Goal: Task Accomplishment & Management: Use online tool/utility

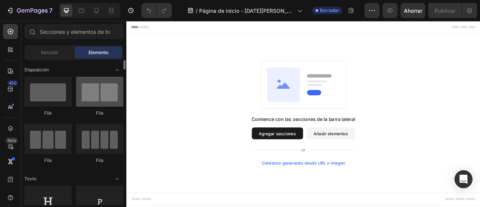
drag, startPoint x: 120, startPoint y: 90, endPoint x: 115, endPoint y: 91, distance: 5.1
click at [120, 90] on div at bounding box center [99, 92] width 47 height 30
click at [113, 91] on div at bounding box center [99, 92] width 47 height 30
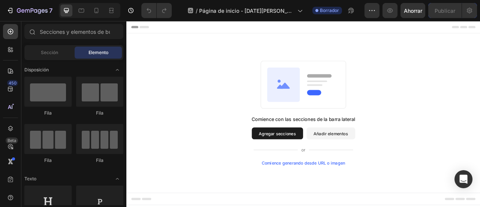
click at [328, 167] on font "Agregar secciones" at bounding box center [318, 164] width 47 height 8
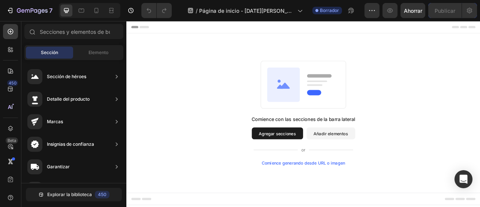
click at [336, 161] on font "Agregar secciones" at bounding box center [318, 164] width 47 height 6
click at [103, 56] on div "Elemento" at bounding box center [98, 53] width 47 height 12
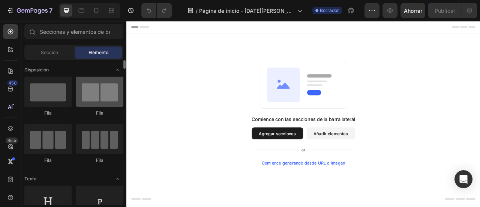
click at [105, 96] on div at bounding box center [99, 92] width 47 height 30
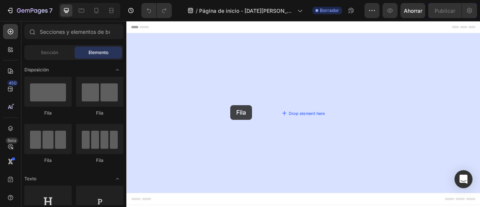
drag, startPoint x: 226, startPoint y: 119, endPoint x: 259, endPoint y: 128, distance: 33.5
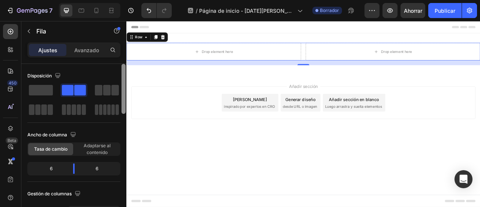
drag, startPoint x: 124, startPoint y: 86, endPoint x: 122, endPoint y: 67, distance: 19.2
click at [122, 67] on div at bounding box center [124, 89] width 4 height 50
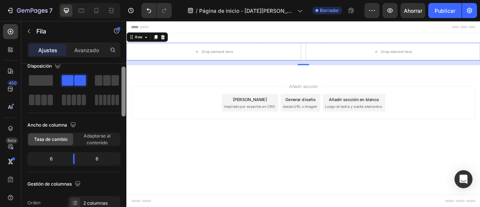
drag, startPoint x: 249, startPoint y: 90, endPoint x: 154, endPoint y: 67, distance: 98.4
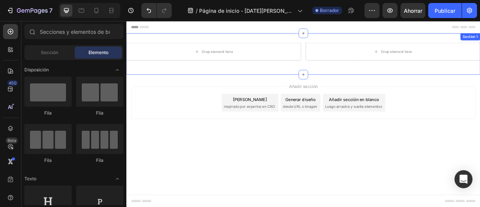
click at [232, 69] on div "Drop element here" at bounding box center [237, 59] width 222 height 23
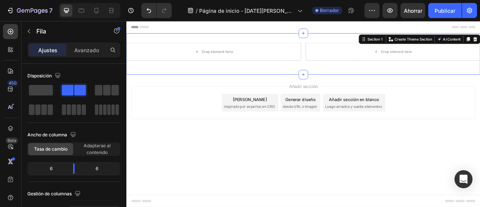
click at [249, 83] on div "Drop element here Drop element here Row Section 1 You can create reusable secti…" at bounding box center [351, 62] width 450 height 53
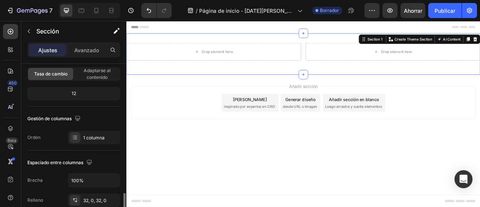
scroll to position [150, 0]
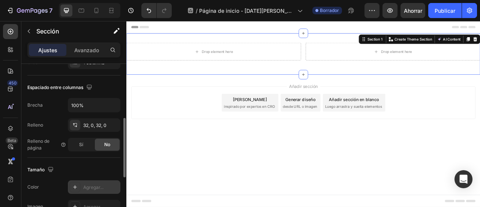
click at [76, 185] on icon at bounding box center [75, 187] width 6 height 6
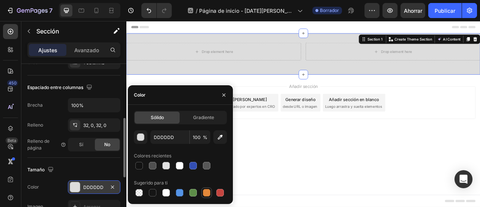
click at [206, 192] on div at bounding box center [207, 193] width 8 height 8
type input "E4893A"
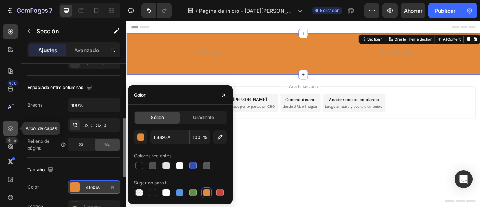
click at [10, 133] on div at bounding box center [10, 128] width 15 height 15
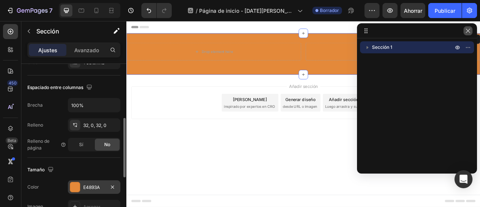
click at [470, 28] on icon "button" at bounding box center [468, 31] width 6 height 6
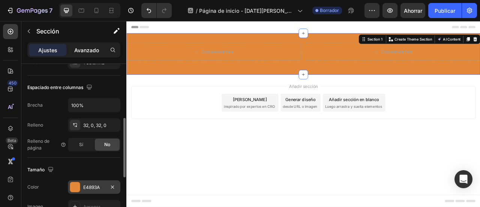
click at [88, 49] on font "Avanzado" at bounding box center [86, 50] width 25 height 6
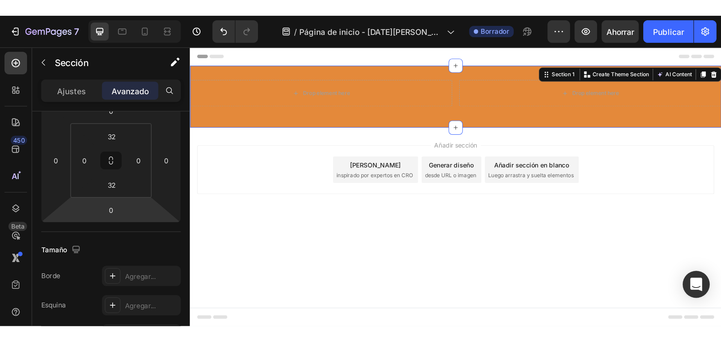
scroll to position [0, 0]
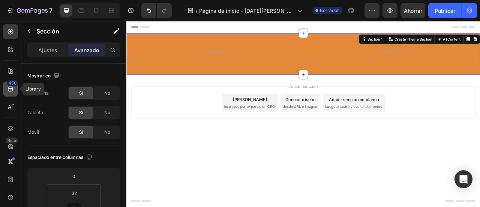
click at [9, 92] on icon at bounding box center [11, 89] width 8 height 8
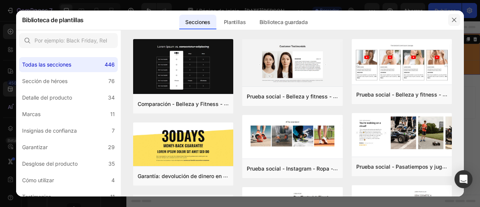
click at [456, 18] on icon "button" at bounding box center [455, 20] width 6 height 6
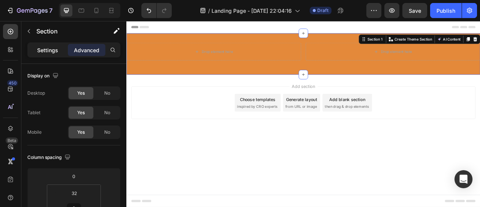
click at [59, 55] on div "Settings" at bounding box center [48, 50] width 38 height 12
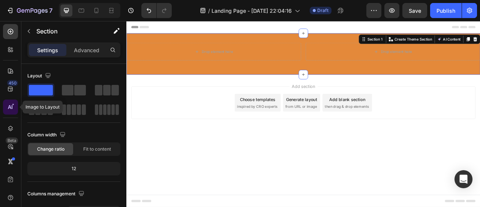
click at [14, 110] on icon at bounding box center [11, 107] width 8 height 8
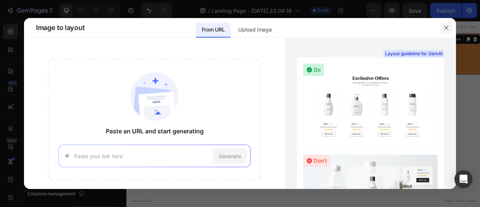
click at [445, 27] on icon "button" at bounding box center [447, 28] width 6 height 6
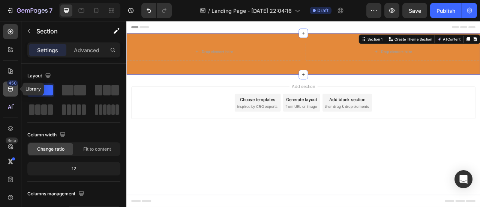
click at [8, 95] on div "450" at bounding box center [10, 88] width 15 height 15
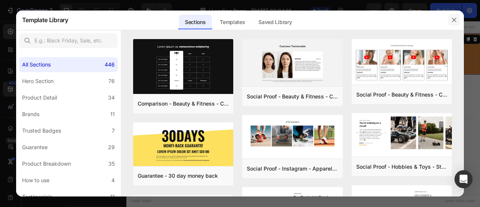
click at [457, 18] on icon "button" at bounding box center [455, 20] width 6 height 6
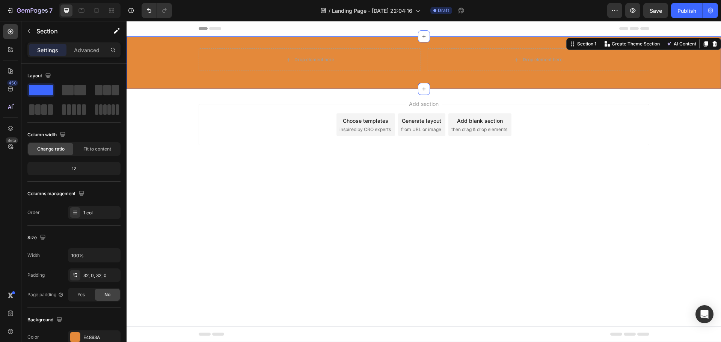
click at [480, 41] on div at bounding box center [714, 43] width 9 height 9
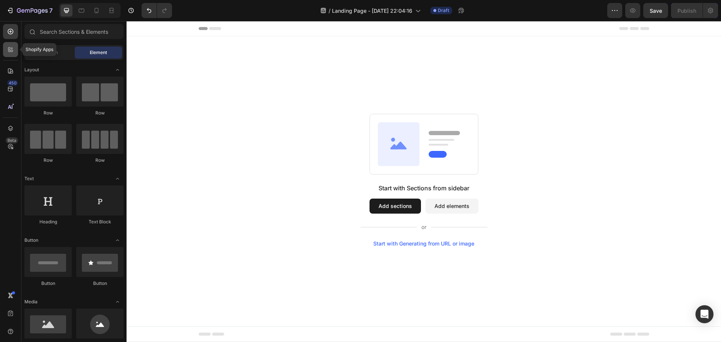
click at [8, 54] on div at bounding box center [10, 49] width 15 height 15
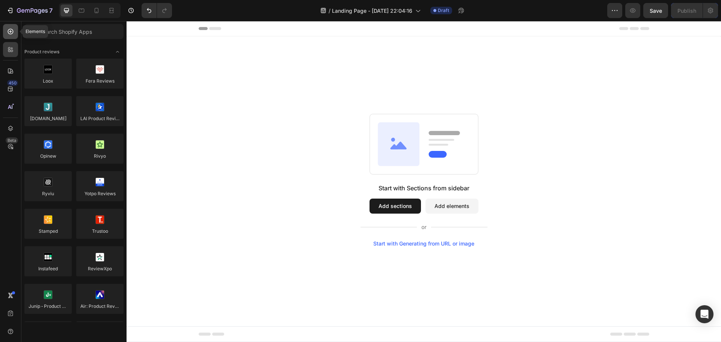
click at [12, 30] on icon at bounding box center [11, 32] width 8 height 8
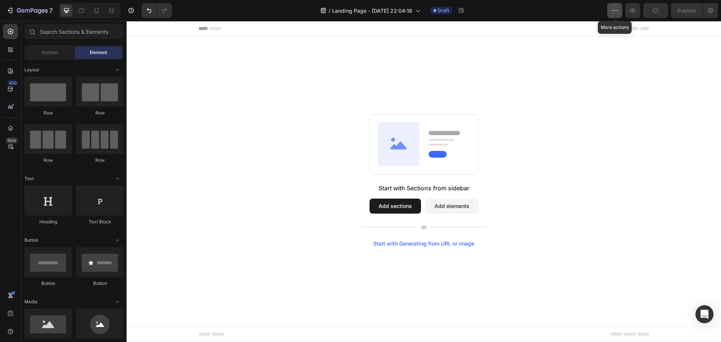
click at [480, 12] on icon "button" at bounding box center [615, 11] width 8 height 8
drag, startPoint x: 296, startPoint y: 57, endPoint x: 281, endPoint y: 56, distance: 15.1
click at [295, 57] on div "Start with Sections from sidebar Add sections Add elements Start with Generatin…" at bounding box center [423, 179] width 594 height 287
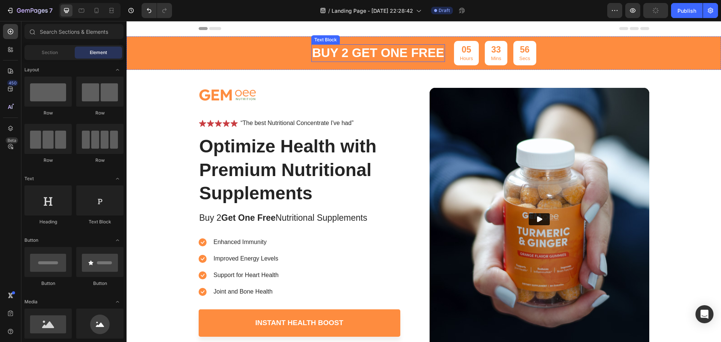
click at [394, 51] on p "buy 2 get one free" at bounding box center [378, 53] width 132 height 16
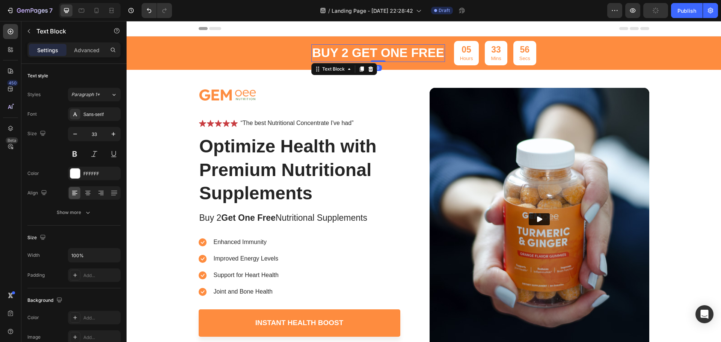
click at [394, 51] on p "buy 2 get one free" at bounding box center [378, 53] width 132 height 16
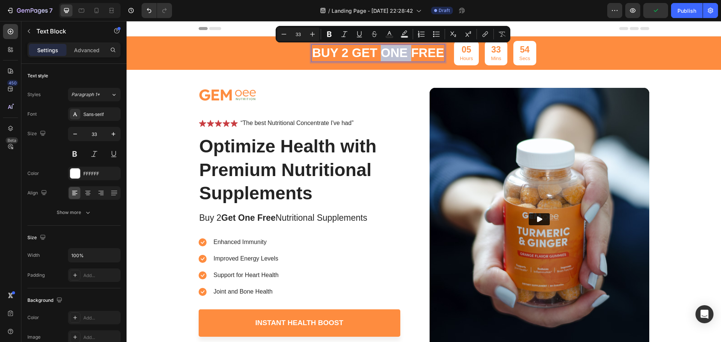
click at [393, 53] on p "buy 2 get one free" at bounding box center [378, 53] width 132 height 16
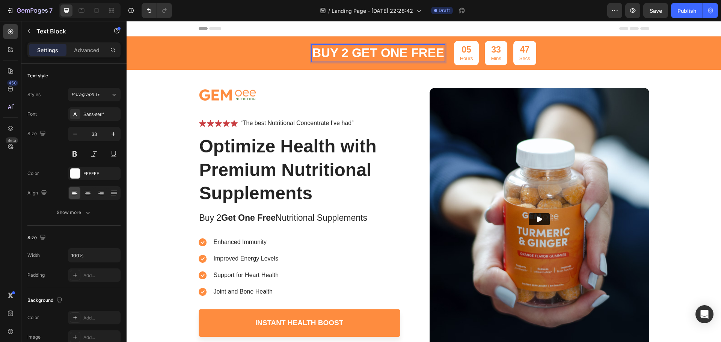
drag, startPoint x: 441, startPoint y: 50, endPoint x: 435, endPoint y: 51, distance: 6.2
click at [441, 50] on p "buy 2 get one free" at bounding box center [378, 53] width 132 height 16
click at [435, 52] on p "buy 2 get one free" at bounding box center [378, 53] width 132 height 16
click at [439, 54] on p "buy 2 get one free" at bounding box center [378, 53] width 132 height 16
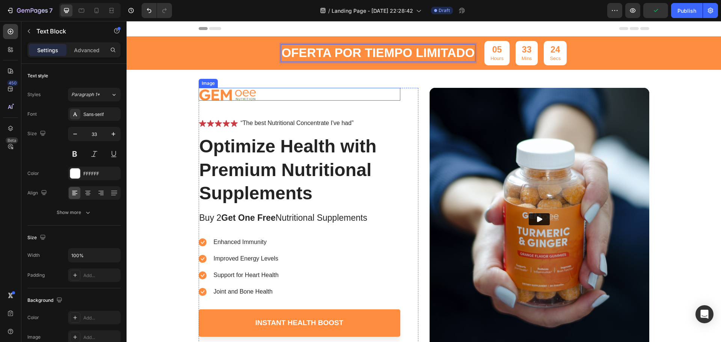
click at [286, 96] on div at bounding box center [300, 94] width 202 height 13
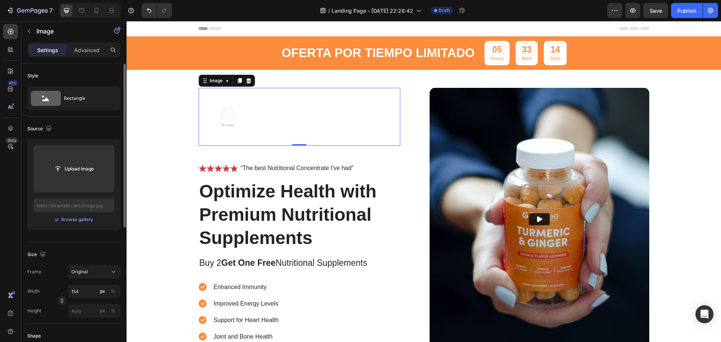
click at [246, 83] on icon at bounding box center [248, 80] width 5 height 5
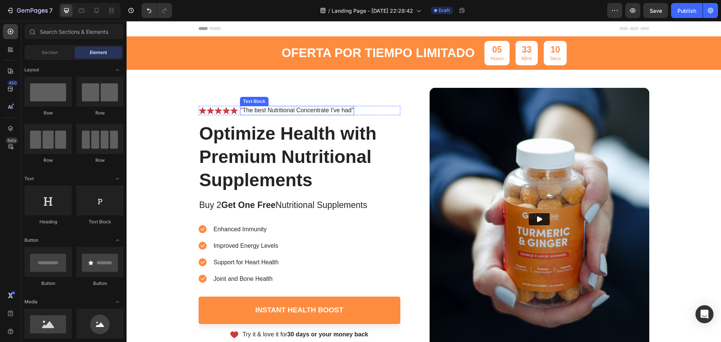
click at [323, 109] on p "“The best Nutritional Concentrate I've had”" at bounding box center [297, 111] width 113 height 8
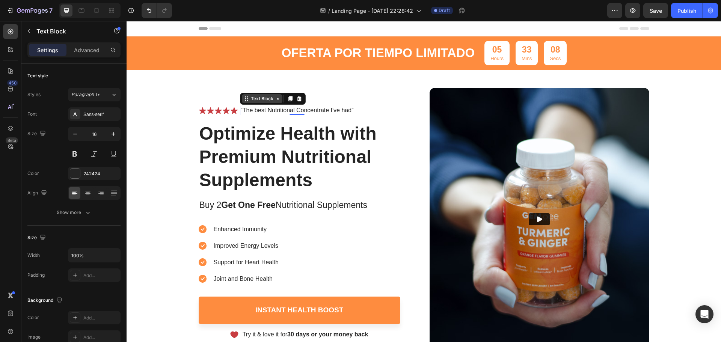
click at [277, 99] on icon at bounding box center [278, 99] width 2 height 2
click at [332, 110] on p "“The best Nutritional Concentrate I've had”" at bounding box center [297, 111] width 113 height 8
click at [340, 111] on p "“The best Nutritional Concentrate I've had”" at bounding box center [297, 111] width 113 height 8
drag, startPoint x: 191, startPoint y: 80, endPoint x: 200, endPoint y: 83, distance: 9.6
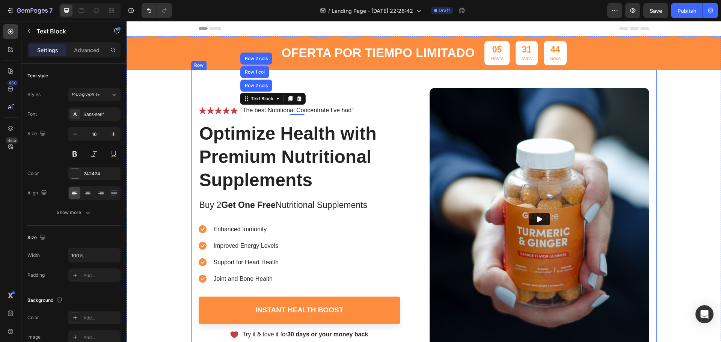
click at [191, 81] on div "Icon Icon Icon Icon Icon Icon List “The best Nutritional Concentrate I've had” …" at bounding box center [423, 210] width 465 height 281
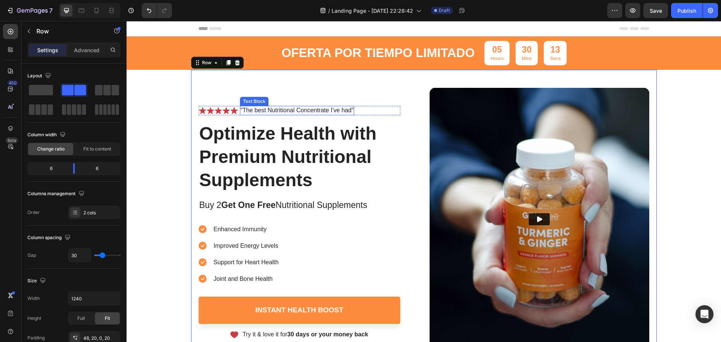
click at [314, 107] on p "“The best Nutritional Concentrate I've had”" at bounding box center [297, 111] width 113 height 8
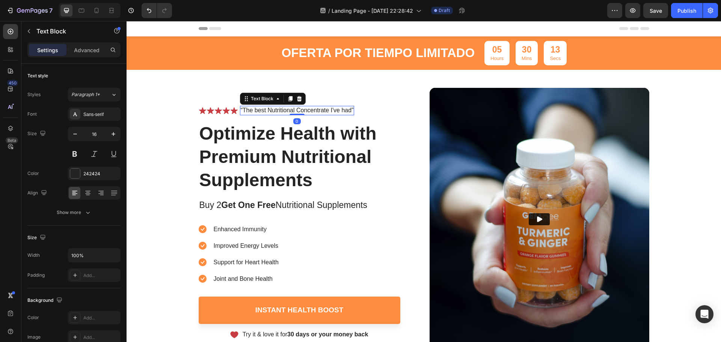
drag, startPoint x: 314, startPoint y: 107, endPoint x: 328, endPoint y: 109, distance: 14.4
click at [342, 108] on p "“The best Nutritional Concentrate I've had”" at bounding box center [297, 111] width 113 height 8
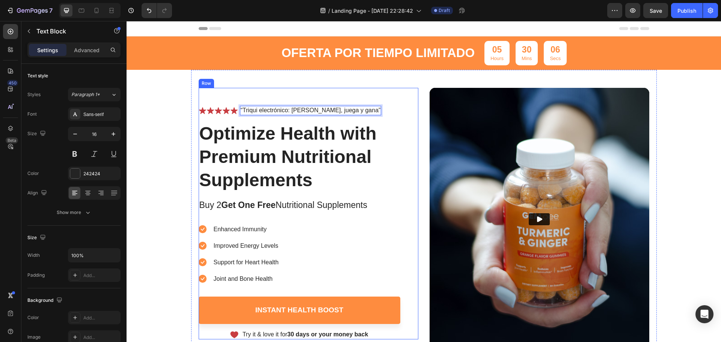
click at [376, 90] on div "Icon Icon Icon Icon Icon Icon List “Triqui electrónico: reta, juega y gana” Tex…" at bounding box center [300, 213] width 202 height 251
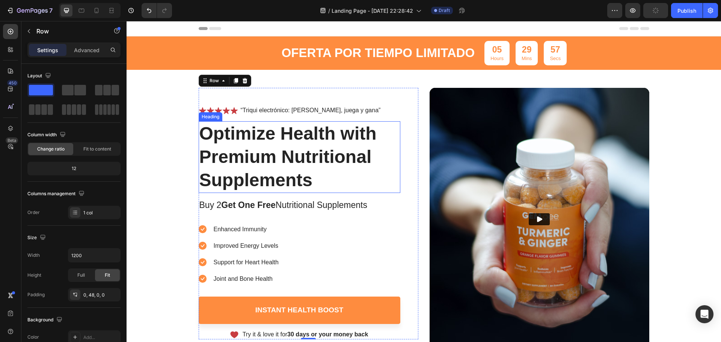
click at [283, 140] on h1 "Optimize Health with Premium Nutritional Supplements" at bounding box center [300, 157] width 202 height 72
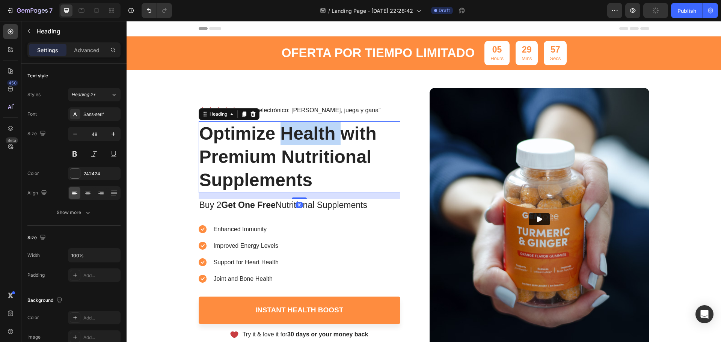
click at [283, 140] on h1 "Optimize Health with Premium Nutritional Supplements" at bounding box center [300, 157] width 202 height 72
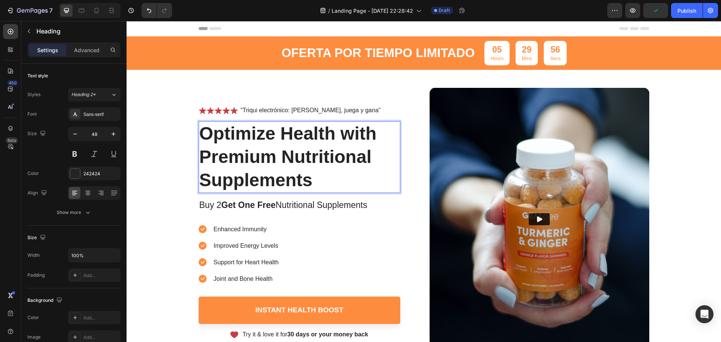
click at [308, 177] on p "Optimize Health with Premium Nutritional Supplements" at bounding box center [299, 157] width 200 height 70
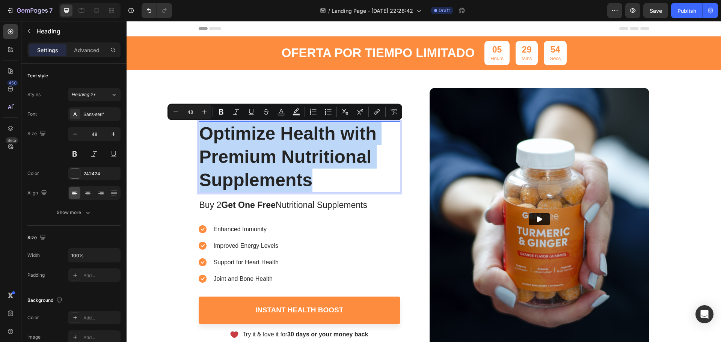
drag, startPoint x: 309, startPoint y: 179, endPoint x: 202, endPoint y: 137, distance: 114.6
click at [202, 137] on p "Optimize Health with Premium Nutritional Supplements" at bounding box center [299, 157] width 200 height 70
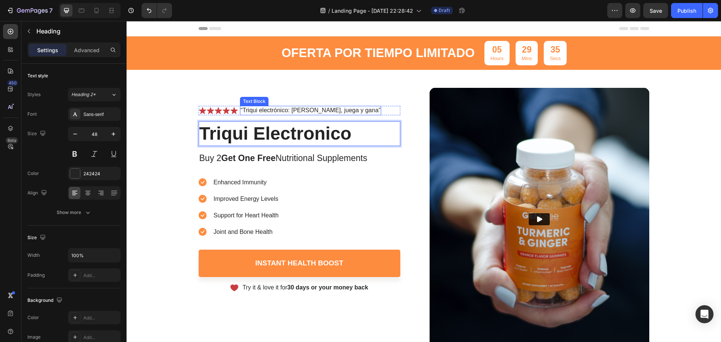
click at [333, 108] on p "“Triqui electrónico: reta, juega y gana”" at bounding box center [311, 111] width 140 height 8
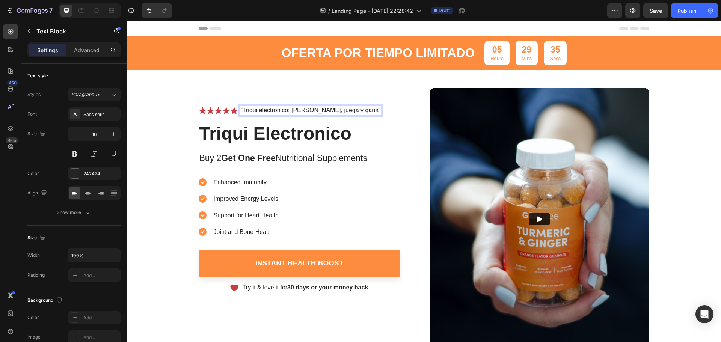
click at [337, 110] on p "“Triqui electrónico: reta, juega y gana”" at bounding box center [311, 111] width 140 height 8
click at [155, 161] on div "OFERTA POR TIEMPO LIMITADO Text Block 05 Hours 29 Mins 29 Secs Countdown Timer …" at bounding box center [423, 193] width 594 height 314
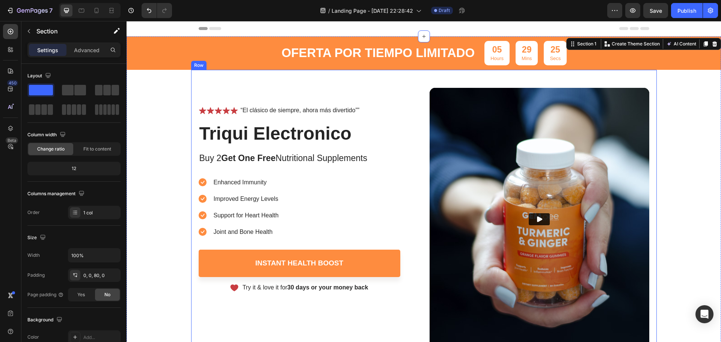
click at [199, 158] on p "Buy 2 Get One Free Nutritional Supplements" at bounding box center [299, 158] width 200 height 11
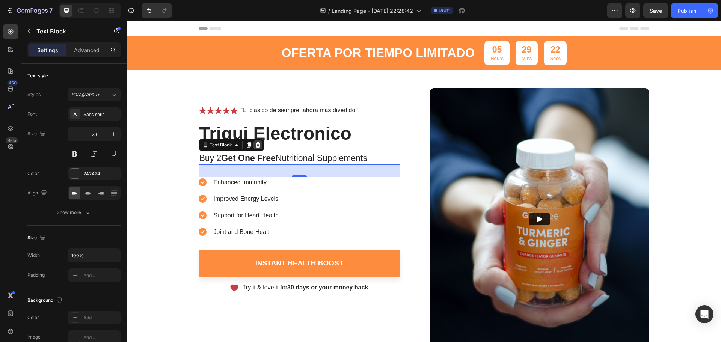
click at [256, 144] on icon at bounding box center [257, 144] width 5 height 5
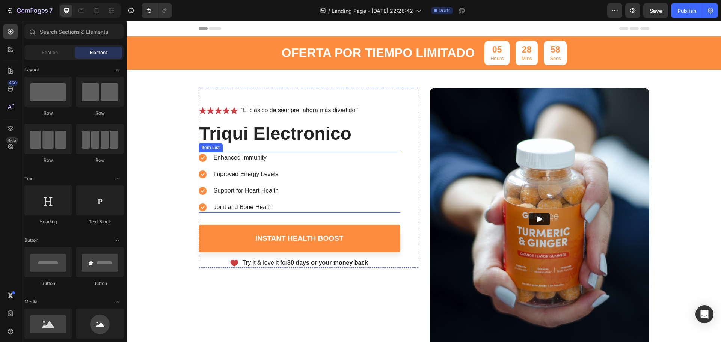
click at [220, 158] on p "Enhanced Immunity" at bounding box center [246, 157] width 65 height 9
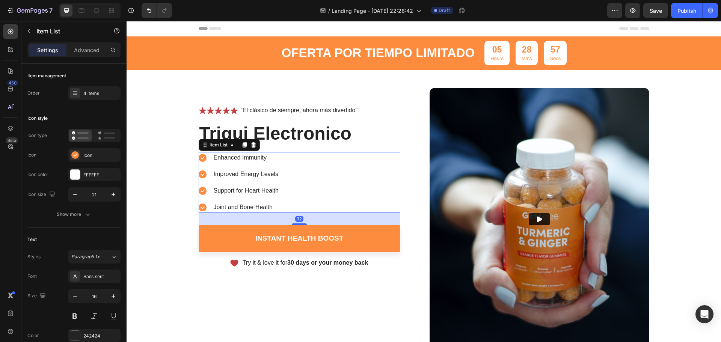
click at [214, 158] on p "Enhanced Immunity" at bounding box center [246, 157] width 65 height 9
click at [214, 157] on p "Enhanced Immunity" at bounding box center [246, 157] width 65 height 9
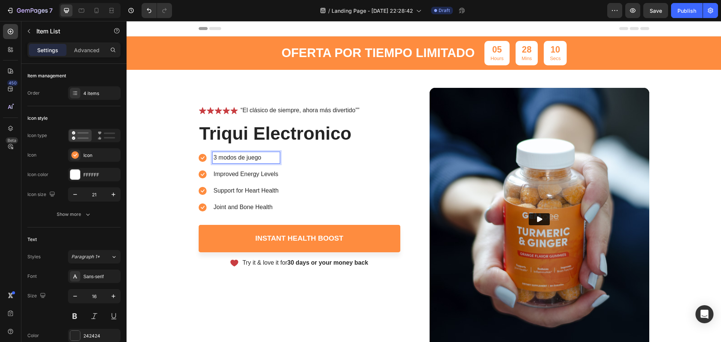
click at [260, 159] on p "3 modos de juego" at bounding box center [246, 157] width 65 height 9
click at [379, 166] on div "3 niveles de diversión para todas las edades Improved Energy Levels Support for…" at bounding box center [300, 182] width 202 height 61
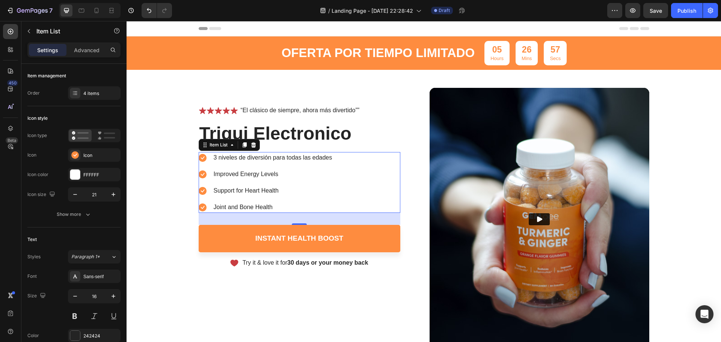
click at [256, 172] on p "Improved Energy Levels" at bounding box center [273, 174] width 119 height 9
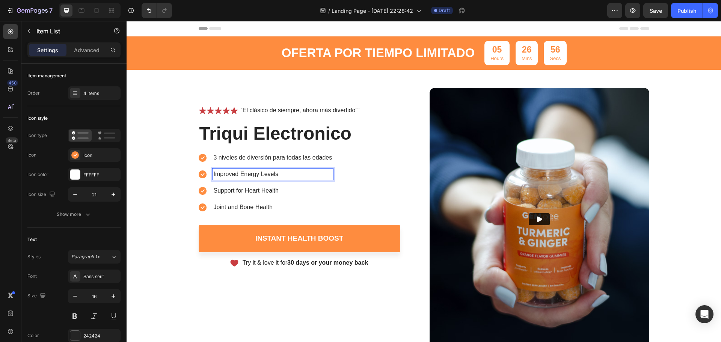
click at [281, 175] on p "Improved Energy Levels" at bounding box center [273, 174] width 119 height 9
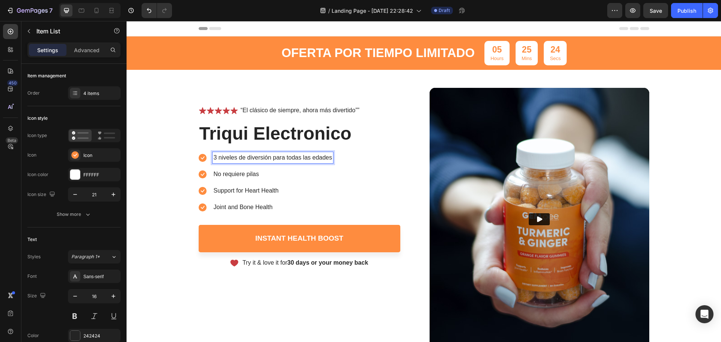
click at [328, 156] on p "3 niveles de diversión para todas las edades" at bounding box center [273, 157] width 119 height 9
click at [329, 157] on p "3 niveles de diversión para todas las edades" at bounding box center [273, 157] width 119 height 9
drag, startPoint x: 329, startPoint y: 157, endPoint x: 331, endPoint y: 163, distance: 6.3
click at [333, 164] on div "3 niveles de diversión para todas las edades No requiere pilas Support for Hear…" at bounding box center [300, 182] width 202 height 61
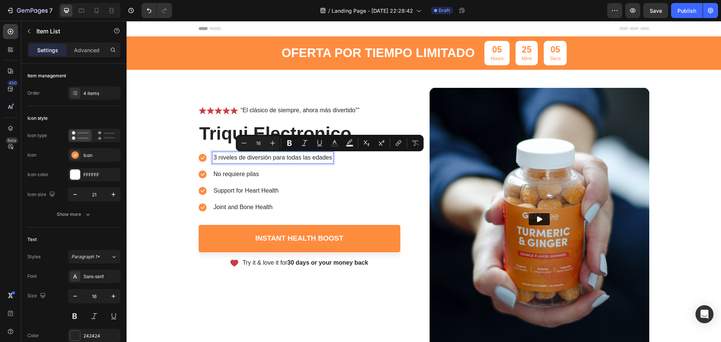
click at [329, 159] on p "3 niveles de diversión para todas las edades" at bounding box center [273, 157] width 119 height 9
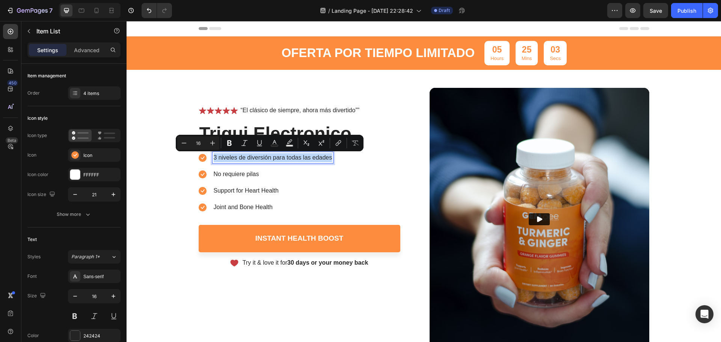
copy p "3 niveles de diversión para todas las edades"
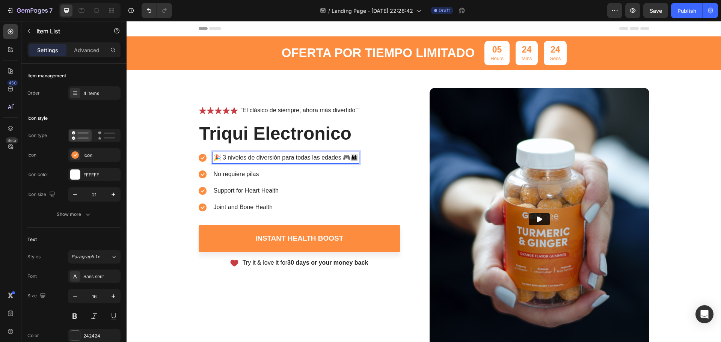
click at [222, 156] on p "🎉 3 niveles de diversión para todas las edades 🎮👨‍👩‍👧‍👦" at bounding box center [286, 157] width 144 height 9
click at [221, 158] on p "🎉 3 niveles de diversión para todas las edades 🎮👨‍👩‍👧‍👦" at bounding box center [286, 157] width 144 height 9
click at [289, 174] on p "No requiere pilas" at bounding box center [281, 174] width 135 height 9
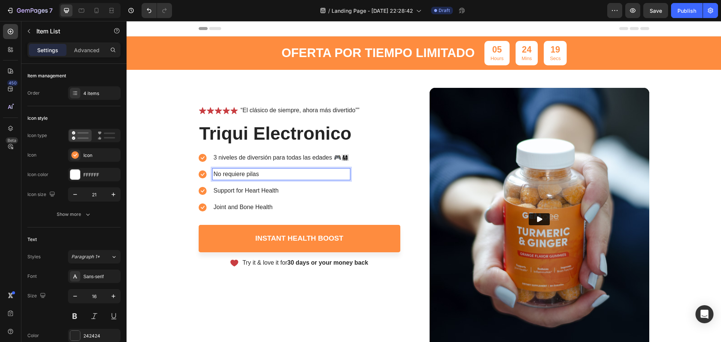
drag, startPoint x: 279, startPoint y: 175, endPoint x: 211, endPoint y: 174, distance: 68.0
click at [214, 174] on p "No requiere pilas" at bounding box center [281, 174] width 135 height 9
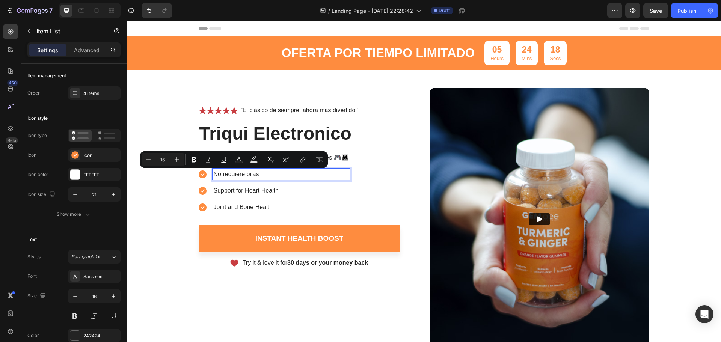
copy p "No requiere pilas"
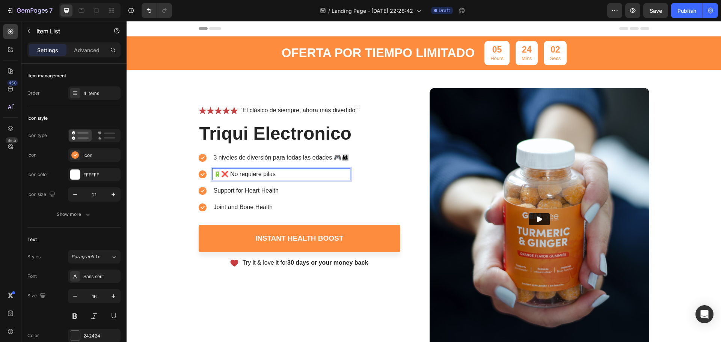
click at [387, 184] on div "3 niveles de diversión para todas las edades 🎮👨‍👩‍👧‍👦 🔋❌ No requiere pilas Supp…" at bounding box center [300, 182] width 202 height 61
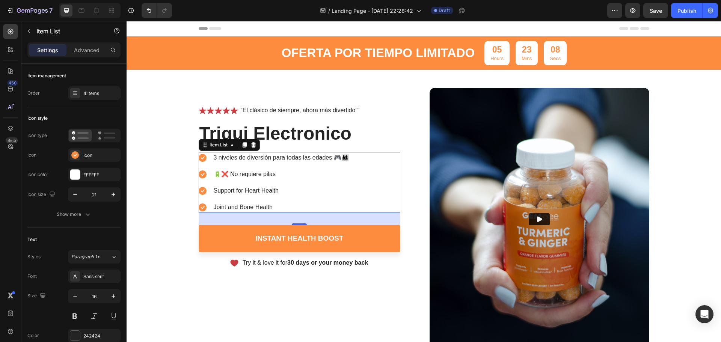
click at [255, 191] on p "Support for Heart Health" at bounding box center [281, 190] width 135 height 9
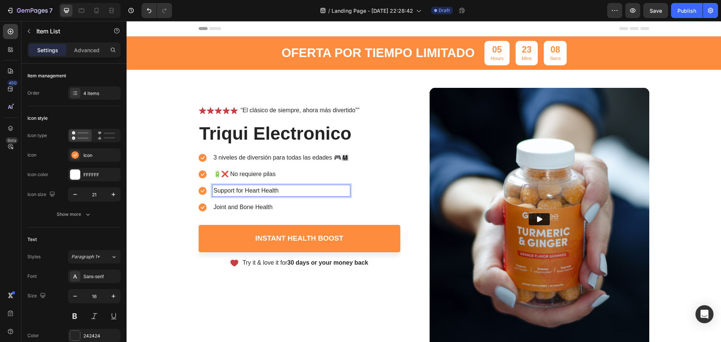
click at [289, 192] on p "Support for Heart Health" at bounding box center [281, 190] width 135 height 9
click at [281, 209] on p "Joint and Bone Health" at bounding box center [281, 207] width 135 height 9
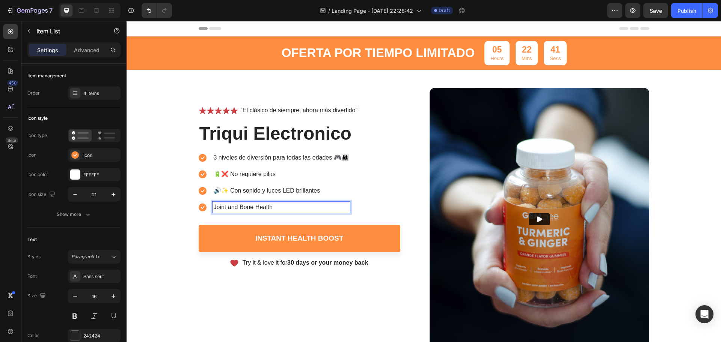
click at [354, 205] on div "3 niveles de diversión para todas las edades 🎮👨‍👩‍👧‍👦 🔋❌ No requiere pilas 🔊✨ C…" at bounding box center [300, 182] width 202 height 61
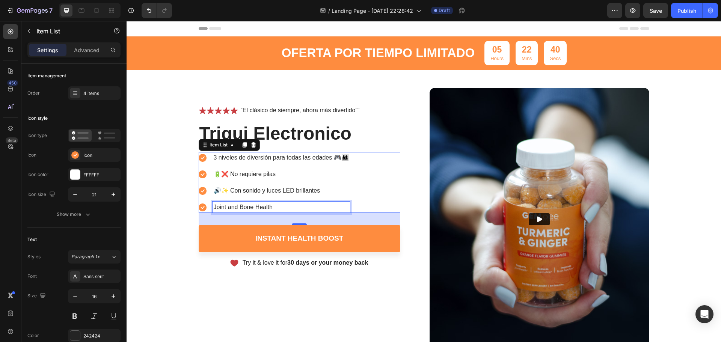
click at [272, 207] on p "Joint and Bone Health" at bounding box center [281, 207] width 135 height 9
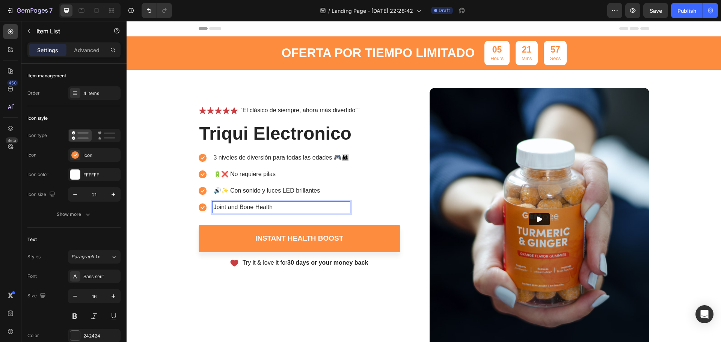
click at [271, 208] on p "Joint and Bone Health" at bounding box center [281, 207] width 135 height 9
drag, startPoint x: 271, startPoint y: 209, endPoint x: 209, endPoint y: 211, distance: 61.6
click at [212, 211] on div "Joint and Bone Health" at bounding box center [280, 207] width 137 height 11
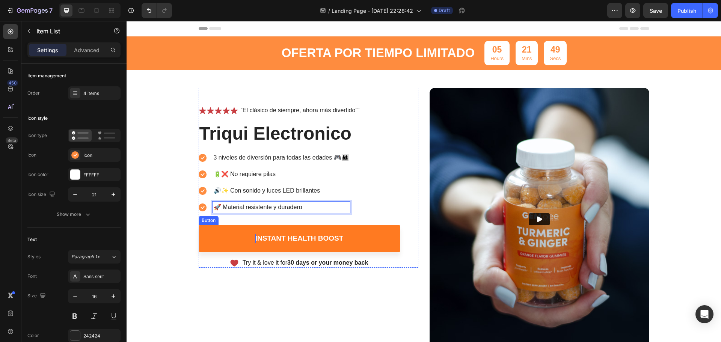
click at [291, 235] on div "Instant Health Boost" at bounding box center [299, 238] width 88 height 9
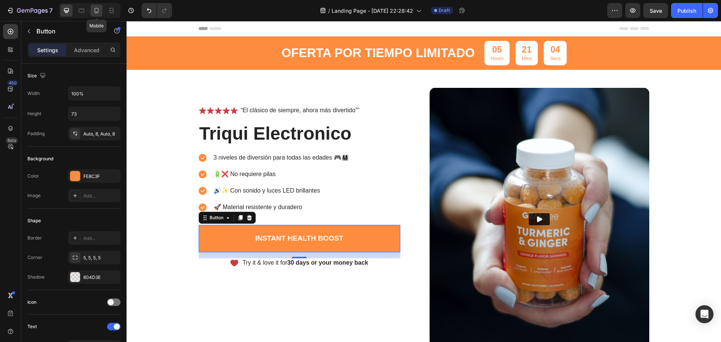
click at [96, 13] on icon at bounding box center [97, 11] width 8 height 8
type input "64"
type input "17"
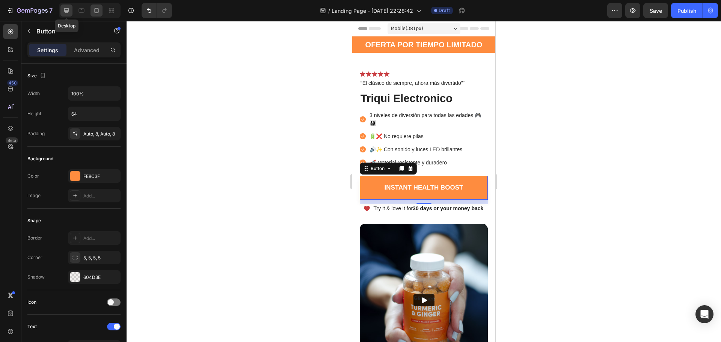
click at [68, 12] on icon at bounding box center [66, 10] width 5 height 5
type input "73"
type input "19"
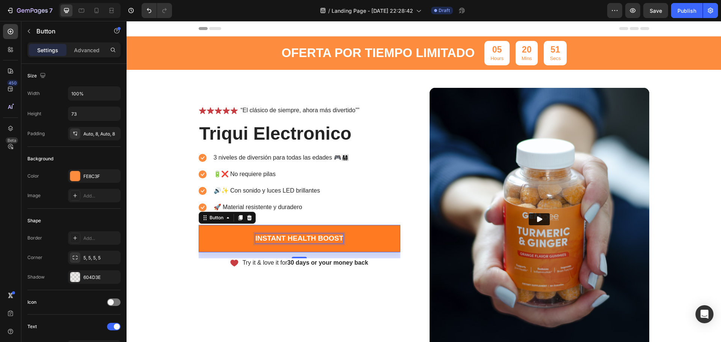
click at [279, 237] on div "Instant Health Boost" at bounding box center [299, 238] width 88 height 9
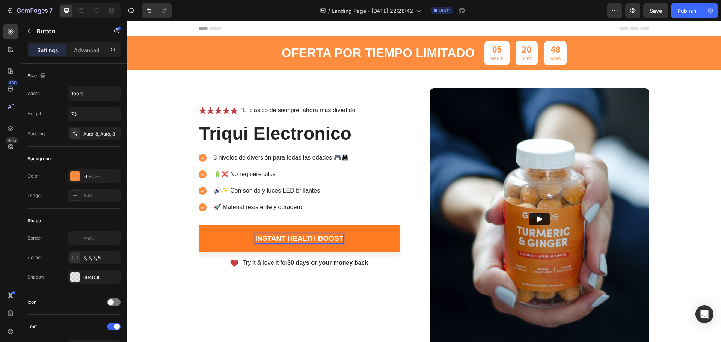
click at [363, 238] on link "Instant Health Boost" at bounding box center [300, 238] width 202 height 27
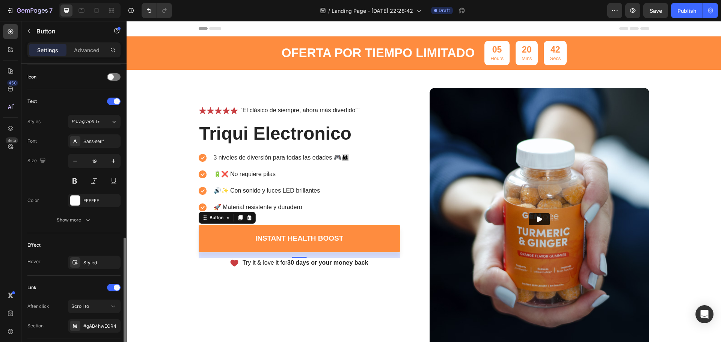
scroll to position [263, 0]
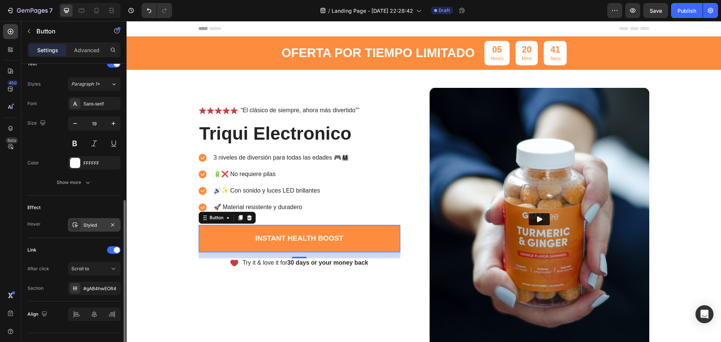
click at [87, 226] on div "Styled" at bounding box center [94, 225] width 22 height 7
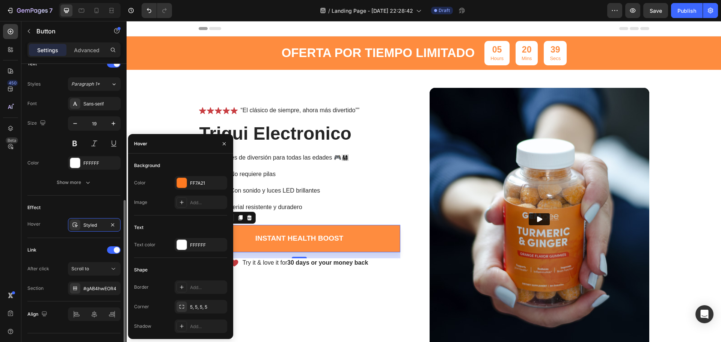
click at [89, 206] on div "Effect" at bounding box center [73, 208] width 93 height 12
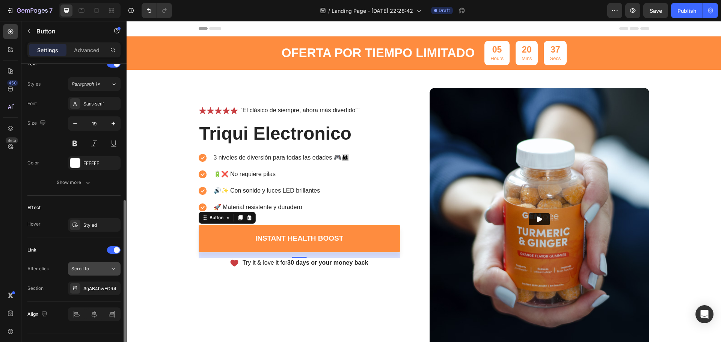
click at [106, 272] on div "Scroll to" at bounding box center [90, 268] width 38 height 7
click at [49, 299] on div "Link After click Scroll to Section #gAB4hwEOR4" at bounding box center [73, 269] width 93 height 63
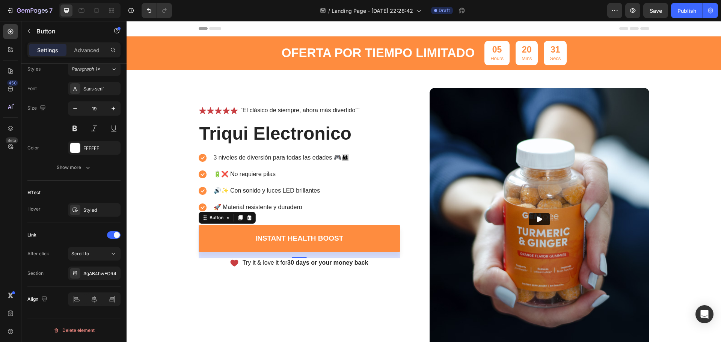
scroll to position [240, 0]
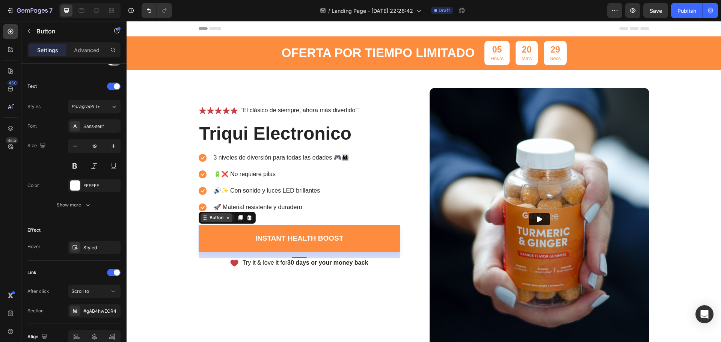
click at [226, 220] on icon at bounding box center [228, 218] width 6 height 6
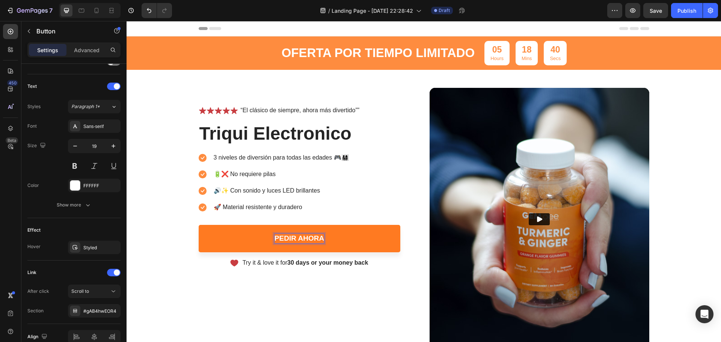
click at [308, 237] on p "PEDIR AHORA" at bounding box center [299, 238] width 50 height 9
drag, startPoint x: 272, startPoint y: 237, endPoint x: 324, endPoint y: 244, distance: 52.2
click at [324, 243] on link "PEDIR AHORA" at bounding box center [300, 238] width 202 height 27
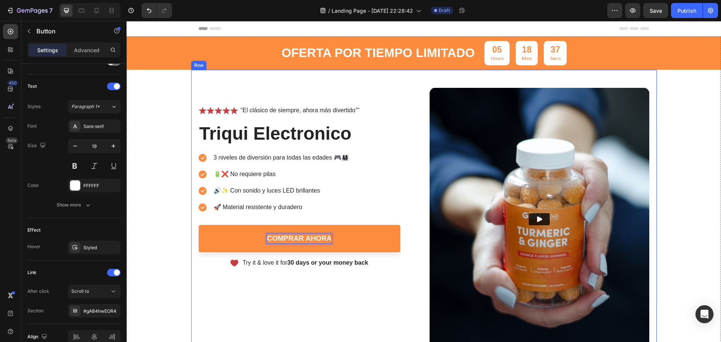
click at [309, 280] on div "Icon Icon Icon Icon Icon Icon List “El clásico de siempre, ahora más divertido”…" at bounding box center [309, 219] width 220 height 263
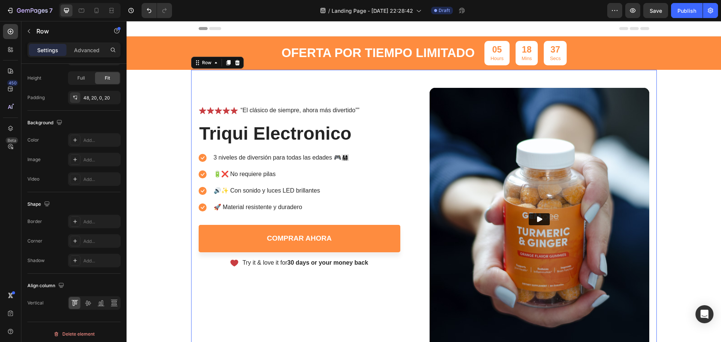
scroll to position [0, 0]
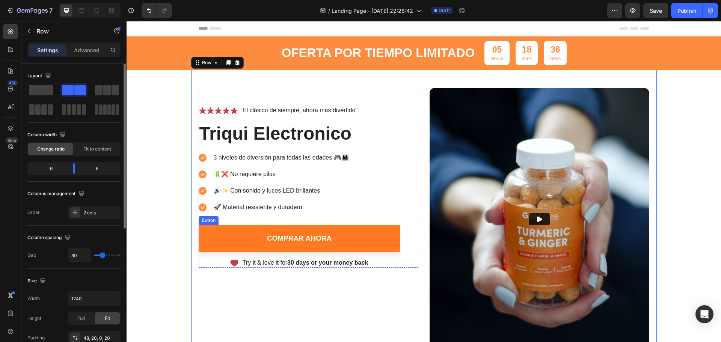
click at [214, 241] on link "Comprar ahora" at bounding box center [300, 238] width 202 height 27
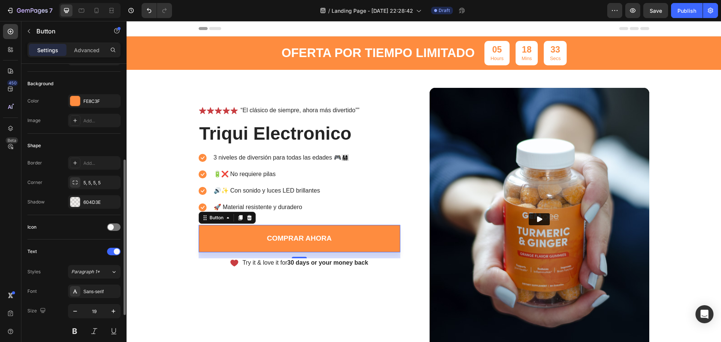
scroll to position [150, 0]
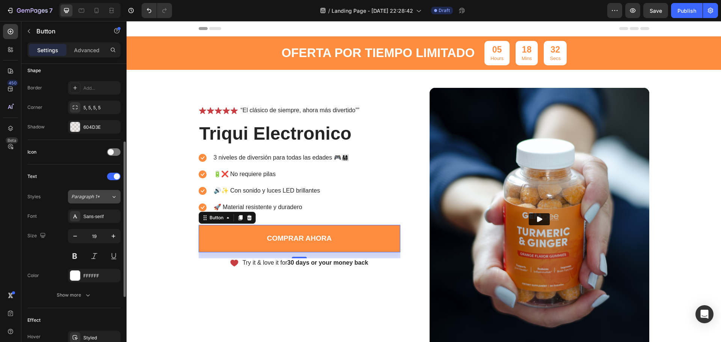
click at [111, 200] on button "Paragraph 1*" at bounding box center [94, 197] width 53 height 14
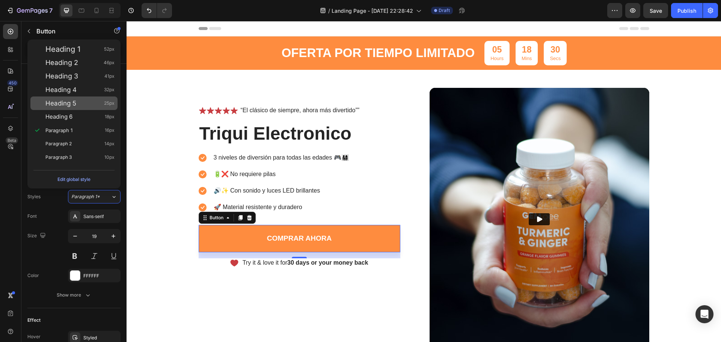
click at [76, 109] on div "Heading 5 25px" at bounding box center [73, 103] width 87 height 14
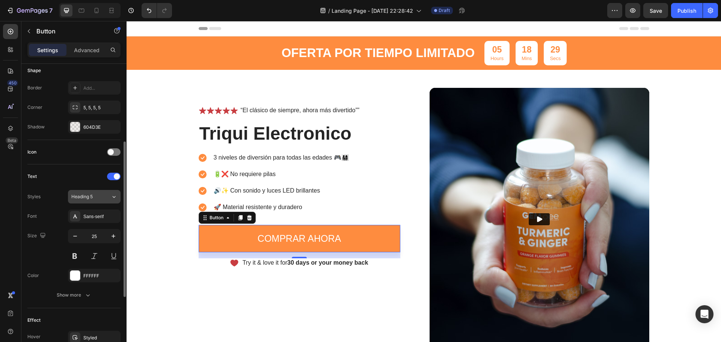
click at [110, 195] on div "Heading 5" at bounding box center [90, 196] width 39 height 7
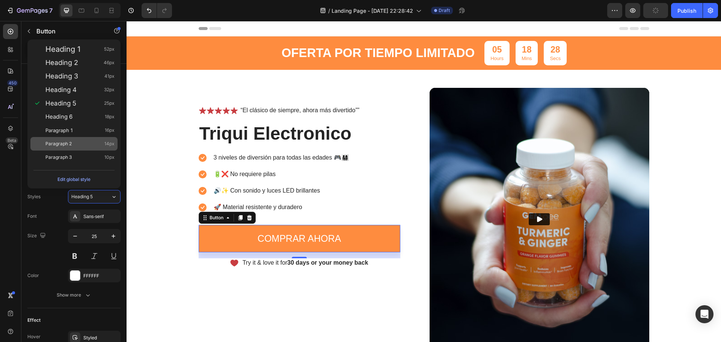
click at [77, 144] on div "Paragraph 2 14px" at bounding box center [79, 144] width 69 height 8
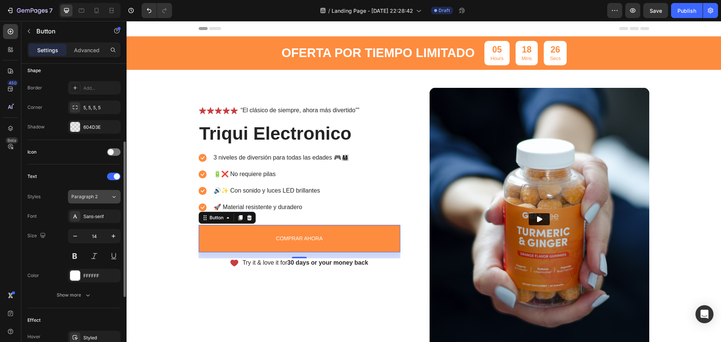
click at [114, 196] on icon at bounding box center [114, 197] width 6 height 8
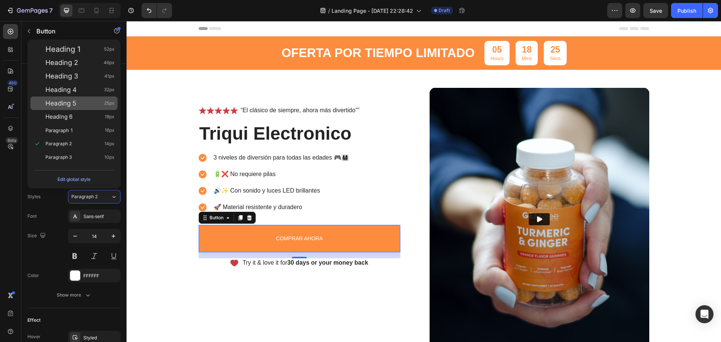
click at [76, 108] on div "Heading 5 25px" at bounding box center [73, 103] width 87 height 14
type input "25"
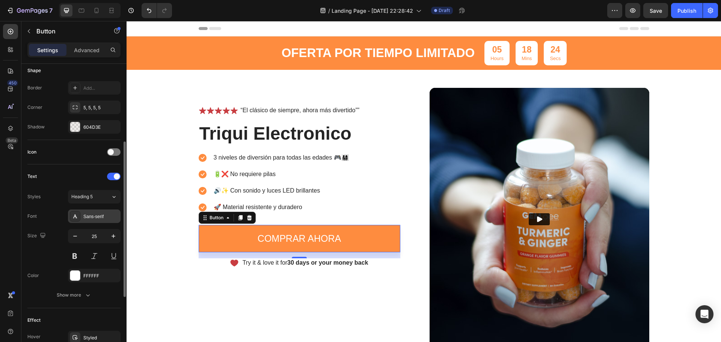
click at [94, 216] on div "Sans-serif" at bounding box center [100, 216] width 35 height 7
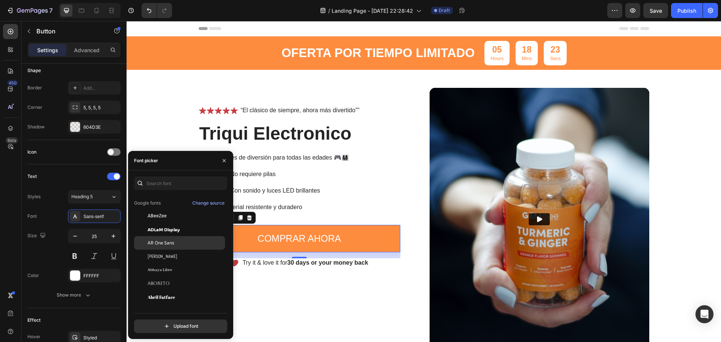
scroll to position [38, 0]
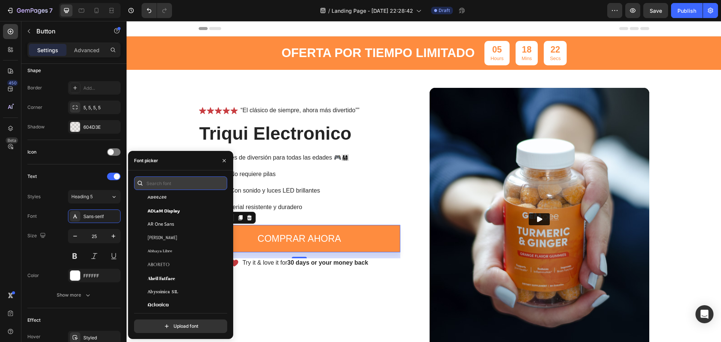
click at [170, 187] on input "text" at bounding box center [180, 183] width 93 height 14
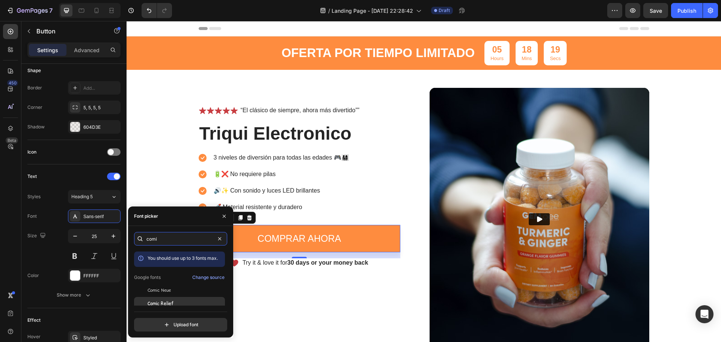
type input "comi"
click at [174, 300] on div "Comic Relief" at bounding box center [186, 303] width 76 height 7
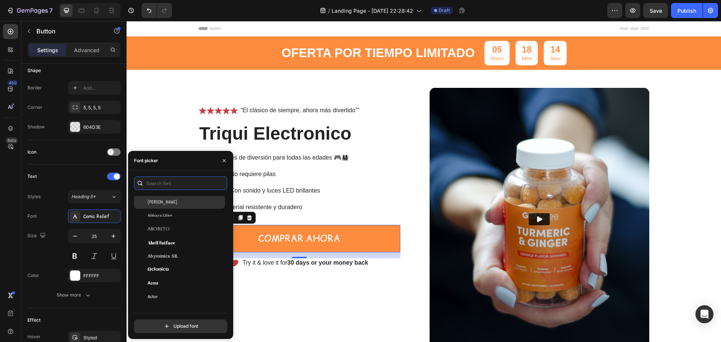
scroll to position [113, 0]
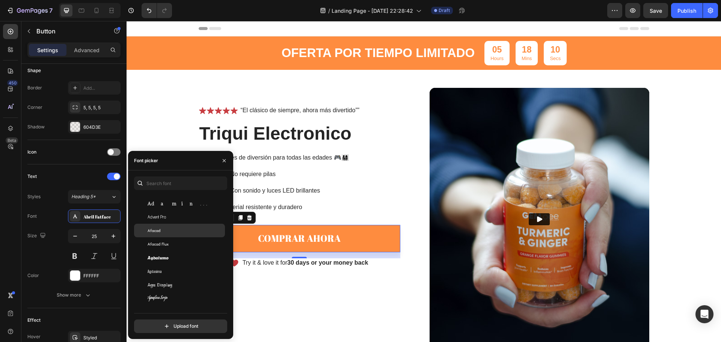
scroll to position [263, 0]
click at [177, 255] on div "Agu Display" at bounding box center [186, 252] width 76 height 7
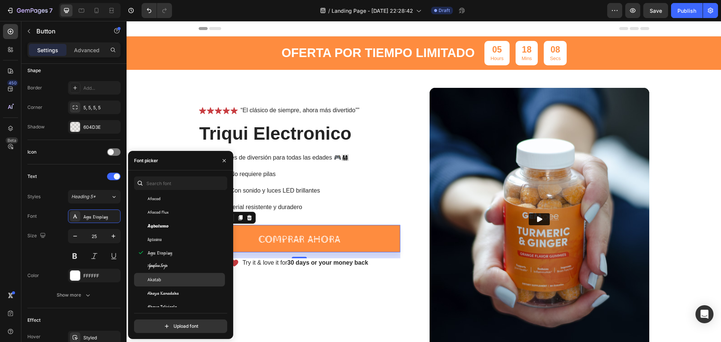
click at [169, 274] on div "Akatab" at bounding box center [179, 280] width 91 height 14
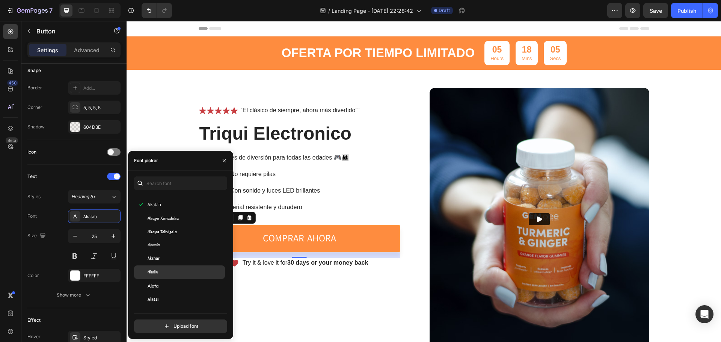
click at [172, 274] on div "Aladin" at bounding box center [186, 272] width 76 height 7
click at [169, 283] on div "Alata" at bounding box center [186, 285] width 76 height 7
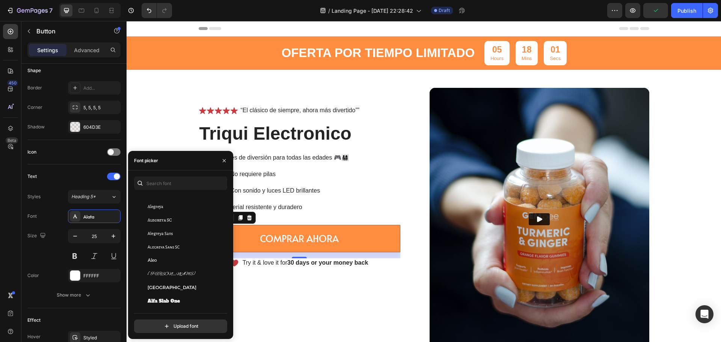
scroll to position [525, 0]
click at [187, 263] on div "Alfa Slab One" at bounding box center [186, 260] width 76 height 7
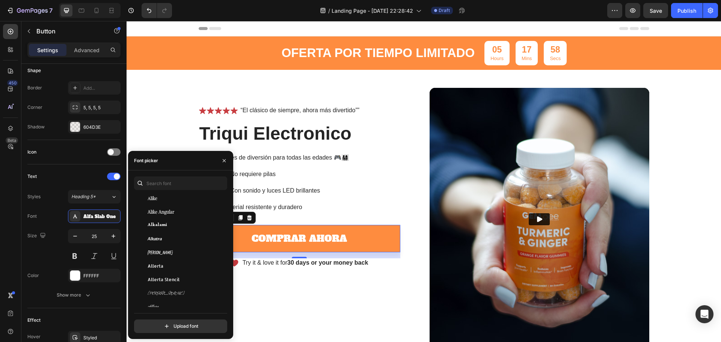
scroll to position [638, 0]
click at [187, 259] on div "Allerta Stencil" at bounding box center [179, 256] width 91 height 14
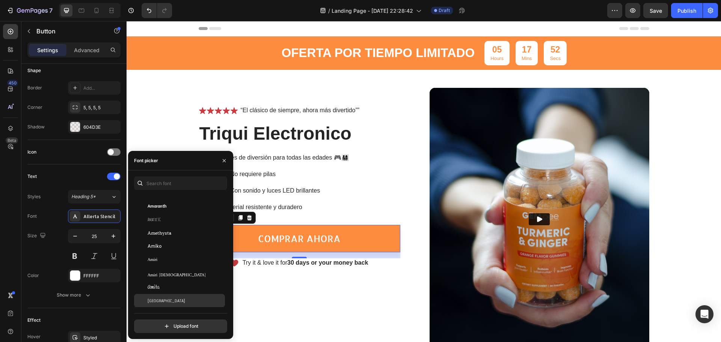
click at [179, 294] on div "Anaheim" at bounding box center [179, 301] width 91 height 14
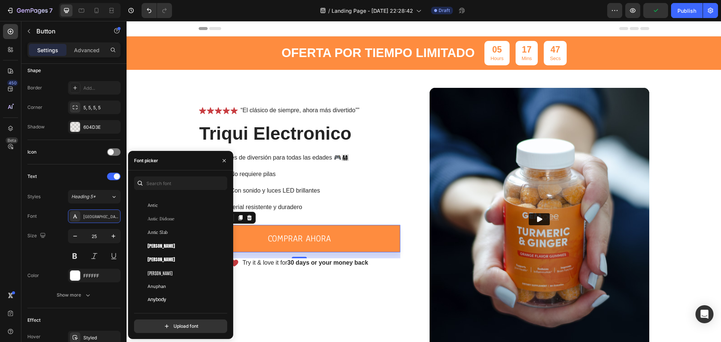
scroll to position [1239, 0]
click at [182, 250] on div "Anton SC" at bounding box center [186, 249] width 76 height 7
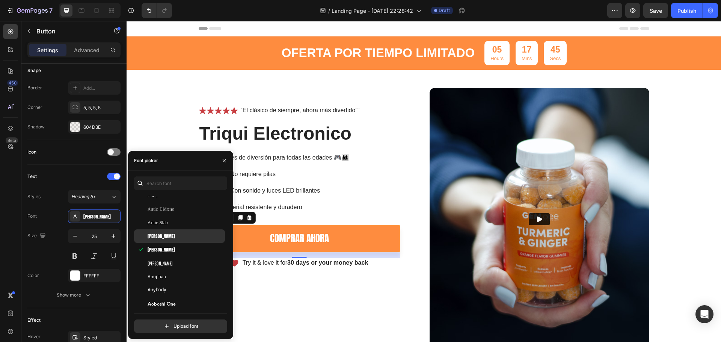
click at [175, 235] on div "Anton" at bounding box center [186, 236] width 76 height 7
click at [165, 276] on span "Anuphan" at bounding box center [157, 276] width 18 height 7
click at [303, 318] on div "Icon Icon Icon Icon Icon Icon List “El clásico de siempre, ahora más divertido”…" at bounding box center [309, 219] width 220 height 263
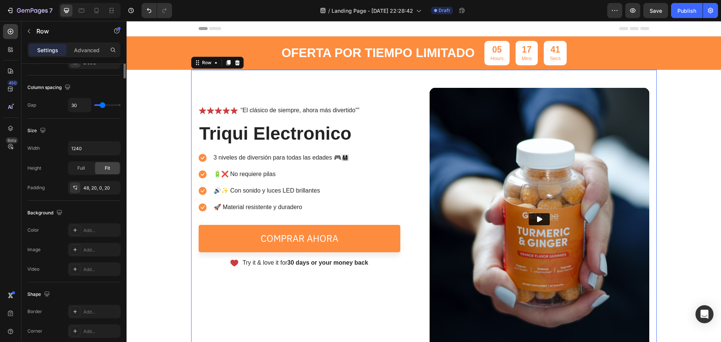
scroll to position [0, 0]
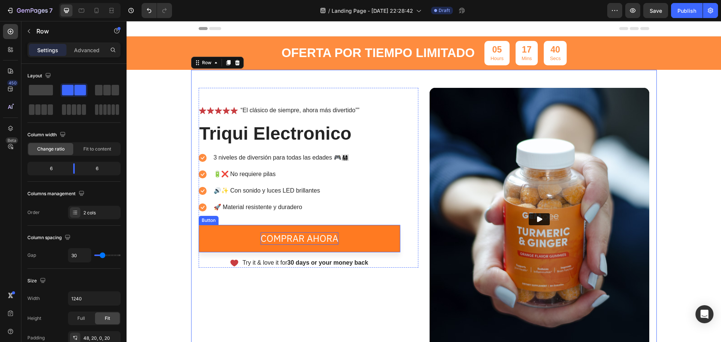
click at [308, 244] on p "Comprar ahora" at bounding box center [299, 238] width 78 height 12
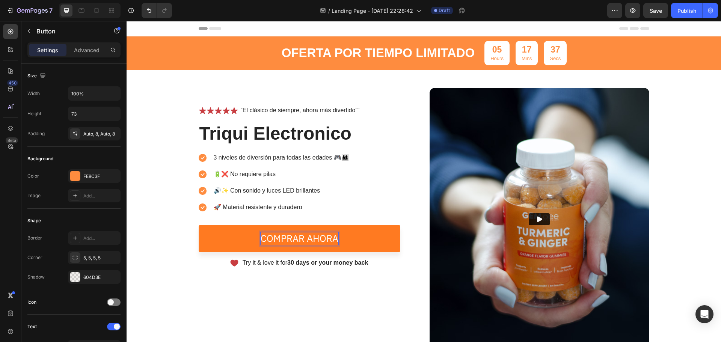
click at [371, 242] on link "Comprar ahora" at bounding box center [300, 238] width 202 height 27
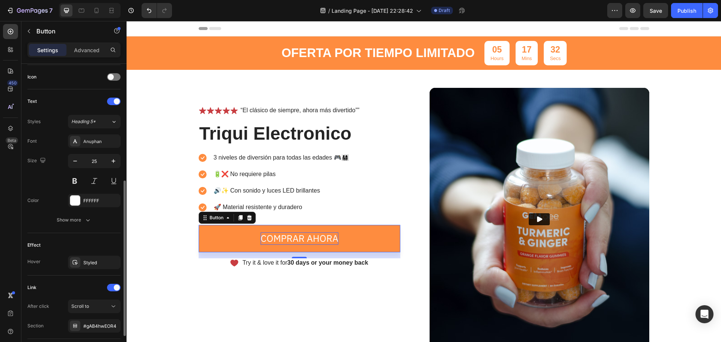
scroll to position [263, 0]
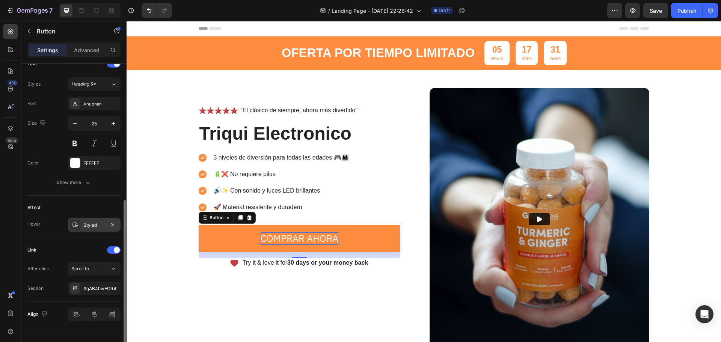
click at [98, 229] on div "Styled" at bounding box center [94, 225] width 53 height 14
click at [76, 248] on div "Link" at bounding box center [73, 250] width 93 height 12
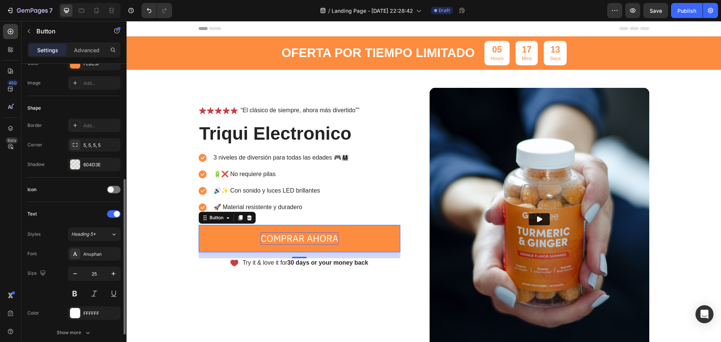
scroll to position [150, 0]
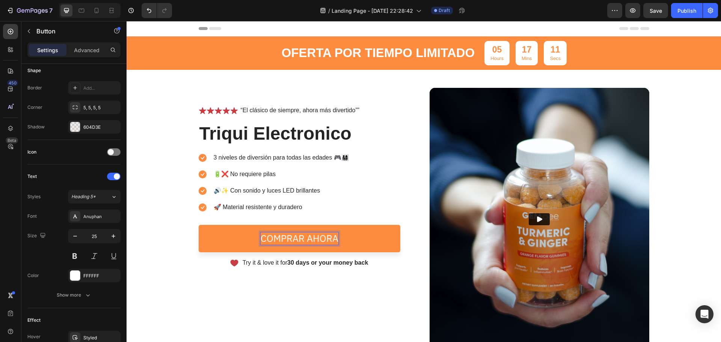
click at [334, 238] on p "Comprar ahora" at bounding box center [299, 238] width 78 height 12
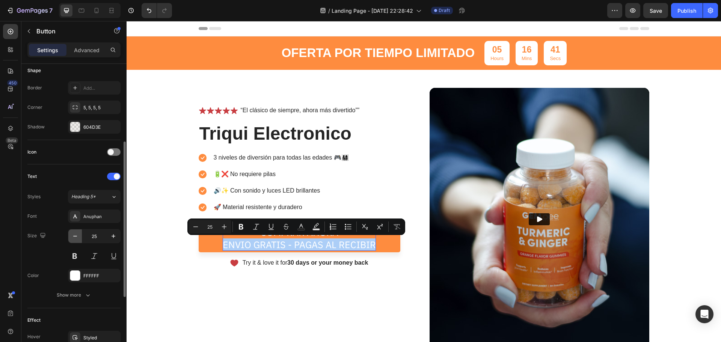
click at [70, 238] on button "button" at bounding box center [75, 236] width 14 height 14
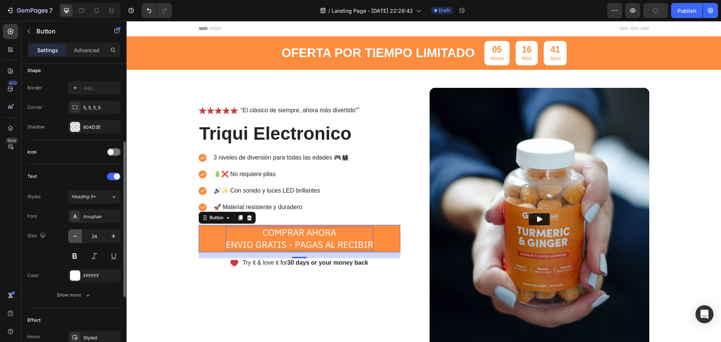
click at [72, 238] on icon "button" at bounding box center [75, 236] width 8 height 8
click at [72, 239] on icon "button" at bounding box center [75, 236] width 8 height 8
type input "21"
click at [248, 283] on div "Icon Icon Icon Icon Icon Icon List “El clásico de siempre, ahora más divertido”…" at bounding box center [309, 219] width 220 height 263
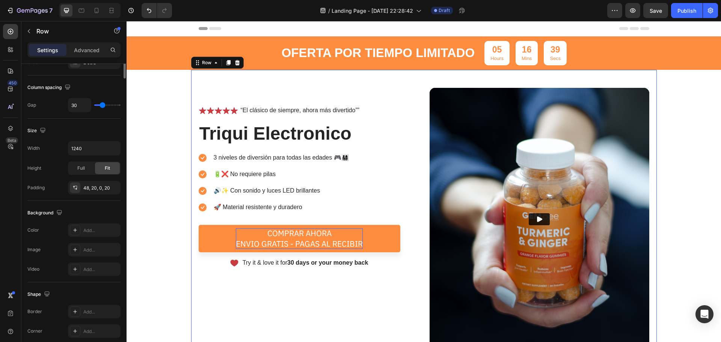
scroll to position [0, 0]
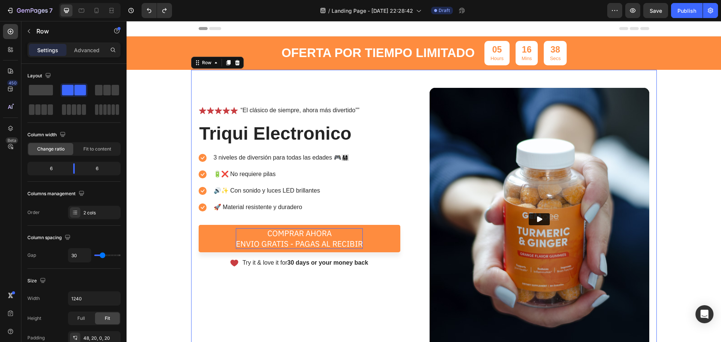
click at [250, 282] on div "Icon Icon Icon Icon Icon Icon List “El clásico de siempre, ahora más divertido”…" at bounding box center [309, 219] width 220 height 263
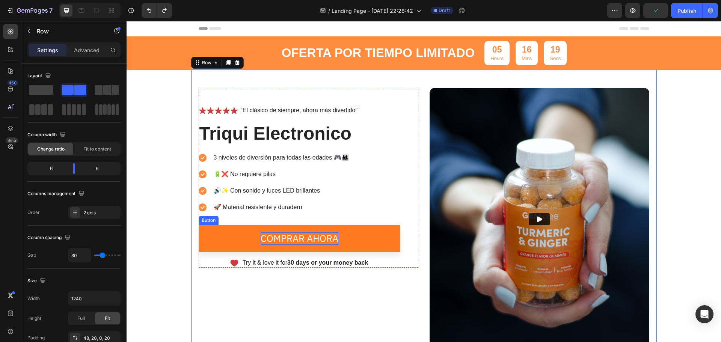
click at [239, 231] on link "Comprar ahora" at bounding box center [300, 238] width 202 height 27
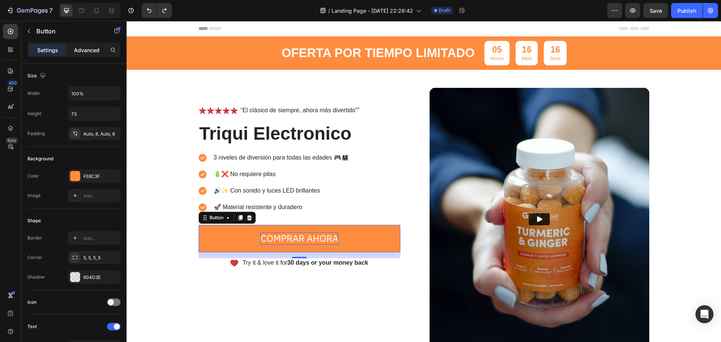
click at [82, 50] on p "Advanced" at bounding box center [87, 50] width 26 height 8
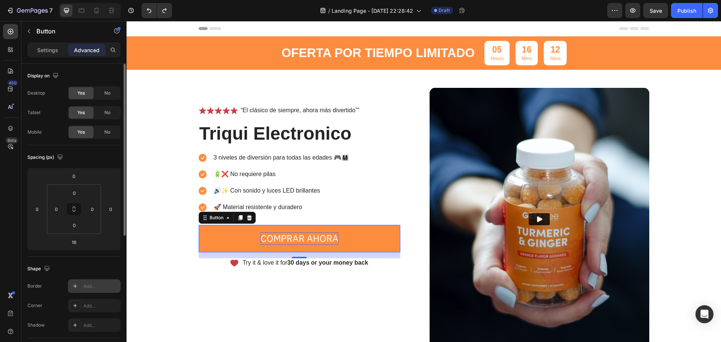
click at [80, 288] on div at bounding box center [75, 286] width 11 height 11
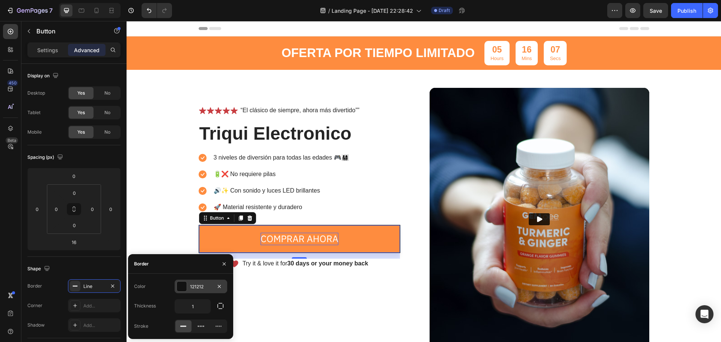
click at [185, 285] on div at bounding box center [182, 286] width 10 height 10
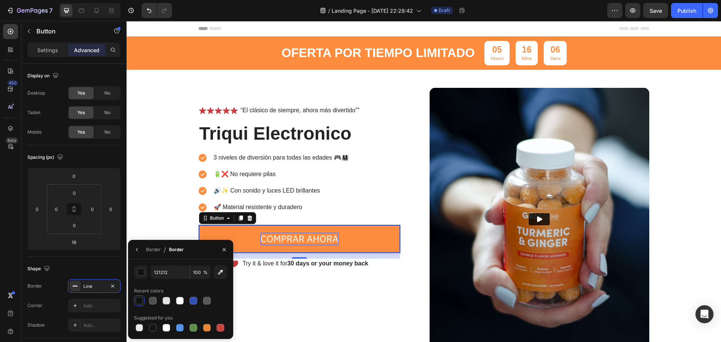
click at [138, 300] on div at bounding box center [139, 301] width 8 height 8
click at [248, 299] on div "Icon Icon Icon Icon Icon Icon List “El clásico de siempre, ahora más divertido”…" at bounding box center [309, 219] width 220 height 263
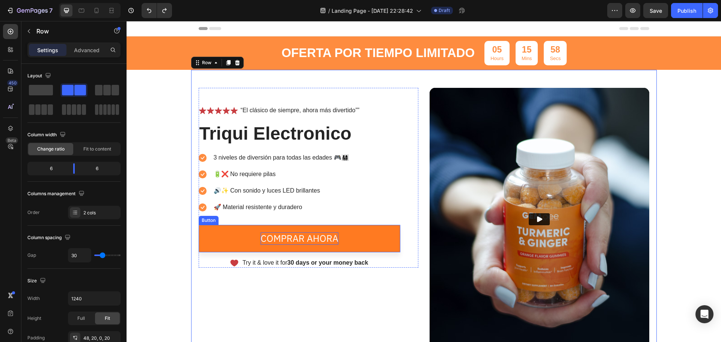
click at [235, 229] on link "Comprar ahora" at bounding box center [300, 238] width 202 height 27
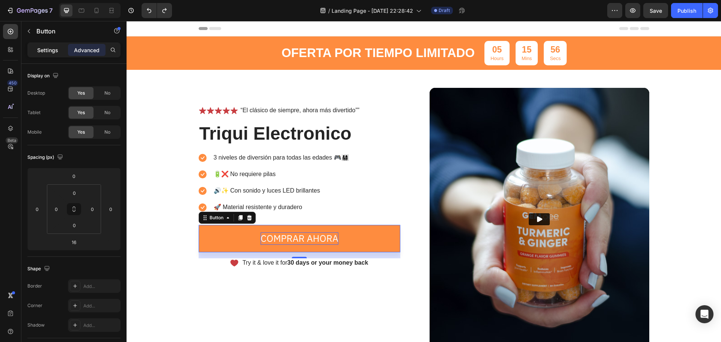
click at [44, 52] on p "Settings" at bounding box center [47, 50] width 21 height 8
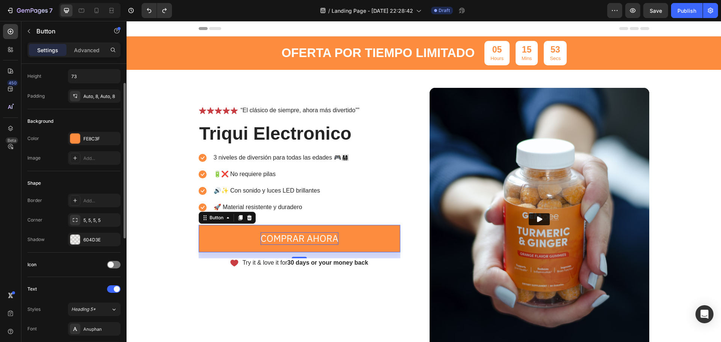
scroll to position [75, 0]
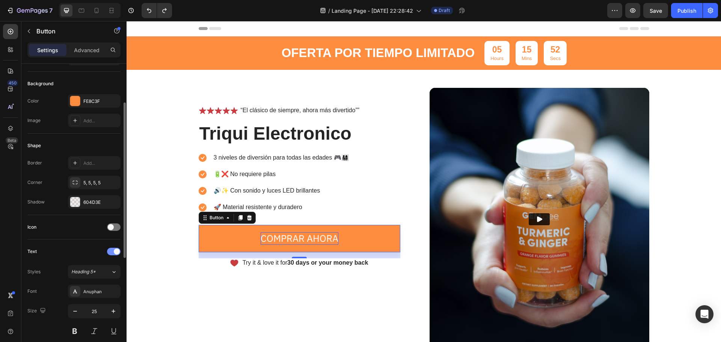
click at [114, 252] on span at bounding box center [117, 251] width 6 height 6
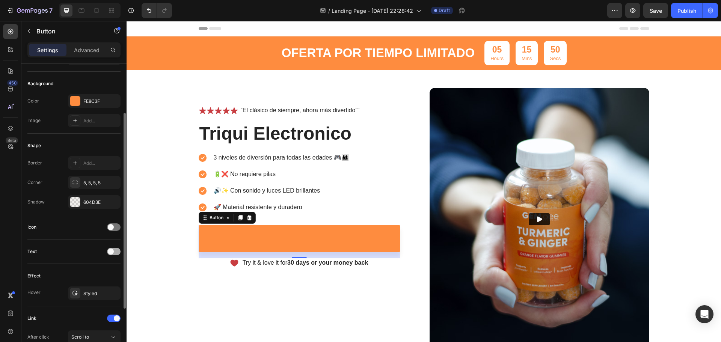
click at [114, 252] on div at bounding box center [114, 252] width 14 height 8
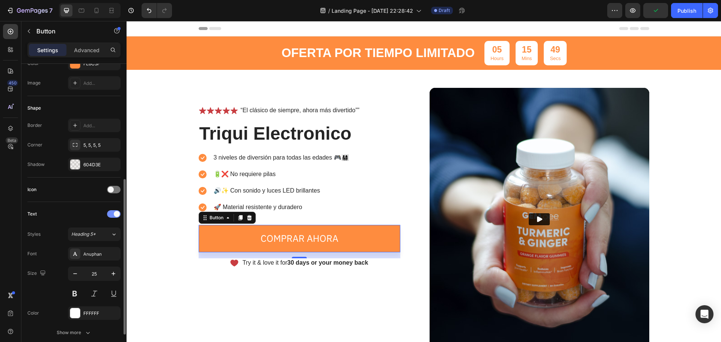
scroll to position [150, 0]
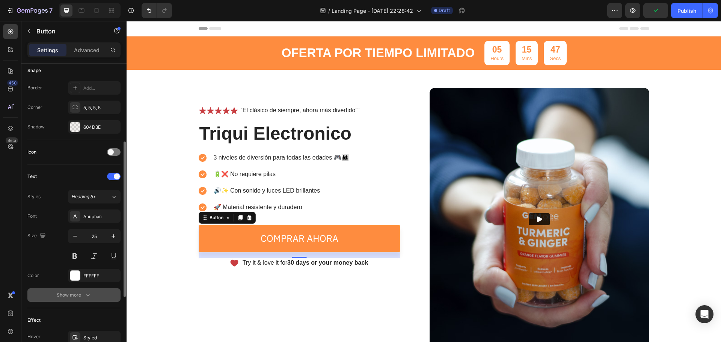
click at [80, 297] on div "Show more" at bounding box center [74, 295] width 35 height 8
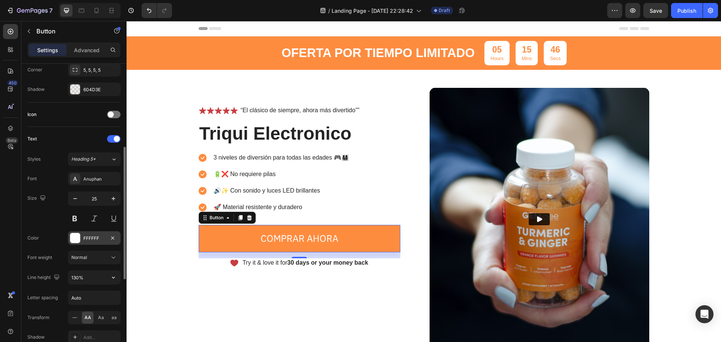
scroll to position [225, 0]
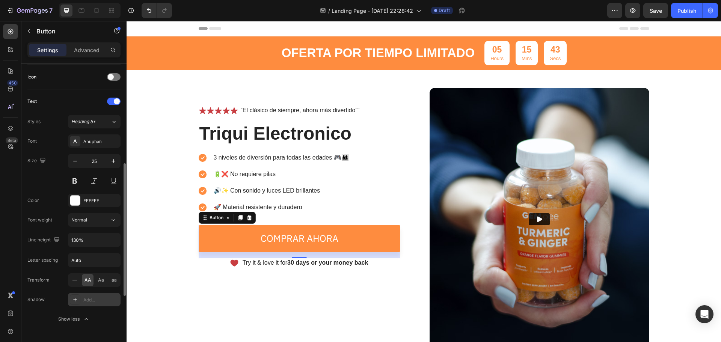
click at [77, 297] on icon at bounding box center [75, 300] width 6 height 6
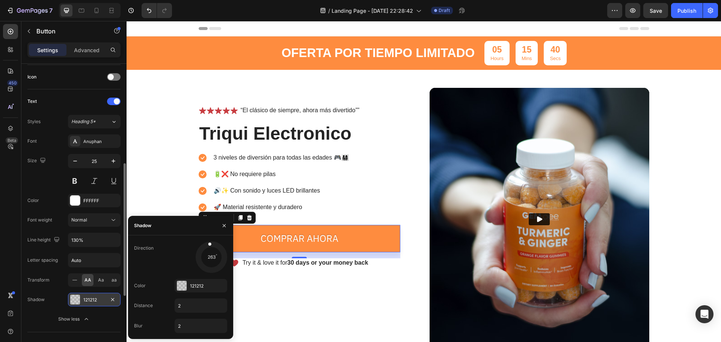
drag, startPoint x: 202, startPoint y: 261, endPoint x: 209, endPoint y: 245, distance: 17.5
click at [209, 245] on div at bounding box center [210, 256] width 33 height 33
drag, startPoint x: 209, startPoint y: 245, endPoint x: 217, endPoint y: 237, distance: 11.2
click at [199, 265] on div at bounding box center [203, 260] width 17 height 10
click at [225, 226] on icon "button" at bounding box center [224, 226] width 6 height 6
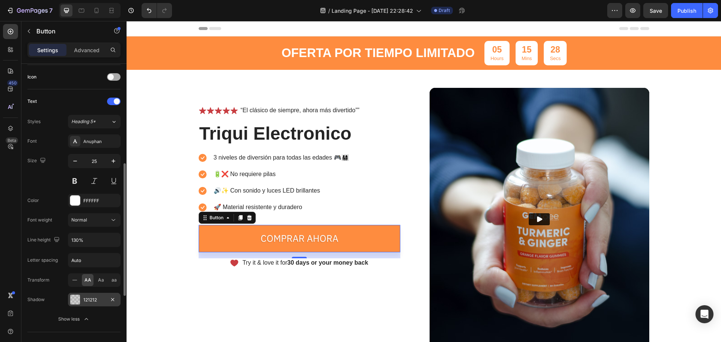
click at [118, 79] on div at bounding box center [114, 77] width 14 height 8
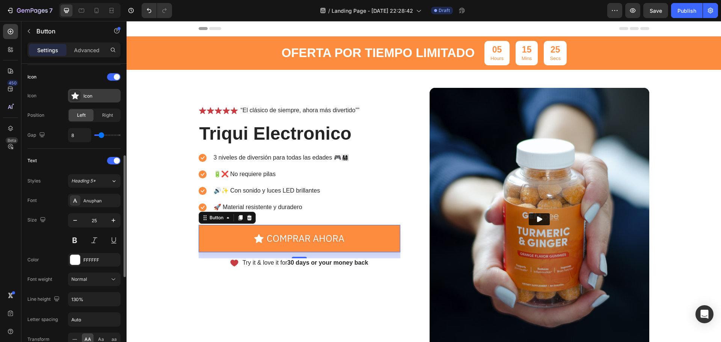
click at [79, 95] on div at bounding box center [75, 95] width 11 height 11
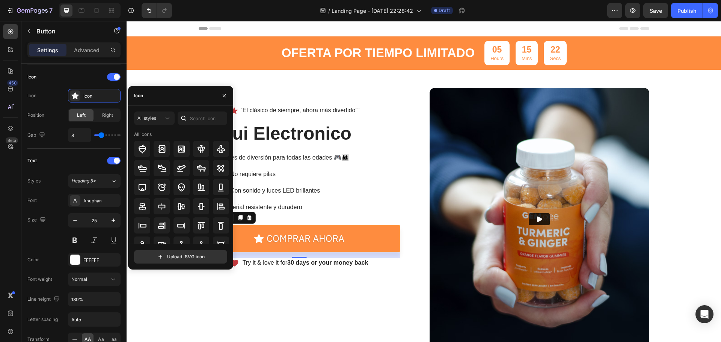
click at [161, 96] on div "Icon" at bounding box center [180, 96] width 105 height 20
drag, startPoint x: 226, startPoint y: 94, endPoint x: 79, endPoint y: 71, distance: 149.3
click at [226, 94] on icon "button" at bounding box center [224, 96] width 6 height 6
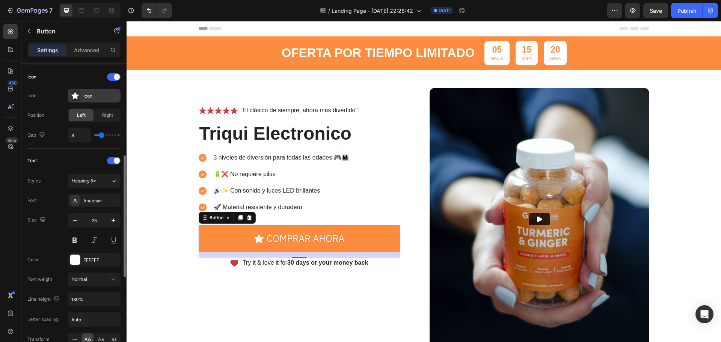
click at [93, 93] on div "Icon" at bounding box center [100, 96] width 35 height 7
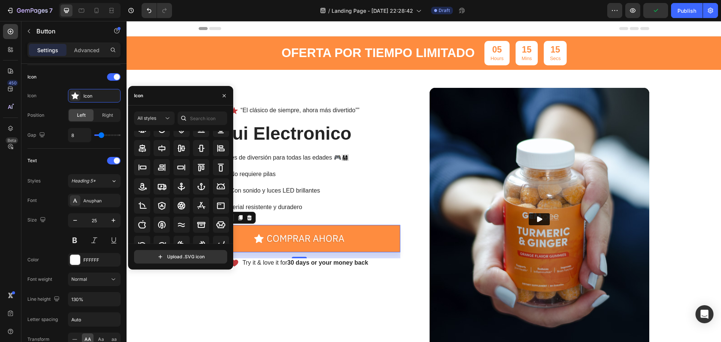
scroll to position [50, 0]
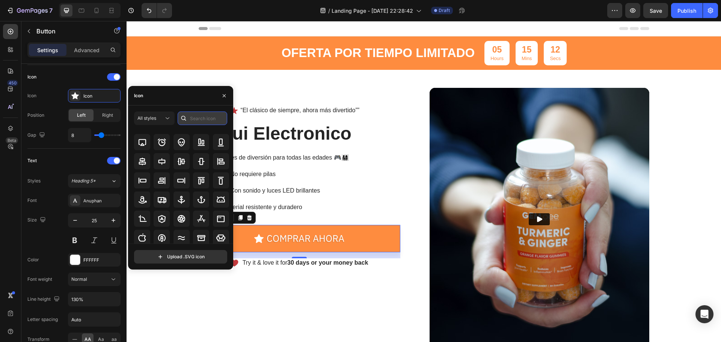
click at [191, 122] on input "text" at bounding box center [203, 118] width 50 height 14
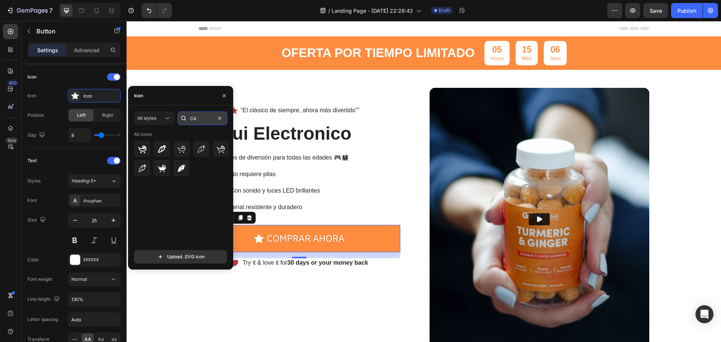
type input "C"
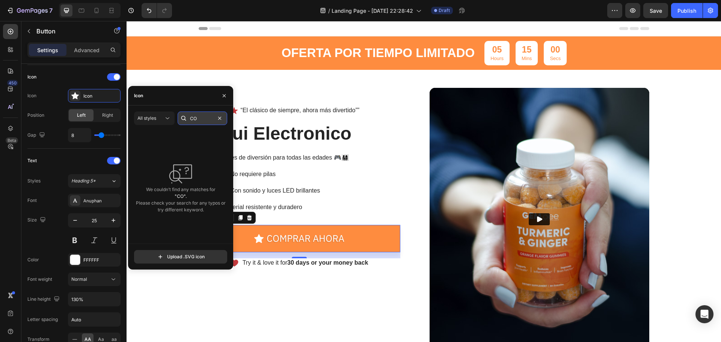
type input "C"
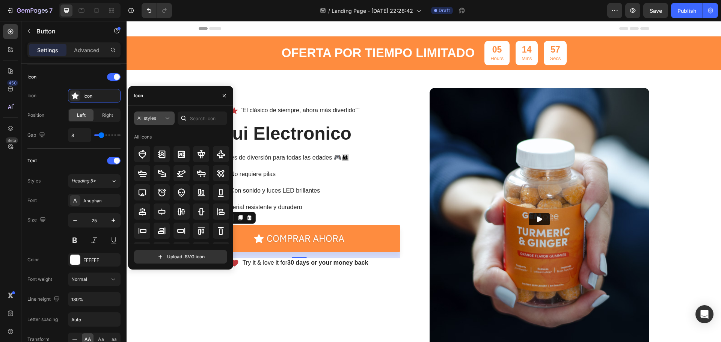
click at [170, 118] on icon at bounding box center [168, 118] width 8 height 8
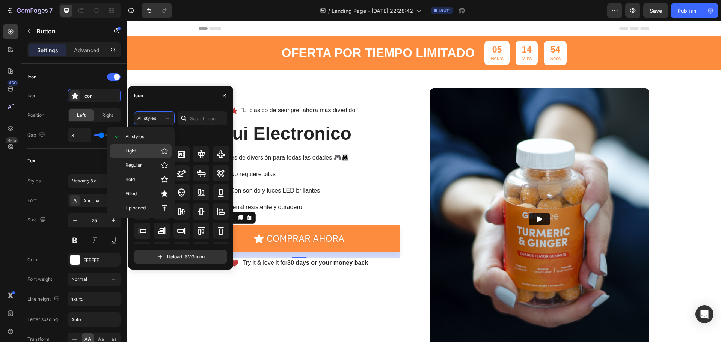
click at [157, 154] on p "Light" at bounding box center [146, 151] width 43 height 8
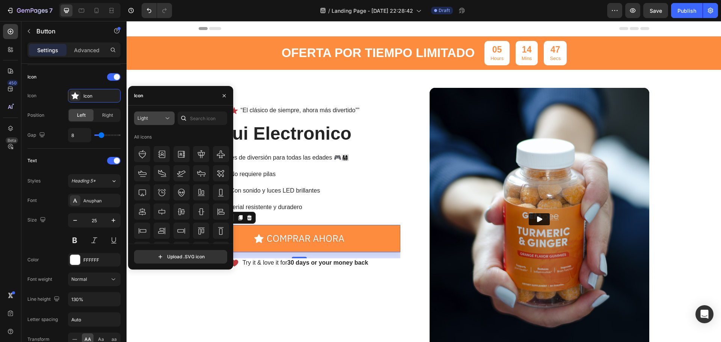
click at [161, 114] on div "Light" at bounding box center [154, 118] width 34 height 8
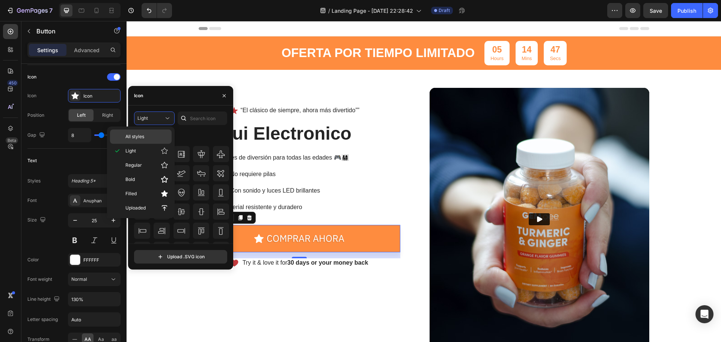
click at [154, 135] on p "All styles" at bounding box center [146, 136] width 43 height 7
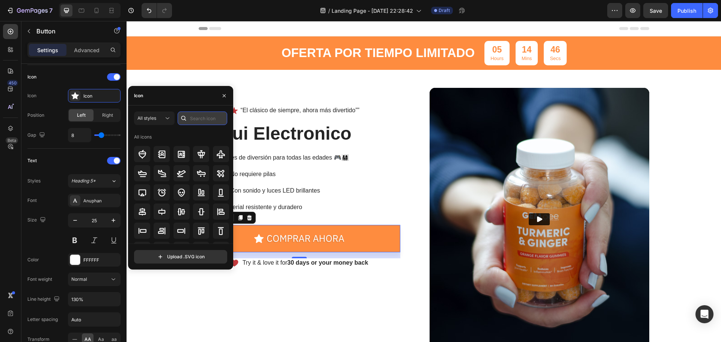
click at [200, 120] on input "text" at bounding box center [203, 118] width 50 height 14
click at [196, 119] on input "text" at bounding box center [203, 118] width 50 height 14
paste input "market cart"
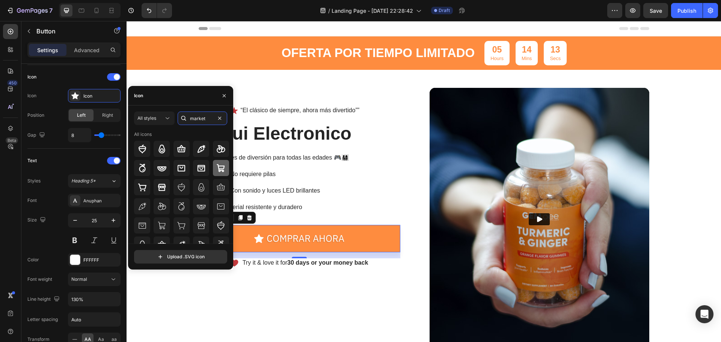
type input "market"
click at [219, 164] on icon at bounding box center [220, 168] width 9 height 9
click at [223, 94] on icon "button" at bounding box center [224, 96] width 6 height 6
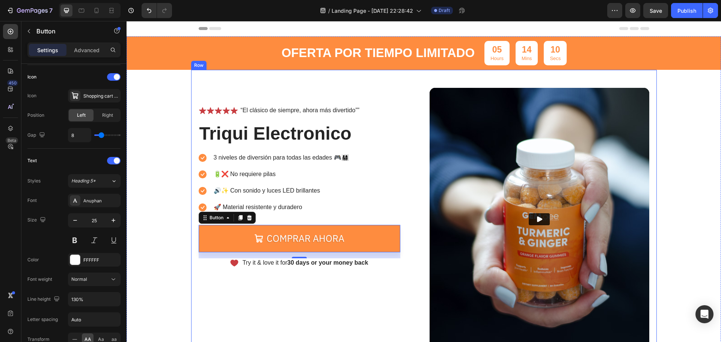
click at [261, 283] on div "Icon Icon Icon Icon Icon Icon List “El clásico de siempre, ahora más divertido”…" at bounding box center [309, 219] width 220 height 263
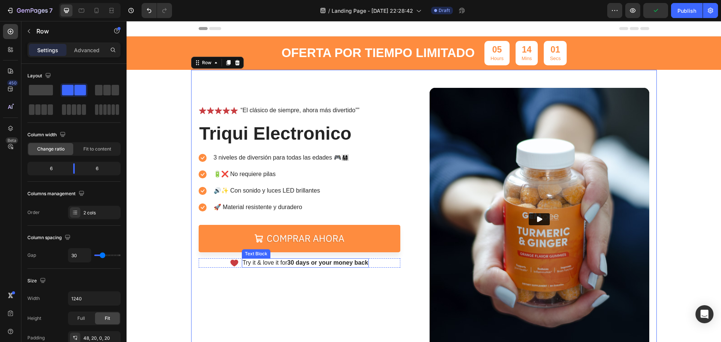
click at [320, 265] on strong "30 days or your money back" at bounding box center [327, 262] width 81 height 6
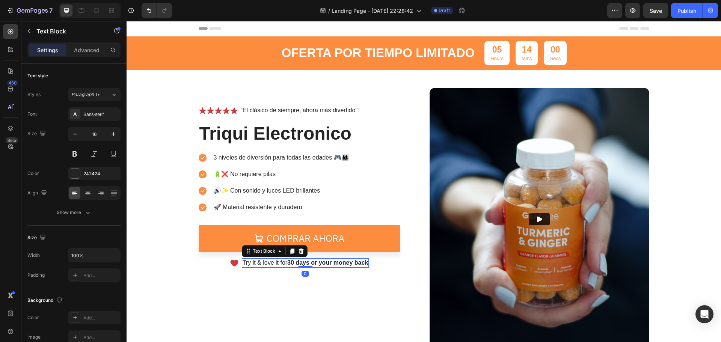
click at [285, 267] on div "Try it & love it for 30 days or your money back" at bounding box center [305, 262] width 127 height 9
click at [303, 266] on p "Try it & love it for 30 days or your money back" at bounding box center [305, 263] width 126 height 8
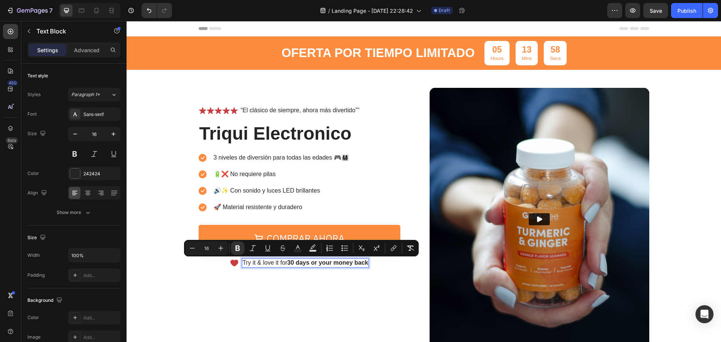
click at [364, 262] on strong "30 days or your money back" at bounding box center [327, 262] width 81 height 6
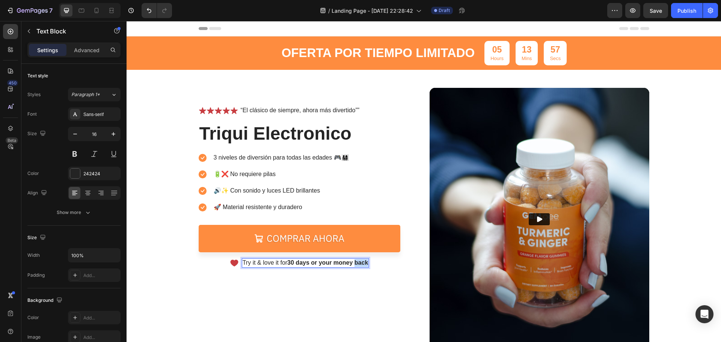
click at [364, 262] on strong "30 days or your money back" at bounding box center [327, 262] width 81 height 6
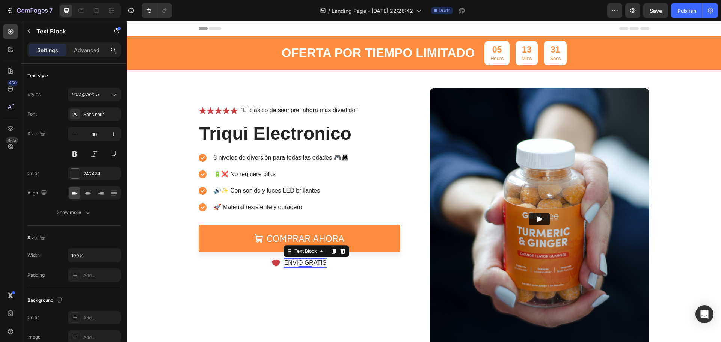
click at [324, 262] on div "ENVIO GRATIS" at bounding box center [305, 262] width 44 height 9
click at [322, 263] on p "ENVIO GRATIS" at bounding box center [305, 263] width 42 height 8
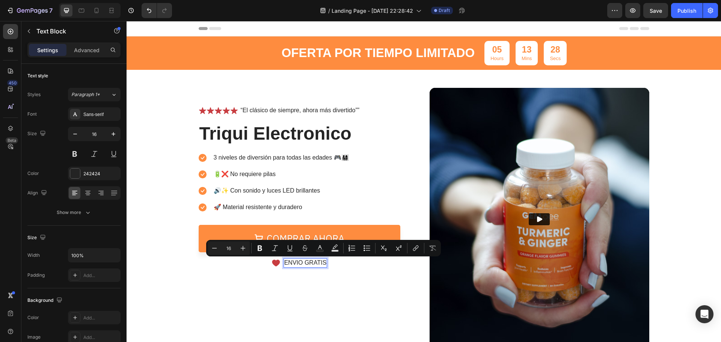
click at [323, 263] on p "ENVIO GRATIS" at bounding box center [305, 263] width 42 height 8
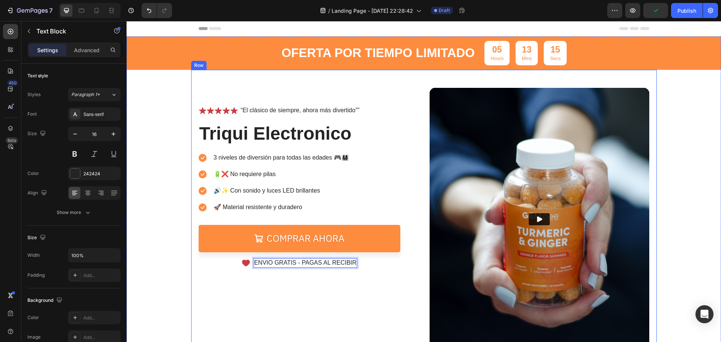
click at [298, 293] on div "Icon Icon Icon Icon Icon Icon List “El clásico de siempre, ahora más divertido”…" at bounding box center [309, 219] width 220 height 263
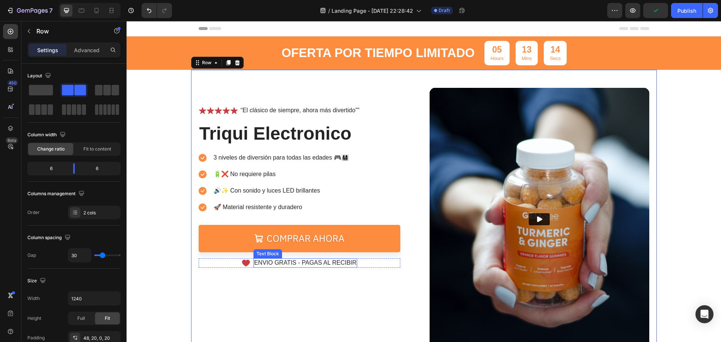
click at [275, 259] on p "ENVIO GRATIS - PAGAS AL RECIBIR" at bounding box center [305, 263] width 102 height 8
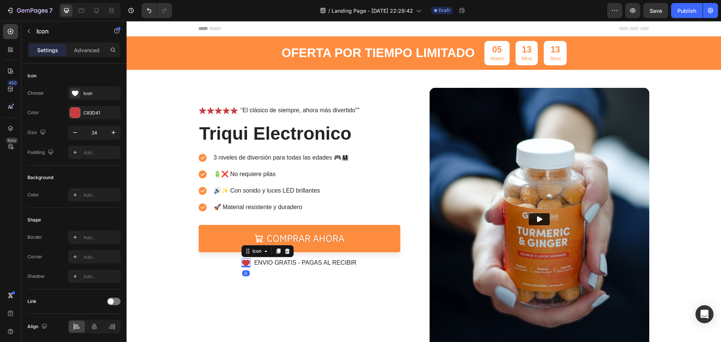
click at [242, 259] on icon at bounding box center [245, 262] width 9 height 9
click at [108, 92] on div "Icon" at bounding box center [100, 93] width 35 height 7
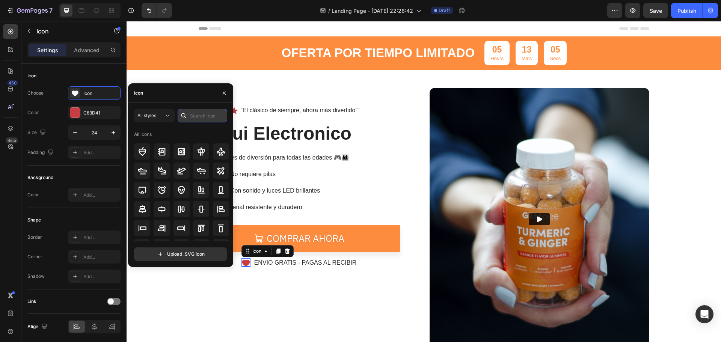
click at [200, 117] on input "text" at bounding box center [203, 116] width 50 height 14
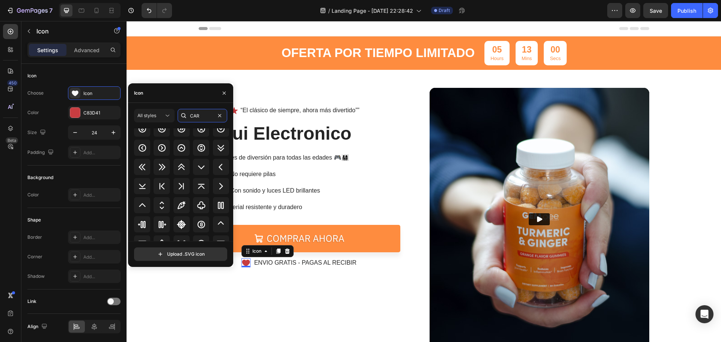
scroll to position [38, 0]
type input "CAR"
click at [143, 151] on icon at bounding box center [142, 147] width 9 height 9
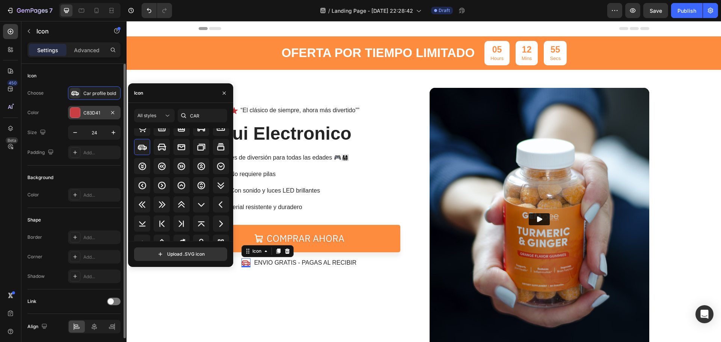
click at [95, 117] on div "C83D41" at bounding box center [94, 113] width 53 height 14
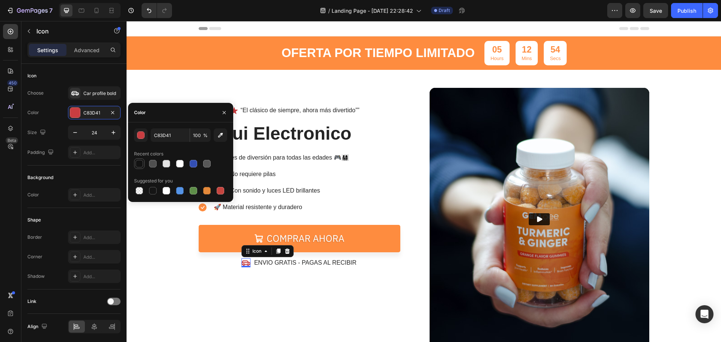
click at [136, 167] on div at bounding box center [139, 164] width 8 height 8
click at [203, 194] on div at bounding box center [206, 190] width 9 height 9
click at [184, 187] on div at bounding box center [179, 190] width 9 height 9
click at [193, 190] on div at bounding box center [194, 191] width 8 height 8
click at [217, 192] on div at bounding box center [221, 191] width 8 height 8
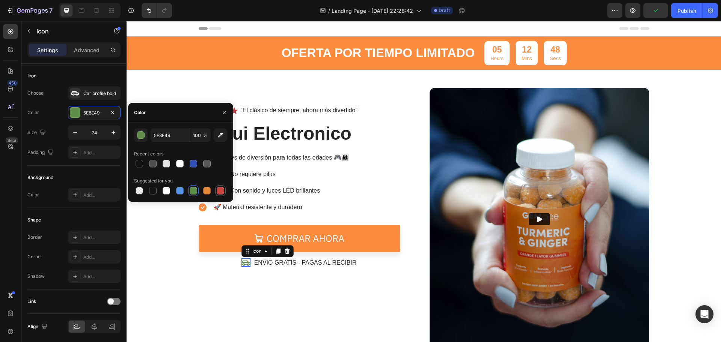
type input "C5453F"
click at [300, 325] on div "Icon Icon Icon Icon Icon Icon List “El clásico de siempre, ahora más divertido”…" at bounding box center [309, 219] width 220 height 263
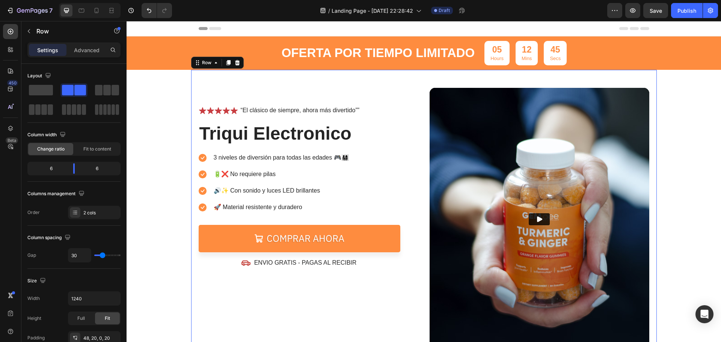
click at [282, 261] on p "ENVIO GRATIS - PAGAS AL RECIBIR" at bounding box center [305, 263] width 102 height 8
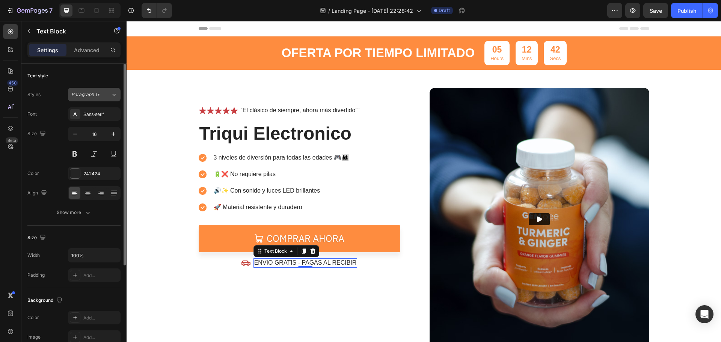
click at [108, 99] on button "Paragraph 1*" at bounding box center [94, 95] width 53 height 14
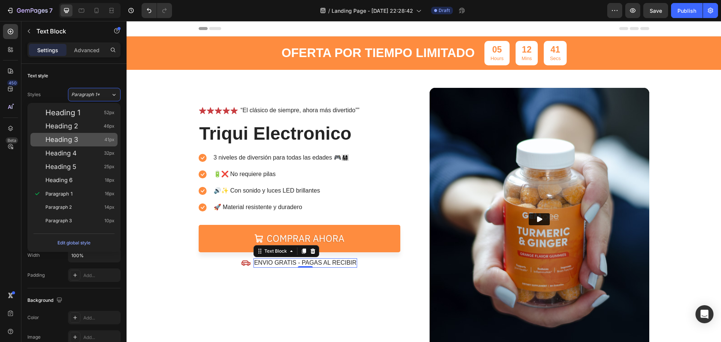
click at [84, 135] on div "Heading 3 41px" at bounding box center [73, 140] width 87 height 14
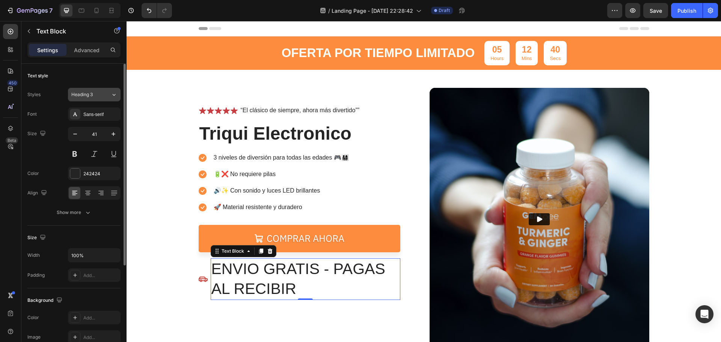
click at [111, 95] on icon at bounding box center [114, 95] width 6 height 8
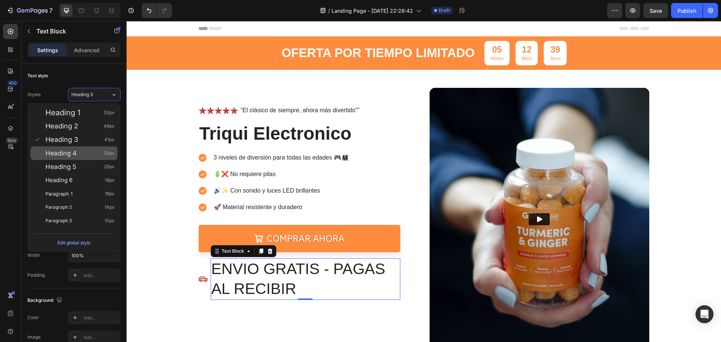
click at [81, 151] on div "Heading 4 32px" at bounding box center [79, 153] width 69 height 8
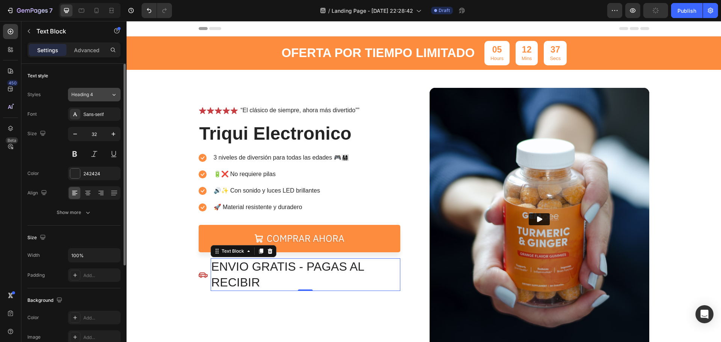
click at [113, 95] on icon at bounding box center [114, 95] width 6 height 8
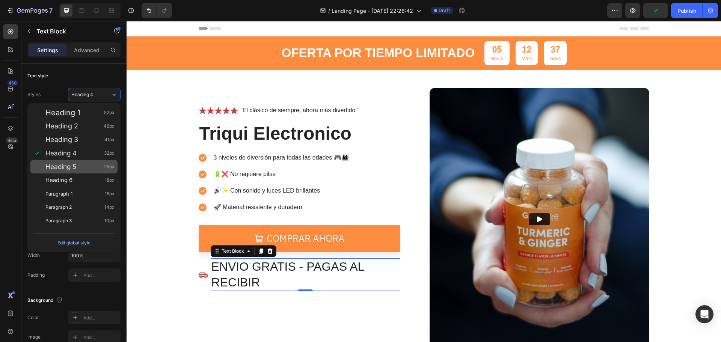
click at [76, 167] on span "Heading 5" at bounding box center [60, 167] width 31 height 8
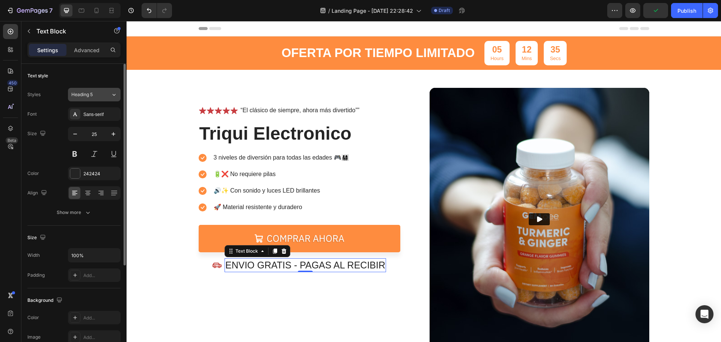
click at [114, 96] on icon at bounding box center [114, 95] width 6 height 8
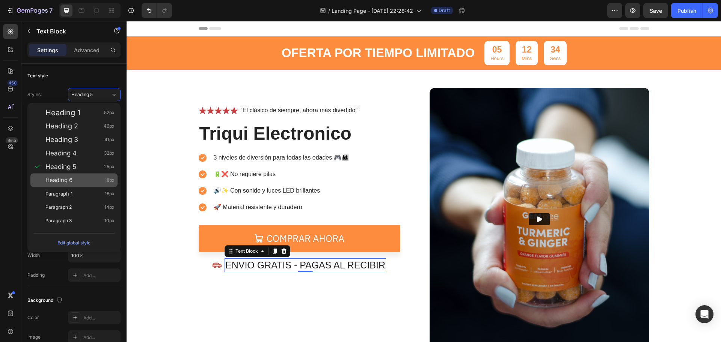
click at [78, 174] on div "Heading 6 18px" at bounding box center [73, 180] width 87 height 14
type input "18"
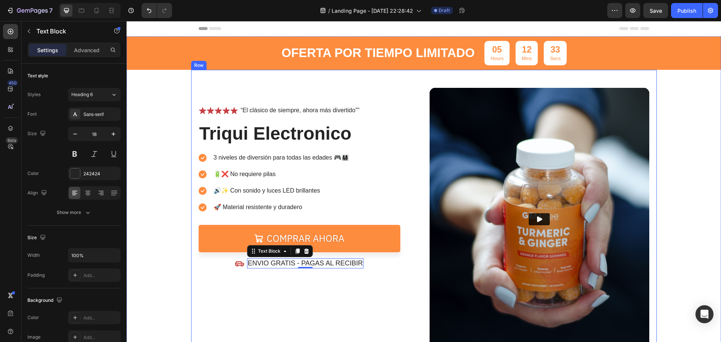
click at [301, 303] on div "Icon Icon Icon Icon Icon Icon List “El clásico de siempre, ahora más divertido”…" at bounding box center [309, 219] width 220 height 263
click at [265, 289] on div "Icon Icon Icon Icon Icon Icon List “El clásico de siempre, ahora más divertido”…" at bounding box center [309, 219] width 220 height 263
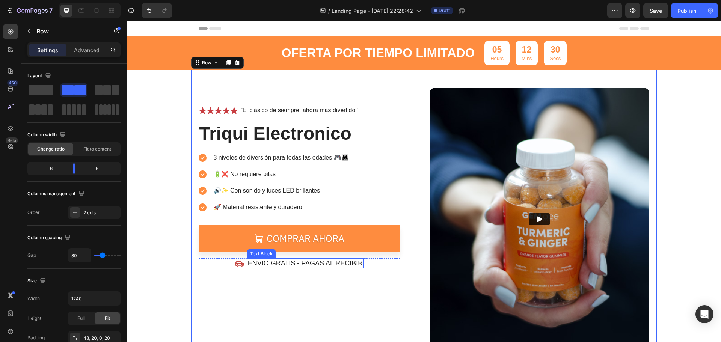
click at [269, 264] on p "ENVIO GRATIS - PAGAS AL RECIBIR" at bounding box center [305, 263] width 115 height 9
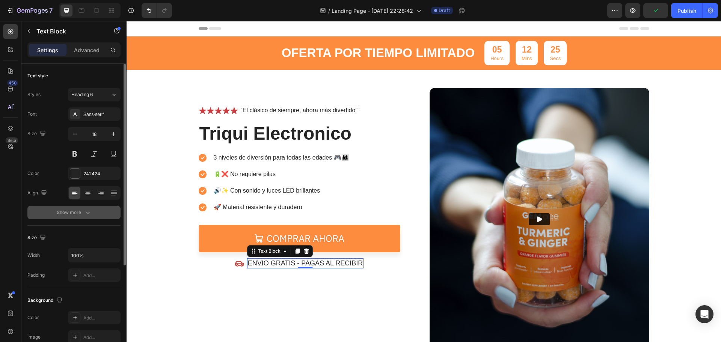
click at [84, 213] on icon "button" at bounding box center [88, 213] width 8 height 8
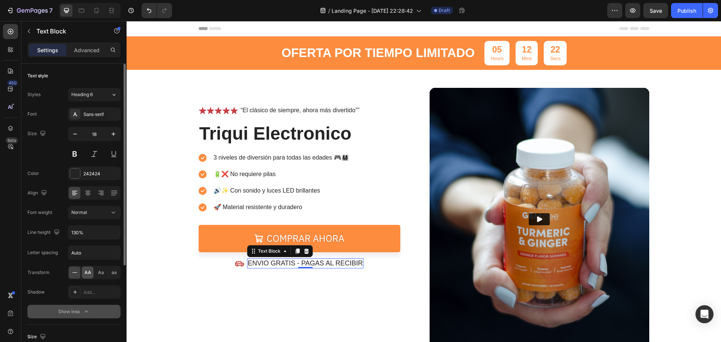
click at [85, 274] on span "AA" at bounding box center [87, 272] width 7 height 7
click at [98, 273] on span "Aa" at bounding box center [101, 272] width 6 height 7
click at [88, 271] on span "AA" at bounding box center [87, 272] width 7 height 7
click at [78, 293] on div at bounding box center [75, 292] width 11 height 11
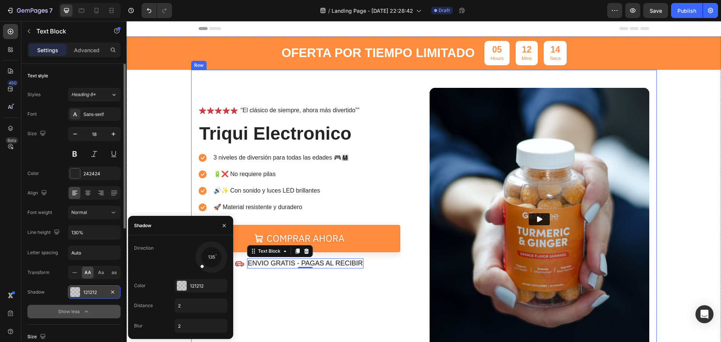
click at [292, 328] on div "Icon Icon Icon Icon Icon Icon List “El clásico de siempre, ahora más divertido”…" at bounding box center [309, 219] width 220 height 263
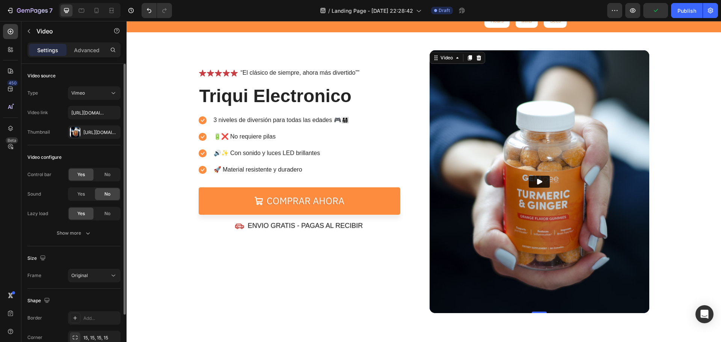
click at [494, 191] on img at bounding box center [539, 181] width 220 height 263
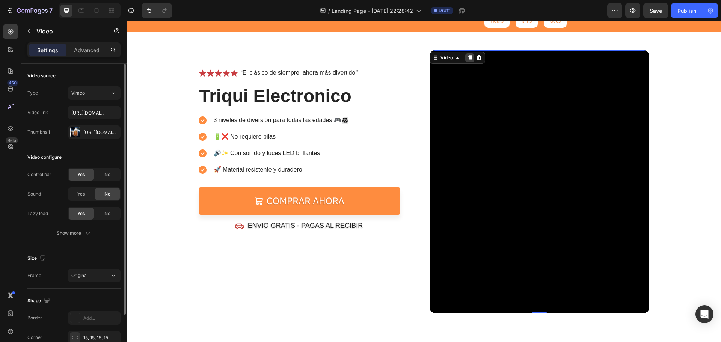
click at [469, 57] on icon at bounding box center [469, 57] width 4 height 5
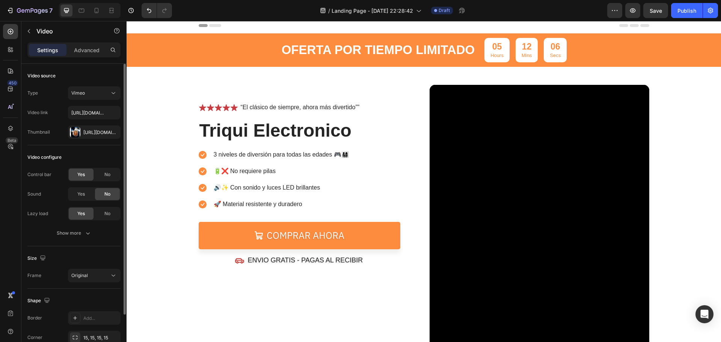
scroll to position [0, 0]
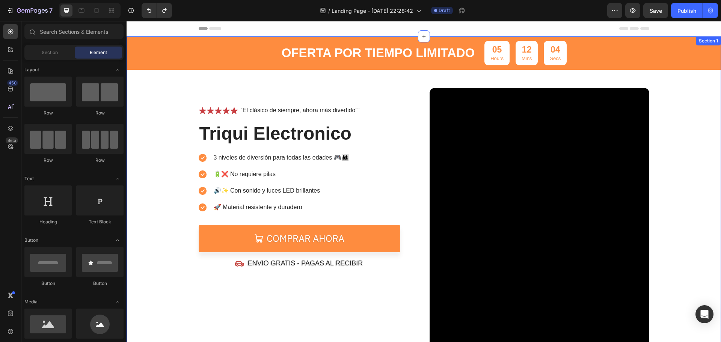
click at [679, 184] on div "OFERTA POR TIEMPO LIMITADO Text Block 05 Hours 12 Mins 04 Secs Countdown Timer …" at bounding box center [423, 193] width 594 height 314
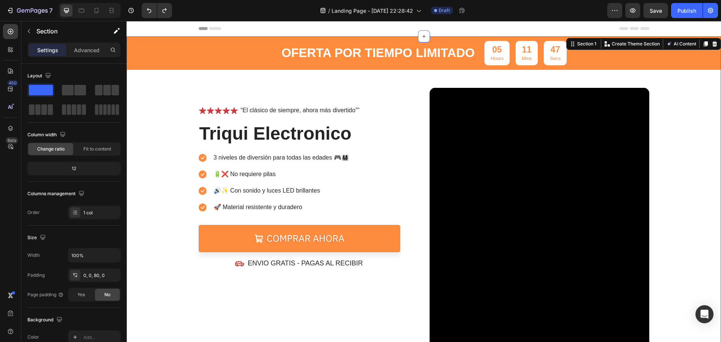
click at [711, 44] on icon at bounding box center [714, 44] width 6 height 6
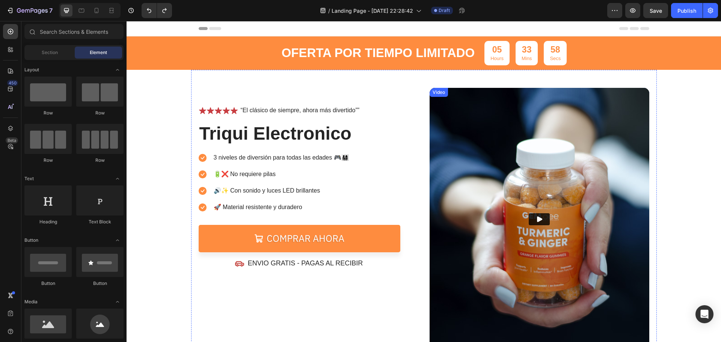
click at [456, 197] on img at bounding box center [539, 219] width 220 height 263
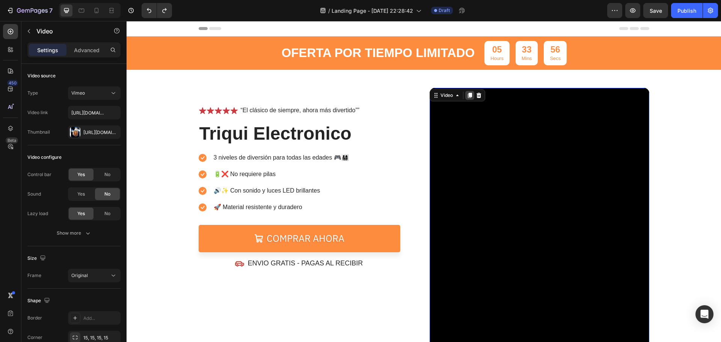
click at [467, 96] on icon at bounding box center [469, 95] width 4 height 5
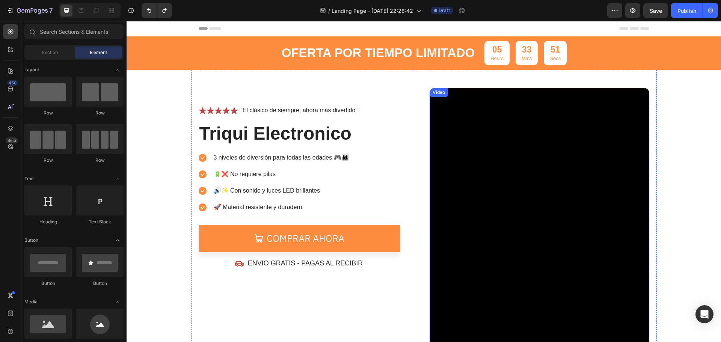
click at [437, 92] on div "Video" at bounding box center [438, 92] width 15 height 7
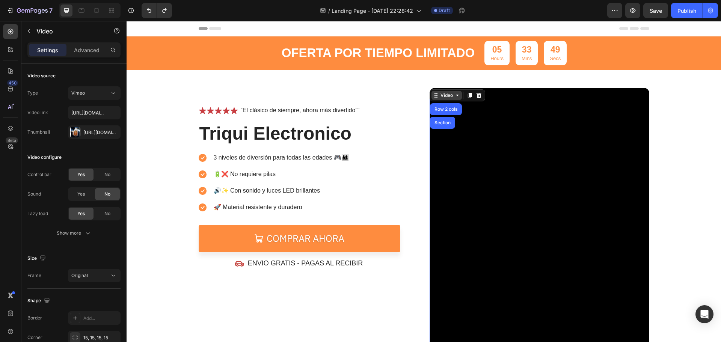
click at [454, 98] on icon at bounding box center [457, 95] width 6 height 6
click at [454, 93] on icon at bounding box center [457, 95] width 6 height 6
click at [436, 96] on icon at bounding box center [436, 95] width 1 height 1
click at [465, 100] on div "Video" at bounding box center [457, 95] width 56 height 12
click at [467, 98] on icon at bounding box center [469, 95] width 4 height 5
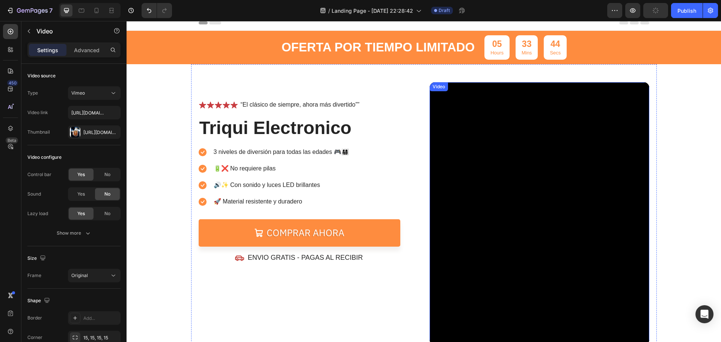
scroll to position [3, 0]
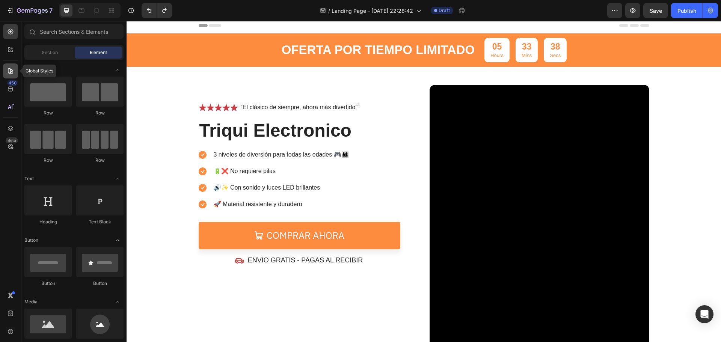
click at [14, 70] on icon at bounding box center [11, 71] width 8 height 8
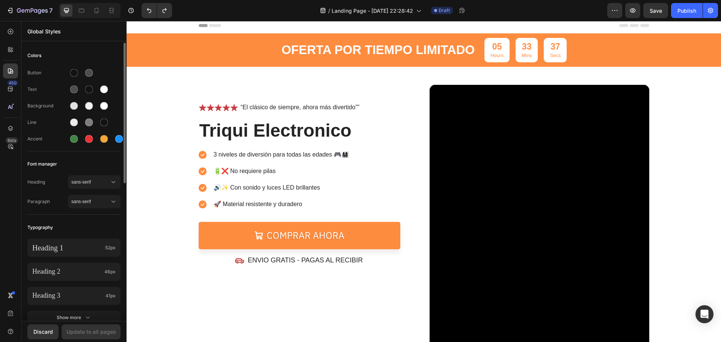
scroll to position [113, 0]
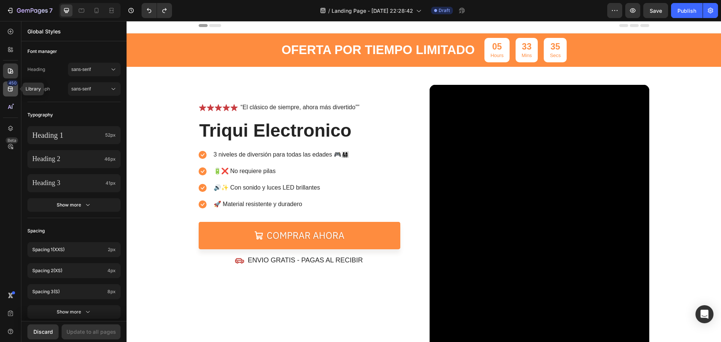
click at [15, 87] on div "450" at bounding box center [10, 88] width 15 height 15
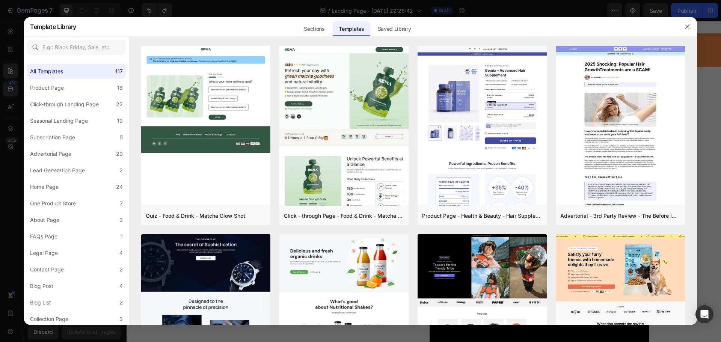
click at [12, 72] on div at bounding box center [360, 171] width 721 height 342
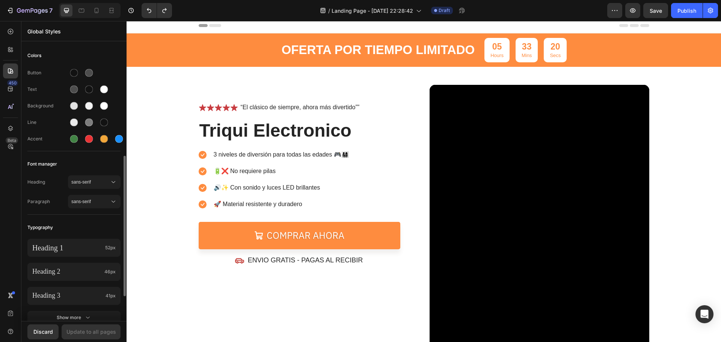
scroll to position [75, 0]
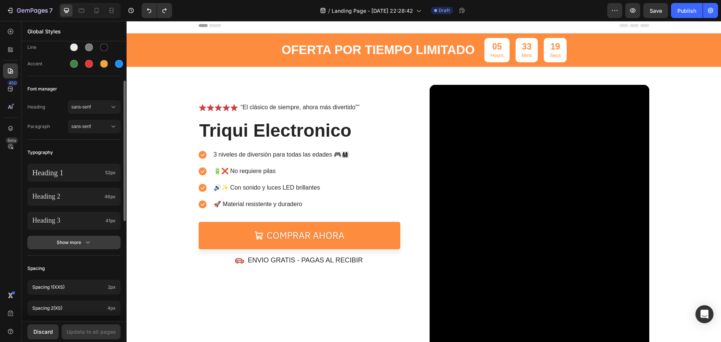
click at [79, 241] on div "Show more" at bounding box center [74, 243] width 35 height 8
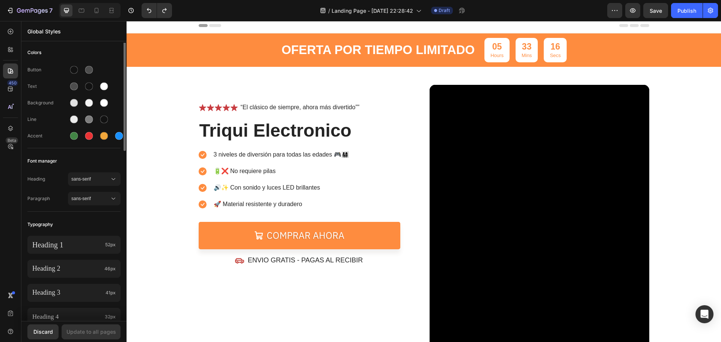
scroll to position [0, 0]
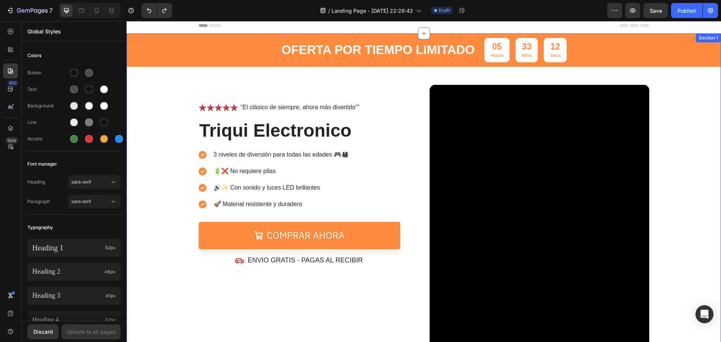
click at [671, 177] on div "OFERTA POR TIEMPO LIMITADO Text Block 05 Hours 33 Mins 12 Secs Countdown Timer …" at bounding box center [423, 190] width 594 height 314
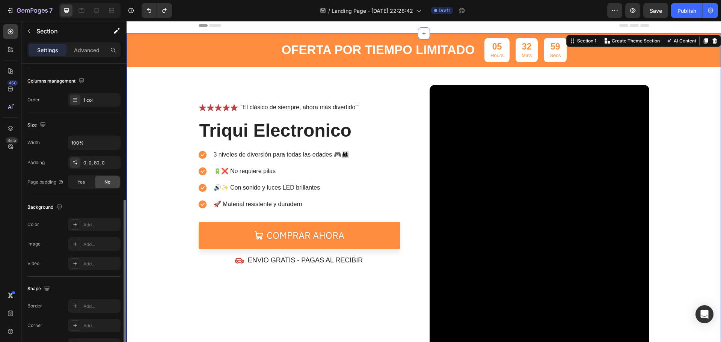
scroll to position [150, 0]
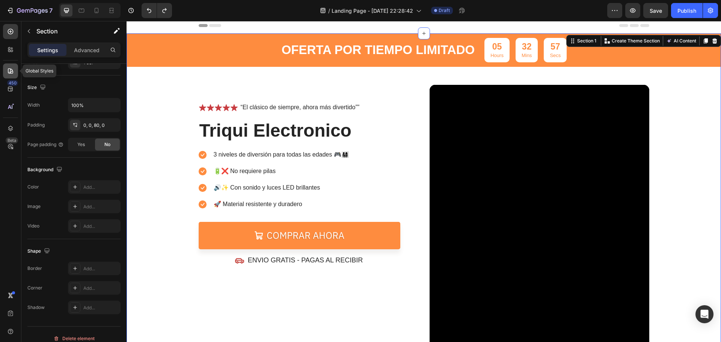
click at [12, 69] on icon at bounding box center [10, 70] width 5 height 5
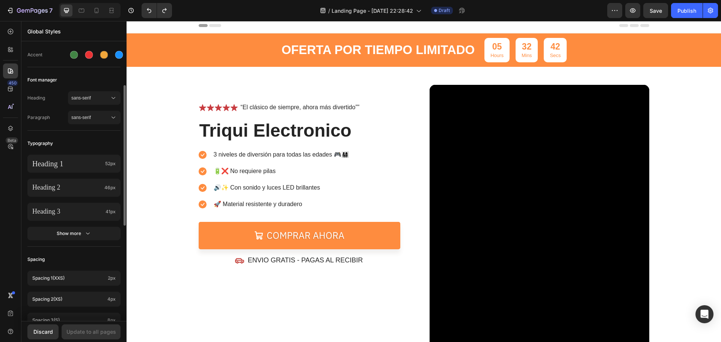
scroll to position [0, 0]
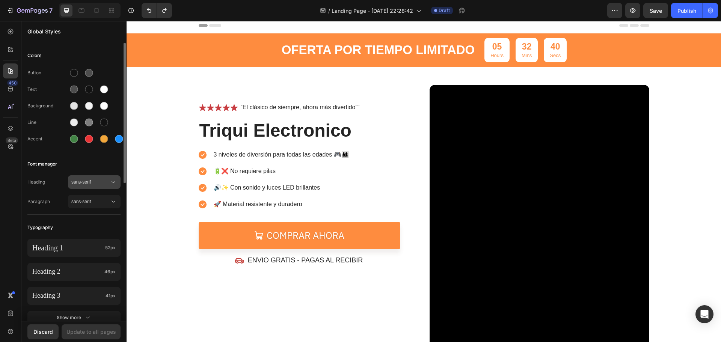
click at [114, 183] on icon at bounding box center [114, 182] width 8 height 8
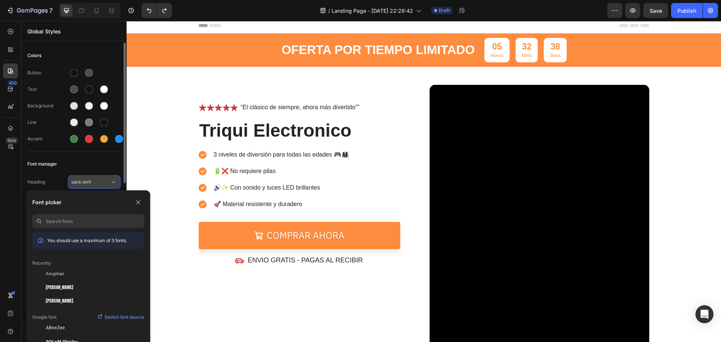
click at [114, 183] on icon at bounding box center [114, 182] width 8 height 8
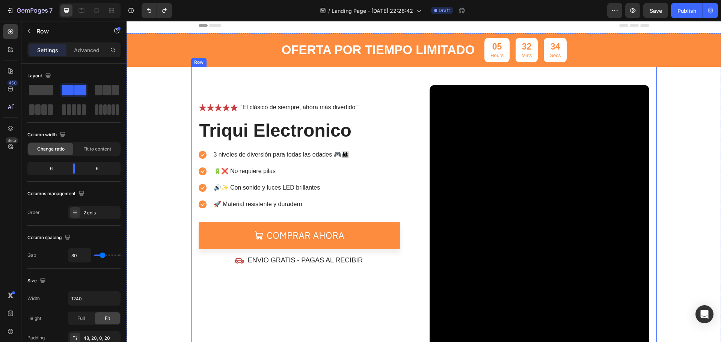
click at [639, 74] on div "Icon Icon Icon Icon Icon Icon List “El clásico de siempre, ahora más divertido”…" at bounding box center [423, 207] width 465 height 281
click at [86, 47] on p "Advanced" at bounding box center [87, 50] width 26 height 8
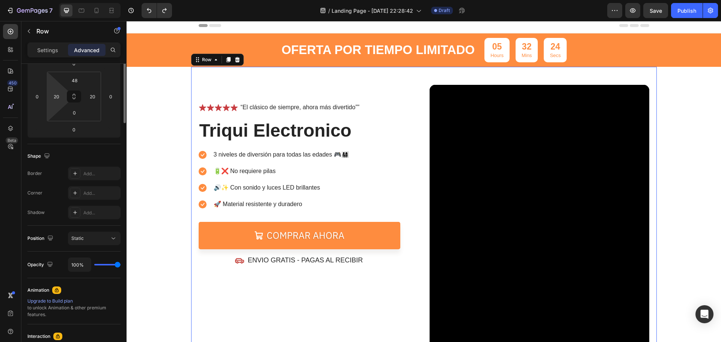
scroll to position [150, 0]
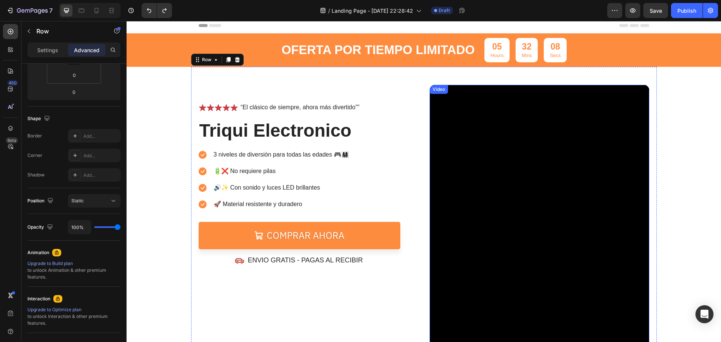
click at [437, 91] on div "Video" at bounding box center [438, 89] width 15 height 7
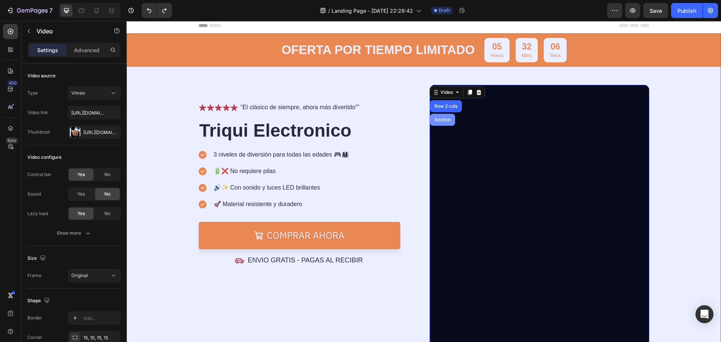
click at [444, 119] on div "Section" at bounding box center [442, 119] width 19 height 5
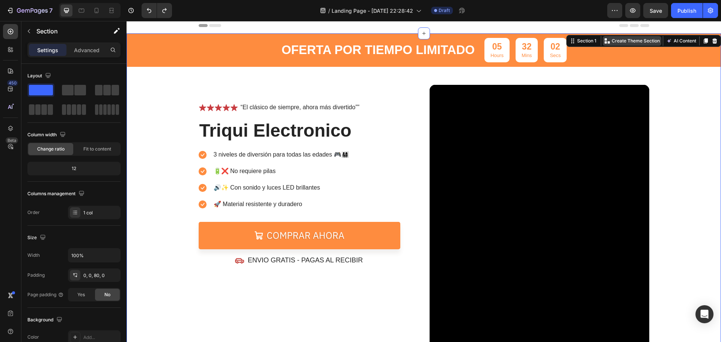
click at [634, 42] on p "Create Theme Section" at bounding box center [635, 41] width 48 height 7
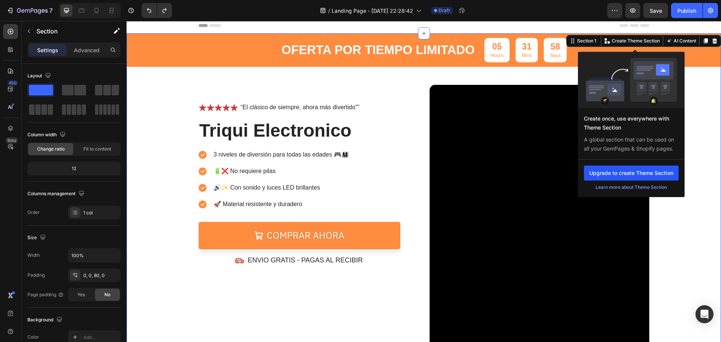
click at [621, 174] on button "Upgrade to create Theme Section" at bounding box center [631, 173] width 95 height 15
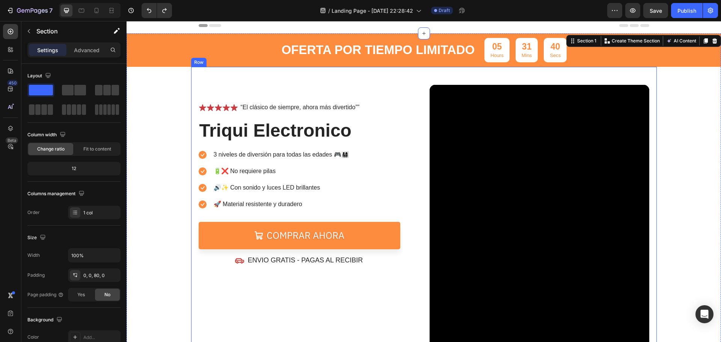
click at [406, 74] on div "Icon Icon Icon Icon Icon Icon List “El clásico de siempre, ahora más divertido”…" at bounding box center [423, 207] width 465 height 281
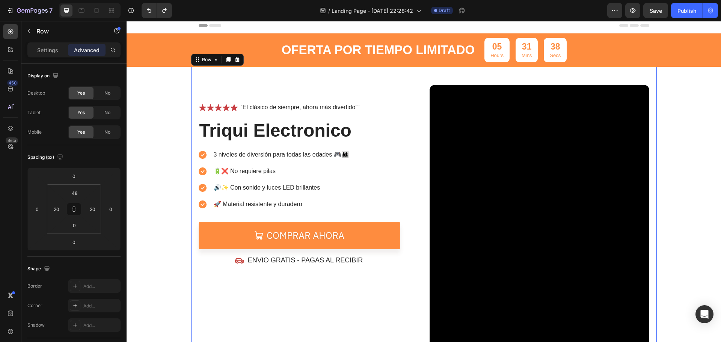
click at [409, 75] on div "Icon Icon Icon Icon Icon Icon List “El clásico de siempre, ahora más divertido”…" at bounding box center [423, 207] width 465 height 281
click at [398, 96] on div "Icon Icon Icon Icon Icon Icon List “El clásico de siempre, ahora más divertido”…" at bounding box center [309, 175] width 220 height 181
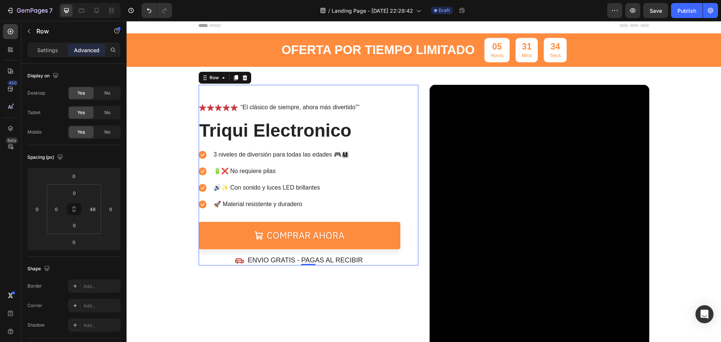
click at [402, 75] on div "Icon Icon Icon Icon Icon Icon List “El clásico de siempre, ahora más divertido”…" at bounding box center [423, 207] width 465 height 281
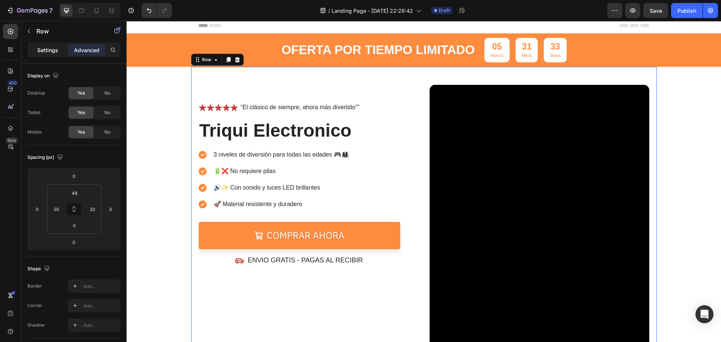
click at [50, 46] on p "Settings" at bounding box center [47, 50] width 21 height 8
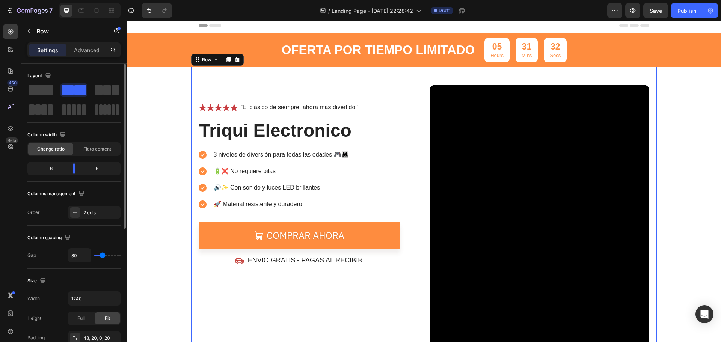
click at [77, 91] on span at bounding box center [80, 90] width 12 height 11
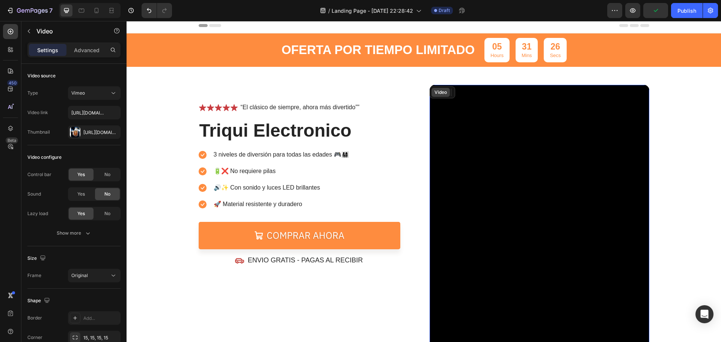
click at [437, 92] on div "Video" at bounding box center [440, 92] width 15 height 7
click at [476, 94] on icon at bounding box center [479, 92] width 6 height 6
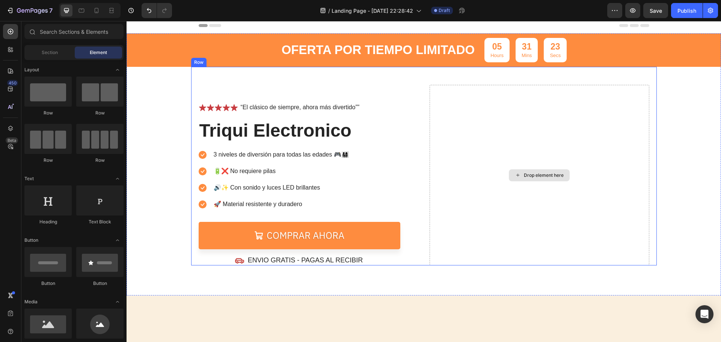
click at [495, 129] on div "Drop element here" at bounding box center [539, 175] width 220 height 181
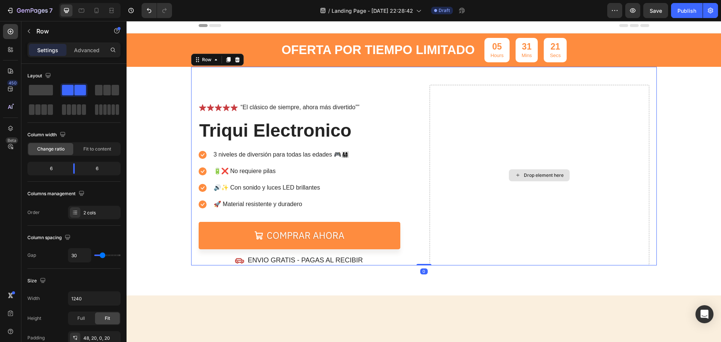
click at [524, 178] on div "Drop element here" at bounding box center [539, 175] width 61 height 12
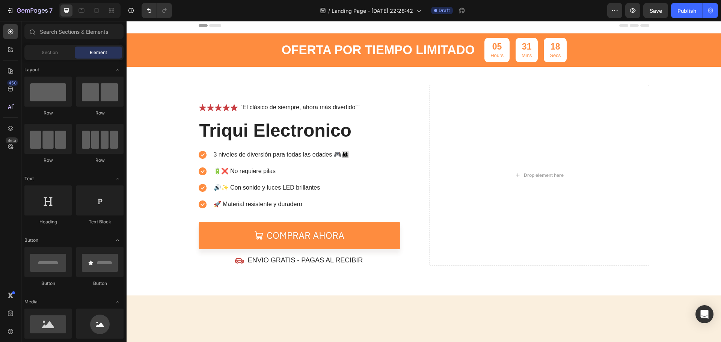
scroll to position [38, 0]
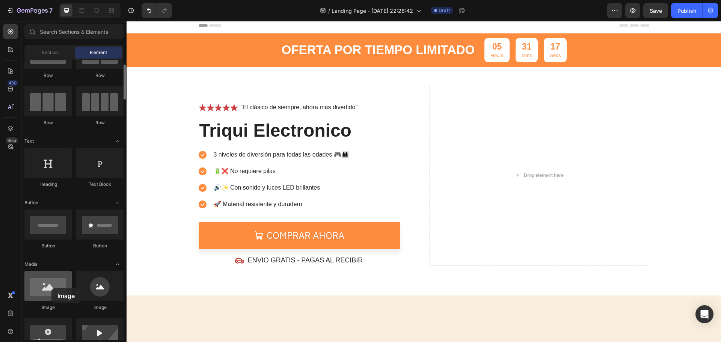
click at [51, 288] on div at bounding box center [47, 286] width 47 height 30
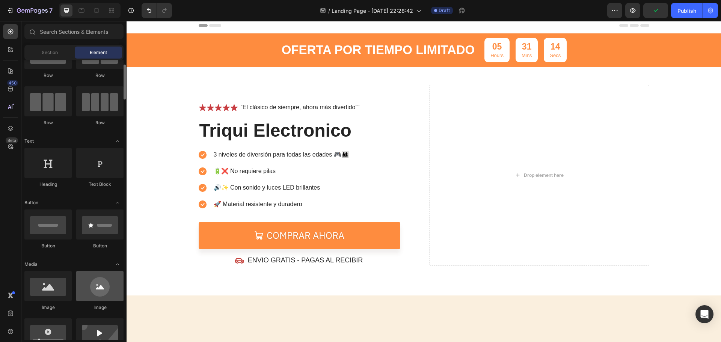
click at [93, 288] on div at bounding box center [99, 286] width 47 height 30
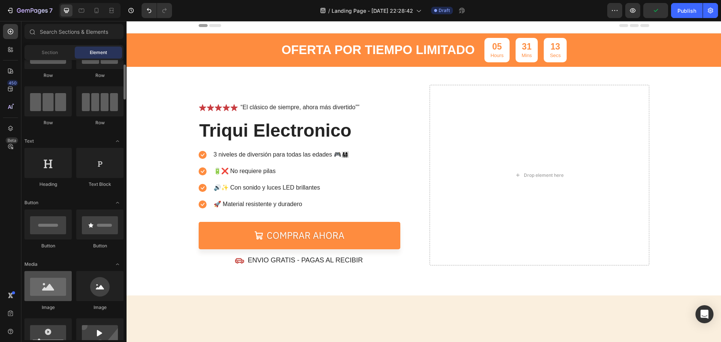
click at [43, 297] on div at bounding box center [47, 286] width 47 height 30
click at [10, 52] on icon at bounding box center [11, 50] width 8 height 8
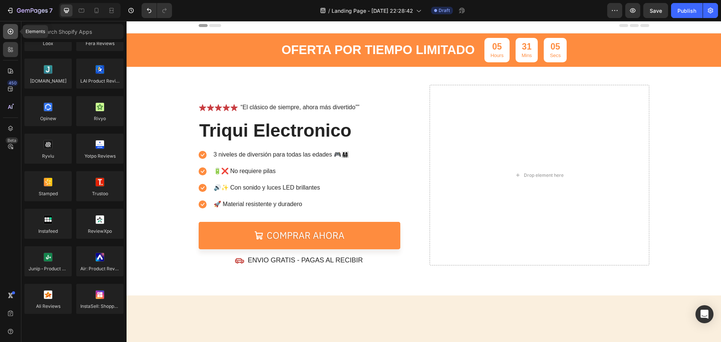
click at [9, 35] on div at bounding box center [10, 31] width 15 height 15
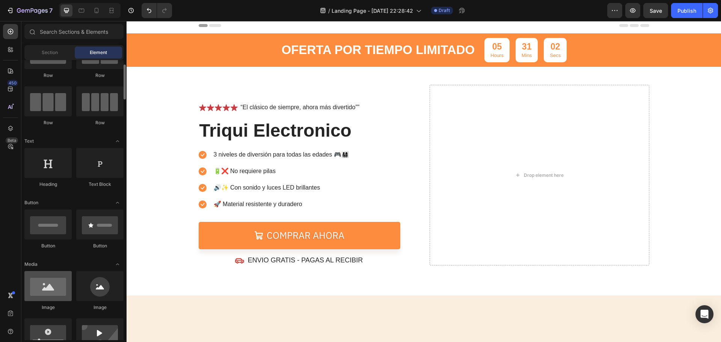
click at [55, 295] on div at bounding box center [47, 286] width 47 height 30
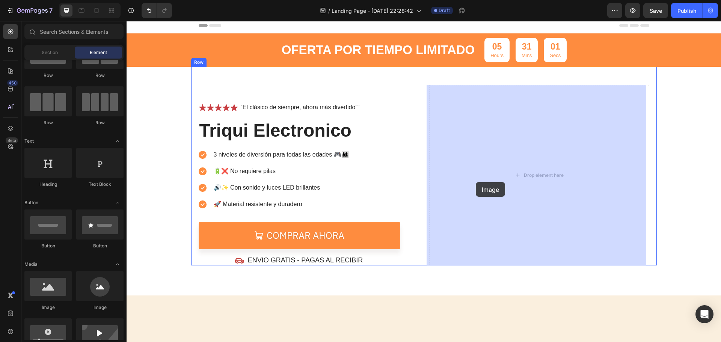
drag, startPoint x: 182, startPoint y: 316, endPoint x: 470, endPoint y: 188, distance: 315.9
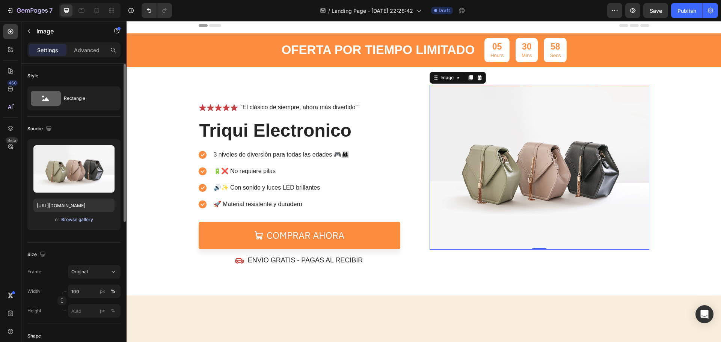
click at [80, 220] on div "Browse gallery" at bounding box center [77, 219] width 32 height 7
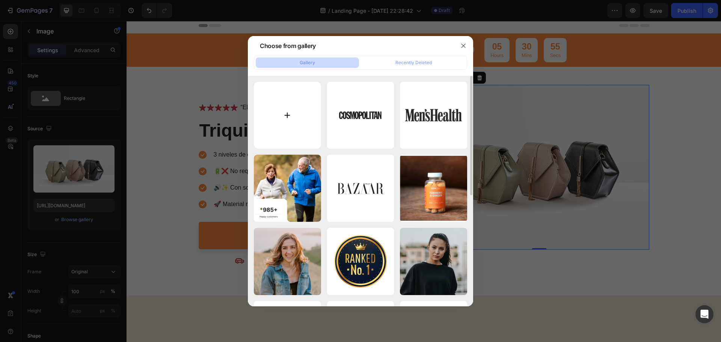
click at [291, 112] on input "file" at bounding box center [287, 115] width 67 height 67
type input "C:\fakepath\WhatsApp Image 2025-07-20 at 1.15.44 PM - copia.jpeg"
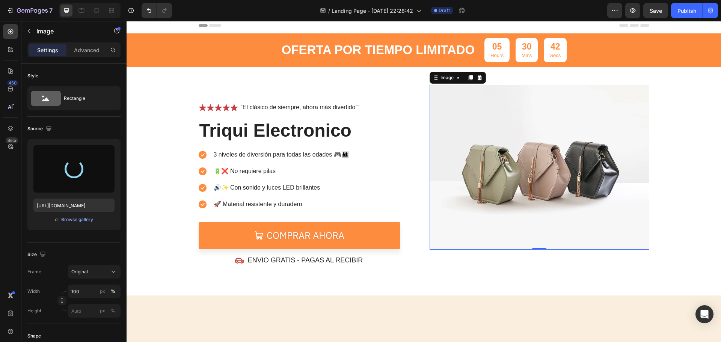
type input "https://cdn.shopify.com/s/files/1/0654/2213/1247/files/gempages_573117114106250…"
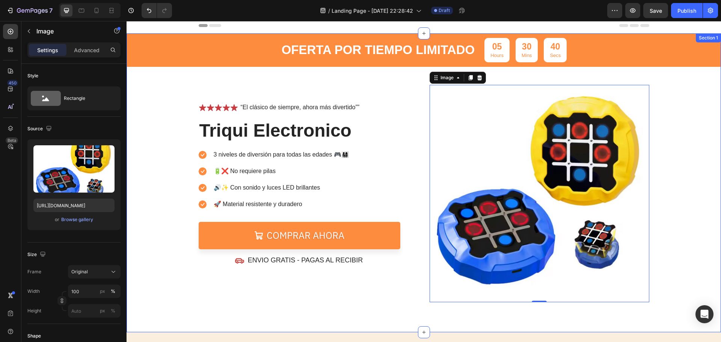
click at [665, 226] on div "OFERTA POR TIEMPO LIMITADO Text Block 05 Hours 30 Mins 40 Secs Countdown Timer …" at bounding box center [423, 167] width 594 height 269
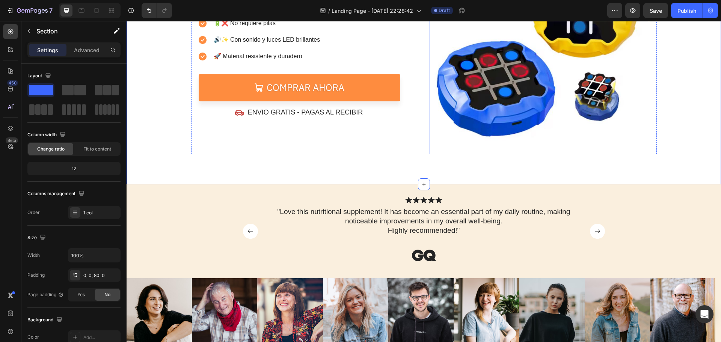
scroll to position [188, 0]
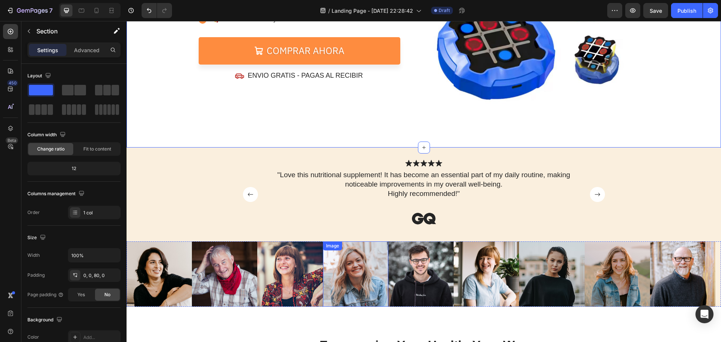
click at [386, 261] on img at bounding box center [355, 273] width 65 height 65
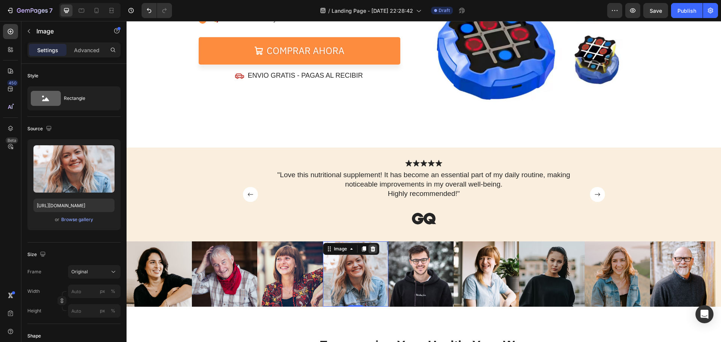
click at [374, 246] on icon at bounding box center [373, 249] width 6 height 6
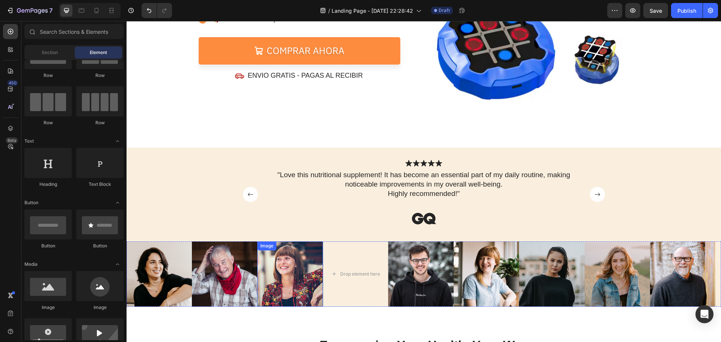
click at [298, 263] on img at bounding box center [289, 273] width 65 height 65
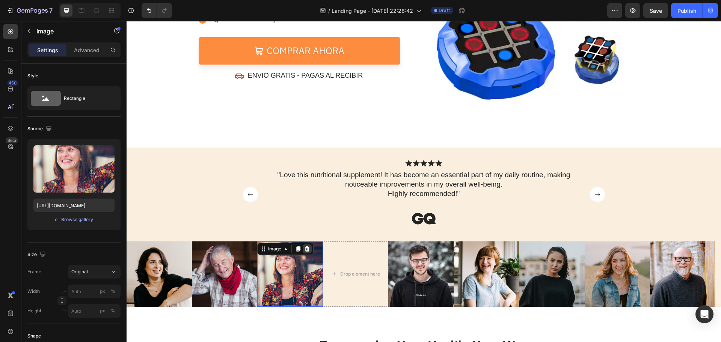
click at [310, 247] on icon at bounding box center [307, 249] width 6 height 6
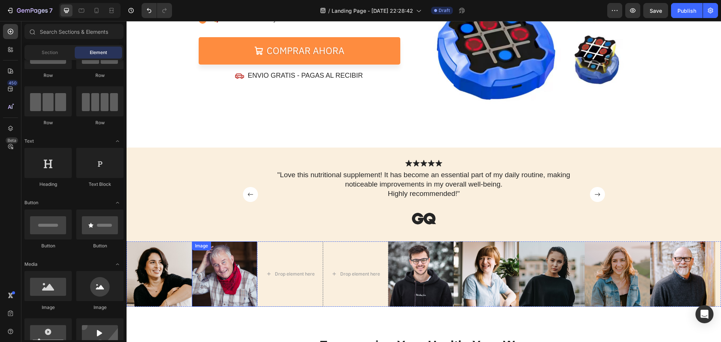
click at [226, 267] on img at bounding box center [224, 273] width 65 height 65
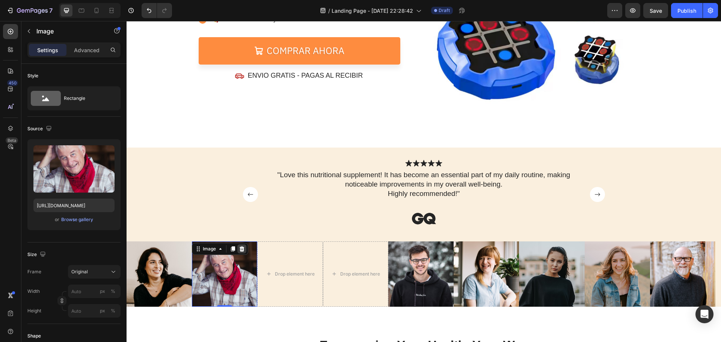
click at [243, 249] on icon at bounding box center [241, 248] width 5 height 5
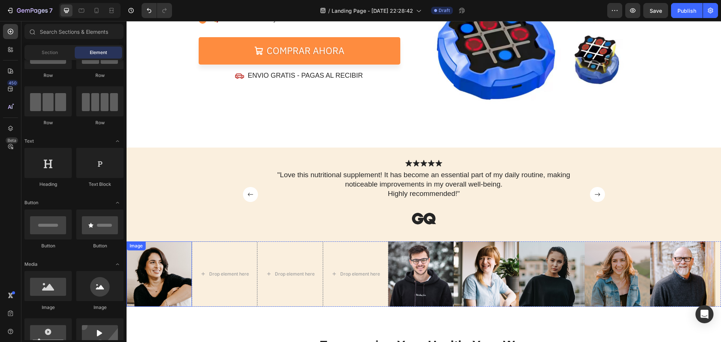
click at [173, 275] on img at bounding box center [158, 273] width 65 height 65
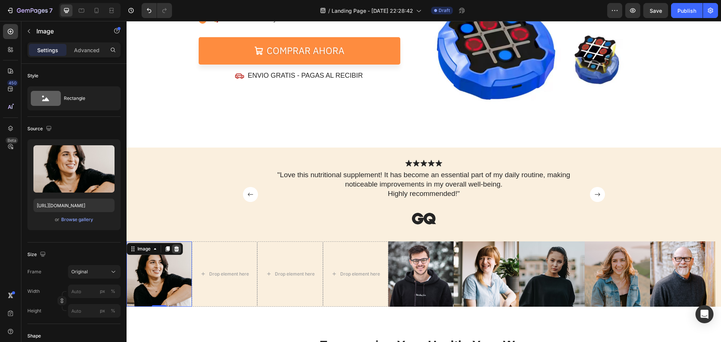
click at [175, 248] on icon at bounding box center [176, 249] width 6 height 6
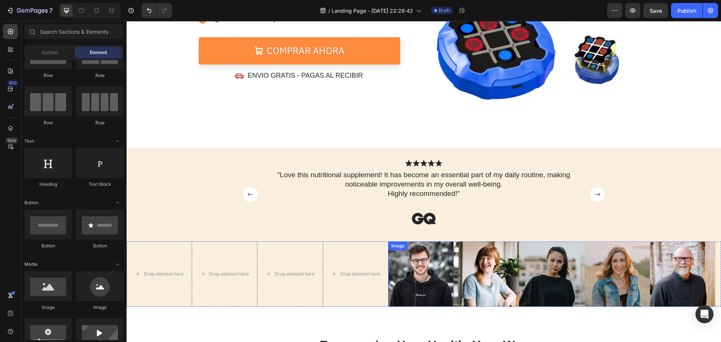
click at [414, 247] on div "Image" at bounding box center [420, 273] width 65 height 65
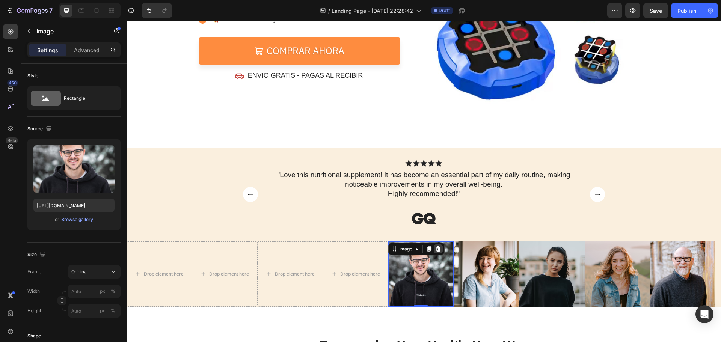
click at [441, 249] on div at bounding box center [437, 248] width 9 height 9
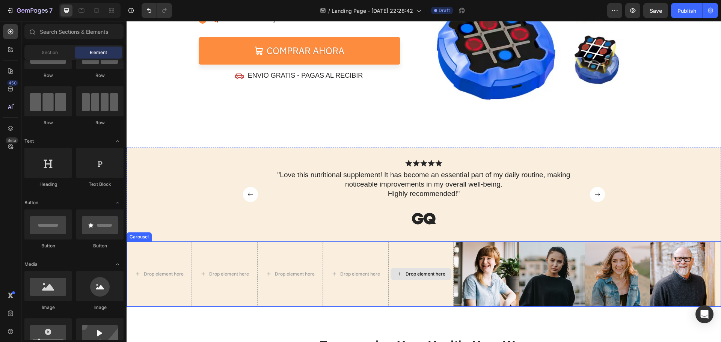
click at [484, 260] on img at bounding box center [485, 273] width 65 height 65
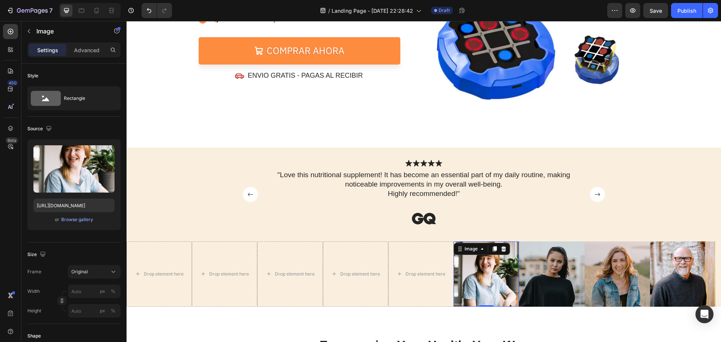
click at [505, 252] on div at bounding box center [503, 248] width 9 height 9
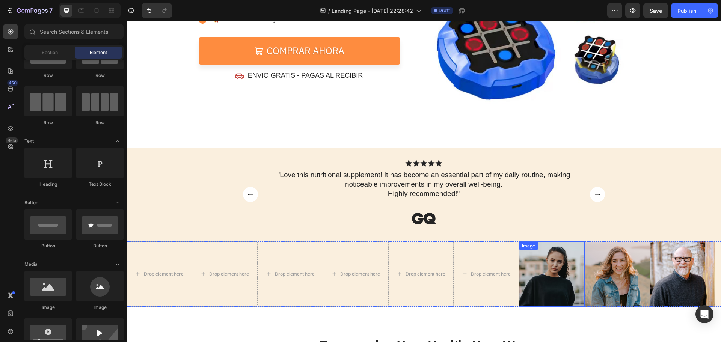
click at [552, 266] on img at bounding box center [551, 273] width 65 height 65
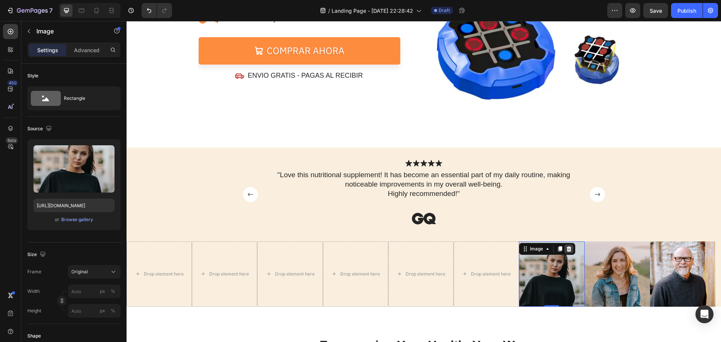
click at [568, 250] on icon at bounding box center [568, 248] width 5 height 5
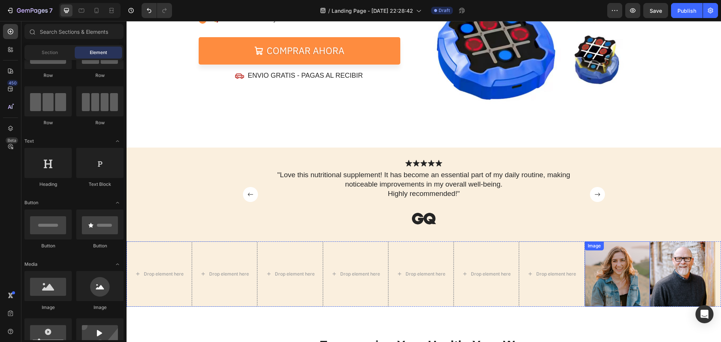
click at [609, 263] on img at bounding box center [616, 273] width 65 height 65
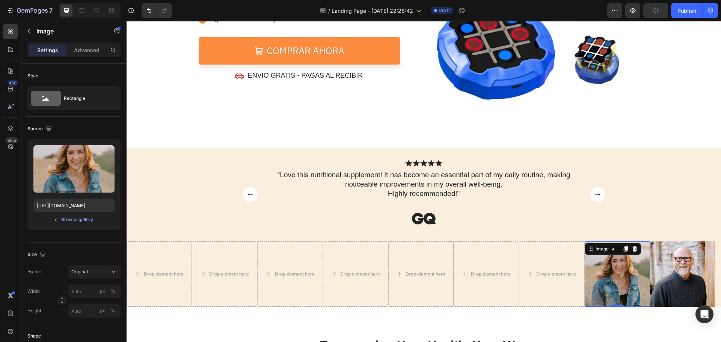
drag, startPoint x: 634, startPoint y: 248, endPoint x: 653, endPoint y: 258, distance: 22.0
click at [634, 248] on icon at bounding box center [634, 249] width 6 height 6
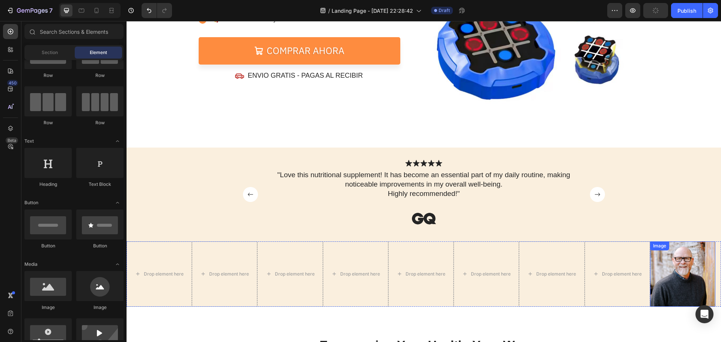
click at [662, 264] on img at bounding box center [682, 273] width 65 height 65
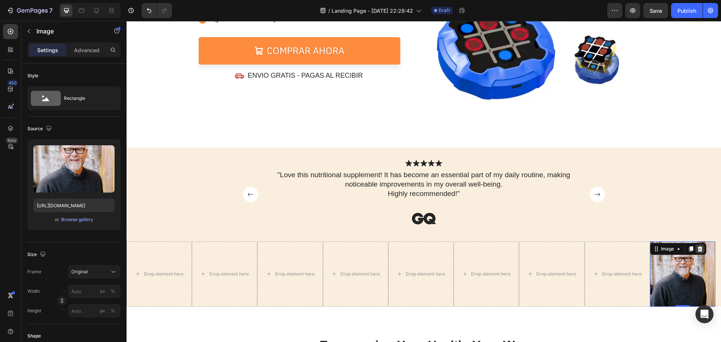
click at [700, 249] on icon at bounding box center [699, 248] width 5 height 5
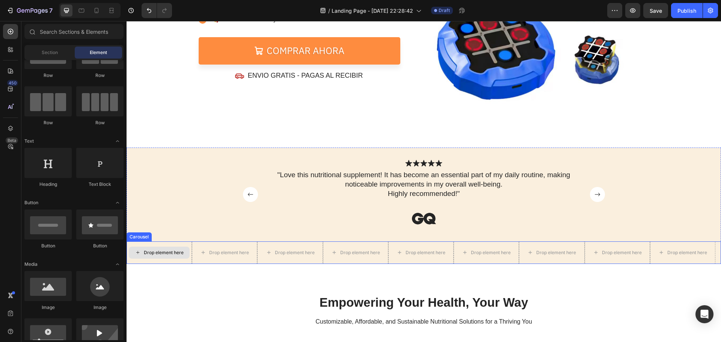
click at [161, 248] on div "Drop element here" at bounding box center [159, 253] width 61 height 12
click at [162, 251] on div "Drop element here" at bounding box center [164, 253] width 40 height 6
click at [129, 253] on div "Drop element here" at bounding box center [159, 253] width 61 height 12
click at [137, 254] on icon at bounding box center [138, 252] width 6 height 6
click at [138, 252] on icon at bounding box center [138, 252] width 6 height 6
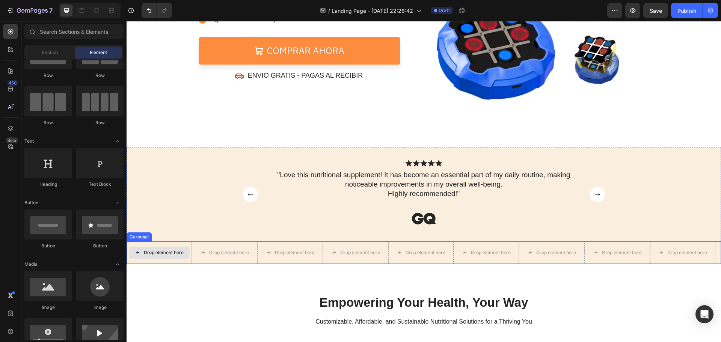
click at [138, 252] on icon at bounding box center [138, 252] width 6 height 6
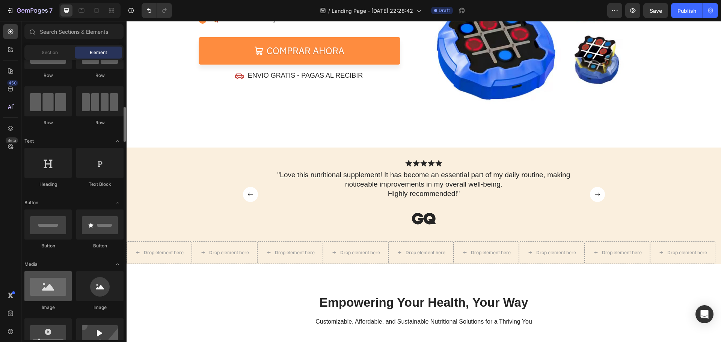
scroll to position [75, 0]
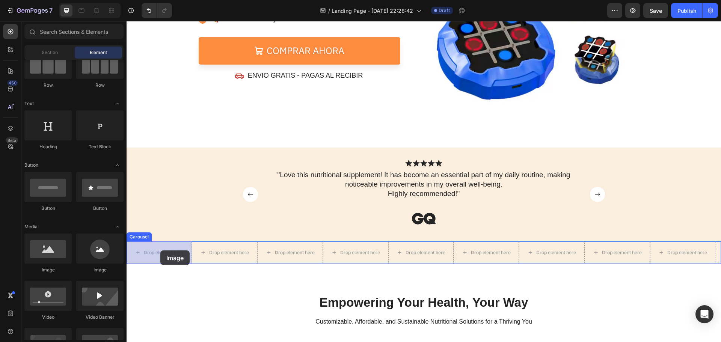
drag, startPoint x: 182, startPoint y: 280, endPoint x: 160, endPoint y: 250, distance: 36.5
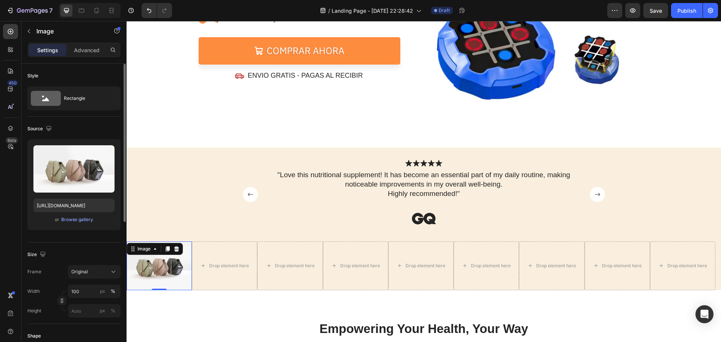
click at [79, 224] on div "or Browse gallery" at bounding box center [73, 219] width 81 height 9
click at [80, 223] on div "Browse gallery" at bounding box center [77, 219] width 32 height 7
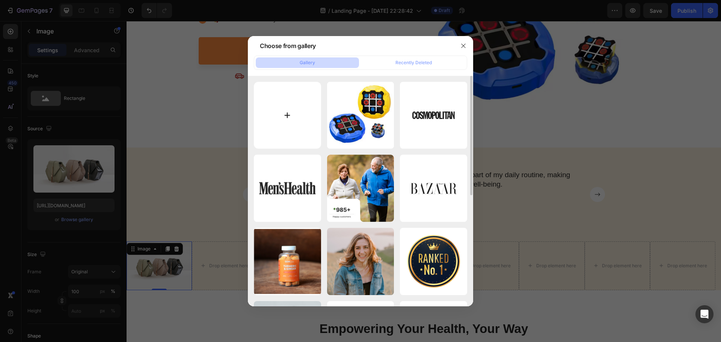
click at [300, 105] on input "file" at bounding box center [287, 115] width 67 height 67
type input "C:\fakepath\niños1.png"
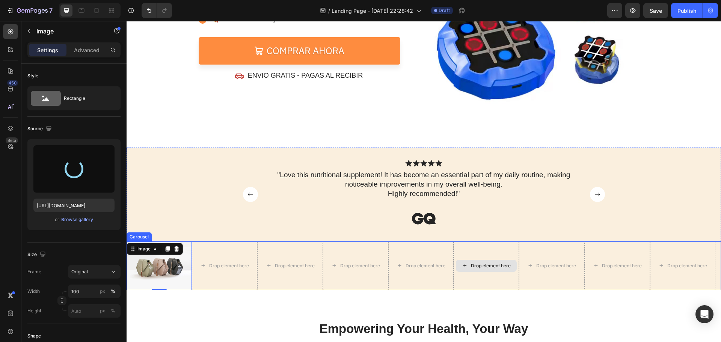
type input "[URL][DOMAIN_NAME]"
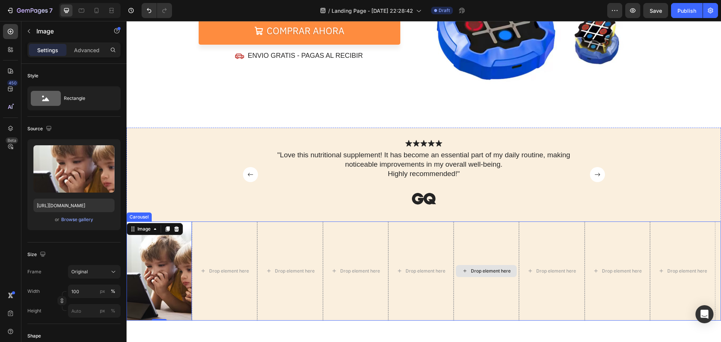
scroll to position [225, 0]
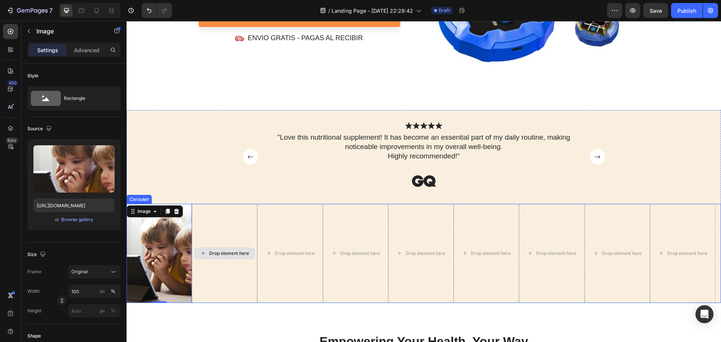
click at [236, 258] on div "Drop element here" at bounding box center [224, 253] width 61 height 12
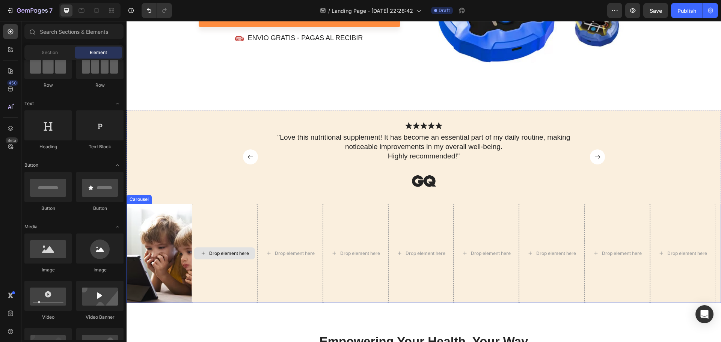
click at [223, 211] on div "Drop element here" at bounding box center [224, 253] width 65 height 99
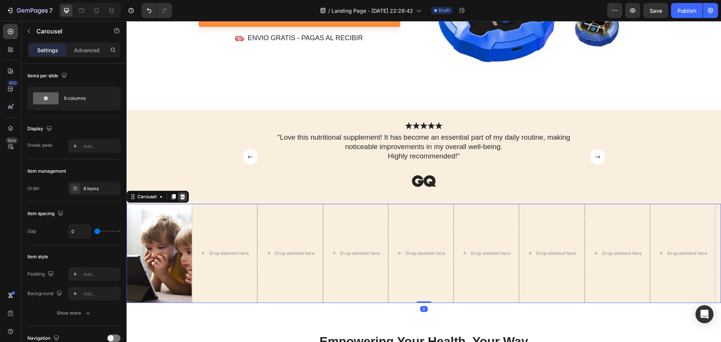
click at [182, 196] on icon at bounding box center [182, 196] width 5 height 5
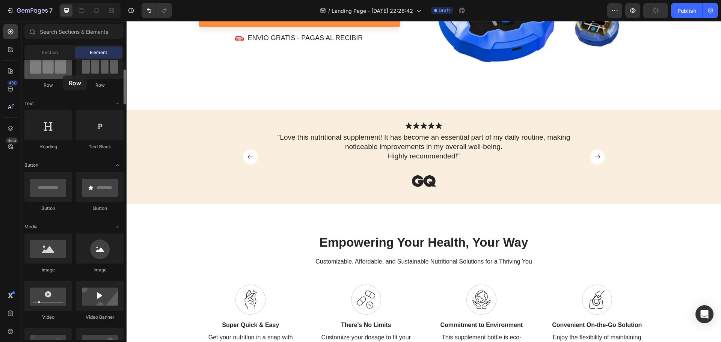
click at [63, 75] on div at bounding box center [47, 64] width 47 height 30
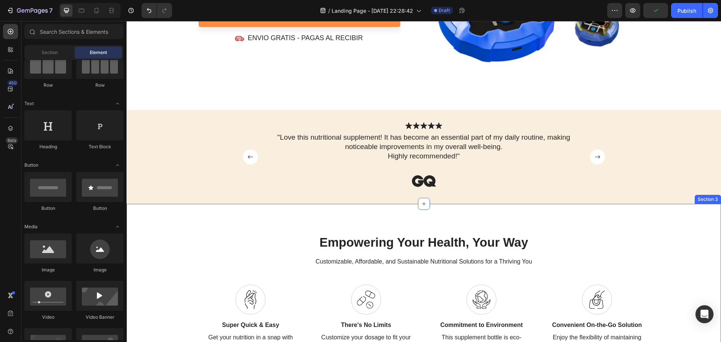
click at [325, 214] on div "Empowering Your Health, Your Way Heading Customizable, Affordable, and Sustaina…" at bounding box center [423, 296] width 594 height 184
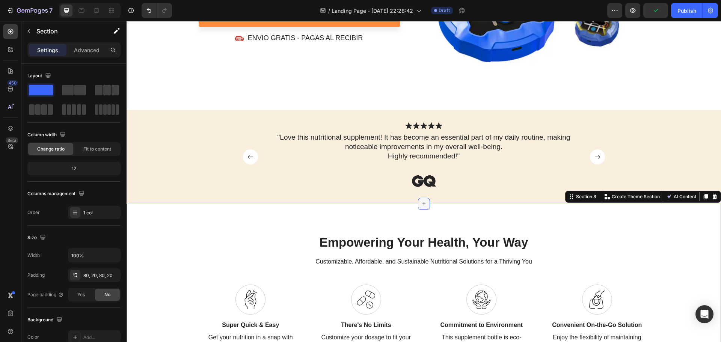
click at [418, 202] on div at bounding box center [424, 204] width 12 height 12
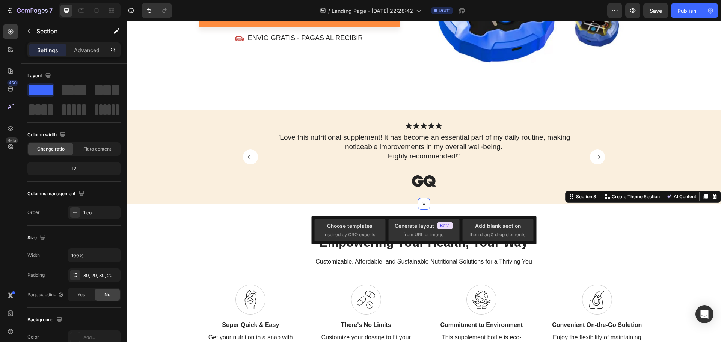
click at [205, 244] on h2 "Empowering Your Health, Your Way" at bounding box center [424, 243] width 450 height 18
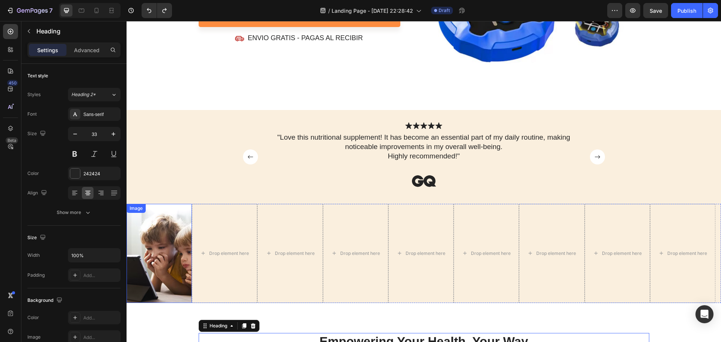
click at [209, 212] on div "Drop element here" at bounding box center [224, 253] width 65 height 99
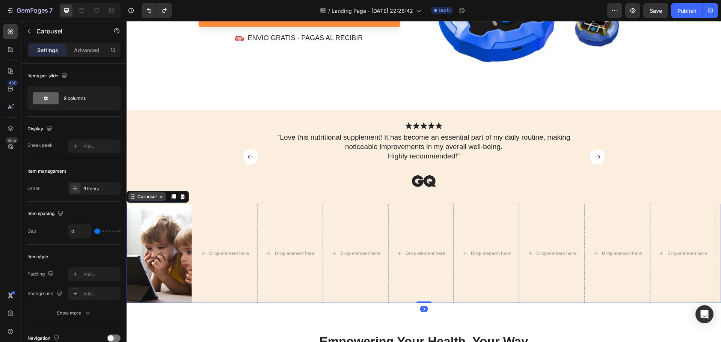
click at [161, 197] on icon at bounding box center [161, 197] width 6 height 6
click at [75, 184] on div at bounding box center [75, 188] width 11 height 11
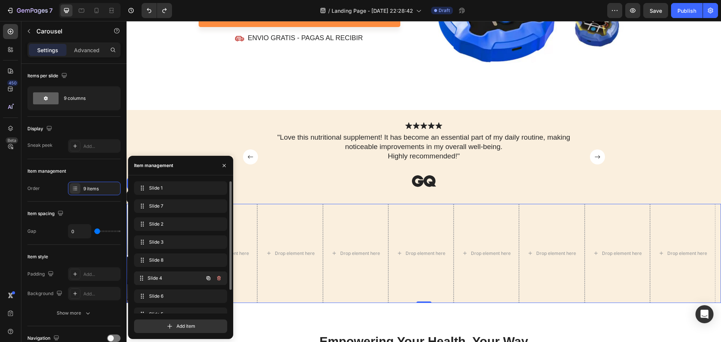
click at [163, 278] on span "Slide 4" at bounding box center [176, 278] width 56 height 7
click at [163, 278] on span "Slide 4" at bounding box center [170, 278] width 42 height 7
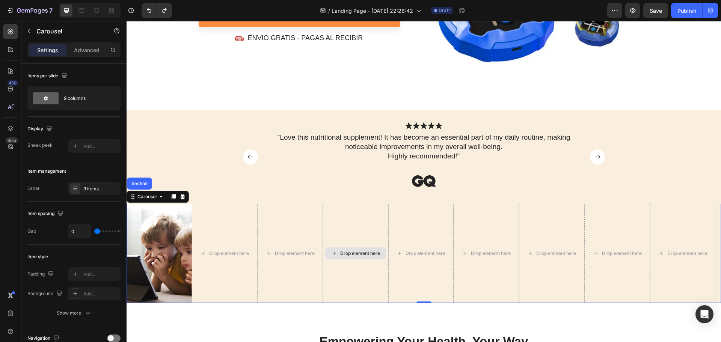
click at [362, 235] on div "Drop element here" at bounding box center [355, 253] width 65 height 99
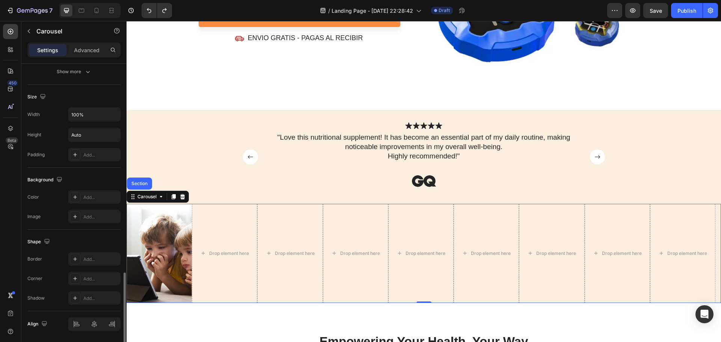
scroll to position [475, 0]
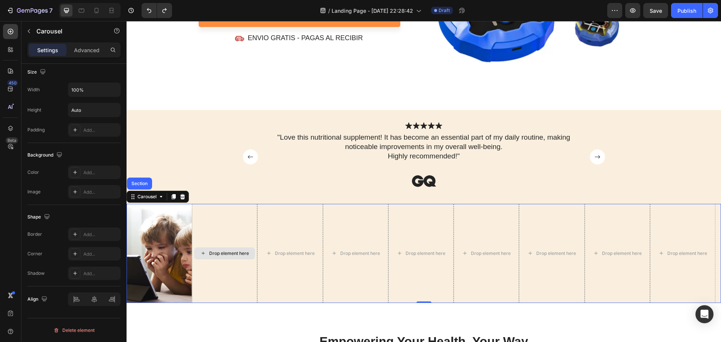
click at [208, 219] on div "Drop element here" at bounding box center [224, 253] width 65 height 99
click at [397, 240] on div "Drop element here" at bounding box center [420, 253] width 65 height 99
click at [212, 223] on div "Drop element here" at bounding box center [224, 253] width 65 height 99
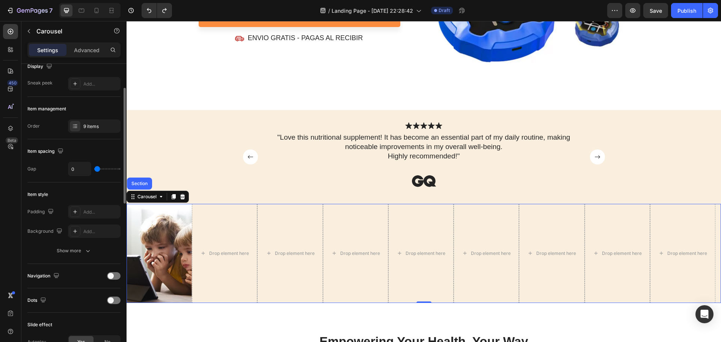
scroll to position [25, 0]
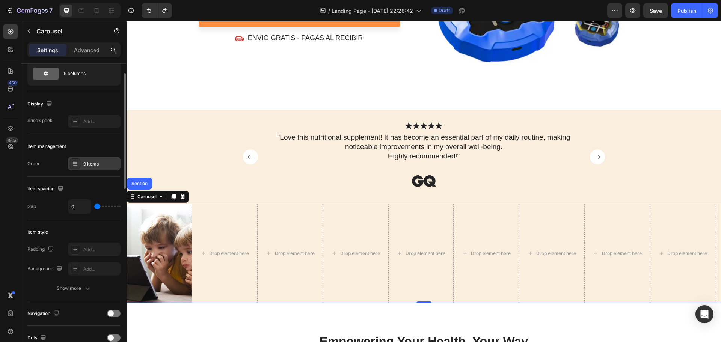
click at [77, 163] on icon at bounding box center [75, 164] width 6 height 6
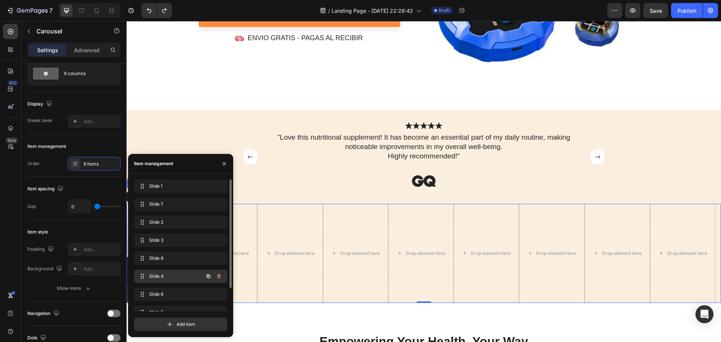
click at [170, 274] on span "Slide 4" at bounding box center [170, 276] width 42 height 7
click at [206, 278] on icon "button" at bounding box center [208, 276] width 6 height 6
click at [206, 278] on icon "button" at bounding box center [208, 278] width 6 height 6
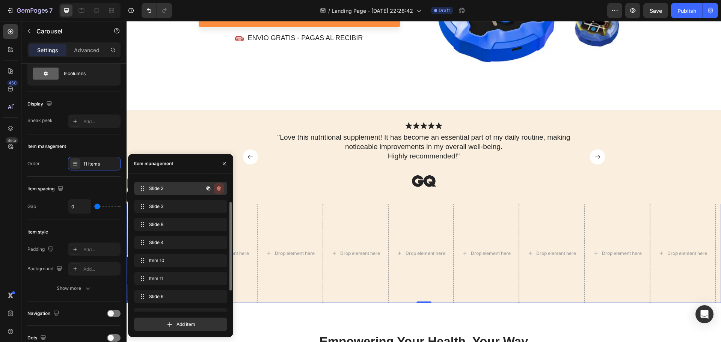
click at [221, 187] on icon "button" at bounding box center [219, 188] width 6 height 6
click at [218, 187] on div "Delete" at bounding box center [214, 188] width 14 height 7
click at [218, 187] on icon "button" at bounding box center [219, 188] width 4 height 5
click at [216, 190] on div "Delete" at bounding box center [214, 188] width 14 height 7
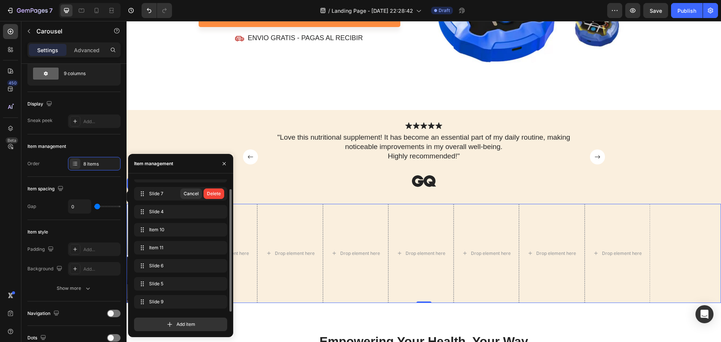
scroll to position [11, 0]
click at [217, 195] on div "Delete" at bounding box center [214, 193] width 14 height 7
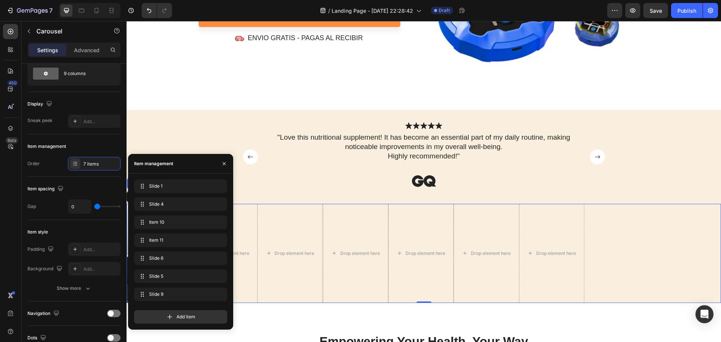
scroll to position [0, 0]
click at [217, 293] on icon "button" at bounding box center [219, 294] width 6 height 6
click at [217, 291] on div "Delete" at bounding box center [214, 294] width 14 height 7
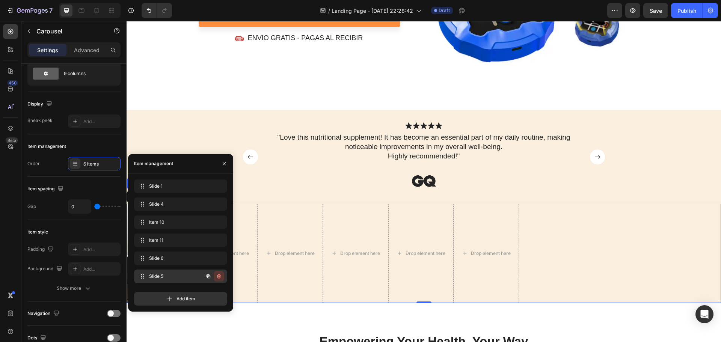
click at [217, 279] on button "button" at bounding box center [219, 276] width 11 height 11
click at [218, 277] on div "Delete" at bounding box center [214, 276] width 14 height 7
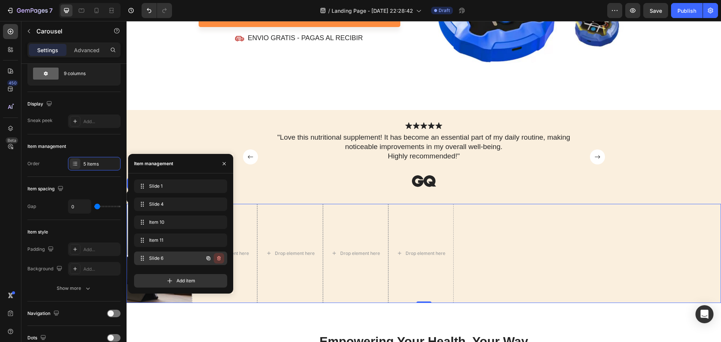
click at [219, 257] on icon "button" at bounding box center [219, 258] width 6 height 6
click at [219, 257] on div "Delete" at bounding box center [214, 258] width 14 height 7
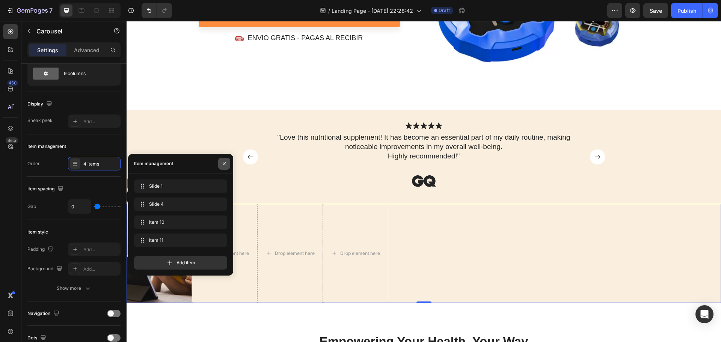
click at [220, 166] on button "button" at bounding box center [224, 164] width 12 height 12
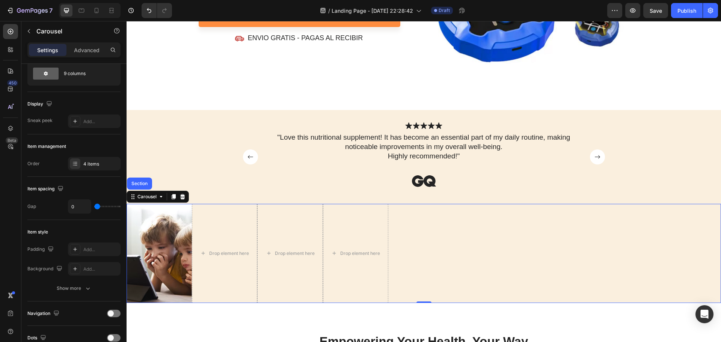
click at [441, 246] on div "Image Drop element here Drop element here Drop element here" at bounding box center [423, 253] width 594 height 99
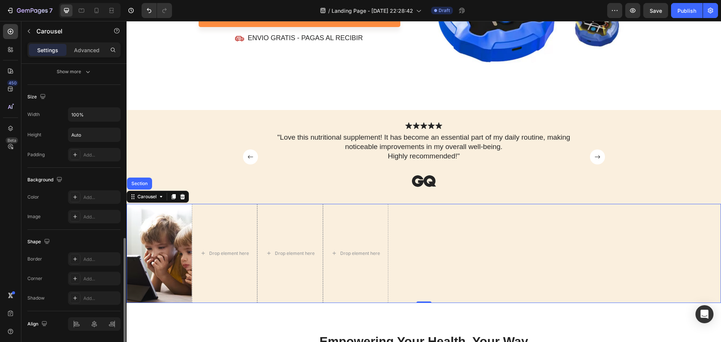
scroll to position [475, 0]
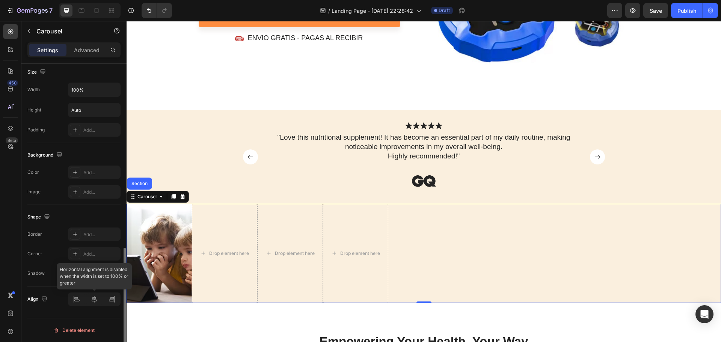
click at [96, 300] on div at bounding box center [94, 299] width 53 height 14
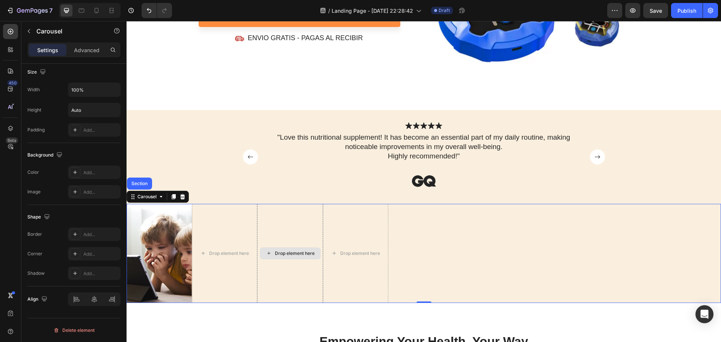
click at [284, 248] on div "Drop element here" at bounding box center [290, 253] width 61 height 12
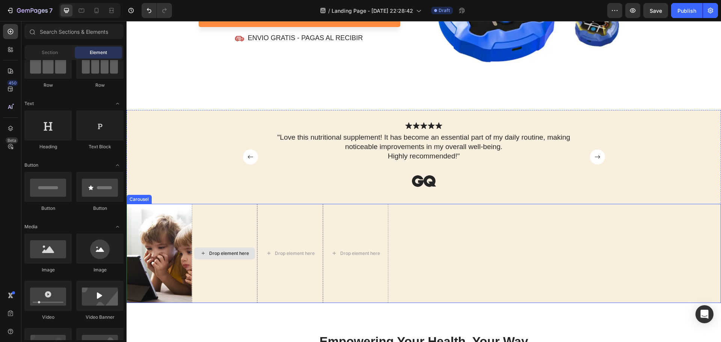
click at [209, 212] on div "Drop element here" at bounding box center [224, 253] width 65 height 99
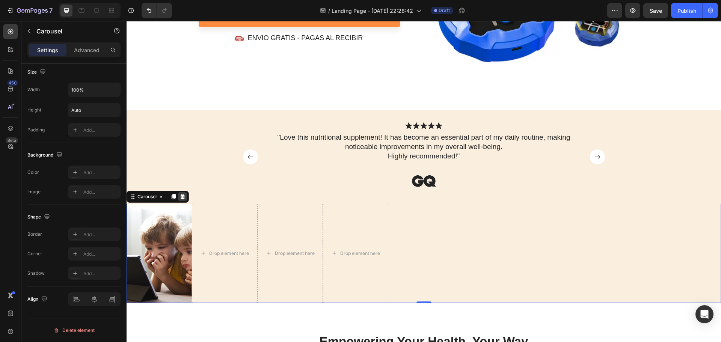
click at [183, 200] on div at bounding box center [182, 196] width 9 height 9
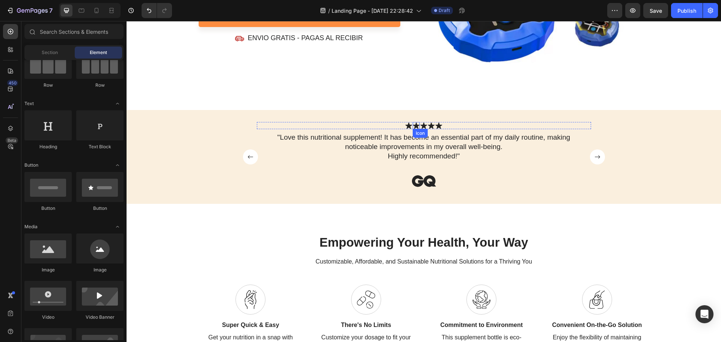
click at [416, 123] on icon at bounding box center [415, 125] width 7 height 7
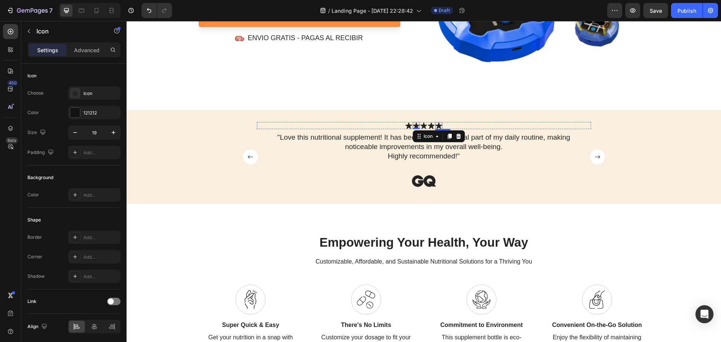
click at [437, 124] on icon at bounding box center [438, 125] width 7 height 6
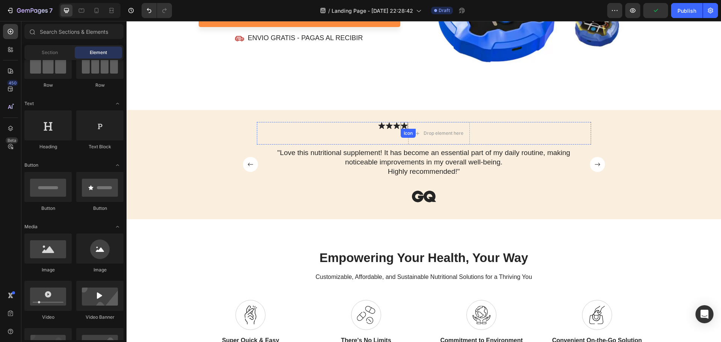
click at [402, 125] on icon at bounding box center [403, 125] width 7 height 6
click at [369, 122] on icon at bounding box center [369, 125] width 7 height 7
click at [333, 123] on icon at bounding box center [334, 125] width 7 height 7
click at [296, 123] on icon at bounding box center [299, 125] width 7 height 7
click at [308, 132] on div "Drop element here" at bounding box center [304, 133] width 40 height 6
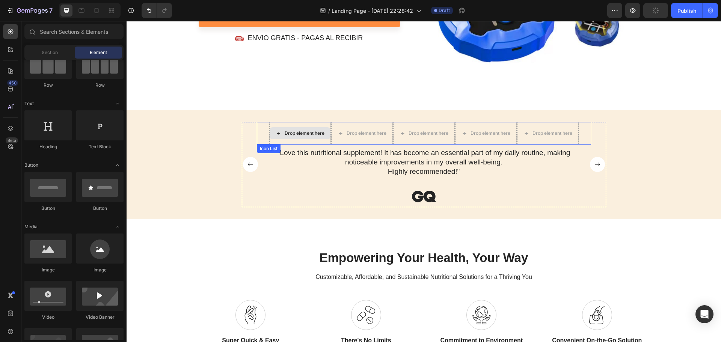
click at [277, 132] on icon at bounding box center [278, 133] width 3 height 3
drag, startPoint x: 182, startPoint y: 272, endPoint x: 289, endPoint y: 132, distance: 176.4
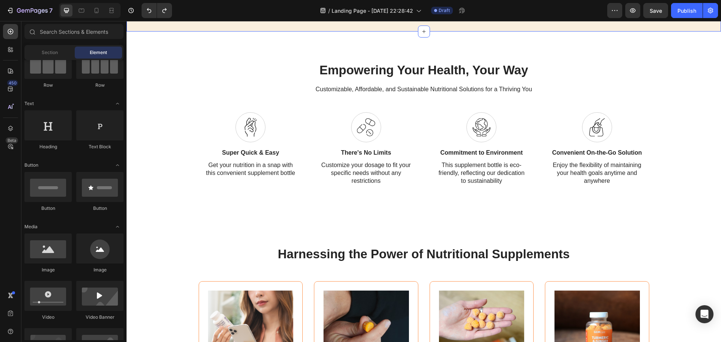
scroll to position [287, 0]
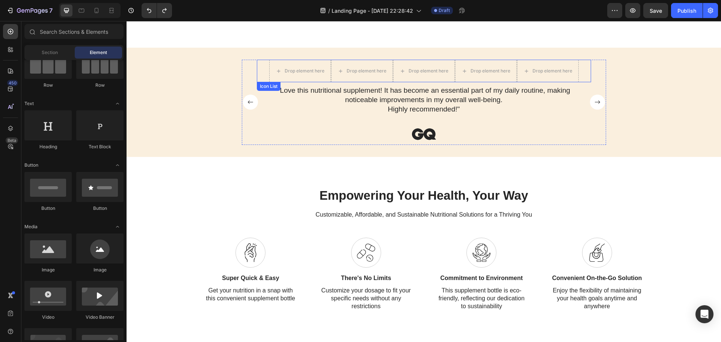
click at [266, 87] on div "Icon List" at bounding box center [268, 86] width 21 height 7
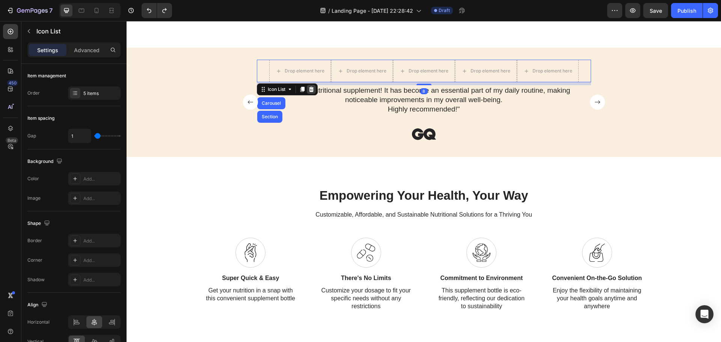
click at [308, 87] on icon at bounding box center [311, 89] width 6 height 6
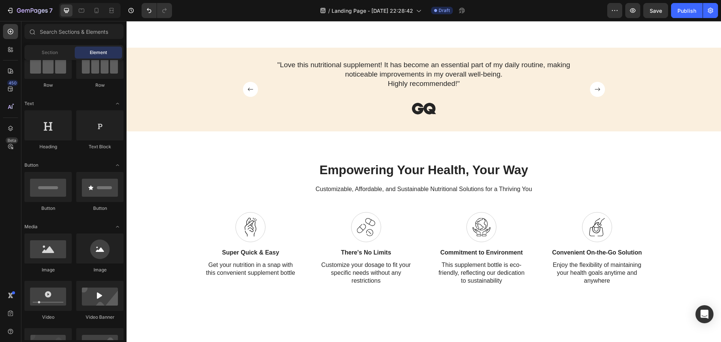
scroll to position [275, 0]
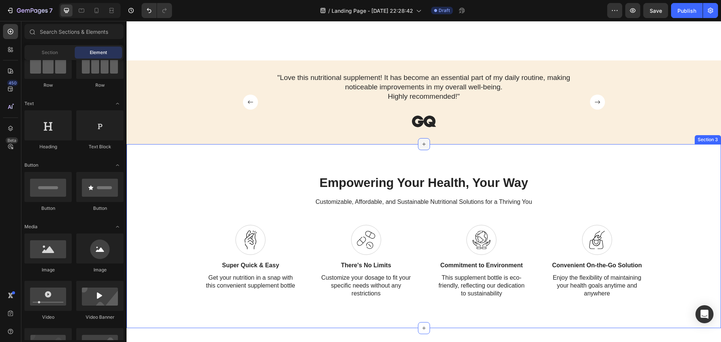
click at [423, 146] on icon at bounding box center [424, 144] width 6 height 6
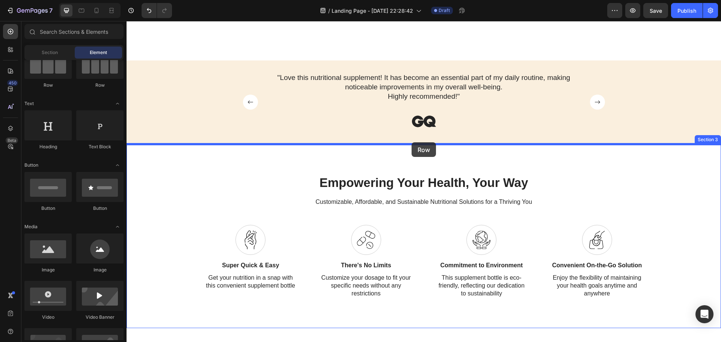
drag, startPoint x: 178, startPoint y: 97, endPoint x: 411, endPoint y: 142, distance: 237.8
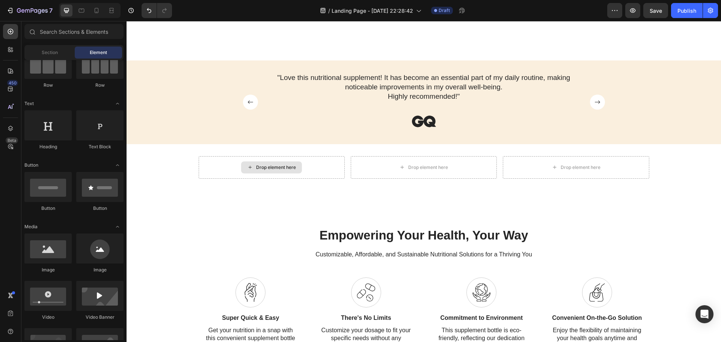
click at [282, 164] on div "Drop element here" at bounding box center [271, 167] width 61 height 12
click at [55, 250] on div at bounding box center [47, 248] width 47 height 30
drag, startPoint x: 182, startPoint y: 271, endPoint x: 219, endPoint y: 160, distance: 117.6
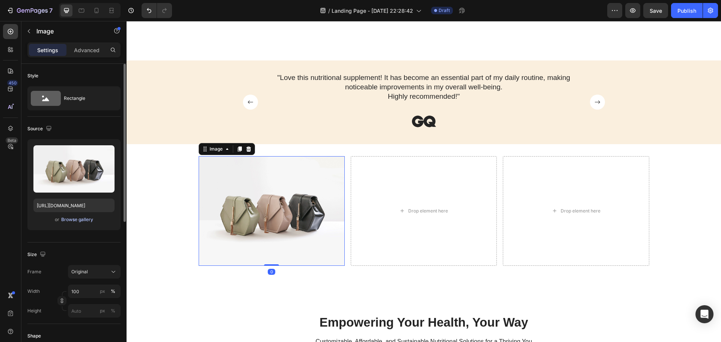
click at [78, 219] on div "Browse gallery" at bounding box center [77, 219] width 32 height 7
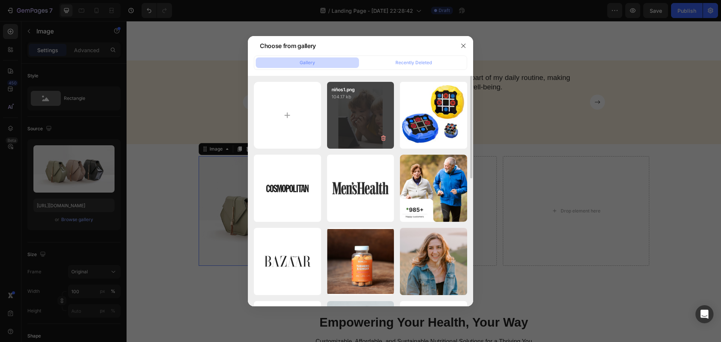
click at [354, 111] on div "niños1.png 104.17 kb" at bounding box center [360, 115] width 67 height 67
type input "[URL][DOMAIN_NAME]"
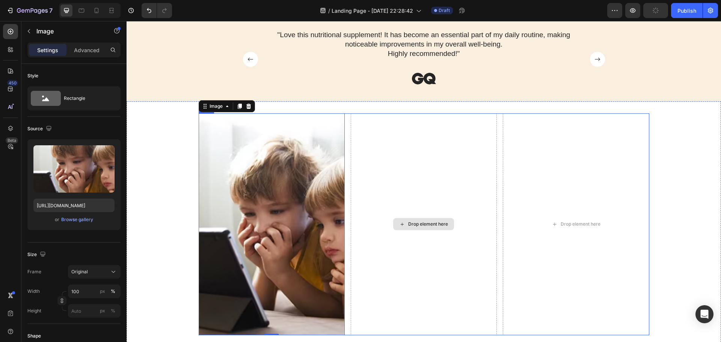
scroll to position [350, 0]
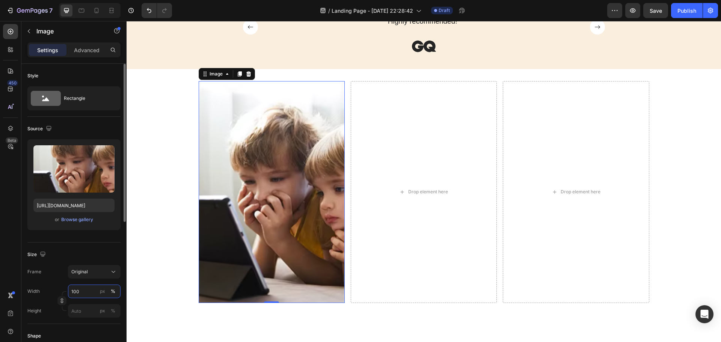
click at [81, 292] on input "100" at bounding box center [94, 291] width 53 height 14
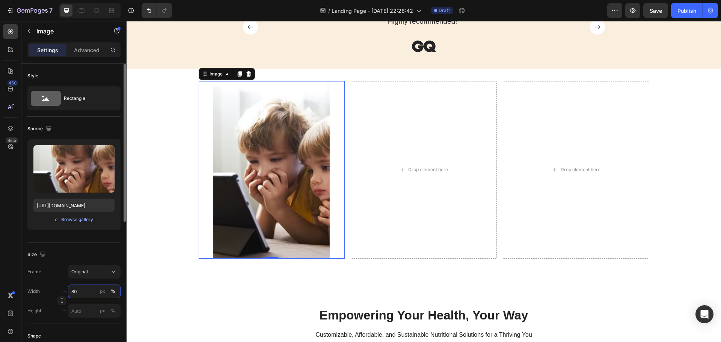
drag, startPoint x: 78, startPoint y: 290, endPoint x: 69, endPoint y: 291, distance: 9.1
click at [69, 291] on input "80" at bounding box center [94, 291] width 53 height 14
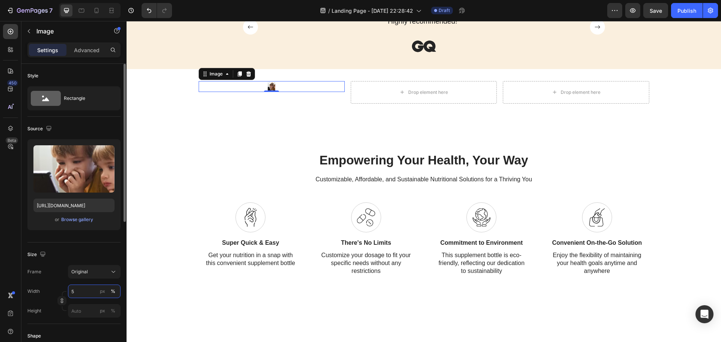
type input "50"
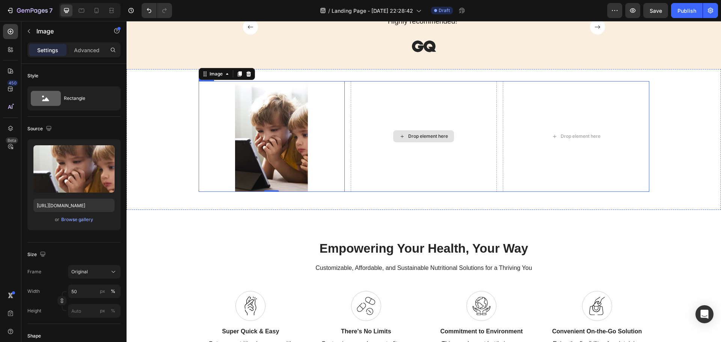
click at [415, 138] on div "Drop element here" at bounding box center [428, 136] width 40 height 6
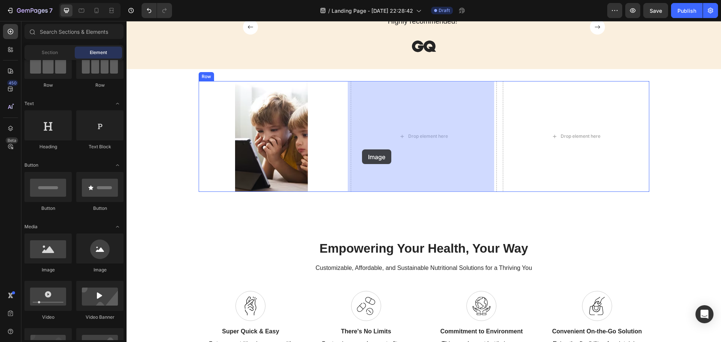
drag, startPoint x: 181, startPoint y: 275, endPoint x: 362, endPoint y: 149, distance: 220.5
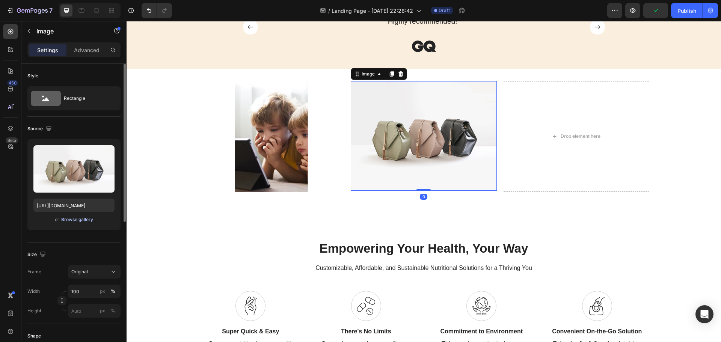
click at [78, 222] on div "Browse gallery" at bounding box center [77, 219] width 32 height 7
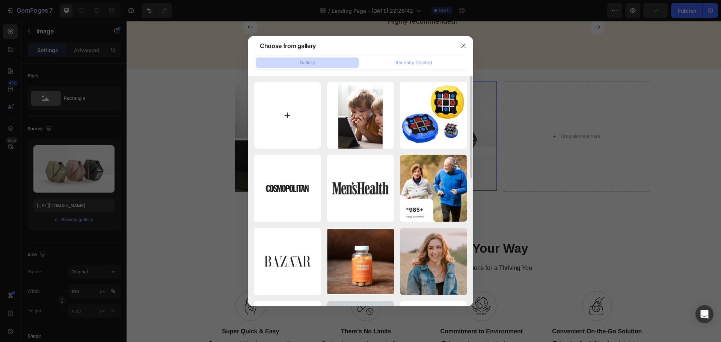
click at [290, 111] on input "file" at bounding box center [287, 115] width 67 height 67
type input "C:\fakepath\niños2.png"
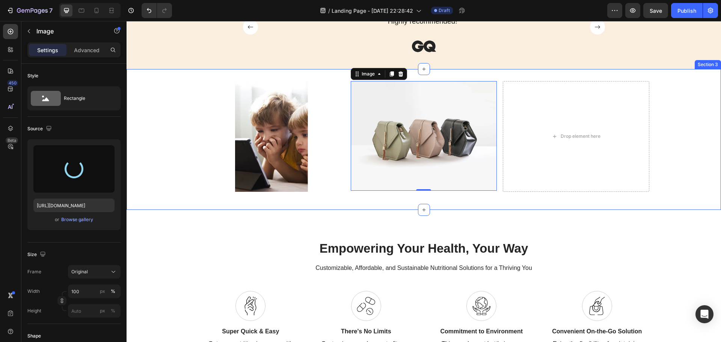
type input "https://cdn.shopify.com/s/files/1/0654/2213/1247/files/gempages_573117114106250…"
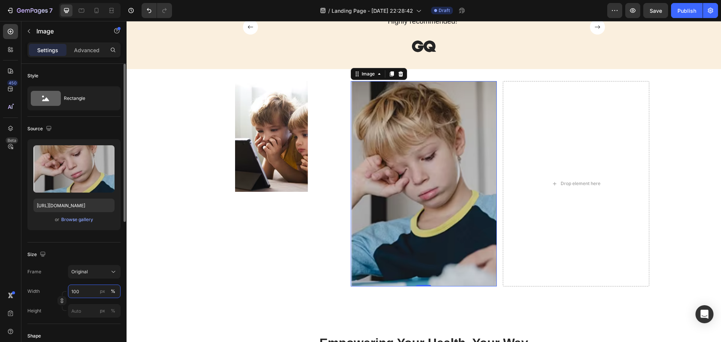
click at [89, 287] on input "100" at bounding box center [94, 291] width 53 height 14
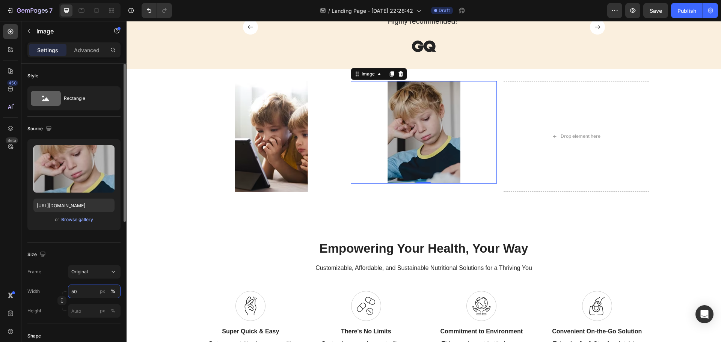
drag, startPoint x: 72, startPoint y: 294, endPoint x: 66, endPoint y: 295, distance: 6.1
click at [66, 295] on div "Width 50 px % Height px %" at bounding box center [73, 300] width 93 height 33
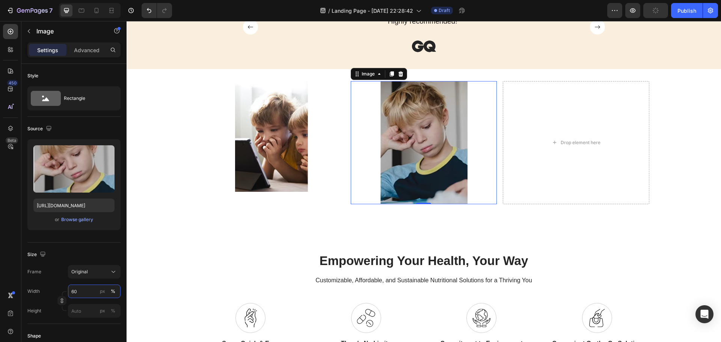
type input "60"
click at [403, 165] on img at bounding box center [424, 142] width 88 height 123
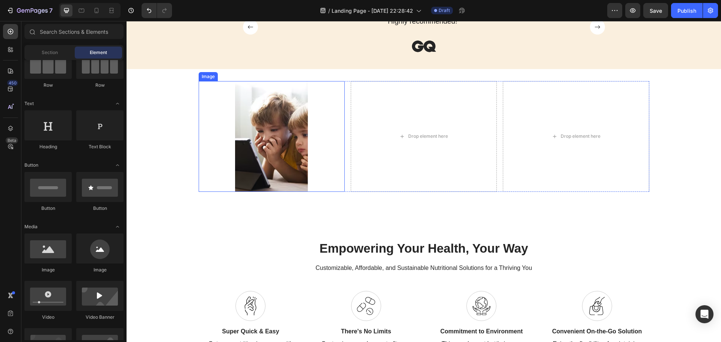
click at [243, 157] on img at bounding box center [271, 136] width 73 height 111
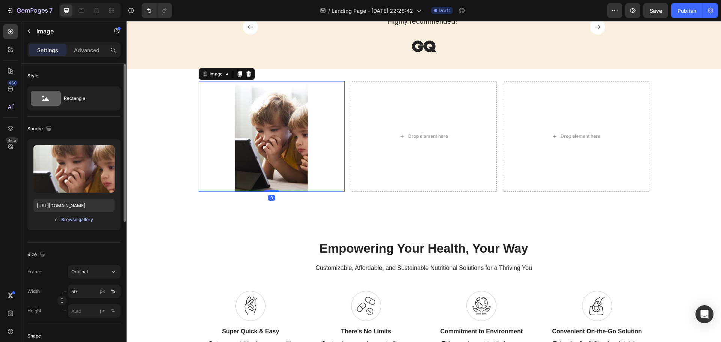
click at [80, 222] on div "Browse gallery" at bounding box center [77, 219] width 32 height 7
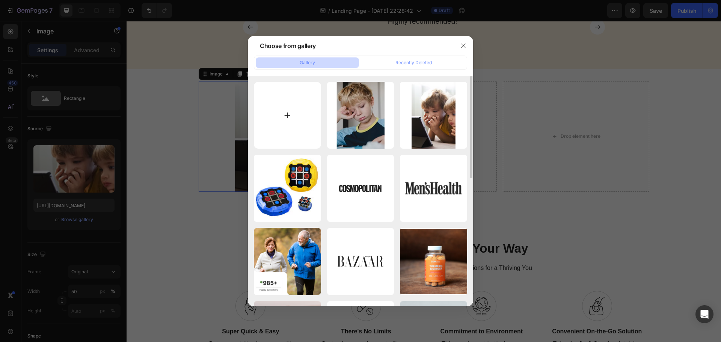
click at [306, 104] on input "file" at bounding box center [287, 115] width 67 height 67
type input "C:\fakepath\imagen_redimensionada_1.png"
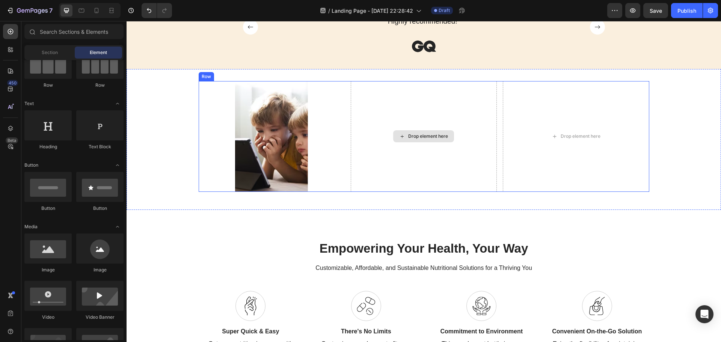
click at [409, 138] on div "Drop element here" at bounding box center [428, 136] width 40 height 6
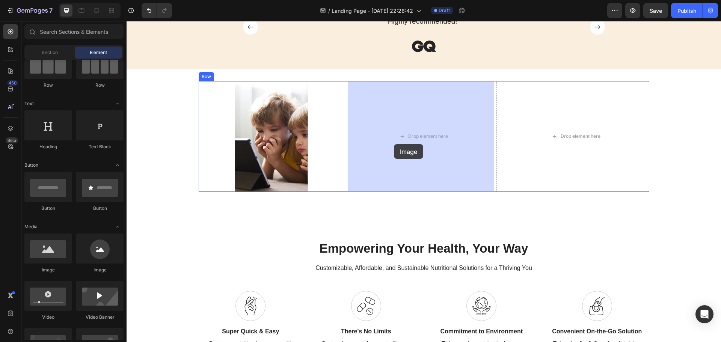
drag, startPoint x: 183, startPoint y: 268, endPoint x: 394, endPoint y: 144, distance: 244.1
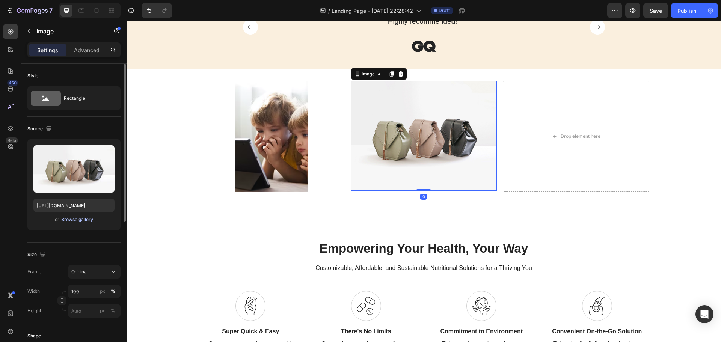
click at [85, 219] on div "Browse gallery" at bounding box center [77, 219] width 32 height 7
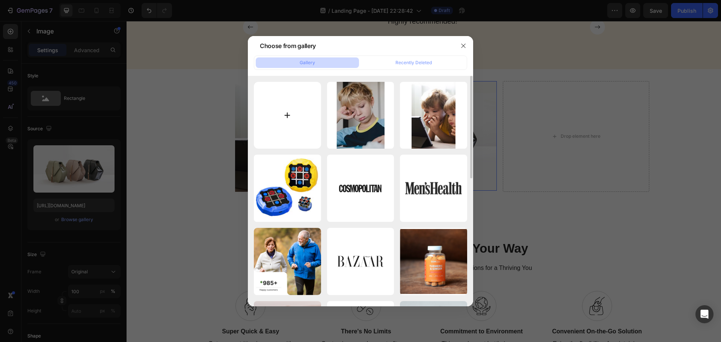
click at [294, 115] on input "file" at bounding box center [287, 115] width 67 height 67
type input "C:\fakepath\imagen_redimensionada_2.png"
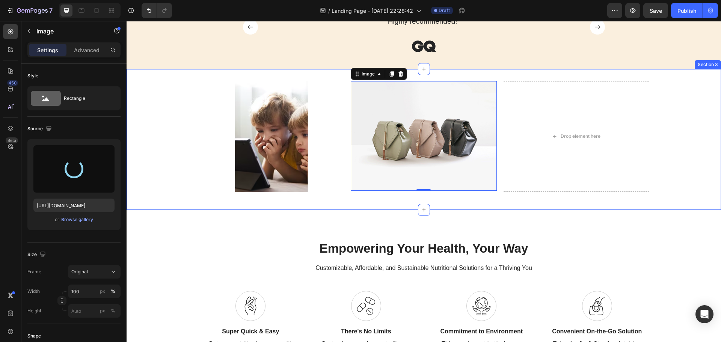
type input "https://cdn.shopify.com/s/files/1/0654/2213/1247/files/gempages_573117114106250…"
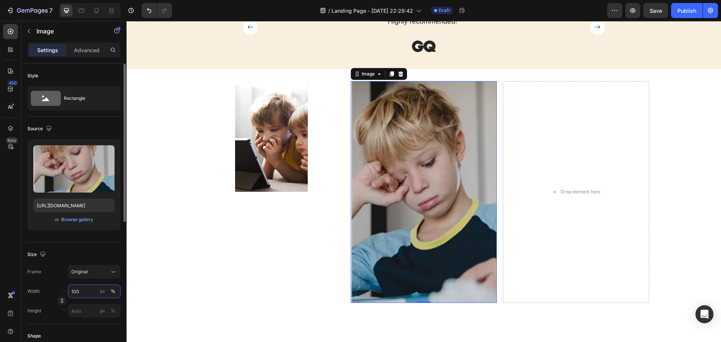
click at [92, 290] on input "100" at bounding box center [94, 291] width 53 height 14
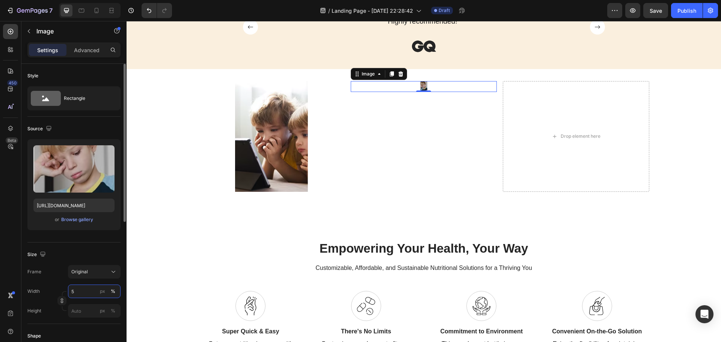
type input "50"
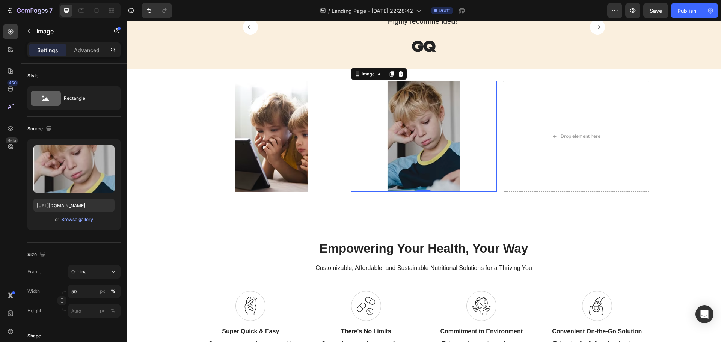
click at [549, 152] on div "Drop element here" at bounding box center [576, 136] width 146 height 111
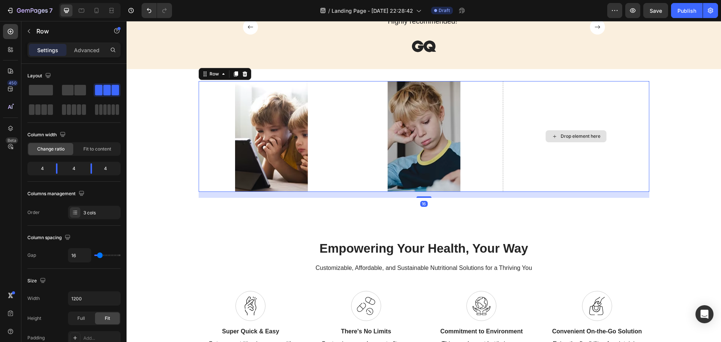
click at [515, 129] on div "Drop element here" at bounding box center [576, 136] width 146 height 111
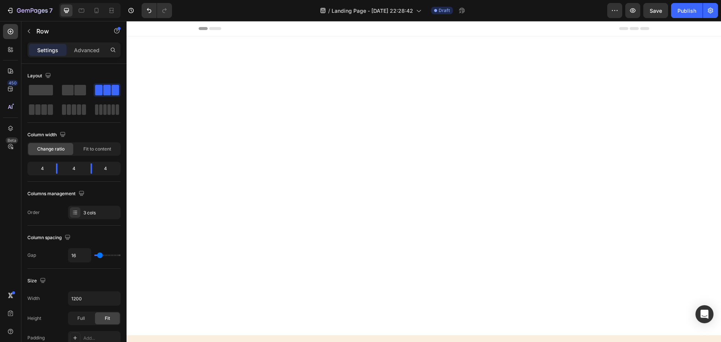
scroll to position [350, 0]
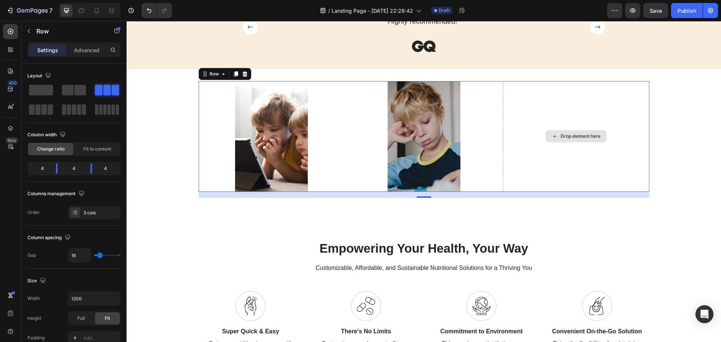
click at [562, 139] on div "Drop element here" at bounding box center [575, 136] width 61 height 12
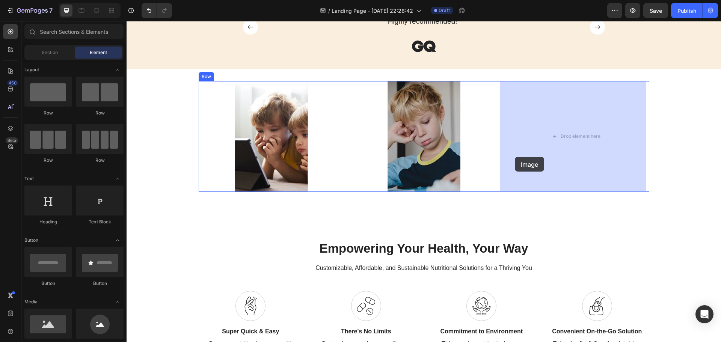
drag, startPoint x: 189, startPoint y: 273, endPoint x: 515, endPoint y: 157, distance: 345.8
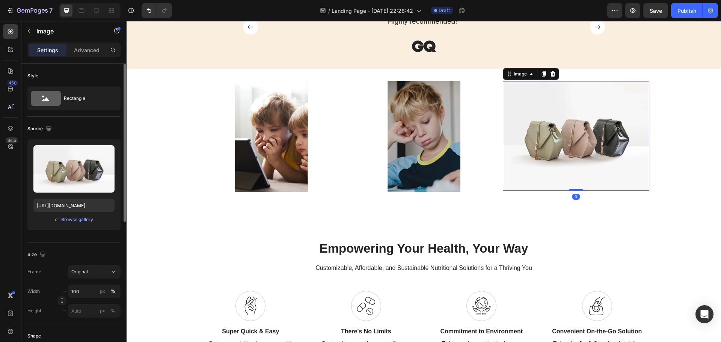
click at [90, 215] on div "or Browse gallery" at bounding box center [73, 219] width 81 height 9
click at [88, 220] on div "Browse gallery" at bounding box center [77, 219] width 32 height 7
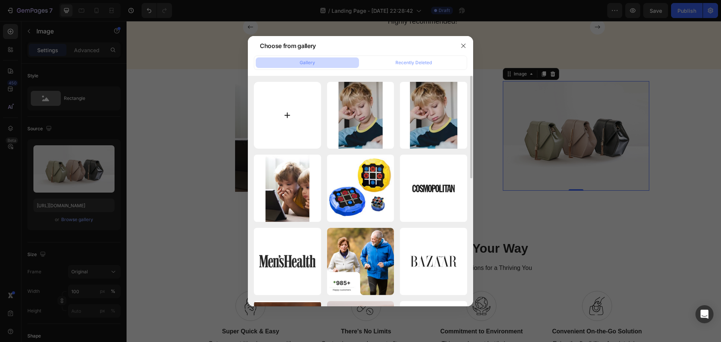
click at [304, 122] on input "file" at bounding box center [287, 115] width 67 height 67
type input "C:\fakepath\imagen_redimensionada_3.png"
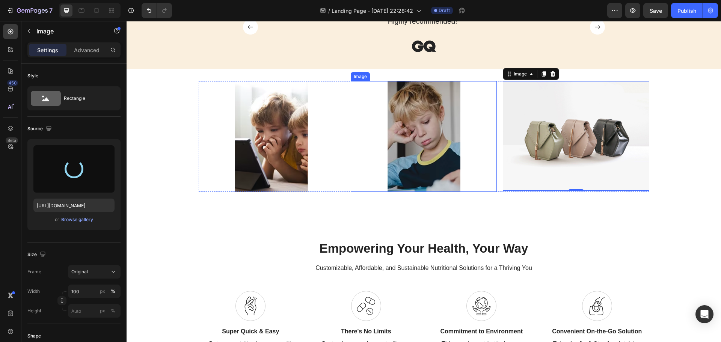
type input "[URL][DOMAIN_NAME]"
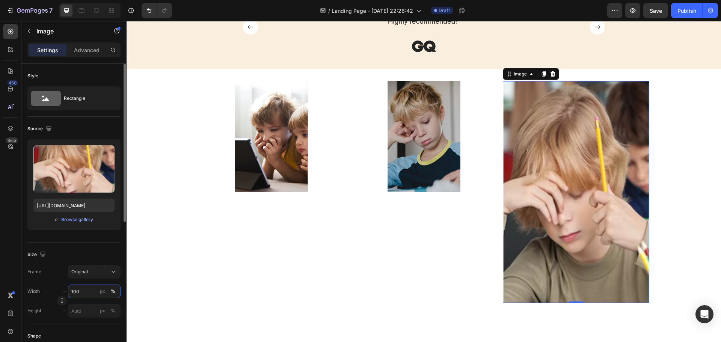
click at [91, 289] on input "100" at bounding box center [94, 291] width 53 height 14
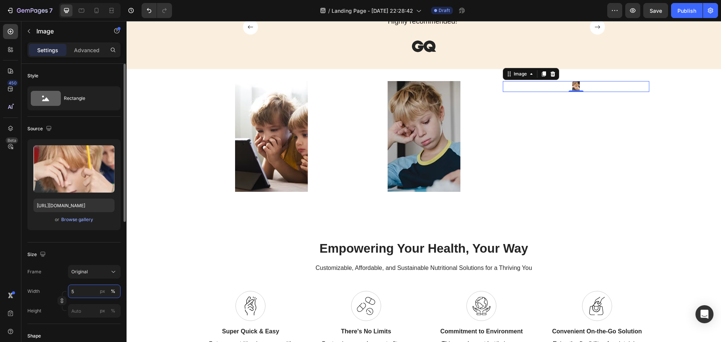
type input "50"
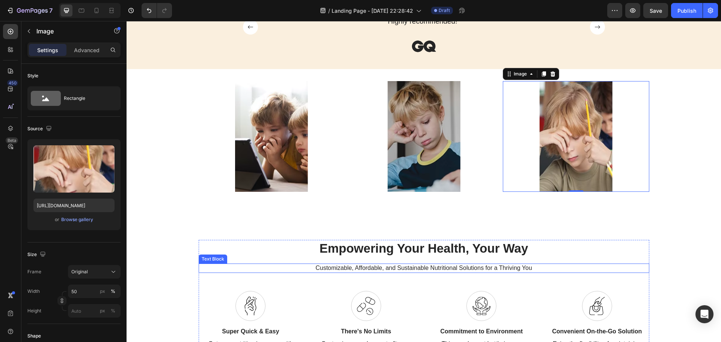
click at [620, 260] on div "Empowering Your Health, Your Way Heading Customizable, Affordable, and Sustaina…" at bounding box center [424, 302] width 450 height 124
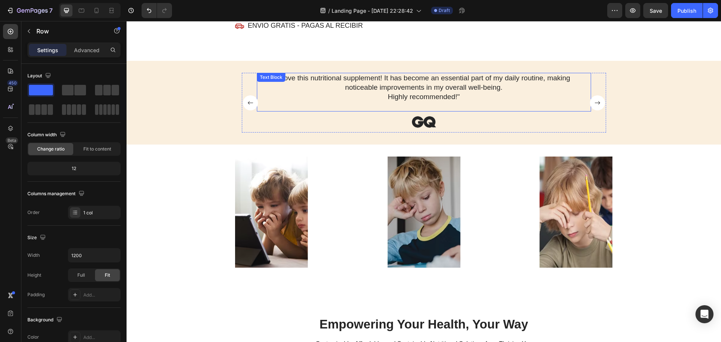
scroll to position [237, 0]
click at [427, 102] on p ""Love this nutritional supplement! It has become an essential part of my daily …" at bounding box center [423, 88] width 309 height 28
click at [458, 102] on p ""Love this nutritional supplement! It has become an essential part of my daily …" at bounding box center [423, 88] width 309 height 28
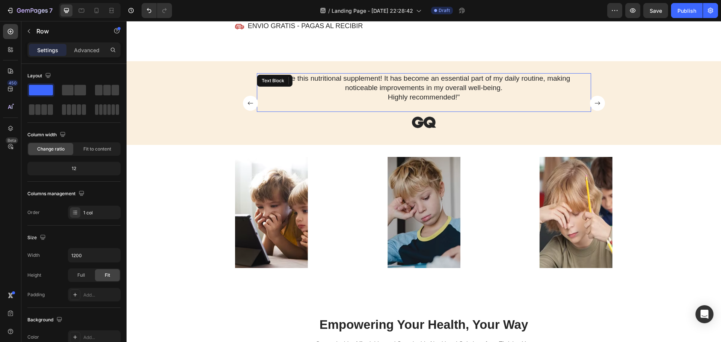
drag, startPoint x: 455, startPoint y: 134, endPoint x: 451, endPoint y: 133, distance: 4.1
click at [455, 102] on p ""Love this nutritional supplement! It has become an essential part of my daily …" at bounding box center [423, 88] width 309 height 28
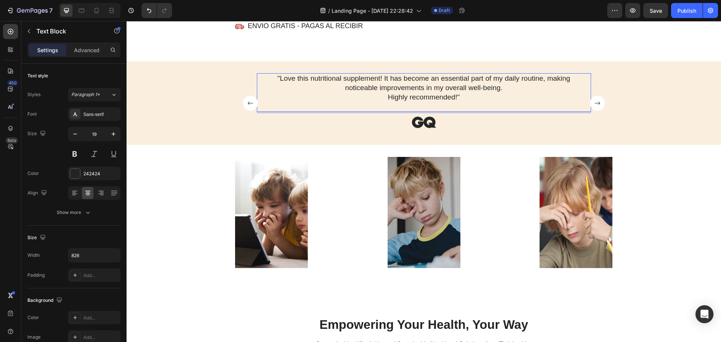
click at [366, 102] on p ""Love this nutritional supplement! It has become an essential part of my daily …" at bounding box center [423, 88] width 309 height 28
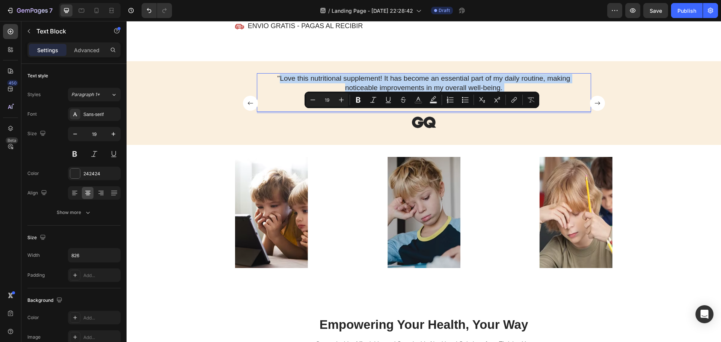
drag, startPoint x: 277, startPoint y: 113, endPoint x: 450, endPoint y: 137, distance: 174.6
click at [450, 102] on p ""Love this nutritional supplement! It has become an essential part of my daily …" at bounding box center [423, 88] width 309 height 28
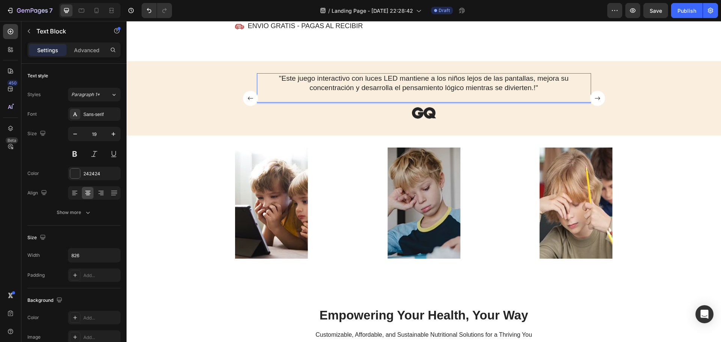
click at [534, 92] on p ""Este juego interactivo con luces LED mantiene a los niños lejos de las pantall…" at bounding box center [423, 83] width 309 height 18
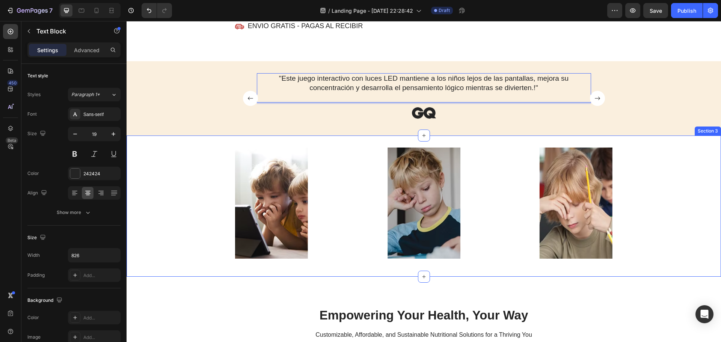
click at [665, 211] on div "Image Image Image Row" at bounding box center [423, 206] width 594 height 117
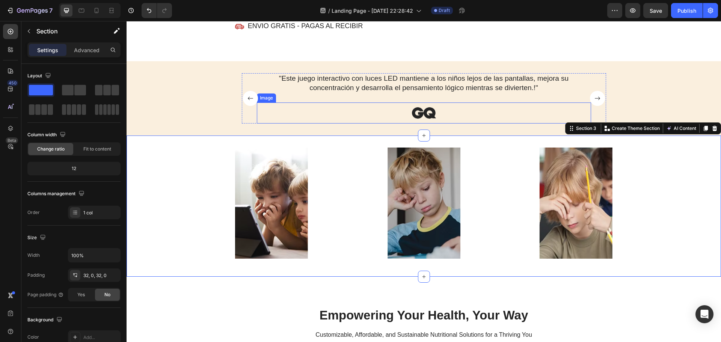
click at [406, 123] on img at bounding box center [424, 112] width 64 height 21
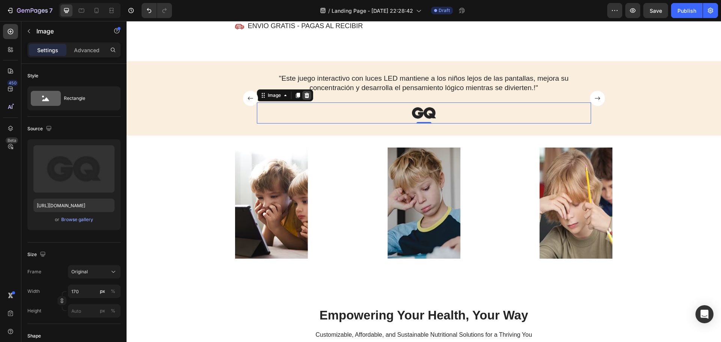
click at [304, 98] on icon at bounding box center [306, 95] width 5 height 5
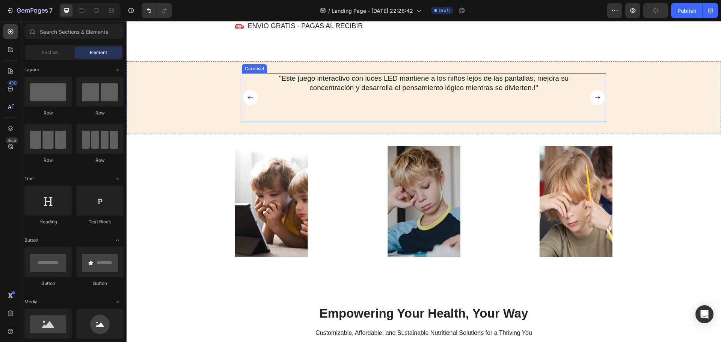
click at [406, 122] on div ""Este juego interactivo con luces LED mantiene a los niños lejos de las pantall…" at bounding box center [424, 97] width 334 height 48
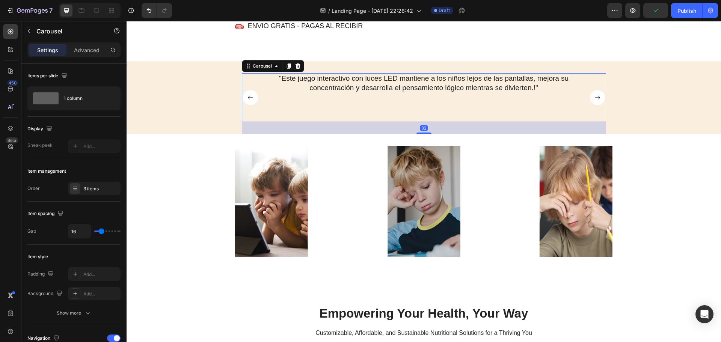
click at [420, 131] on div "32" at bounding box center [424, 128] width 8 height 6
drag, startPoint x: 419, startPoint y: 162, endPoint x: 421, endPoint y: 156, distance: 5.8
click at [421, 122] on div ""Este juego interactivo con luces LED mantiene a los niños lejos de las pantall…" at bounding box center [424, 97] width 364 height 48
click at [417, 122] on div ""Este juego interactivo con luces LED mantiene a los niños lejos de las pantall…" at bounding box center [424, 97] width 334 height 48
click at [483, 92] on p ""Este juego interactivo con luces LED mantiene a los niños lejos de las pantall…" at bounding box center [423, 83] width 309 height 18
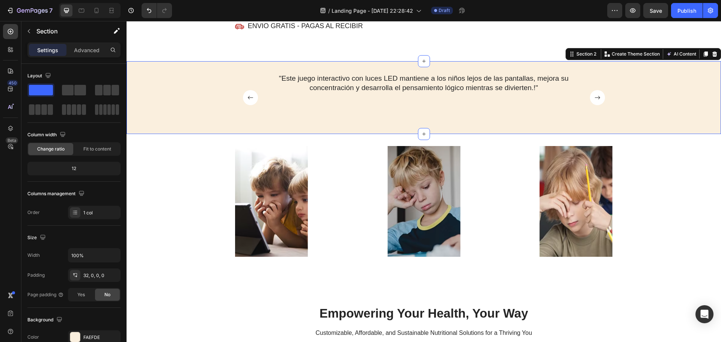
click at [366, 134] on div ""Este juego interactivo con luces LED mantiene a los niños lejos de las pantall…" at bounding box center [423, 103] width 594 height 60
click at [361, 122] on div ""Este juego interactivo con luces LED mantiene a los niños lejos de las pantall…" at bounding box center [424, 97] width 334 height 48
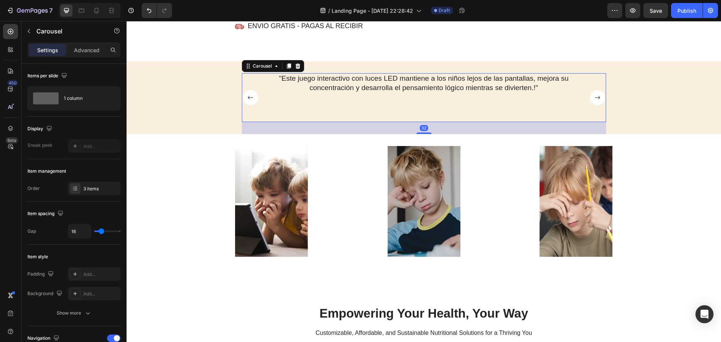
click at [421, 131] on div "32" at bounding box center [424, 128] width 8 height 6
click at [81, 55] on div "Advanced" at bounding box center [87, 50] width 38 height 12
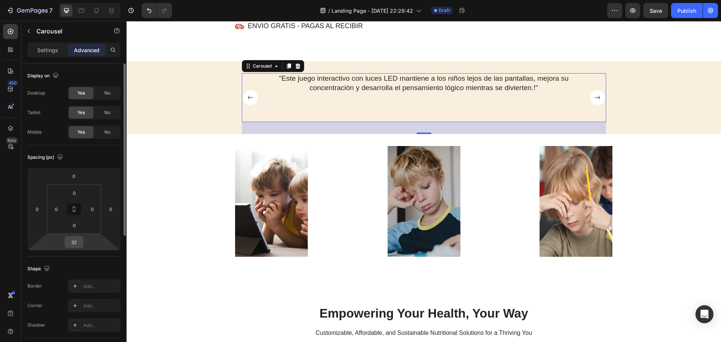
click at [75, 247] on input "32" at bounding box center [73, 241] width 15 height 11
click at [78, 244] on input "32" at bounding box center [73, 241] width 15 height 11
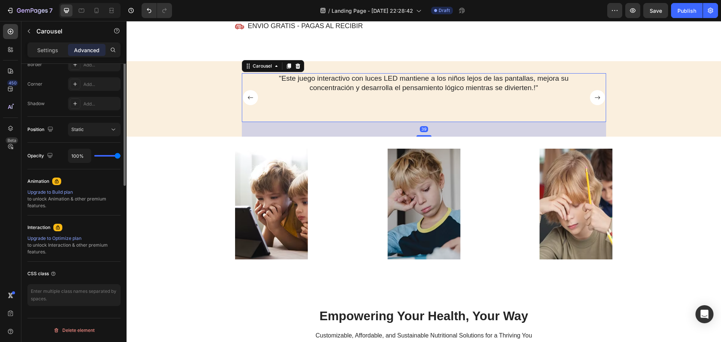
scroll to position [71, 0]
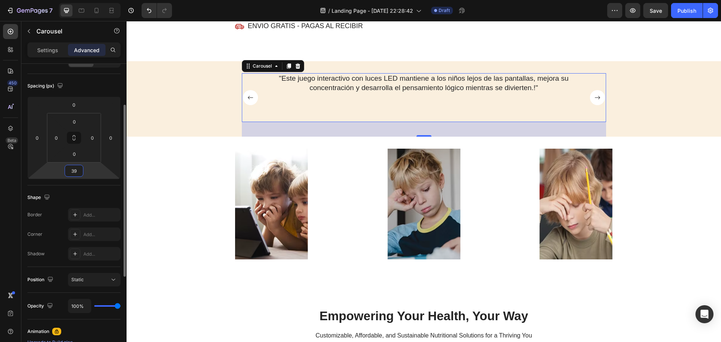
click at [77, 173] on input "39" at bounding box center [73, 170] width 15 height 11
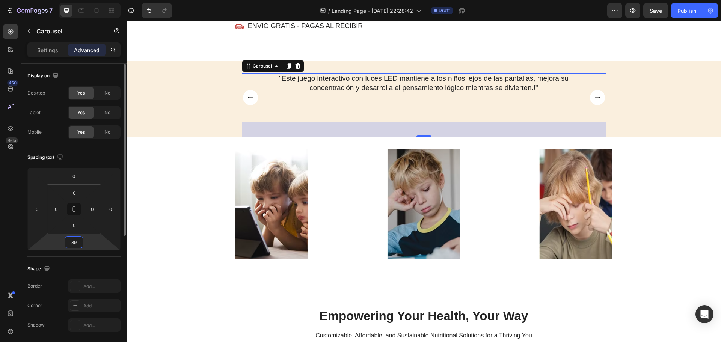
scroll to position [38, 0]
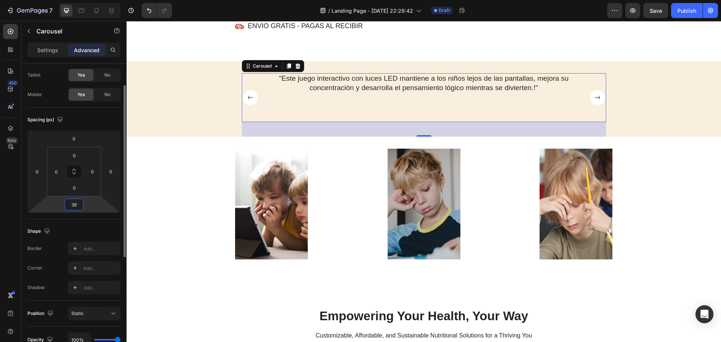
drag, startPoint x: 80, startPoint y: 245, endPoint x: 80, endPoint y: 225, distance: 19.9
click at [80, 228] on div "Display on Desktop Yes No Tablet Yes No Mobile Yes No Spacing (px) 0 0 39 0 0 0…" at bounding box center [73, 261] width 93 height 470
click at [77, 207] on input "39" at bounding box center [73, 204] width 15 height 11
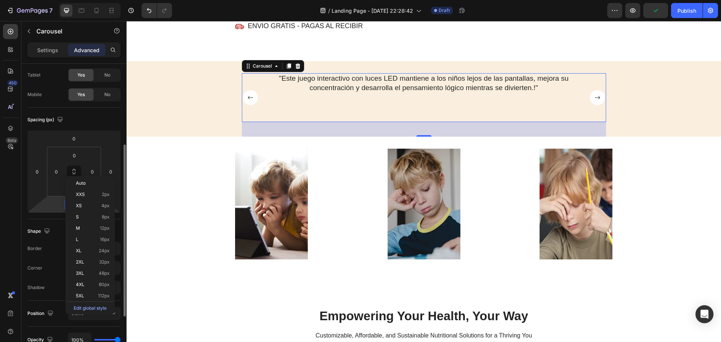
scroll to position [75, 0]
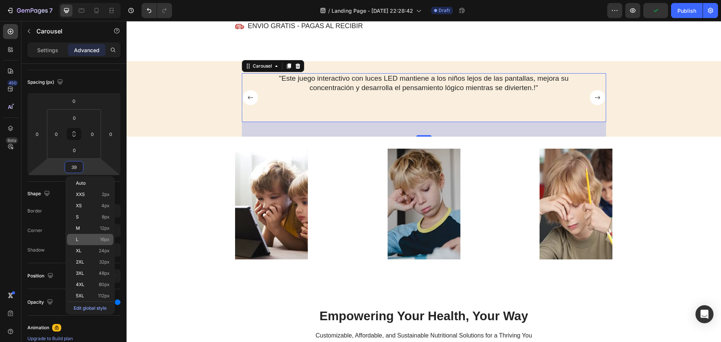
click at [86, 236] on div "L 16px" at bounding box center [90, 239] width 47 height 11
type input "16"
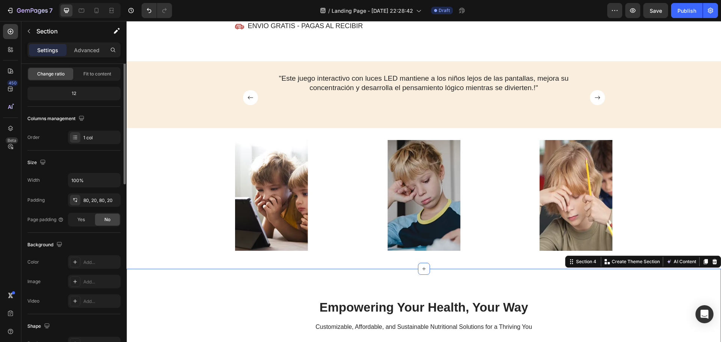
scroll to position [0, 0]
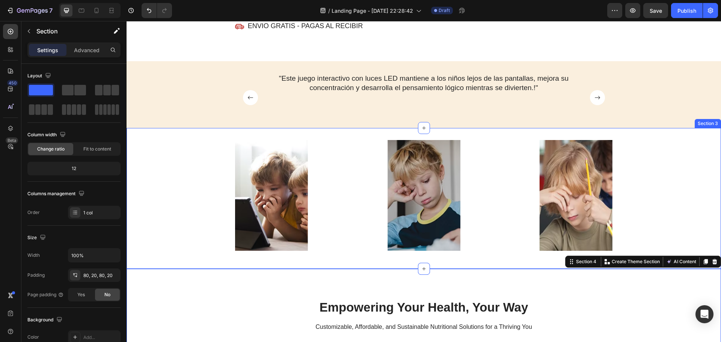
click at [646, 235] on div "Image Image Image Row" at bounding box center [423, 198] width 594 height 117
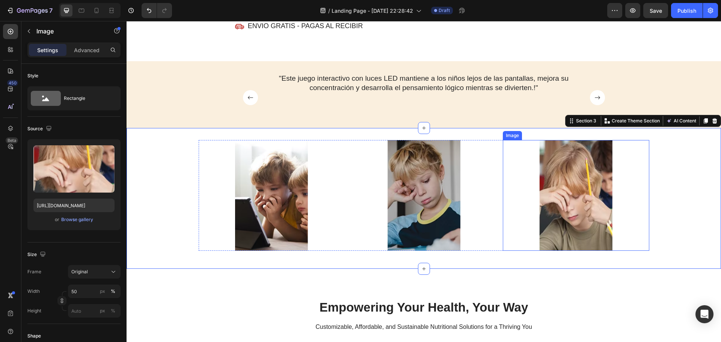
click at [556, 228] on img at bounding box center [575, 195] width 73 height 111
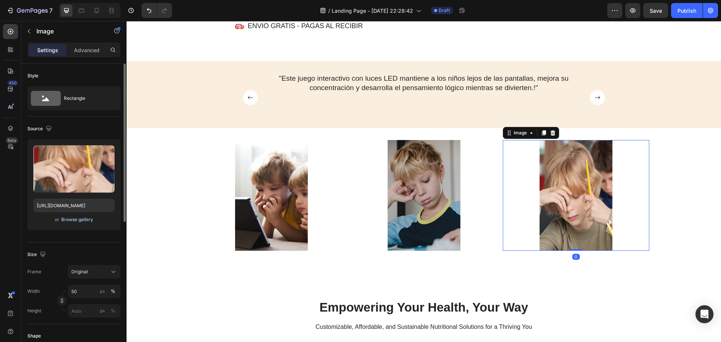
click at [77, 218] on div "Browse gallery" at bounding box center [77, 219] width 32 height 7
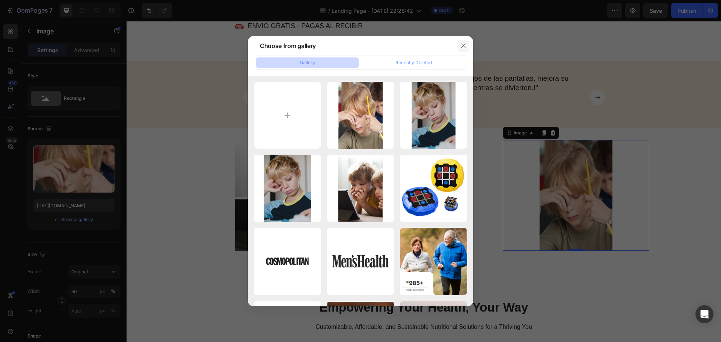
click at [465, 44] on icon "button" at bounding box center [463, 46] width 6 height 6
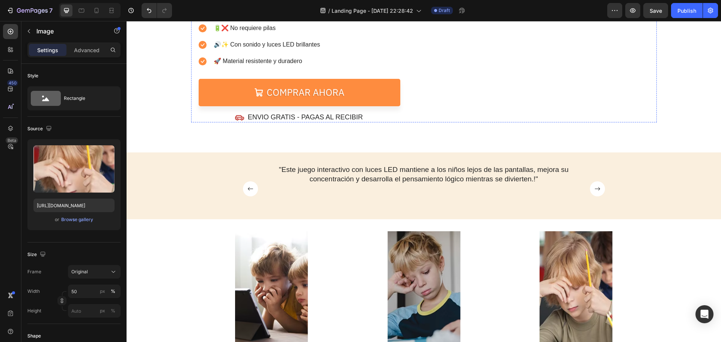
scroll to position [150, 0]
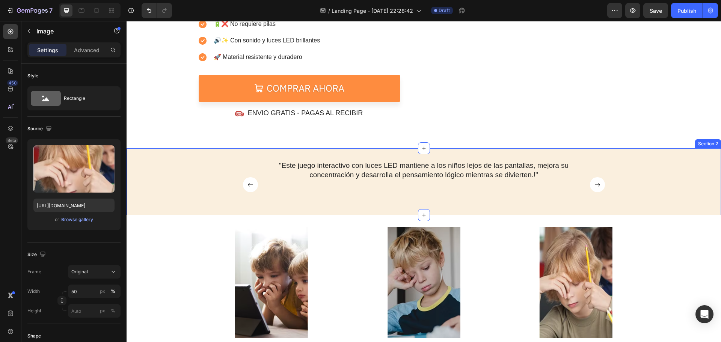
click at [471, 179] on p ""Este juego interactivo con luces LED mantiene a los niños lejos de las pantall…" at bounding box center [423, 170] width 309 height 18
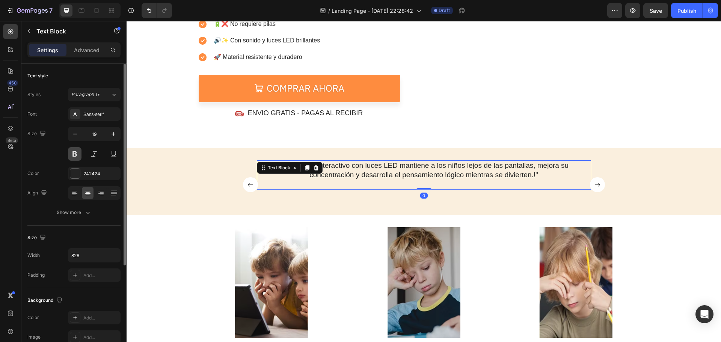
click at [79, 158] on button at bounding box center [75, 154] width 14 height 14
click at [107, 138] on button "button" at bounding box center [114, 134] width 14 height 14
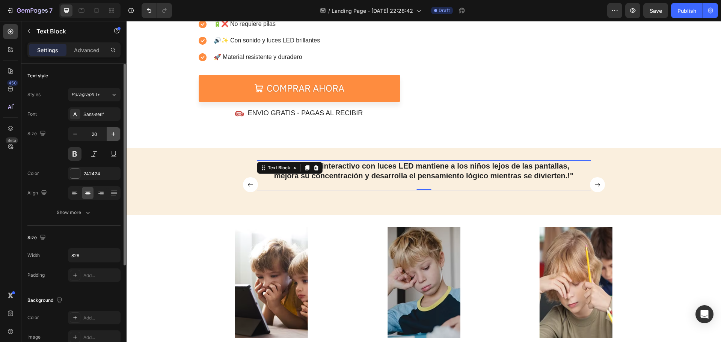
click at [113, 136] on icon "button" at bounding box center [114, 134] width 8 height 8
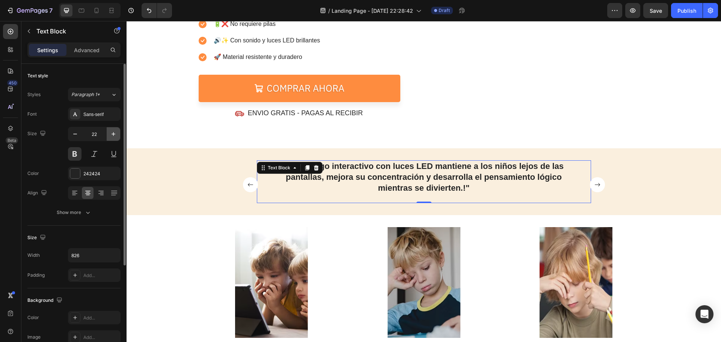
type input "23"
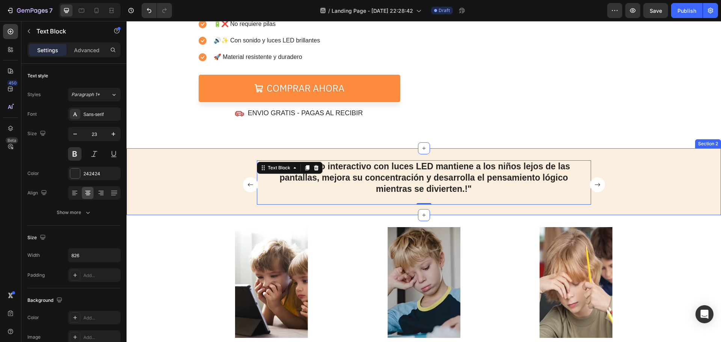
click at [620, 215] on div ""Este juego interactivo con luces LED mantiene a los niños lejos de las pantall…" at bounding box center [423, 187] width 594 height 54
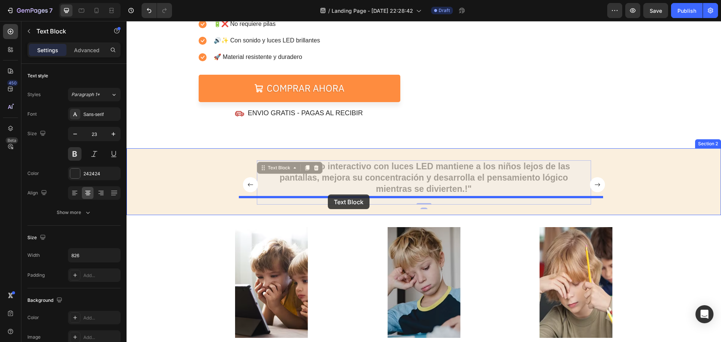
drag, startPoint x: 459, startPoint y: 220, endPoint x: 328, endPoint y: 194, distance: 133.5
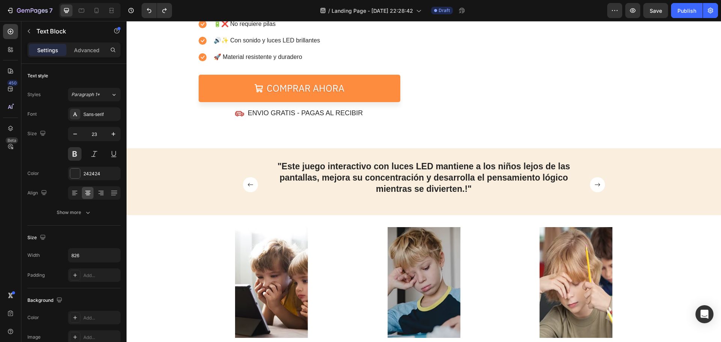
click at [389, 195] on p ""Este juego interactivo con luces LED mantiene a los niños lejos de las pantall…" at bounding box center [423, 178] width 309 height 34
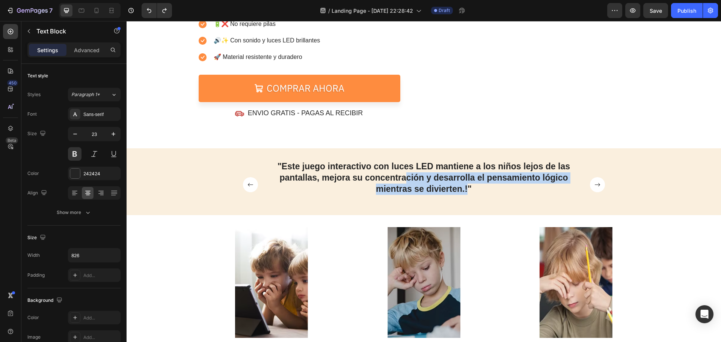
drag, startPoint x: 465, startPoint y: 225, endPoint x: 405, endPoint y: 214, distance: 61.0
click at [405, 195] on p ""Este juego interactivo con luces LED mantiene a los niños lejos de las pantall…" at bounding box center [423, 178] width 309 height 34
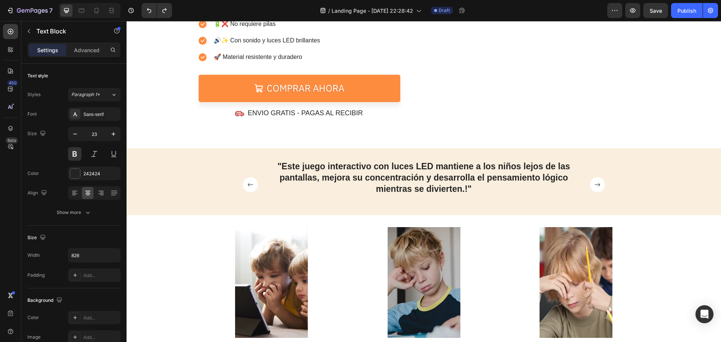
click at [457, 195] on p ""Este juego interactivo con luces LED mantiene a los niños lejos de las pantall…" at bounding box center [423, 178] width 309 height 34
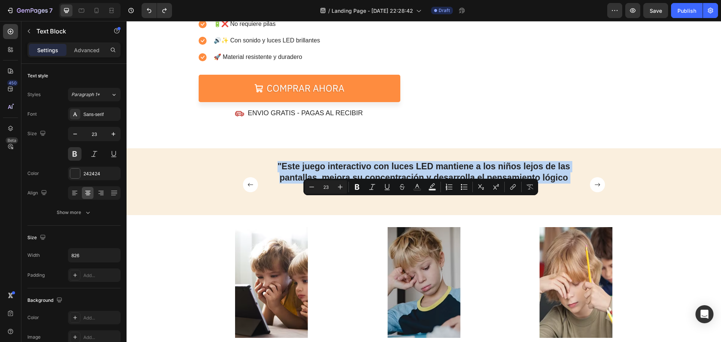
drag, startPoint x: 468, startPoint y: 223, endPoint x: 276, endPoint y: 197, distance: 193.5
click at [276, 196] on div ""Este juego interactivo con luces LED mantiene a los niños lejos de las pantall…" at bounding box center [424, 177] width 310 height 35
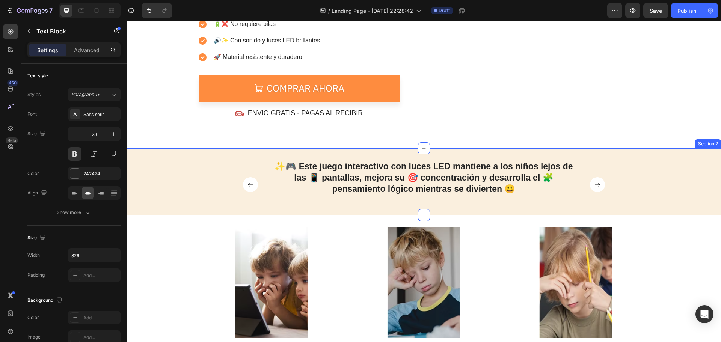
click at [595, 148] on div "OFERTA POR TIEMPO LIMITADO Text Block 05 Hours 29 Mins 57 Secs Countdown Timer …" at bounding box center [423, 17] width 594 height 262
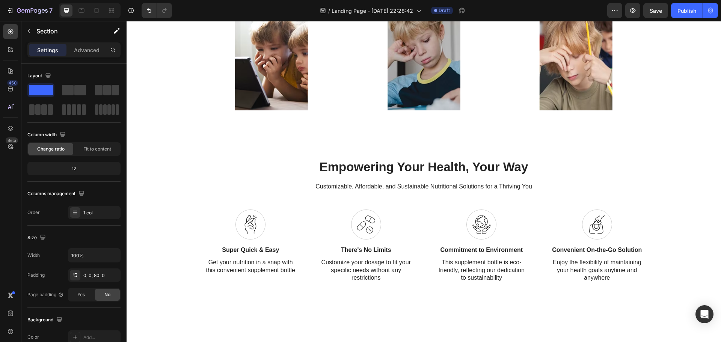
scroll to position [188, 0]
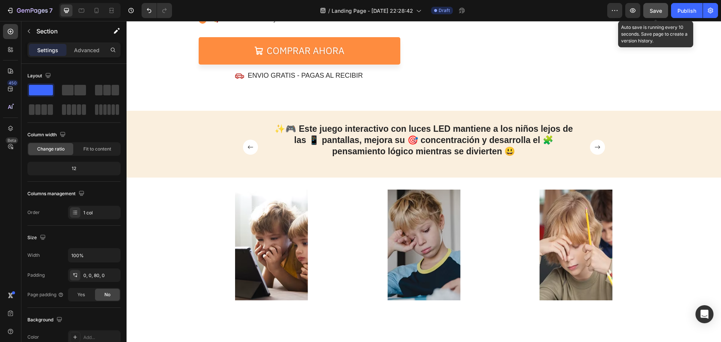
click at [661, 9] on span "Save" at bounding box center [655, 11] width 12 height 6
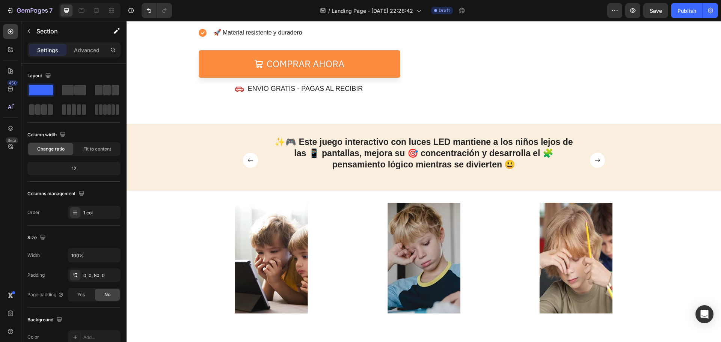
scroll to position [225, 0]
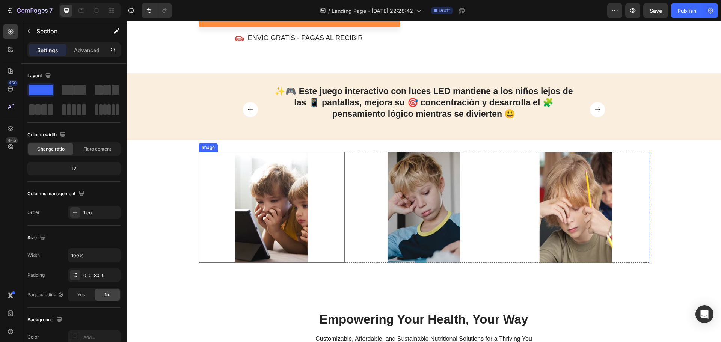
click at [270, 263] on img at bounding box center [271, 207] width 73 height 111
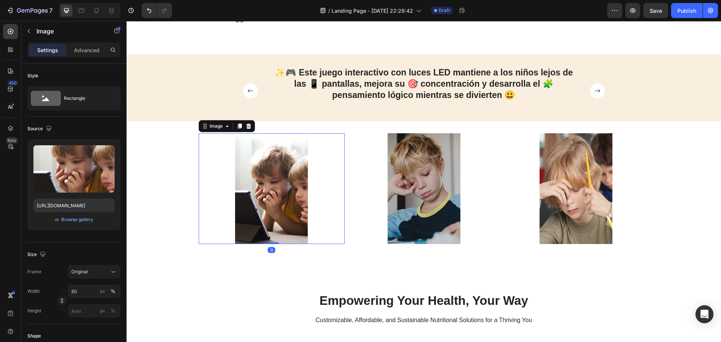
scroll to position [263, 0]
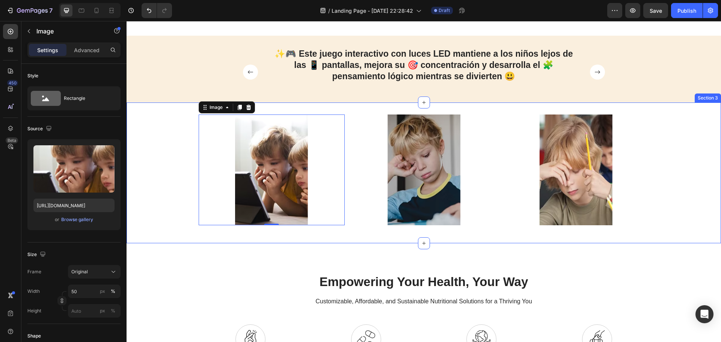
click at [288, 244] on div "Image 0 Image Image Row Section 3" at bounding box center [423, 172] width 594 height 141
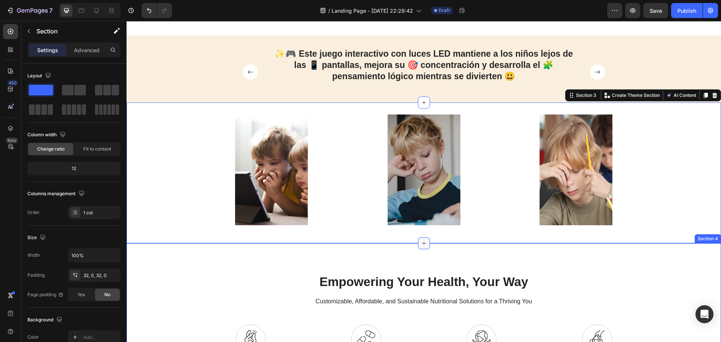
click at [421, 249] on div at bounding box center [424, 243] width 12 height 12
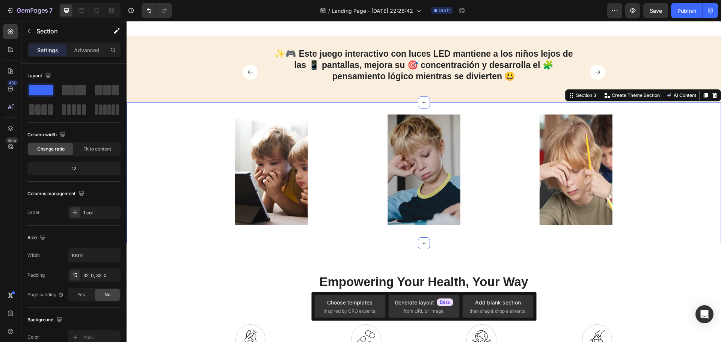
click at [244, 244] on div "Image Image Image Row Section 3 You can create reusable sections Create Theme S…" at bounding box center [423, 172] width 594 height 141
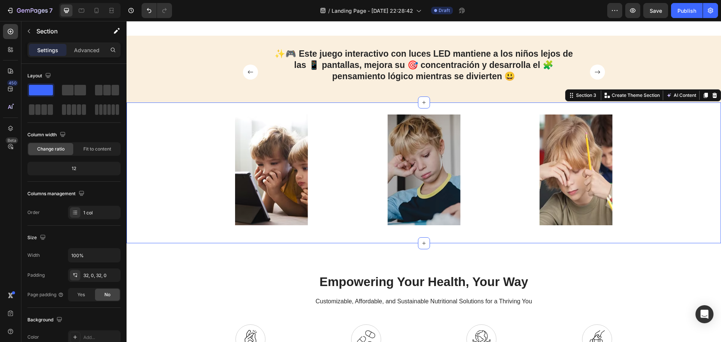
click at [244, 244] on div "Image Image Image Row Section 3 You can create reusable sections Create Theme S…" at bounding box center [423, 172] width 594 height 141
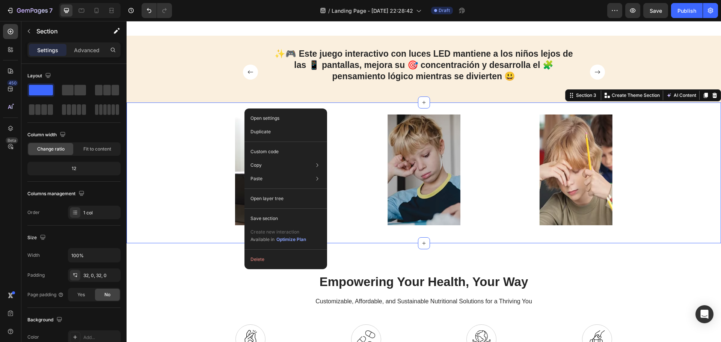
click at [229, 244] on div "Image Image Image Row Section 3 You can create reusable sections Create Theme S…" at bounding box center [423, 172] width 594 height 141
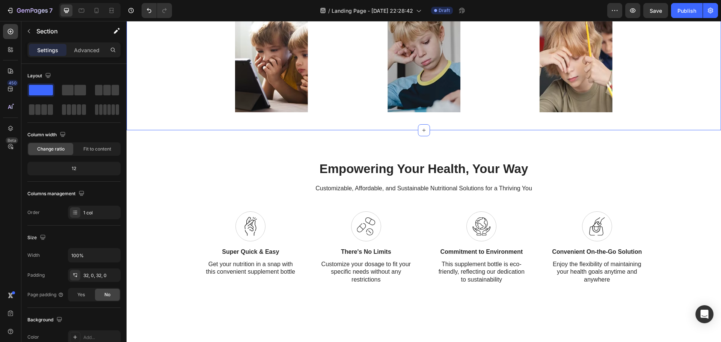
scroll to position [413, 0]
click at [252, 258] on div "Icon Super Quick & Easy Text Block Get your nutrition in a snap with this conve…" at bounding box center [251, 243] width 104 height 65
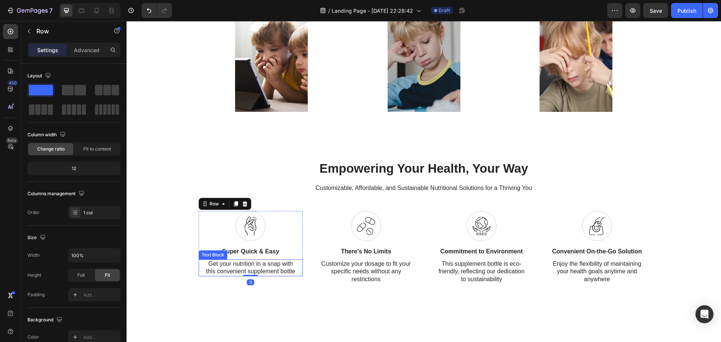
click at [244, 269] on p "Get your nutrition in a snap with this convenient supplement bottle" at bounding box center [250, 268] width 90 height 16
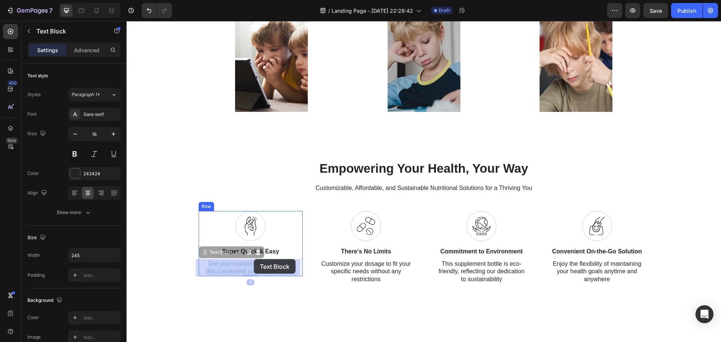
drag, startPoint x: 244, startPoint y: 270, endPoint x: 254, endPoint y: 271, distance: 10.9
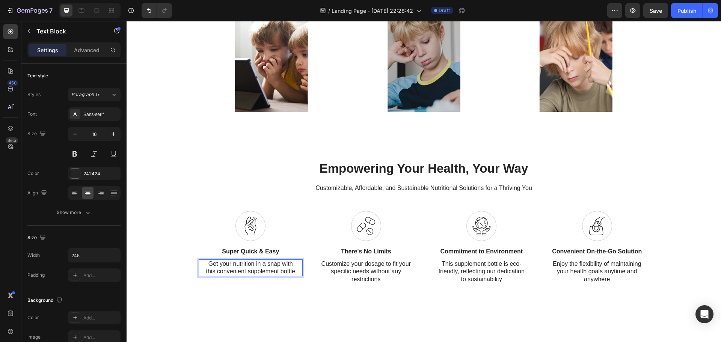
click at [250, 265] on p "Get your nutrition in a snap with this convenient supplement bottle" at bounding box center [250, 268] width 90 height 16
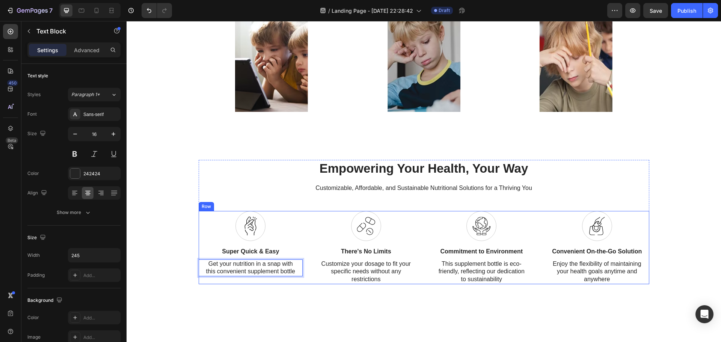
click at [260, 283] on div "Icon Super Quick & Easy Text Block Get your nutrition in a snap with this conve…" at bounding box center [251, 247] width 104 height 73
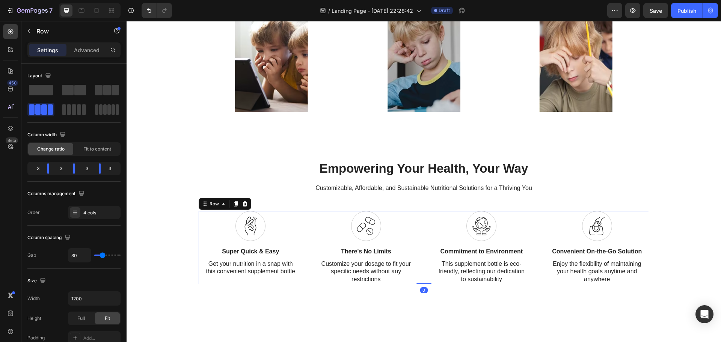
click at [255, 266] on p "Get your nutrition in a snap with this convenient supplement bottle" at bounding box center [250, 268] width 90 height 16
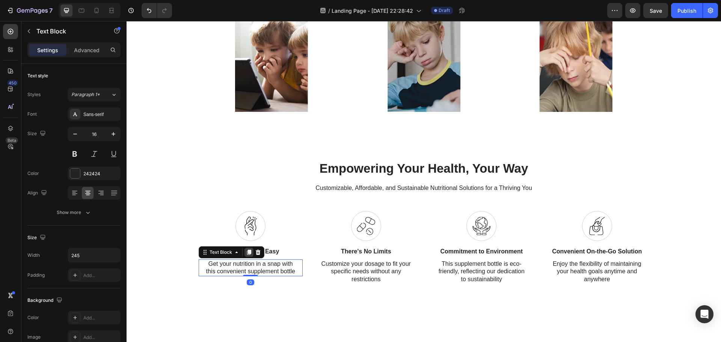
click at [246, 254] on icon at bounding box center [249, 252] width 6 height 6
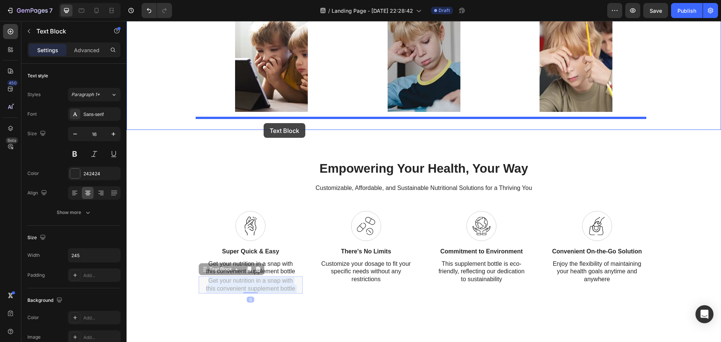
drag, startPoint x: 249, startPoint y: 286, endPoint x: 263, endPoint y: 123, distance: 163.5
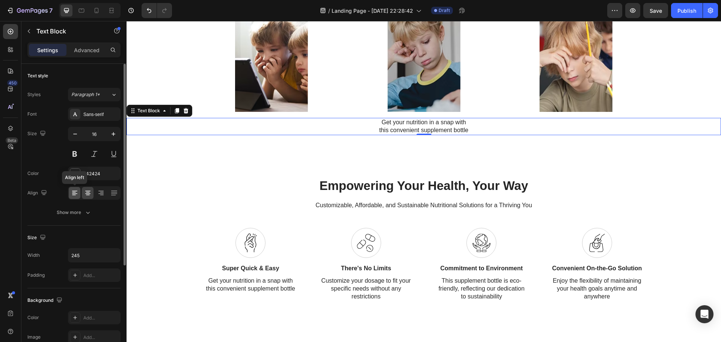
click at [74, 193] on icon at bounding box center [74, 193] width 5 height 1
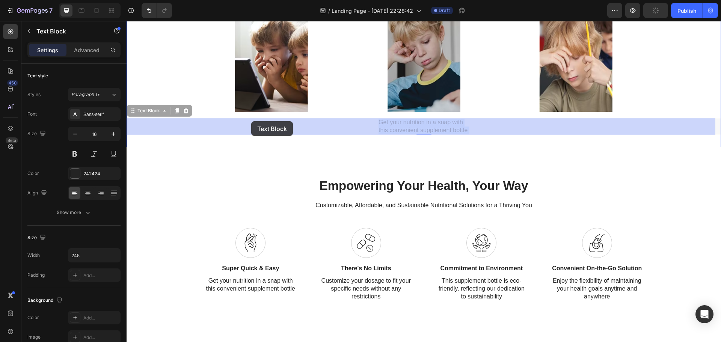
drag, startPoint x: 397, startPoint y: 121, endPoint x: 251, endPoint y: 122, distance: 146.0
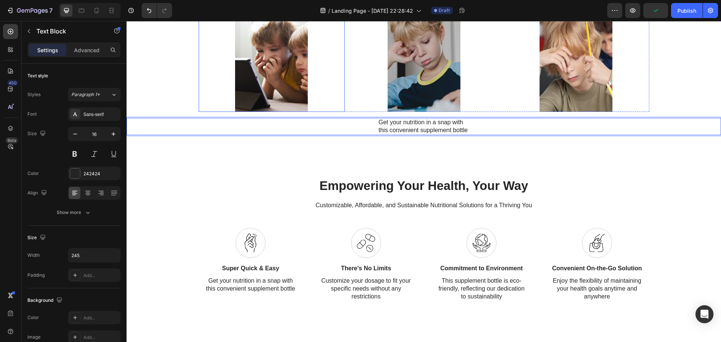
drag, startPoint x: 401, startPoint y: 128, endPoint x: 287, endPoint y: 103, distance: 116.1
click at [409, 128] on p "Get your nutrition in a snap with this convenient supplement bottle" at bounding box center [423, 127] width 90 height 16
click at [403, 151] on div "Empowering Your Health, Your Way Heading Customizable, Affordable, and Sustaina…" at bounding box center [423, 239] width 594 height 184
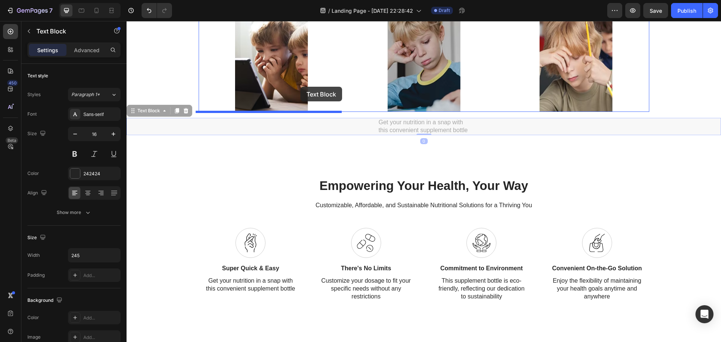
drag, startPoint x: 407, startPoint y: 124, endPoint x: 300, endPoint y: 87, distance: 113.1
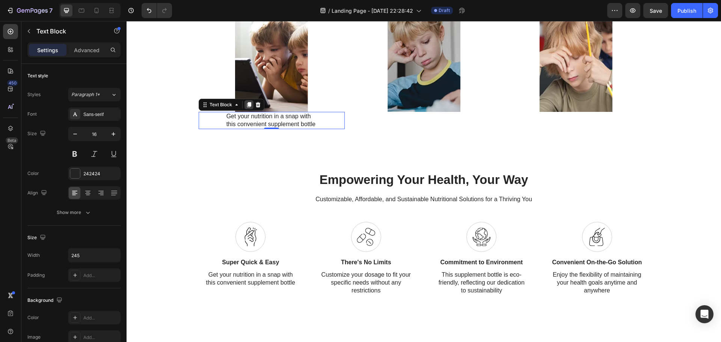
click at [248, 105] on icon at bounding box center [249, 105] width 6 height 6
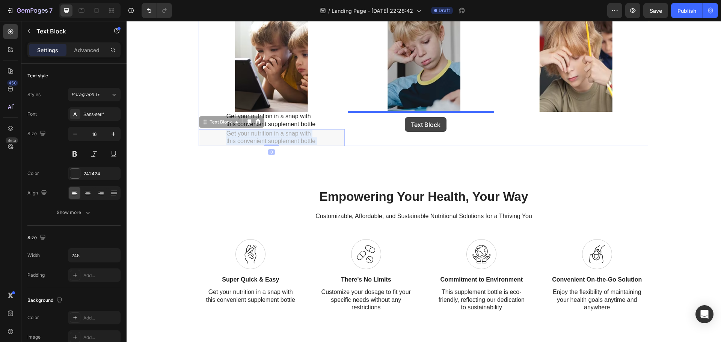
drag, startPoint x: 266, startPoint y: 135, endPoint x: 405, endPoint y: 117, distance: 139.3
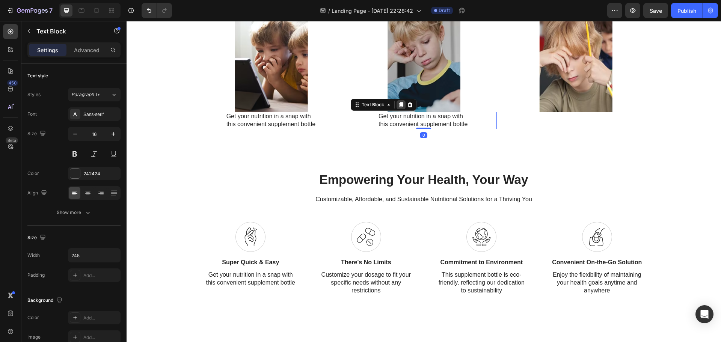
click at [399, 103] on icon at bounding box center [401, 104] width 4 height 5
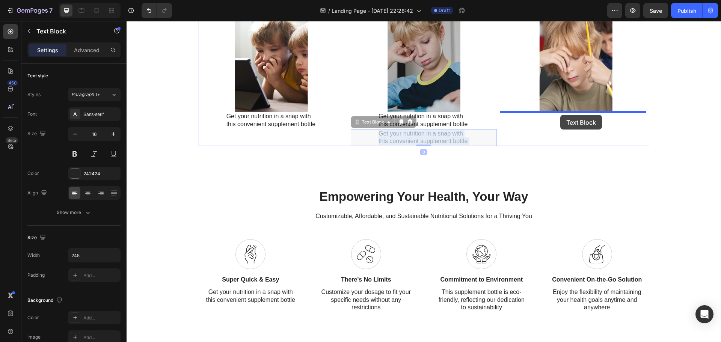
drag, startPoint x: 421, startPoint y: 131, endPoint x: 560, endPoint y: 115, distance: 139.5
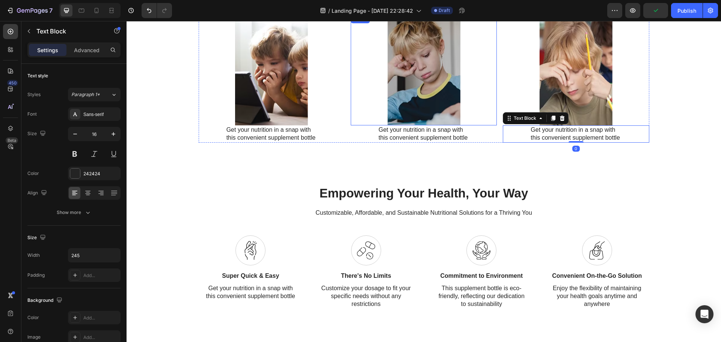
scroll to position [375, 0]
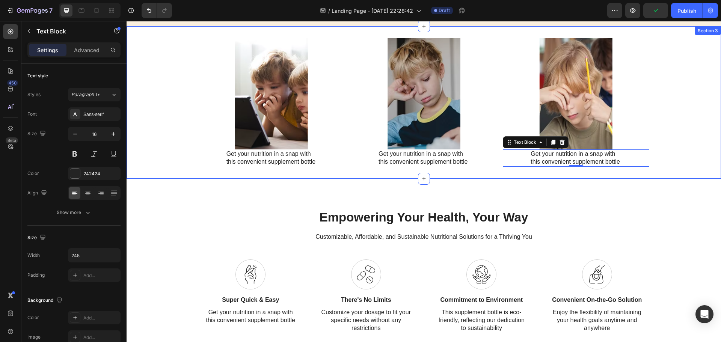
click at [693, 151] on div "Image Get your nutrition in a snap with this convenient supplement bottle Text …" at bounding box center [423, 102] width 594 height 128
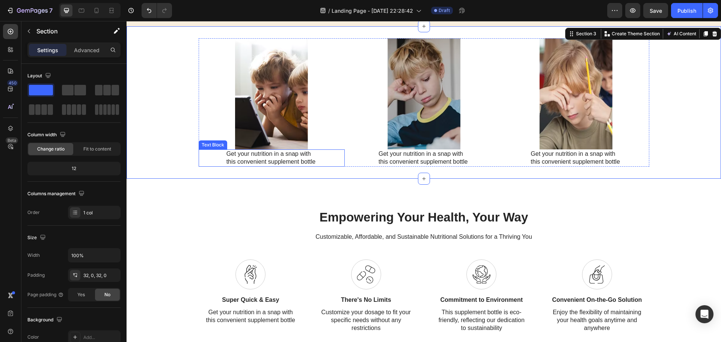
click at [278, 153] on p "Get your nutrition in a snap with this convenient supplement bottle" at bounding box center [271, 158] width 90 height 16
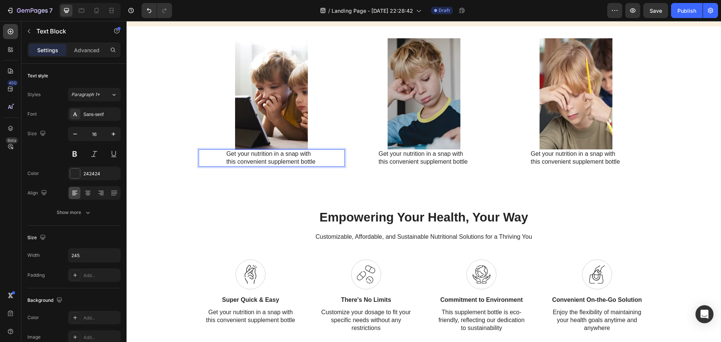
click at [314, 164] on div "Get your nutrition in a snap with this convenient supplement bottle" at bounding box center [272, 157] width 92 height 17
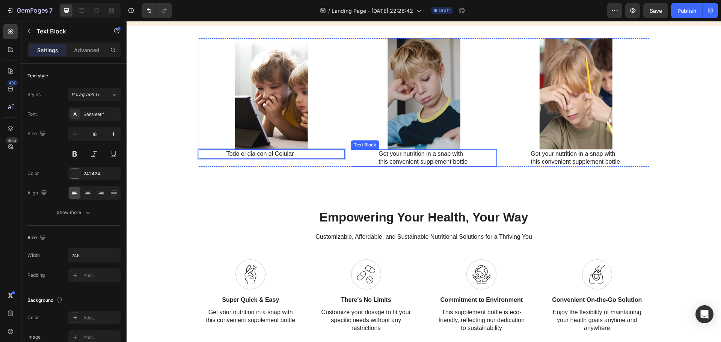
click at [387, 161] on p "Get your nutrition in a snap with this convenient supplement bottle" at bounding box center [423, 158] width 90 height 16
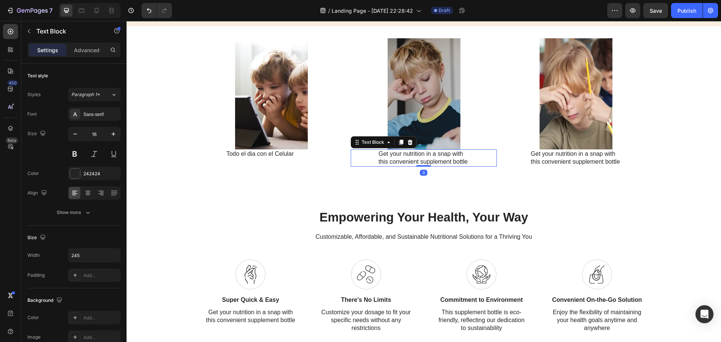
click at [384, 161] on p "Get your nutrition in a snap with this convenient supplement bottle" at bounding box center [423, 158] width 90 height 16
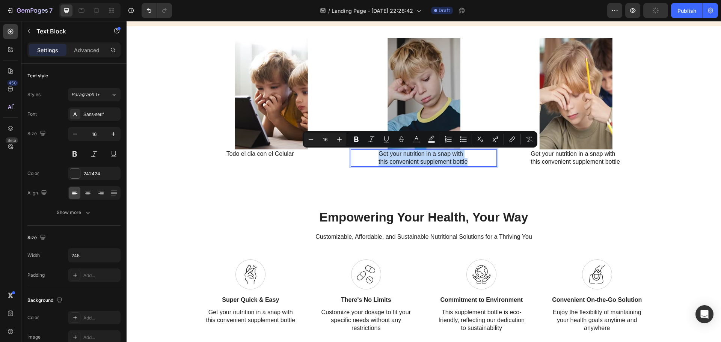
drag, startPoint x: 466, startPoint y: 164, endPoint x: 377, endPoint y: 154, distance: 89.2
click at [378, 154] on p "Get your nutrition in a snap with this convenient supplement bottle" at bounding box center [423, 158] width 90 height 16
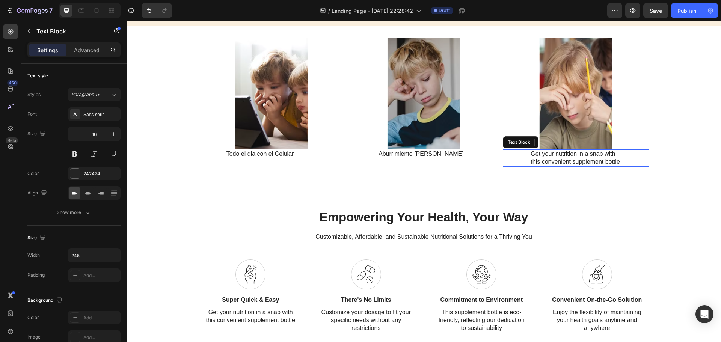
click at [581, 162] on p "Get your nutrition in a snap with this convenient supplement bottle" at bounding box center [575, 158] width 90 height 16
click at [611, 164] on p "Get your nutrition in a snap with this convenient supplement bottle" at bounding box center [575, 158] width 90 height 16
drag, startPoint x: 616, startPoint y: 162, endPoint x: 526, endPoint y: 149, distance: 91.3
click at [526, 149] on div "Get your nutrition in a snap with this convenient supplement bottle" at bounding box center [576, 157] width 146 height 17
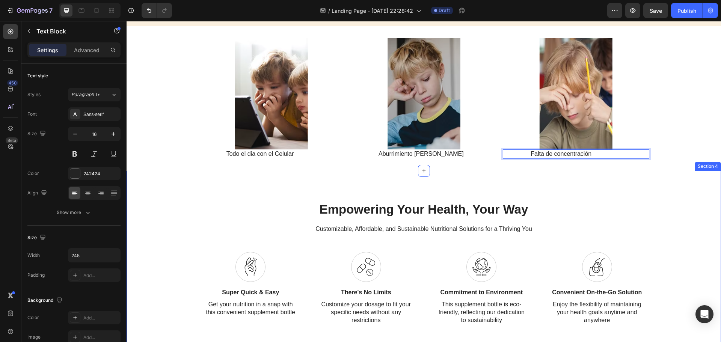
click at [599, 190] on div "Empowering Your Health, Your Way Heading Customizable, Affordable, and Sustaina…" at bounding box center [423, 263] width 594 height 184
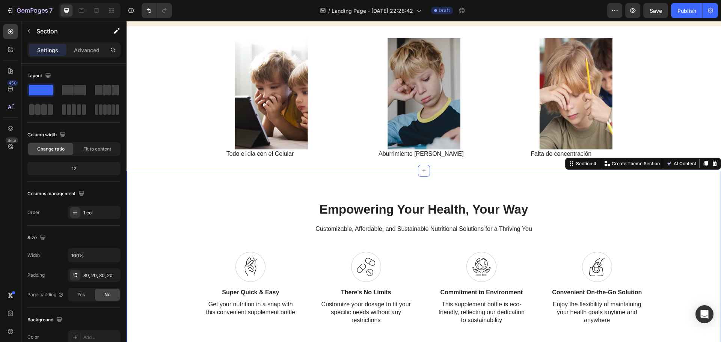
click at [693, 223] on div "Empowering Your Health, Your Way Heading Customizable, Affordable, and Sustaina…" at bounding box center [423, 263] width 579 height 124
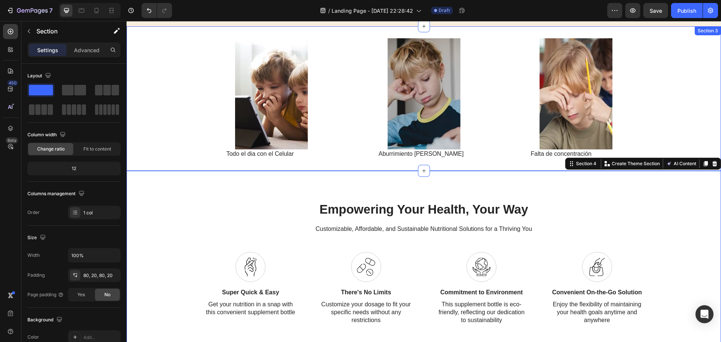
click at [700, 107] on div "Image Todo el dia con el Celular Text Block Image Aburrimiento [PERSON_NAME] Te…" at bounding box center [423, 98] width 594 height 120
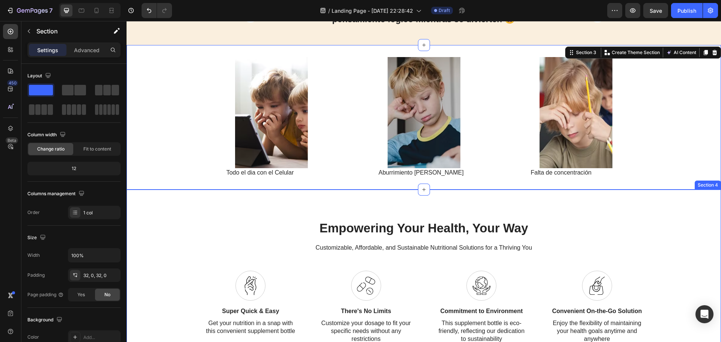
scroll to position [338, 0]
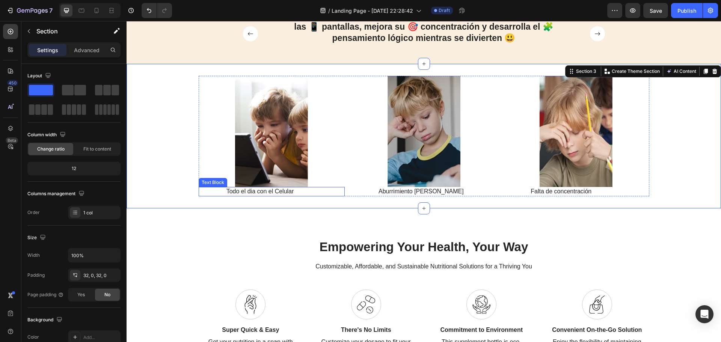
click at [272, 192] on p "Todo el dia con el Celular" at bounding box center [271, 192] width 90 height 8
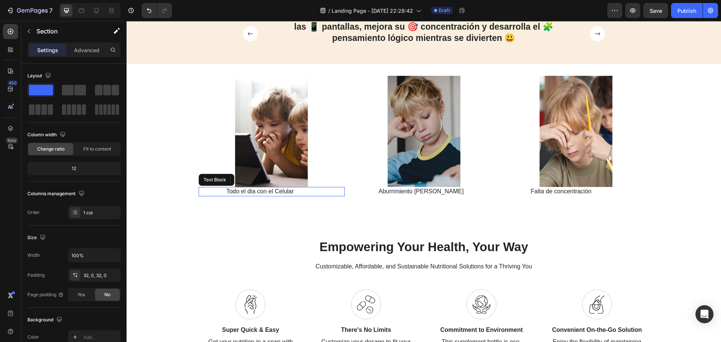
click at [291, 191] on p "Todo el dia con el Celular" at bounding box center [271, 192] width 90 height 8
click at [284, 189] on p "Todo el dia con el Celular" at bounding box center [271, 192] width 90 height 8
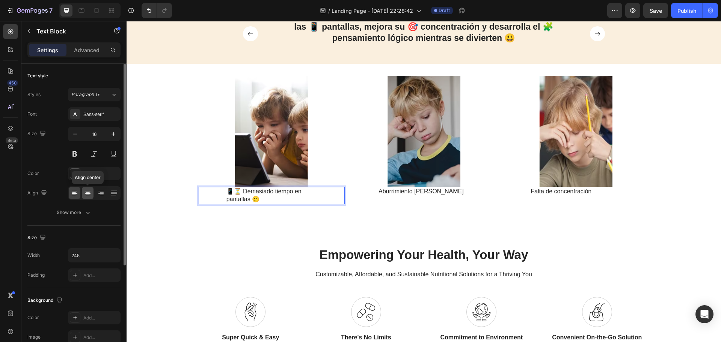
click at [86, 193] on icon at bounding box center [87, 193] width 5 height 1
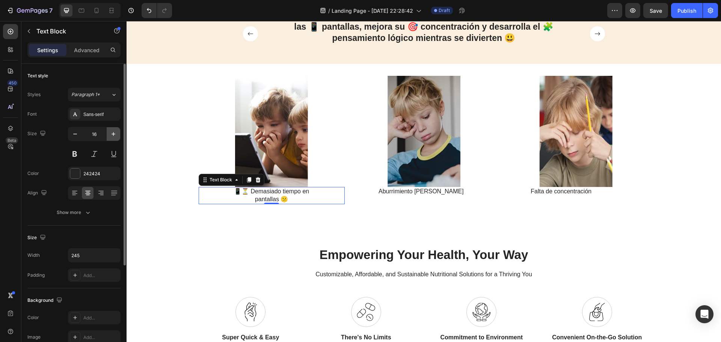
click at [111, 131] on icon "button" at bounding box center [114, 134] width 8 height 8
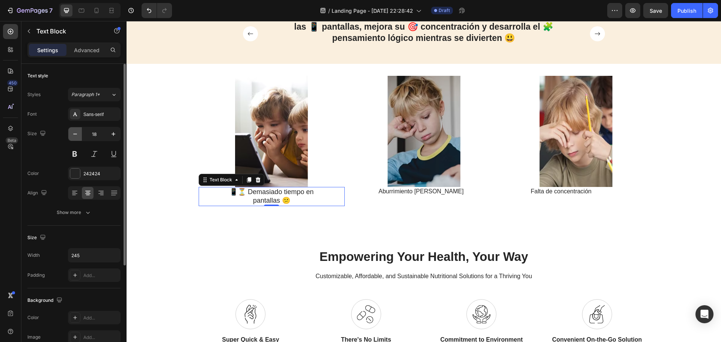
click at [78, 136] on icon "button" at bounding box center [75, 134] width 8 height 8
type input "17"
click at [74, 152] on button at bounding box center [75, 154] width 14 height 14
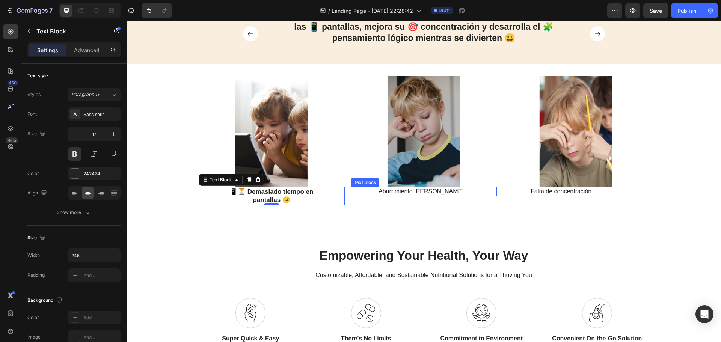
click at [416, 187] on div "Aburrimiento [PERSON_NAME]" at bounding box center [424, 191] width 92 height 9
click at [416, 188] on div "Aburrimiento [PERSON_NAME]" at bounding box center [424, 191] width 92 height 9
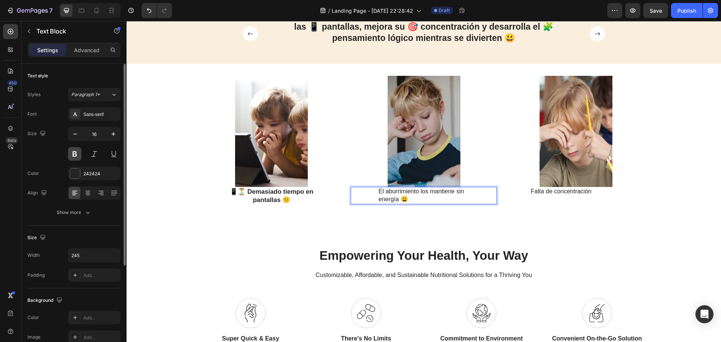
click at [74, 155] on button at bounding box center [75, 154] width 14 height 14
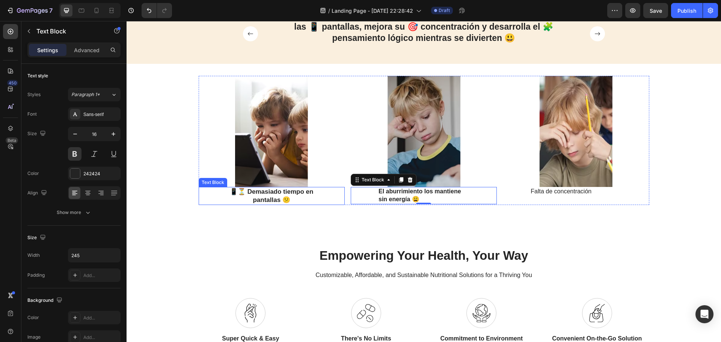
click at [260, 194] on p "📱⏳ Demasiado tiempo en pantallas 😕" at bounding box center [271, 196] width 90 height 17
click at [382, 192] on p "El aburrimiento los mantiene sin energía 😩" at bounding box center [423, 196] width 90 height 16
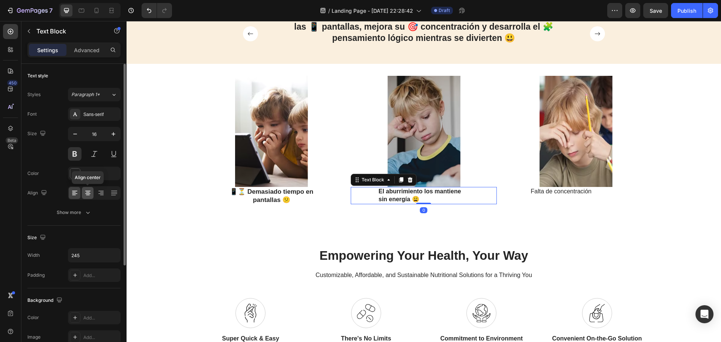
click at [91, 193] on div at bounding box center [88, 193] width 12 height 12
click at [108, 137] on button "button" at bounding box center [114, 134] width 14 height 14
type input "17"
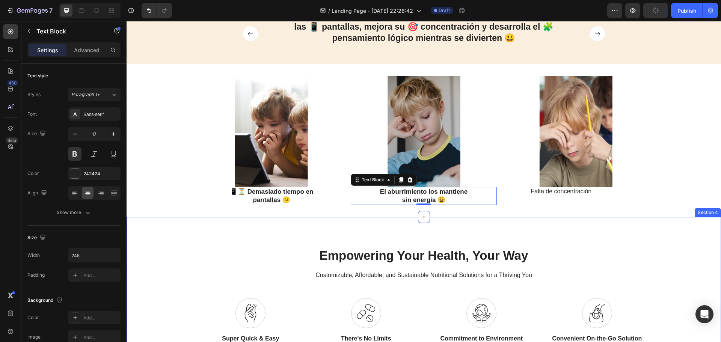
click at [516, 224] on div "Empowering Your Health, Your Way Heading Customizable, Affordable, and Sustaina…" at bounding box center [423, 309] width 594 height 184
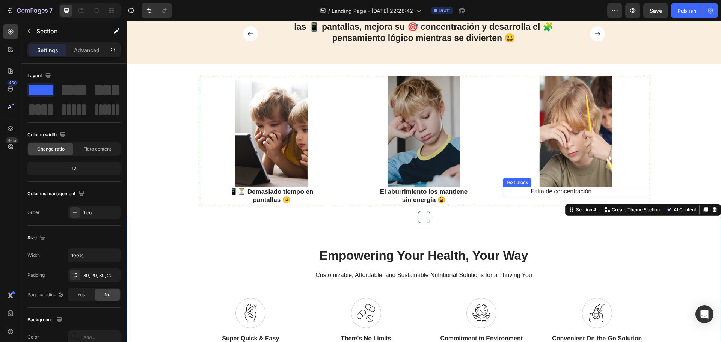
click at [546, 191] on p "Falta de concentración" at bounding box center [575, 192] width 90 height 8
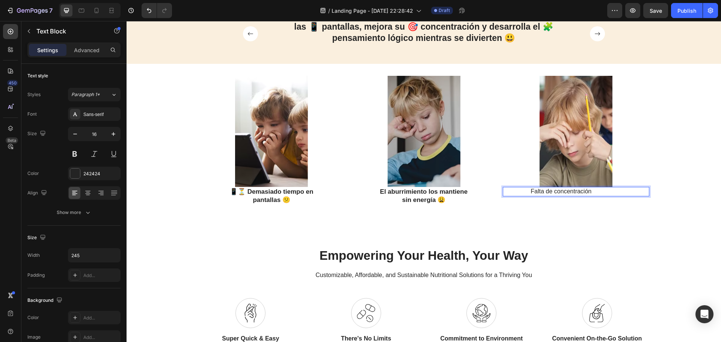
click at [598, 194] on p "Falta de concentración" at bounding box center [575, 192] width 90 height 8
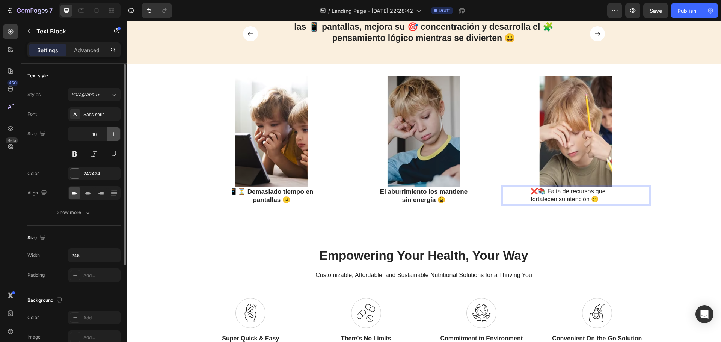
click at [109, 134] on button "button" at bounding box center [114, 134] width 14 height 14
type input "17"
click at [76, 156] on button at bounding box center [75, 154] width 14 height 14
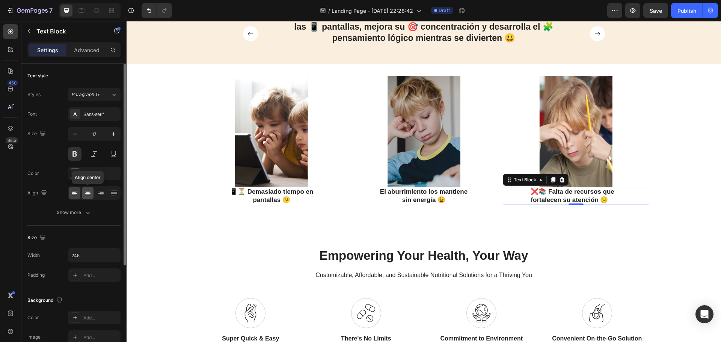
click at [89, 193] on icon at bounding box center [88, 192] width 4 height 1
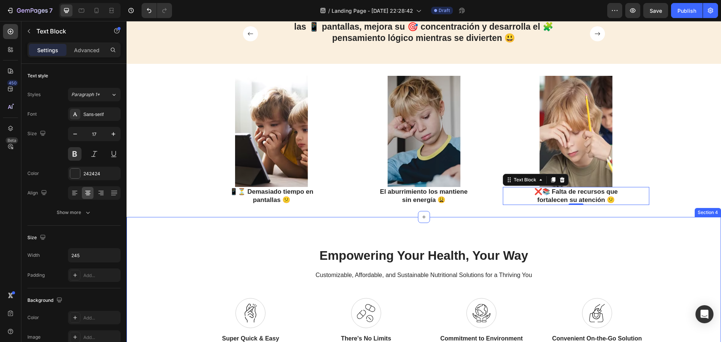
click at [595, 232] on div "Empowering Your Health, Your Way Heading Customizable, Affordable, and Sustaina…" at bounding box center [423, 309] width 594 height 184
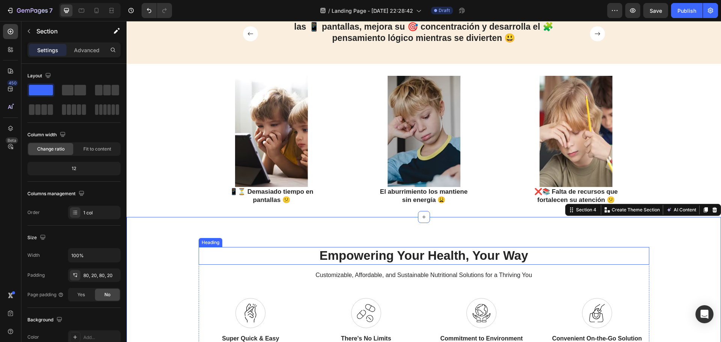
click at [639, 261] on h2 "Empowering Your Health, Your Way" at bounding box center [424, 256] width 450 height 18
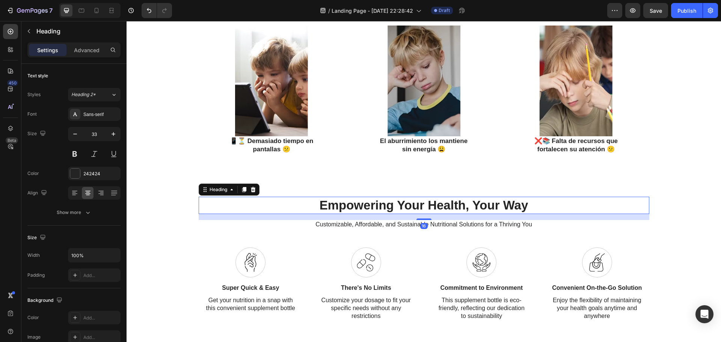
scroll to position [300, 0]
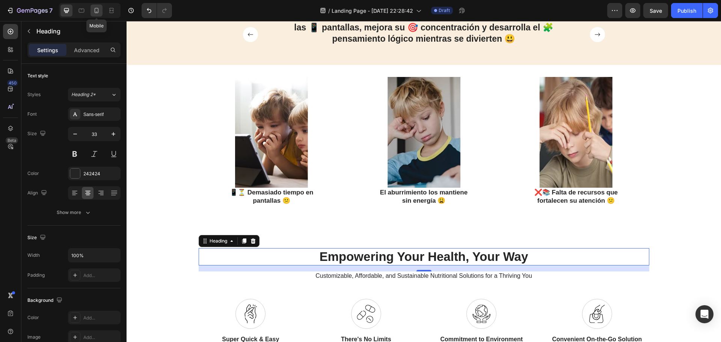
click at [98, 14] on div at bounding box center [96, 11] width 12 height 12
type input "29"
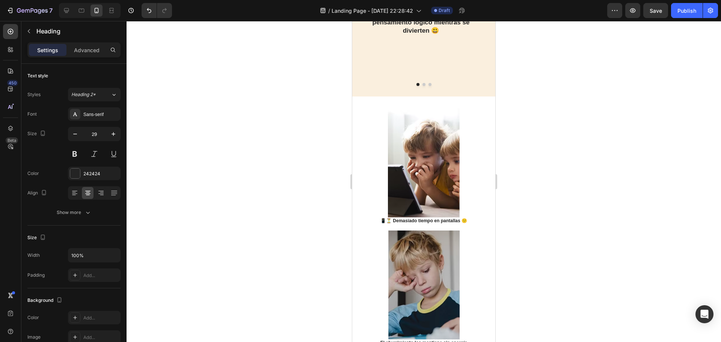
scroll to position [263, 0]
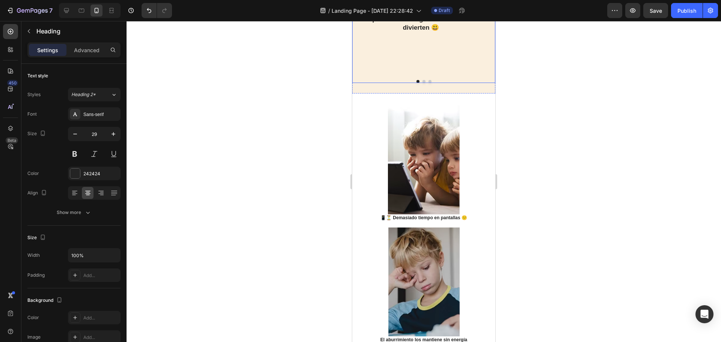
click at [422, 83] on button "Dot" at bounding box center [423, 81] width 3 height 3
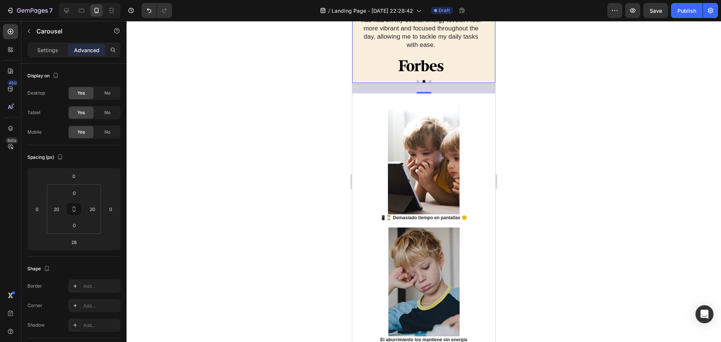
click at [429, 83] on div at bounding box center [424, 81] width 128 height 3
click at [428, 83] on button "Dot" at bounding box center [429, 81] width 3 height 3
click at [416, 83] on button "Dot" at bounding box center [417, 81] width 3 height 3
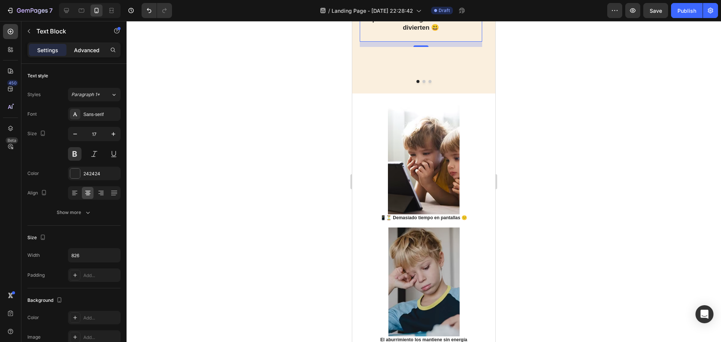
click at [84, 54] on div "Advanced" at bounding box center [87, 50] width 38 height 12
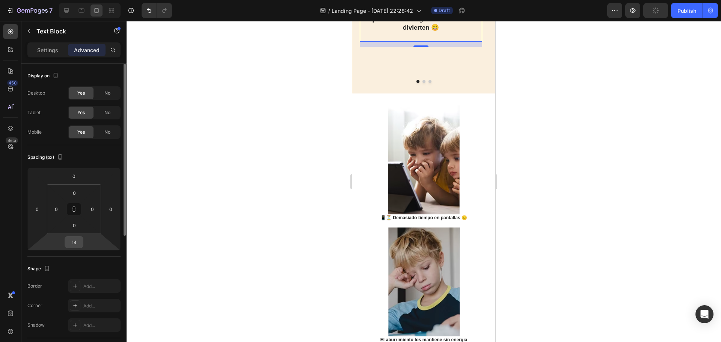
click at [76, 242] on input "14" at bounding box center [73, 241] width 15 height 11
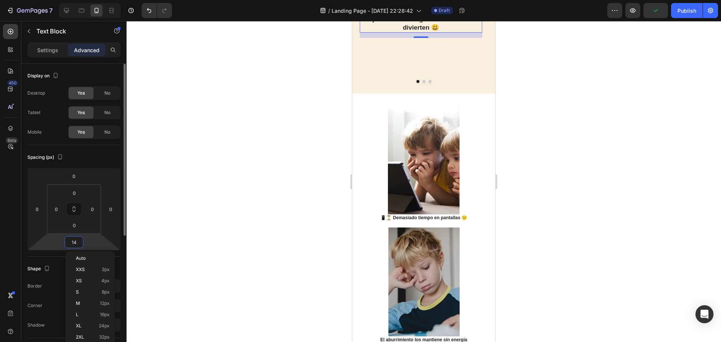
scroll to position [38, 0]
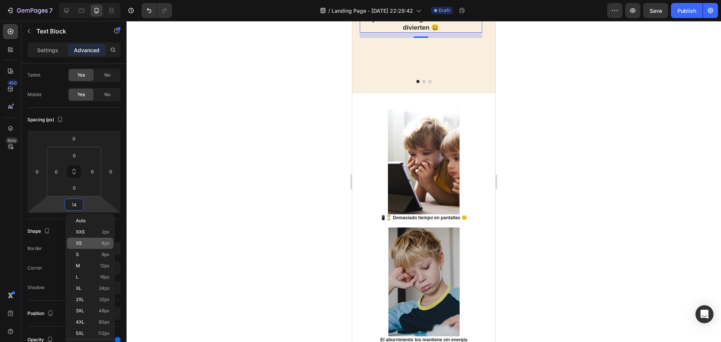
click at [82, 244] on p "XS 4px" at bounding box center [93, 243] width 34 height 5
type input "4"
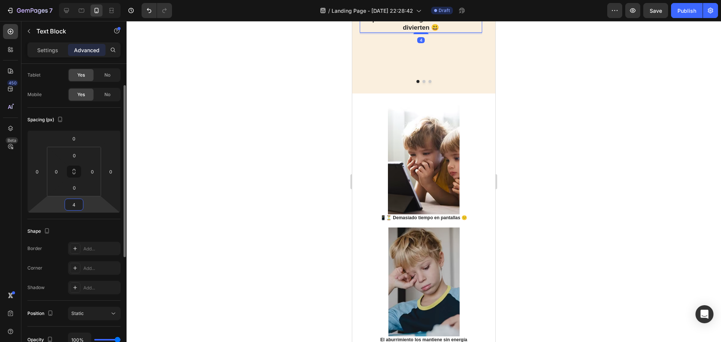
click at [74, 208] on input "4" at bounding box center [73, 204] width 15 height 11
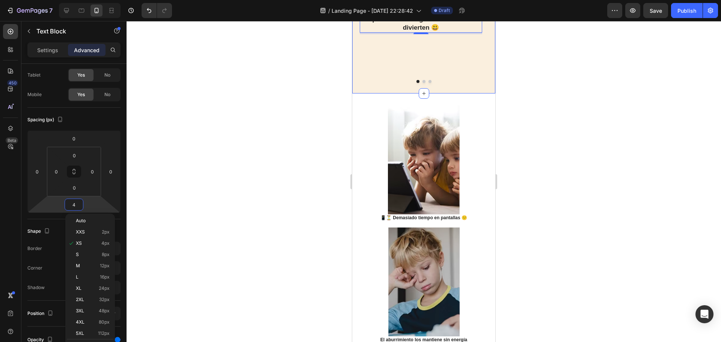
click at [393, 94] on div "✨🎮 Este juego interactivo con luces LED mantiene a los niños lejos de las 📱 pan…" at bounding box center [423, 38] width 143 height 112
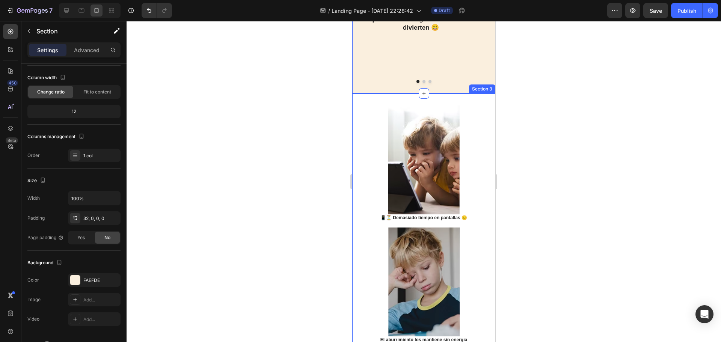
scroll to position [0, 0]
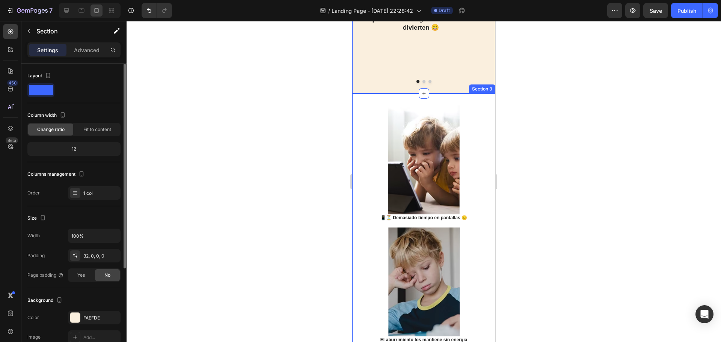
click at [398, 77] on div "✨🎮 Este juego interactivo con luces LED mantiene a los niños lejos de las 📱 pan…" at bounding box center [421, 29] width 122 height 95
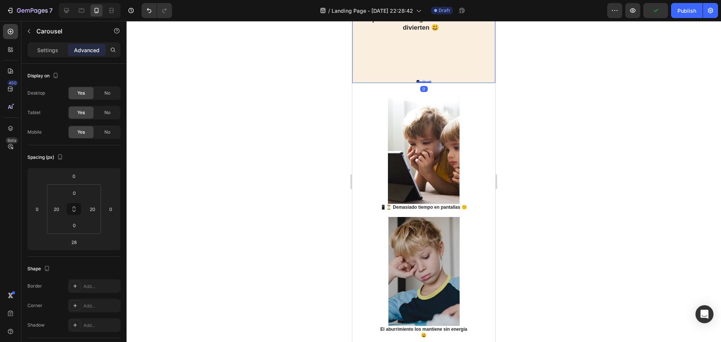
drag, startPoint x: 424, startPoint y: 214, endPoint x: 432, endPoint y: 180, distance: 34.8
click at [432, 83] on div "✨🎮 Este juego interactivo con luces LED mantiene a los niños lejos de las 📱 pan…" at bounding box center [423, 33] width 143 height 102
type input "0"
click at [428, 77] on div "✨🎮 Este juego interactivo con luces LED mantiene a los niños lejos de las 📱 pan…" at bounding box center [421, 29] width 122 height 95
click at [422, 32] on p "✨🎮 Este juego interactivo con luces LED mantiene a los niños lejos de las 📱 pan…" at bounding box center [420, 7] width 121 height 50
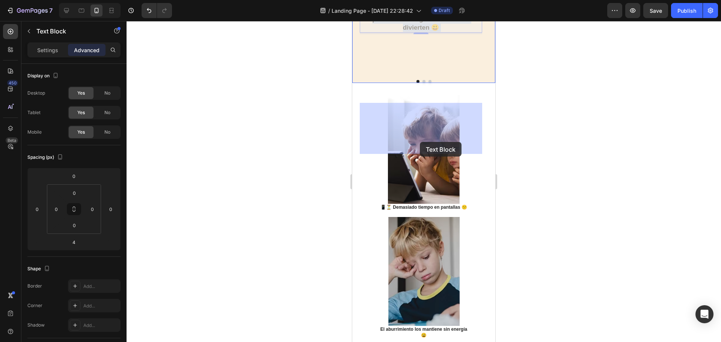
drag, startPoint x: 417, startPoint y: 123, endPoint x: 416, endPoint y: 141, distance: 18.1
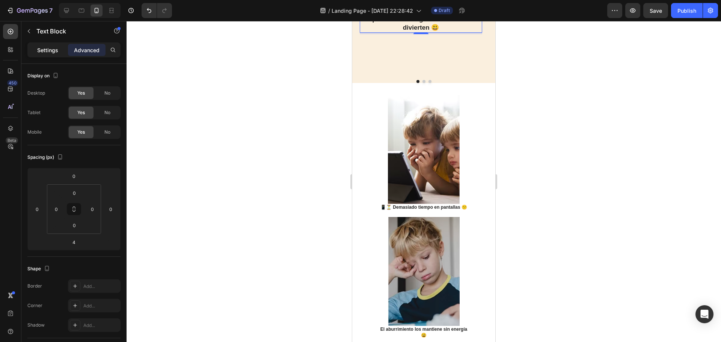
click at [54, 50] on p "Settings" at bounding box center [47, 50] width 21 height 8
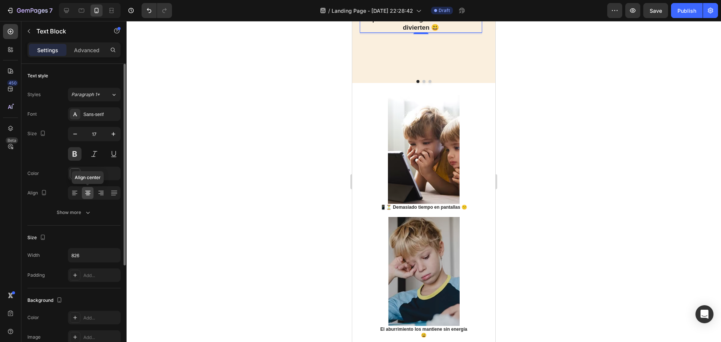
click at [88, 190] on icon at bounding box center [88, 193] width 8 height 8
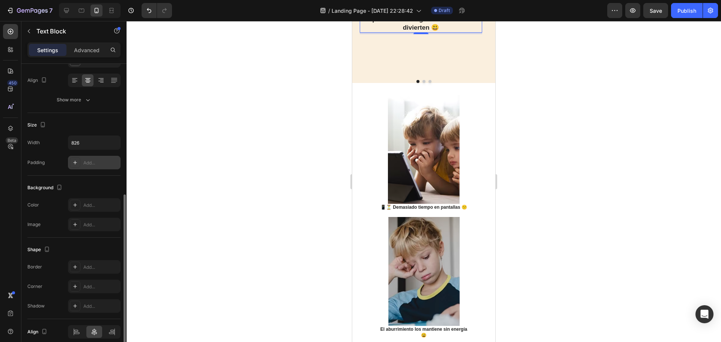
scroll to position [145, 0]
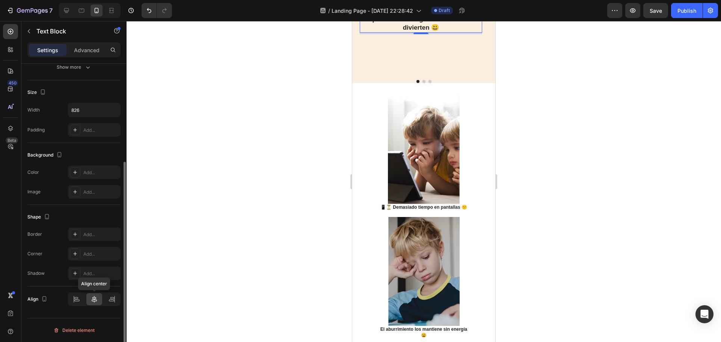
click at [96, 300] on icon at bounding box center [94, 299] width 5 height 7
click at [116, 298] on div at bounding box center [112, 299] width 16 height 12
click at [95, 300] on icon at bounding box center [94, 299] width 8 height 8
click at [94, 300] on icon at bounding box center [94, 299] width 8 height 8
click at [77, 301] on icon at bounding box center [77, 299] width 8 height 8
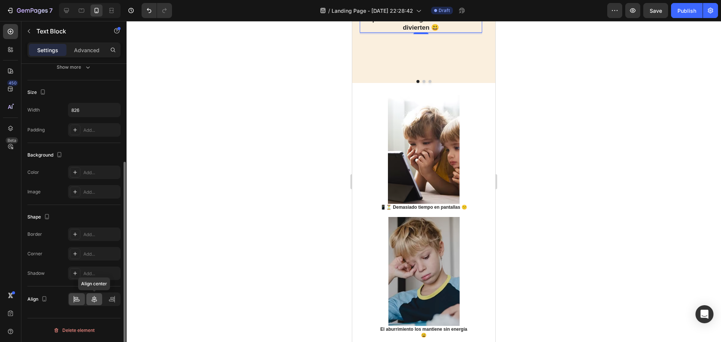
click at [90, 300] on div at bounding box center [94, 299] width 16 height 12
drag, startPoint x: 414, startPoint y: 135, endPoint x: 432, endPoint y: 143, distance: 19.3
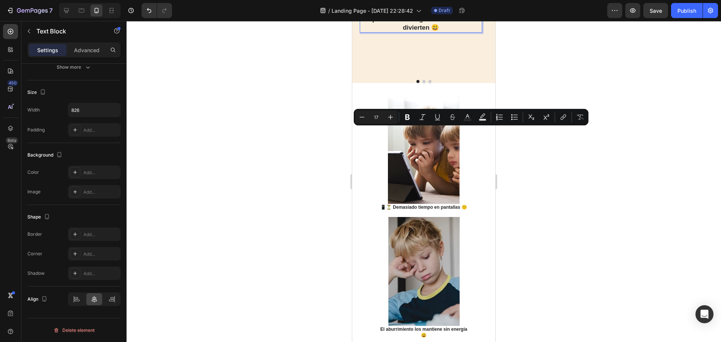
click at [363, 32] on p "✨🎮 Este juego interactivo con luces LED mantiene a los niños lejos de las 📱 pan…" at bounding box center [420, 7] width 121 height 50
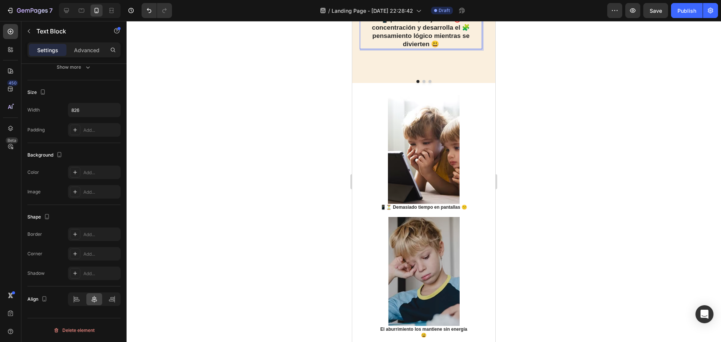
click at [533, 132] on div at bounding box center [423, 181] width 594 height 321
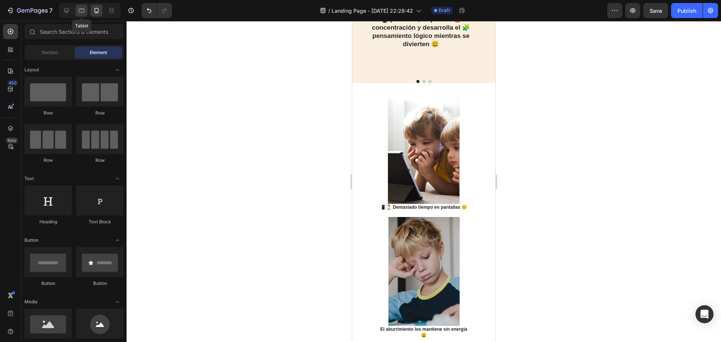
click at [81, 13] on icon at bounding box center [82, 11] width 8 height 8
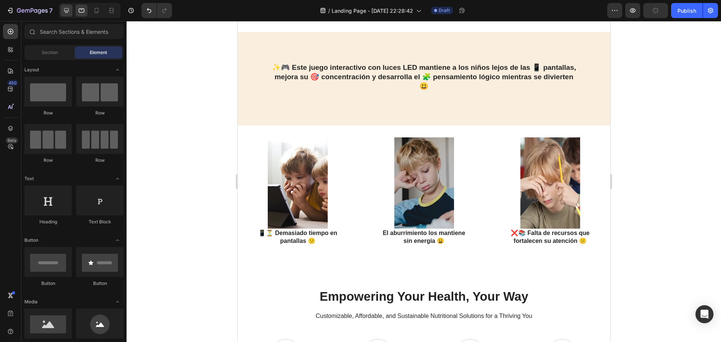
scroll to position [255, 0]
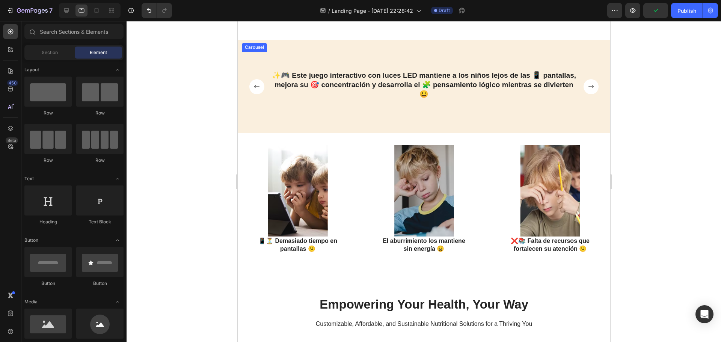
click at [587, 92] on rect "Carousel Next Arrow" at bounding box center [590, 86] width 15 height 15
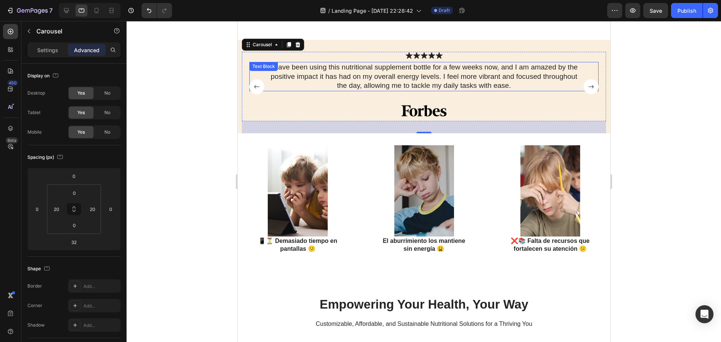
click at [306, 77] on p "I have been using this nutritional supplement bottle for a few weeks now, and I…" at bounding box center [423, 77] width 309 height 28
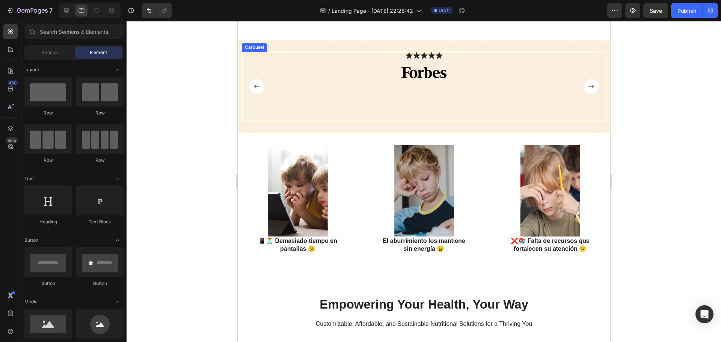
click at [422, 77] on img at bounding box center [423, 72] width 64 height 21
click at [422, 58] on div "Icon" at bounding box center [423, 55] width 7 height 7
click at [385, 54] on icon at bounding box center [388, 55] width 7 height 7
click at [351, 51] on div "✨🎮 Este juego interactivo con luces LED mantiene a los niños lejos de las 📱 pan…" at bounding box center [423, 86] width 372 height 93
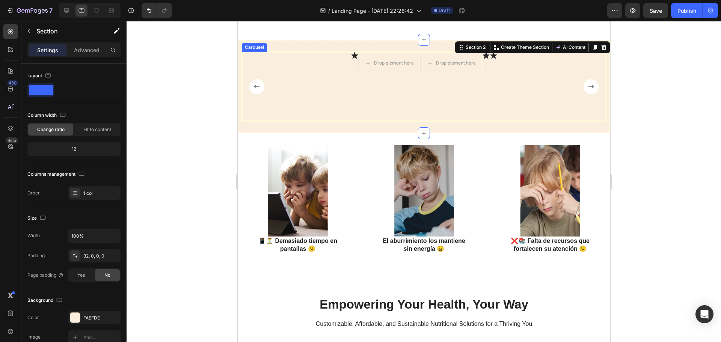
click at [251, 87] on icon "Carousel Back Arrow" at bounding box center [256, 86] width 15 height 15
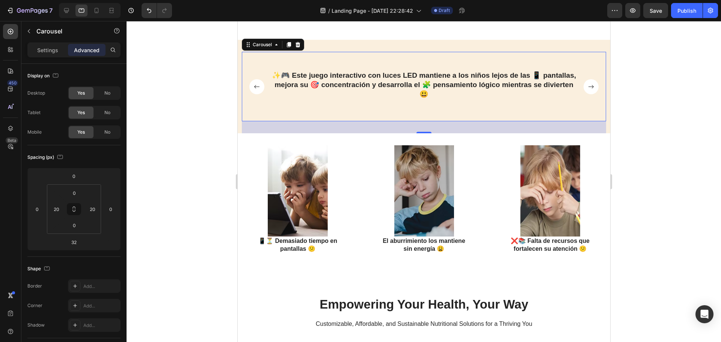
click at [586, 89] on rect "Carousel Next Arrow" at bounding box center [590, 86] width 15 height 15
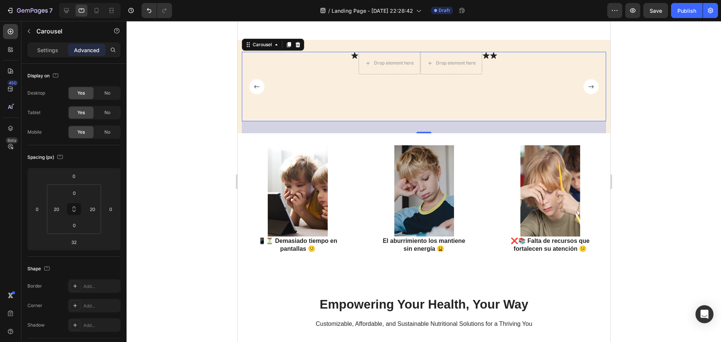
click at [372, 89] on div "Icon Drop element here Drop element here Icon Icon Icon List" at bounding box center [423, 86] width 349 height 69
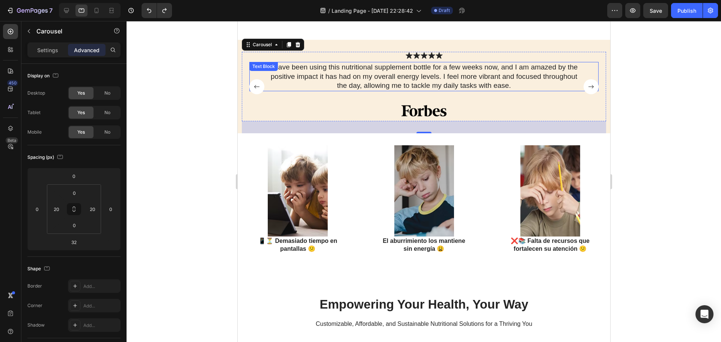
click at [408, 77] on p "I have been using this nutritional supplement bottle for a few weeks now, and I…" at bounding box center [423, 77] width 309 height 28
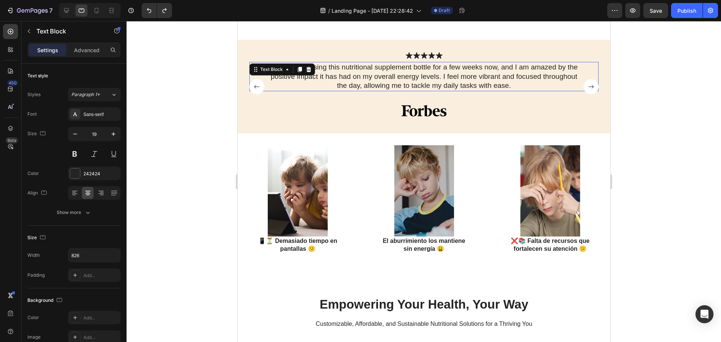
drag, startPoint x: 408, startPoint y: 77, endPoint x: 415, endPoint y: 77, distance: 7.5
click at [408, 77] on p "I have been using this nutritional supplement bottle for a few weeks now, and I…" at bounding box center [423, 77] width 309 height 28
click at [510, 86] on p "I have been using this nutritional supplement bottle for a few weeks now, and I…" at bounding box center [423, 77] width 309 height 28
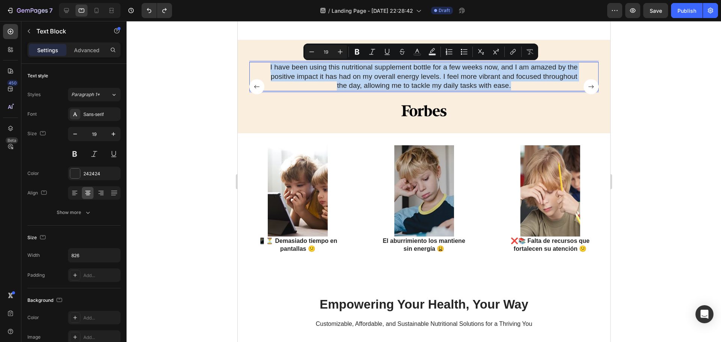
drag, startPoint x: 509, startPoint y: 86, endPoint x: 267, endPoint y: 70, distance: 242.6
click at [269, 70] on p "I have been using this nutritional supplement bottle for a few weeks now, and I…" at bounding box center [423, 77] width 309 height 28
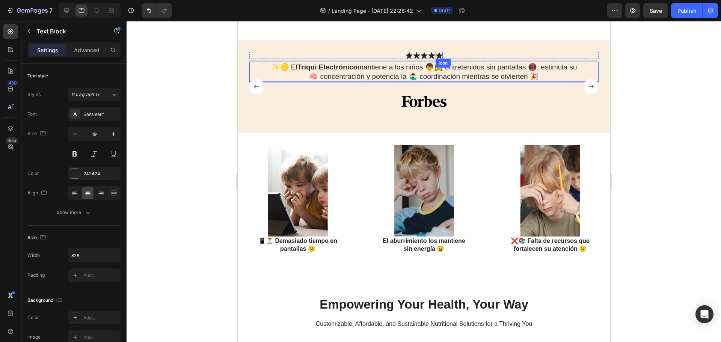
click at [431, 56] on icon at bounding box center [430, 55] width 7 height 7
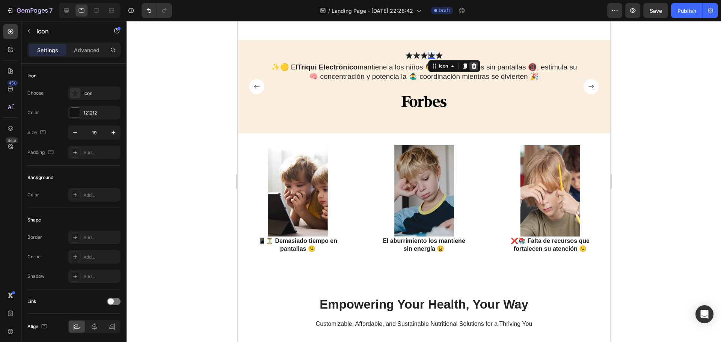
click at [471, 63] on icon at bounding box center [473, 66] width 6 height 6
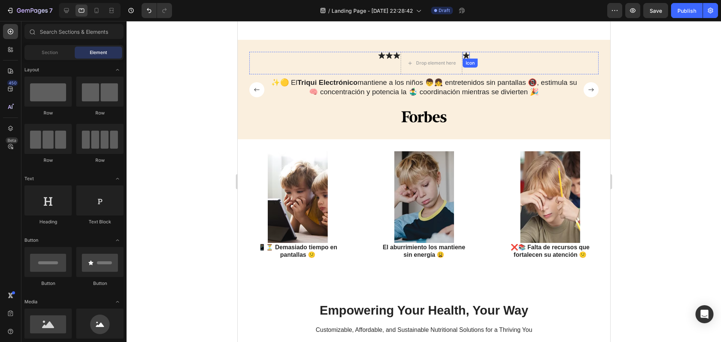
click at [462, 55] on icon at bounding box center [465, 55] width 7 height 6
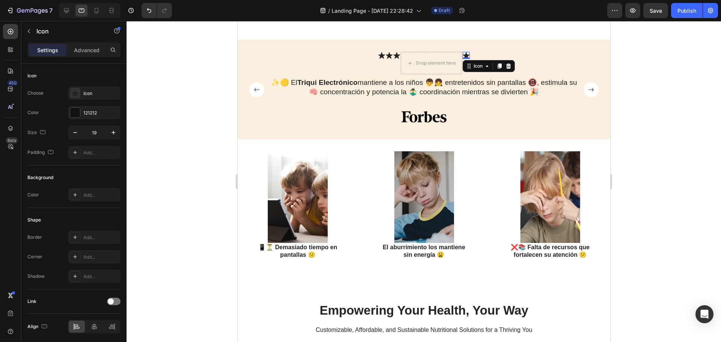
click at [506, 62] on div at bounding box center [507, 66] width 9 height 9
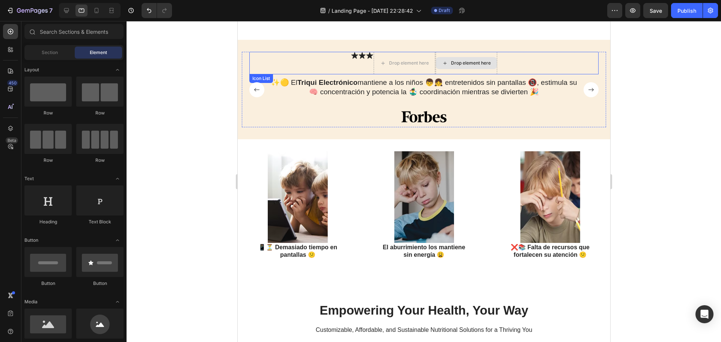
click at [488, 67] on div "Drop element here" at bounding box center [465, 63] width 61 height 12
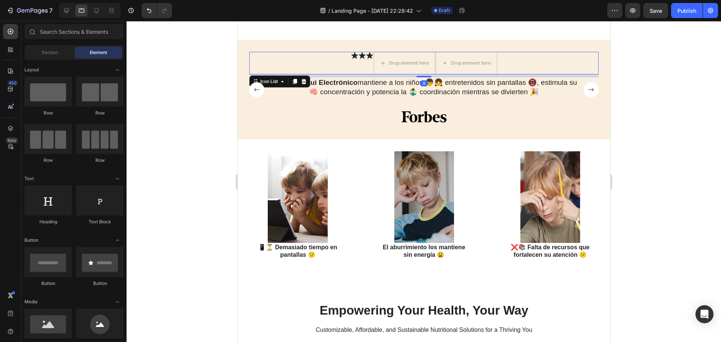
click at [501, 64] on div "Icon Icon Icon Drop element here Drop element here" at bounding box center [423, 63] width 349 height 23
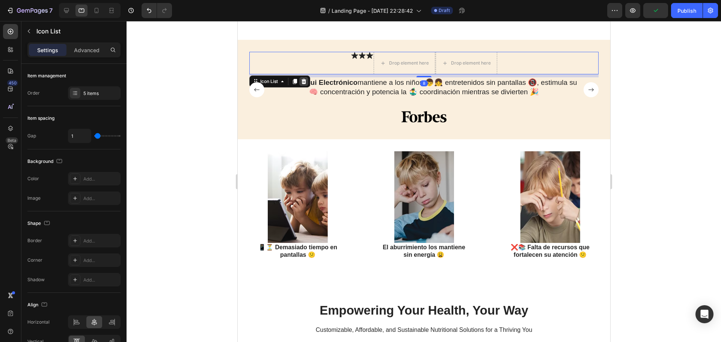
click at [302, 82] on icon at bounding box center [303, 81] width 5 height 5
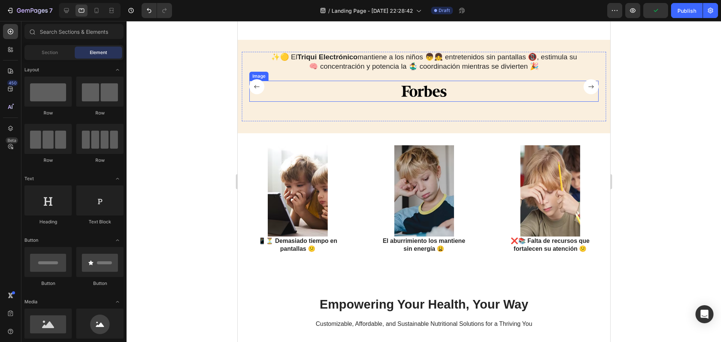
click at [419, 84] on img at bounding box center [423, 91] width 64 height 21
click at [422, 64] on p "✨🟡 El Triqui Electrónico mantiene a los niños 👦👧 entretenidos sin pantallas 📵, …" at bounding box center [423, 62] width 309 height 18
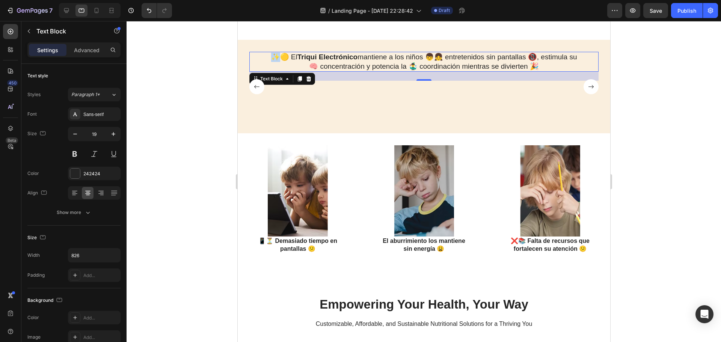
click at [269, 57] on p "✨🟡 El Triqui Electrónico mantiene a los niños 👦👧 entretenidos sin pantallas 📵, …" at bounding box center [423, 62] width 309 height 18
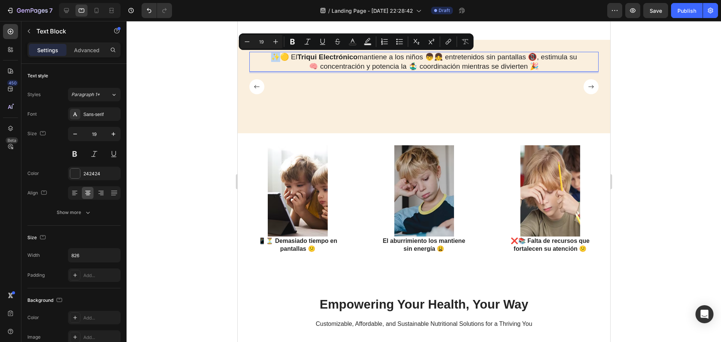
drag, startPoint x: 265, startPoint y: 55, endPoint x: 268, endPoint y: 58, distance: 4.5
click at [265, 56] on div "✨🟡 El Triqui Electrónico mantiene a los niños 👦👧 entretenidos sin pantallas 📵, …" at bounding box center [423, 62] width 349 height 20
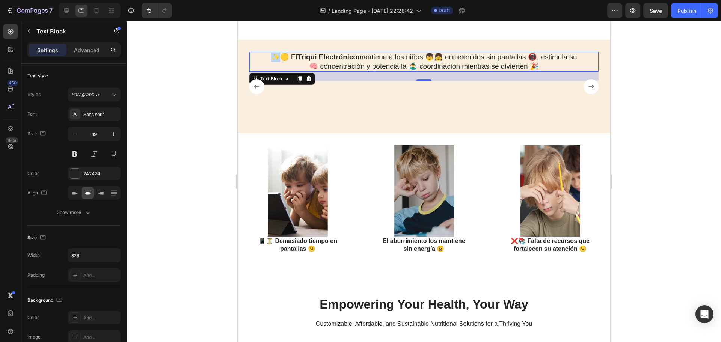
click at [271, 58] on p "✨🟡 El Triqui Electrónico mantiene a los niños 👦👧 entretenidos sin pantallas 📵, …" at bounding box center [423, 62] width 309 height 18
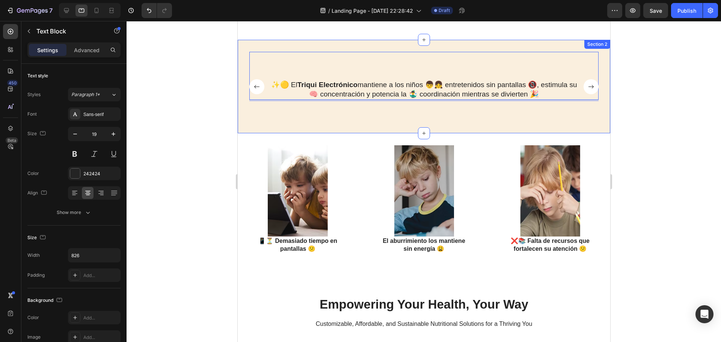
click at [554, 45] on div "✨🎮 Este juego interactivo con luces LED mantiene a los niños lejos de las 📱 pan…" at bounding box center [423, 86] width 372 height 93
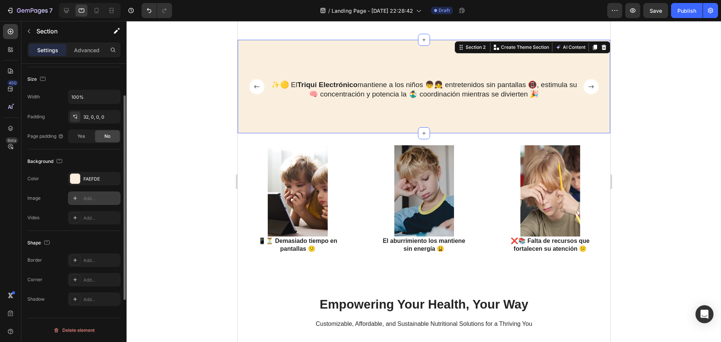
scroll to position [64, 0]
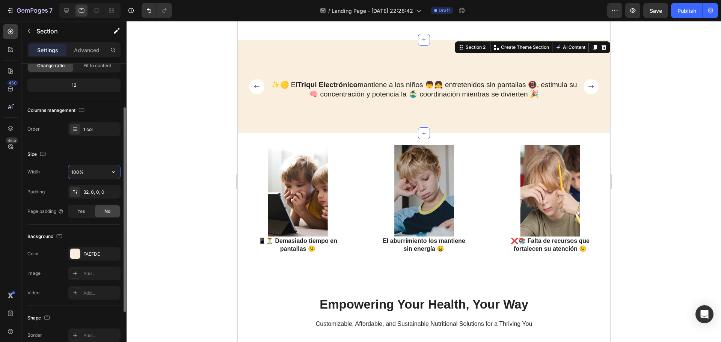
click at [91, 171] on input "100%" at bounding box center [94, 172] width 52 height 14
click at [111, 174] on icon "button" at bounding box center [114, 172] width 8 height 8
click at [90, 168] on input "100%" at bounding box center [94, 172] width 52 height 14
drag, startPoint x: 89, startPoint y: 173, endPoint x: 63, endPoint y: 176, distance: 26.1
click at [63, 176] on div "Width 100%" at bounding box center [73, 172] width 93 height 14
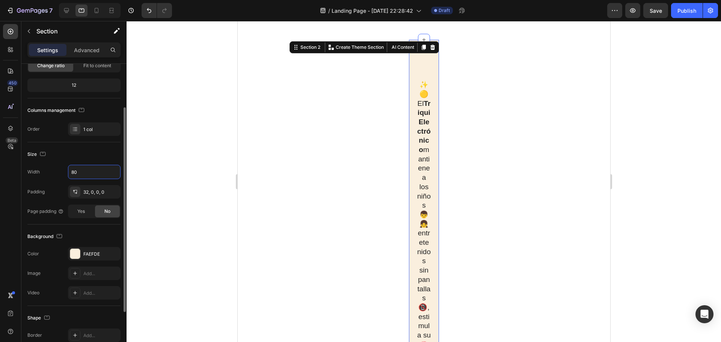
type input "100%"
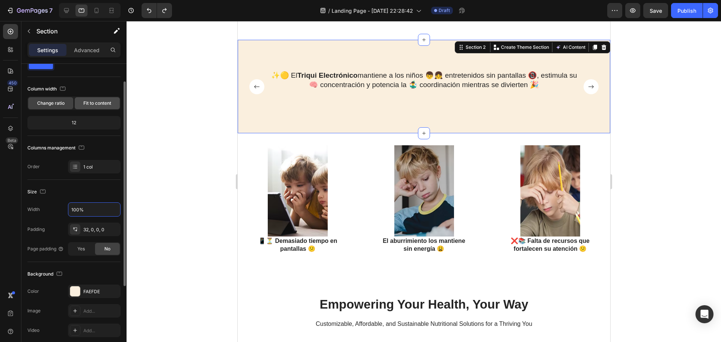
scroll to position [0, 0]
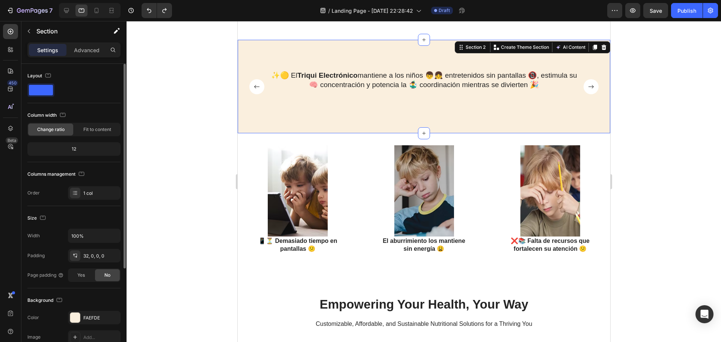
click at [77, 152] on div "12" at bounding box center [74, 149] width 90 height 11
click at [77, 55] on div "Advanced" at bounding box center [87, 50] width 38 height 12
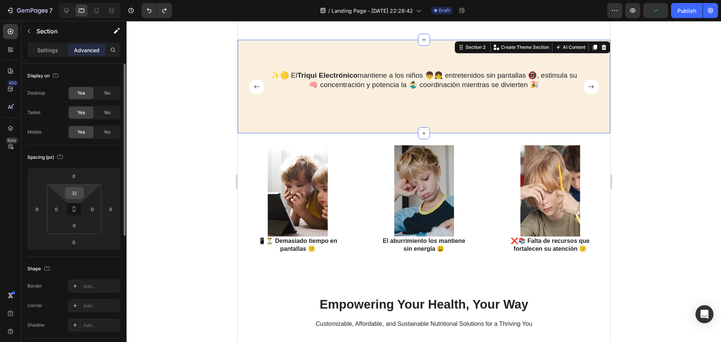
click at [81, 0] on html "7 / Landing Page - [DATE] 22:28:42 Draft Preview Publish 450 Beta Sections(18) …" at bounding box center [360, 0] width 721 height 0
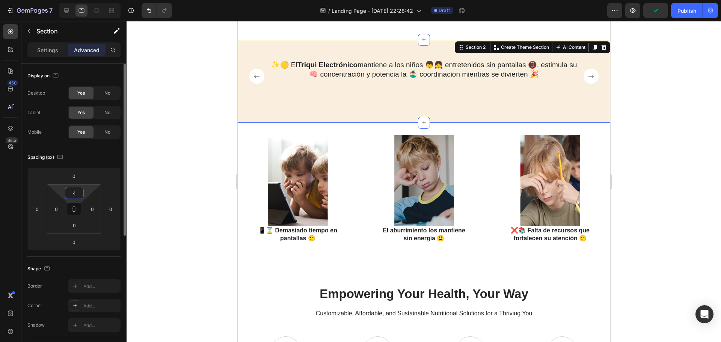
click at [79, 196] on input "4" at bounding box center [74, 192] width 15 height 11
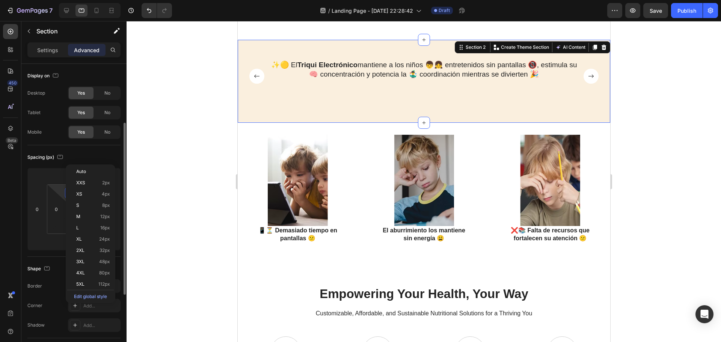
scroll to position [38, 0]
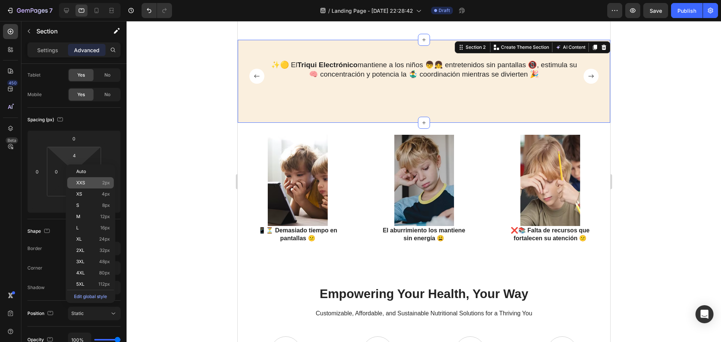
click at [79, 188] on div "XXS 2px" at bounding box center [90, 182] width 47 height 11
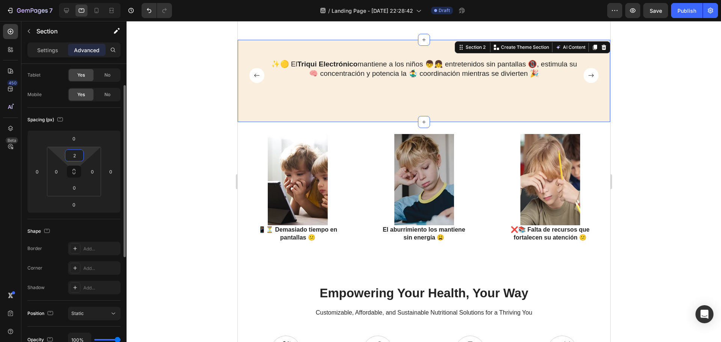
click at [74, 154] on input "2" at bounding box center [74, 155] width 15 height 11
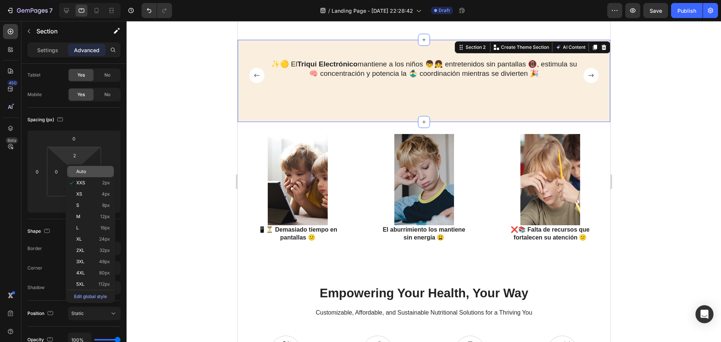
click at [81, 170] on span "Auto" at bounding box center [81, 171] width 10 height 5
type input "Auto"
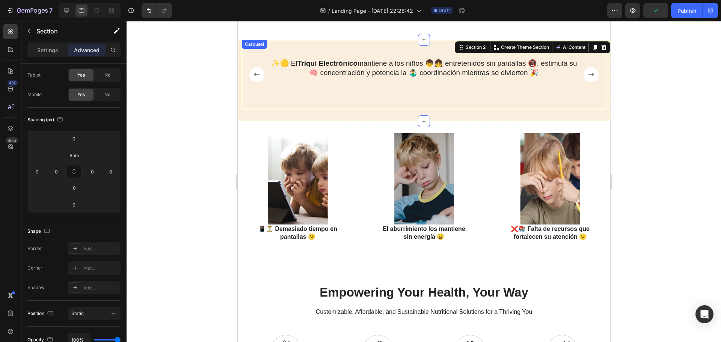
click at [620, 87] on div at bounding box center [423, 181] width 594 height 321
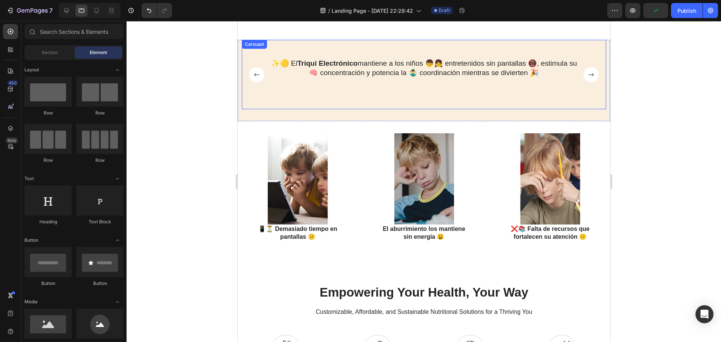
click at [591, 77] on rect "Carousel Next Arrow" at bounding box center [590, 74] width 15 height 15
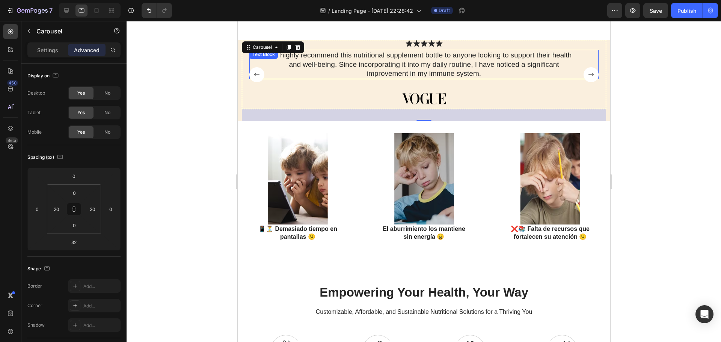
click at [405, 56] on p "I highly recommend this nutritional supplement bottle to anyone looking to supp…" at bounding box center [423, 65] width 309 height 28
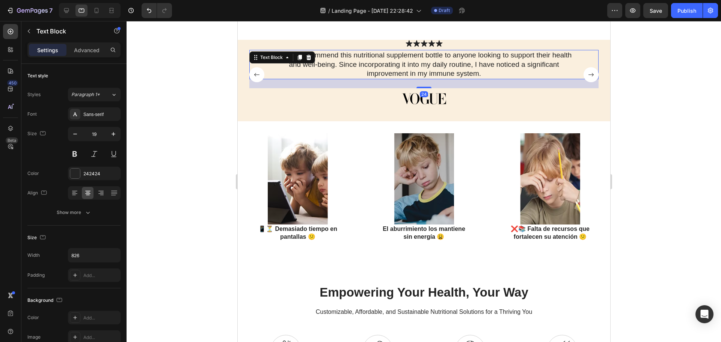
click at [474, 71] on p "I highly recommend this nutritional supplement bottle to anyone looking to supp…" at bounding box center [423, 65] width 309 height 28
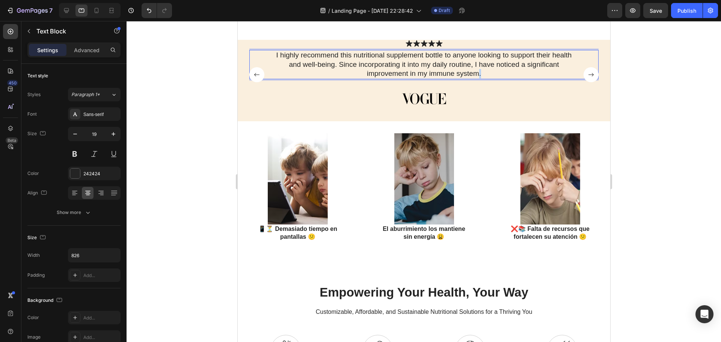
click at [474, 71] on p "I highly recommend this nutritional supplement bottle to anyone looking to supp…" at bounding box center [423, 65] width 309 height 28
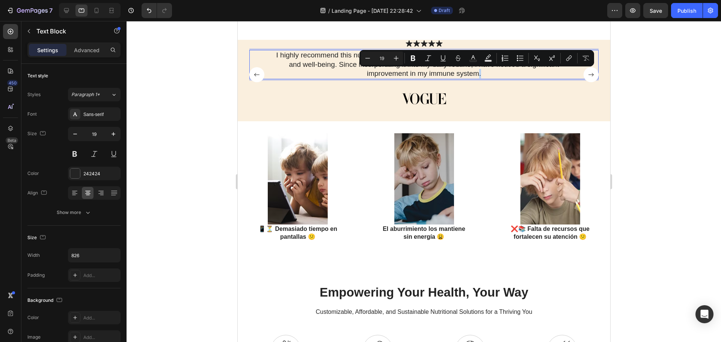
click at [484, 74] on p "I highly recommend this nutritional supplement bottle to anyone looking to supp…" at bounding box center [423, 65] width 309 height 28
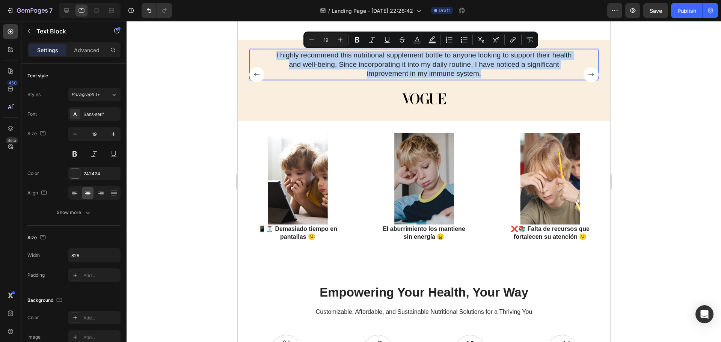
drag, startPoint x: 476, startPoint y: 75, endPoint x: 259, endPoint y: 59, distance: 216.8
click at [259, 59] on div "I highly recommend this nutritional supplement bottle to anyone looking to supp…" at bounding box center [423, 64] width 349 height 29
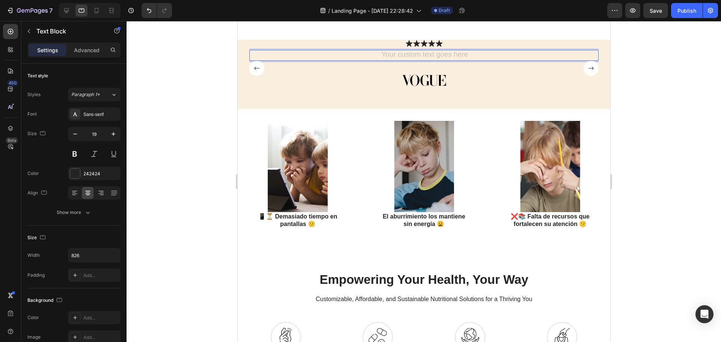
click at [416, 57] on div "Rich Text Editor. Editing area: main" at bounding box center [423, 55] width 310 height 11
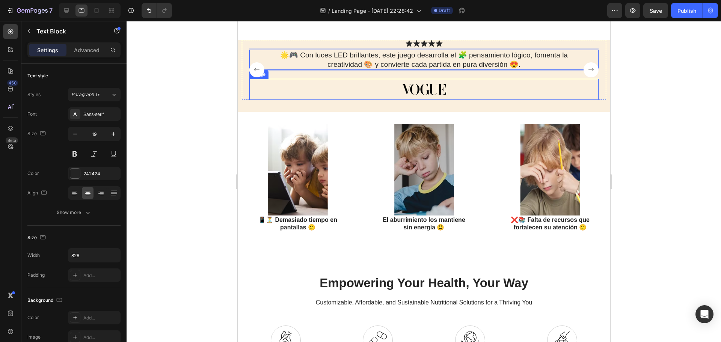
click at [437, 86] on img at bounding box center [423, 89] width 64 height 21
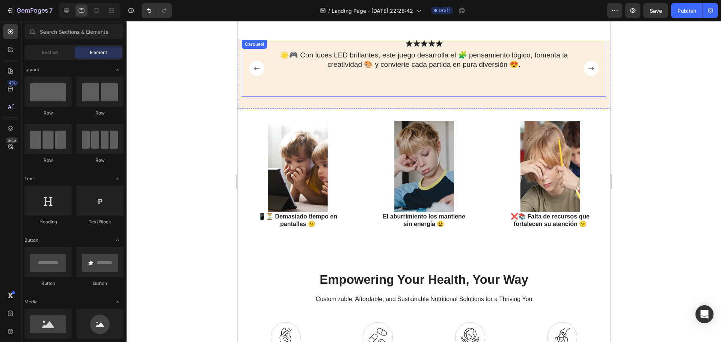
click at [437, 45] on div "Icon" at bounding box center [438, 43] width 7 height 7
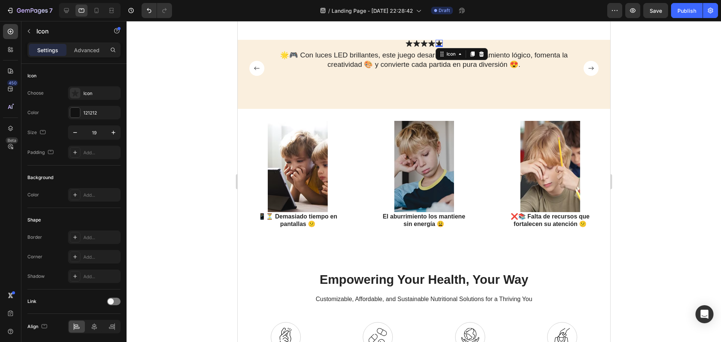
click at [478, 54] on icon at bounding box center [481, 54] width 6 height 6
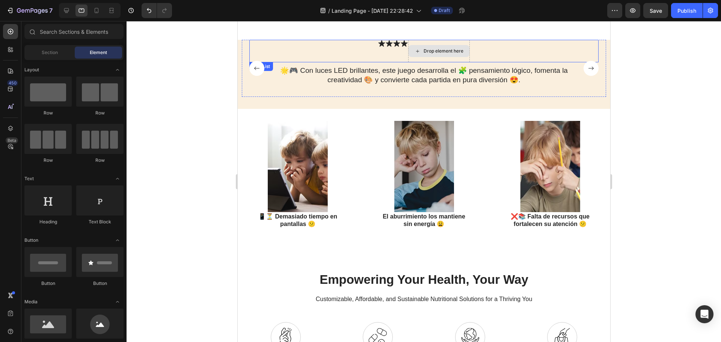
click at [453, 50] on div "Drop element here" at bounding box center [443, 51] width 40 height 6
click at [477, 49] on div "Icon Icon Icon Icon Drop element here" at bounding box center [423, 51] width 349 height 23
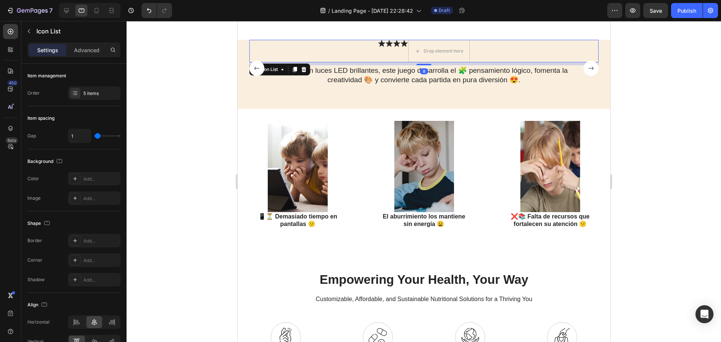
click at [301, 71] on icon at bounding box center [303, 69] width 5 height 5
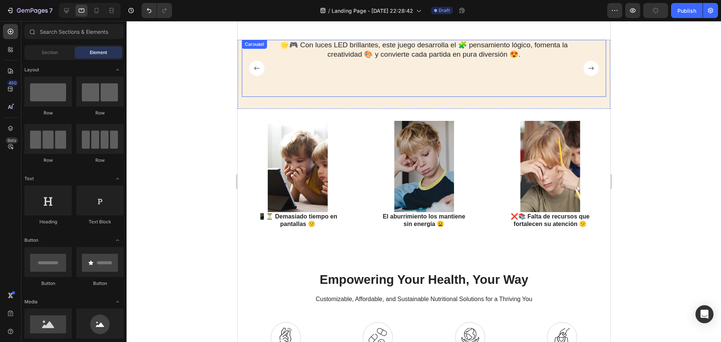
click at [390, 51] on p "🌟🎮 Con luces LED brillantes, este juego desarrolla el 🧩 pensamiento lógico, fom…" at bounding box center [423, 50] width 309 height 18
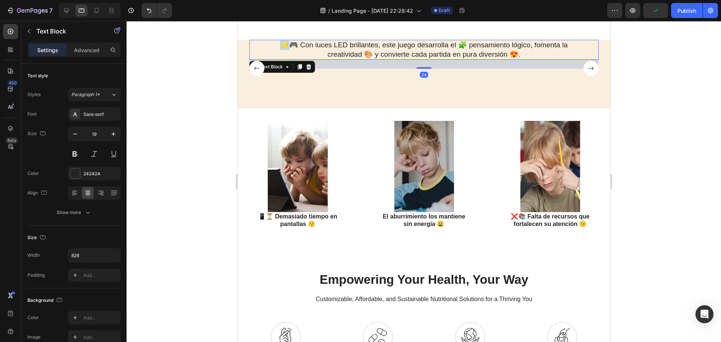
click at [274, 44] on p "🌟🎮 Con luces LED brillantes, este juego desarrolla el 🧩 pensamiento lógico, fom…" at bounding box center [423, 50] width 309 height 18
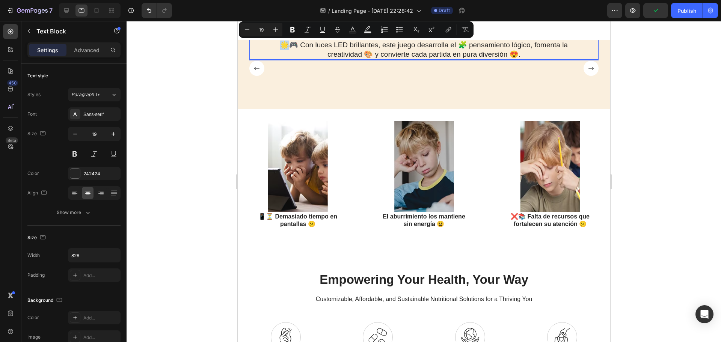
click at [278, 48] on p "🌟🎮 Con luces LED brillantes, este juego desarrolla el 🧩 pensamiento lógico, fom…" at bounding box center [423, 50] width 309 height 18
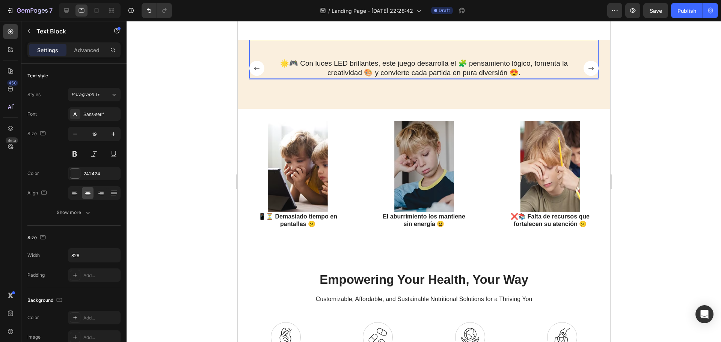
click at [635, 69] on div at bounding box center [423, 181] width 594 height 321
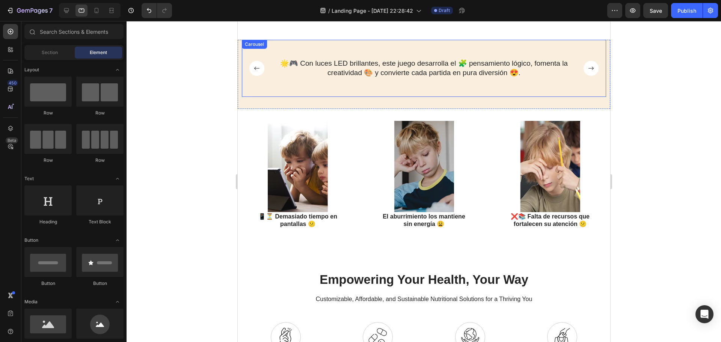
click at [252, 68] on icon "Carousel Back Arrow" at bounding box center [256, 68] width 15 height 15
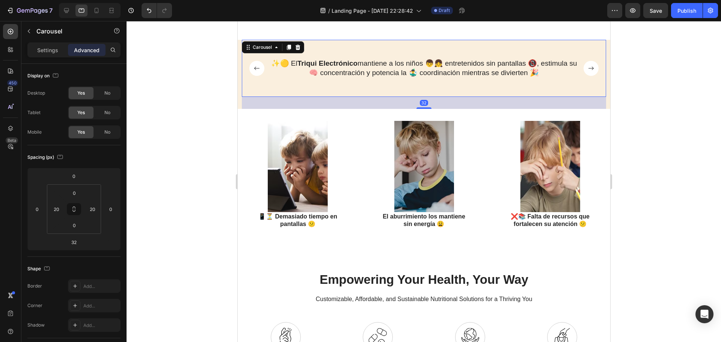
click at [254, 68] on icon "Carousel Back Arrow" at bounding box center [256, 67] width 5 height 3
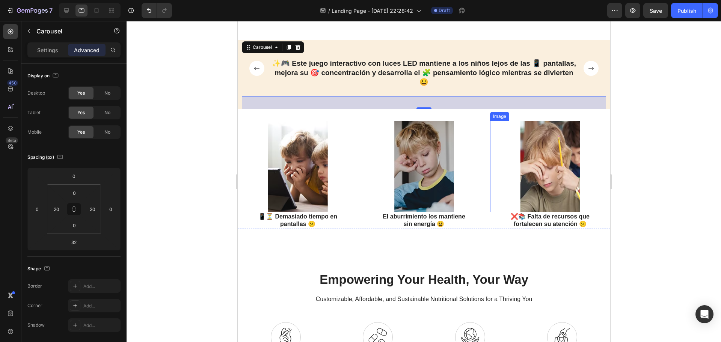
click at [651, 131] on div at bounding box center [423, 181] width 594 height 321
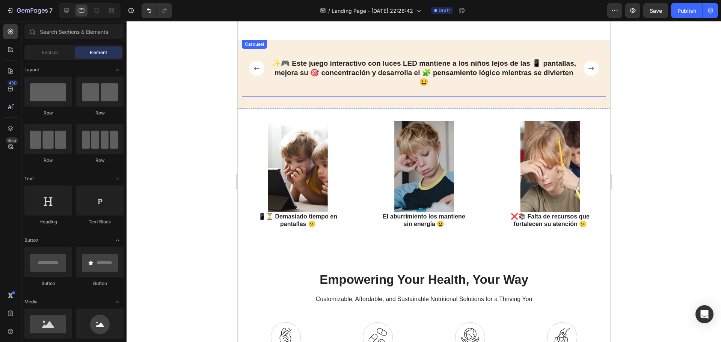
click at [587, 70] on rect "Carousel Next Arrow" at bounding box center [590, 68] width 15 height 15
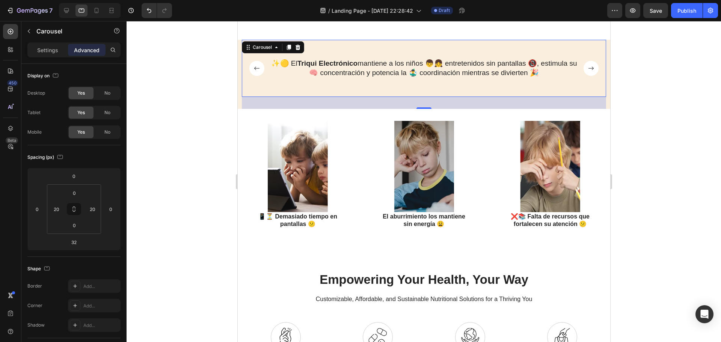
click at [587, 70] on rect "Carousel Next Arrow" at bounding box center [590, 68] width 15 height 15
click at [634, 81] on div at bounding box center [423, 181] width 594 height 321
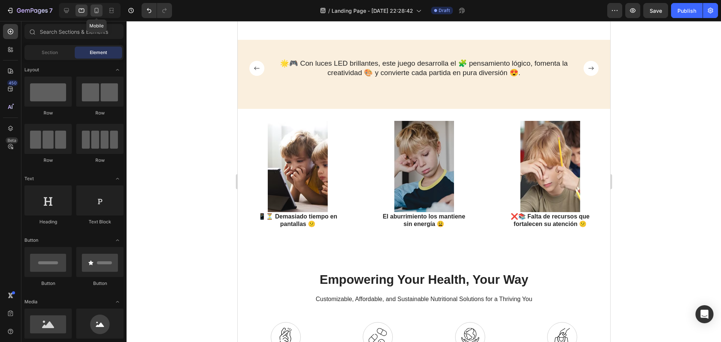
click at [98, 11] on icon at bounding box center [97, 11] width 8 height 8
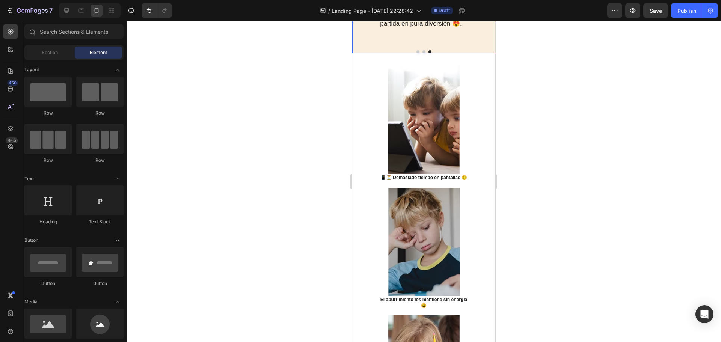
click at [422, 53] on button "Dot" at bounding box center [423, 51] width 3 height 3
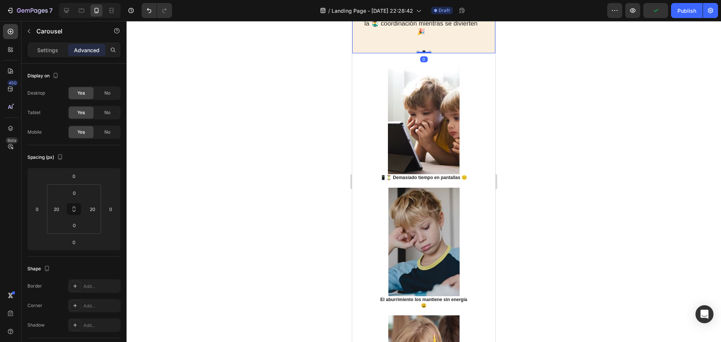
click at [413, 53] on div at bounding box center [424, 51] width 128 height 3
click at [416, 53] on button "Dot" at bounding box center [417, 51] width 3 height 3
click at [422, 53] on div at bounding box center [424, 51] width 128 height 3
click at [422, 53] on button "Dot" at bounding box center [423, 51] width 3 height 3
click at [428, 53] on button "Dot" at bounding box center [429, 51] width 3 height 3
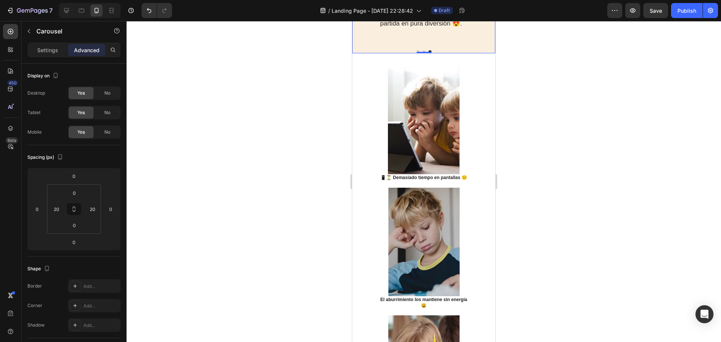
click at [416, 53] on button "Dot" at bounding box center [417, 51] width 3 height 3
click at [68, 10] on icon at bounding box center [67, 11] width 8 height 8
type input "16"
type input "0"
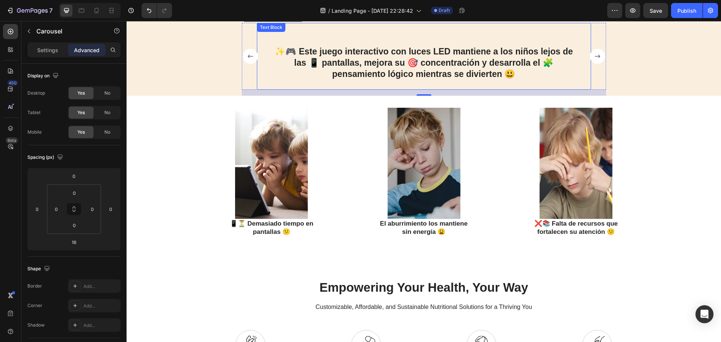
scroll to position [300, 0]
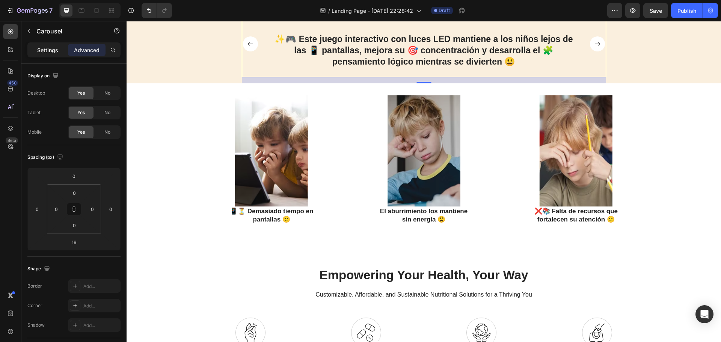
click at [48, 52] on p "Settings" at bounding box center [47, 50] width 21 height 8
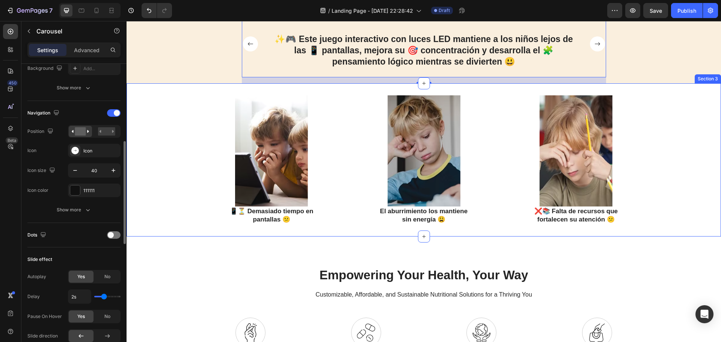
scroll to position [263, 0]
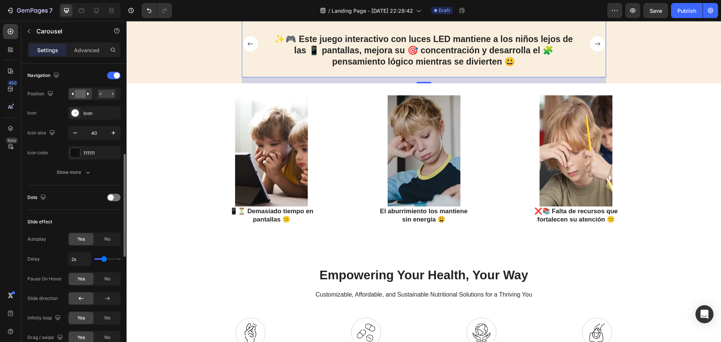
click at [301, 68] on p "✨🎮 Este juego interactivo con luces LED mantiene a los niños lejos de las 📱 pan…" at bounding box center [423, 51] width 309 height 34
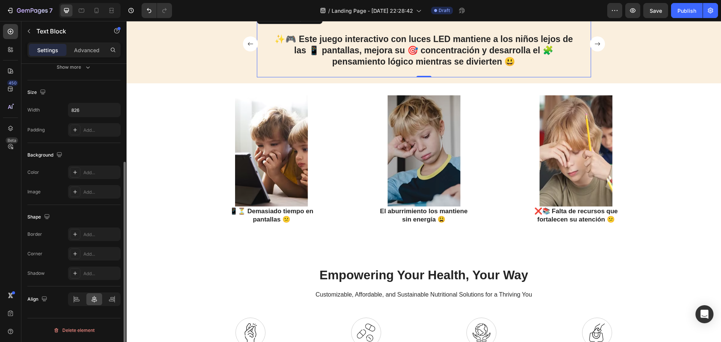
scroll to position [0, 0]
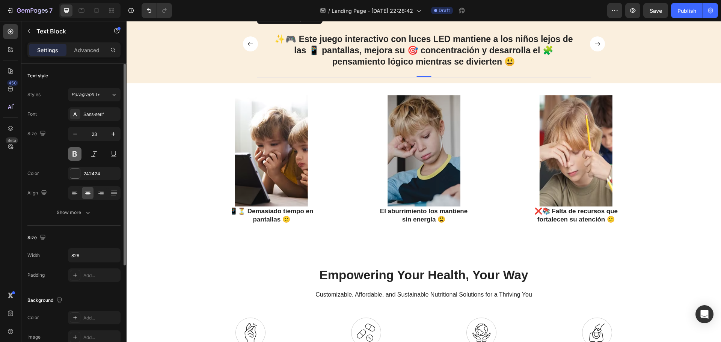
click at [75, 152] on button at bounding box center [75, 154] width 14 height 14
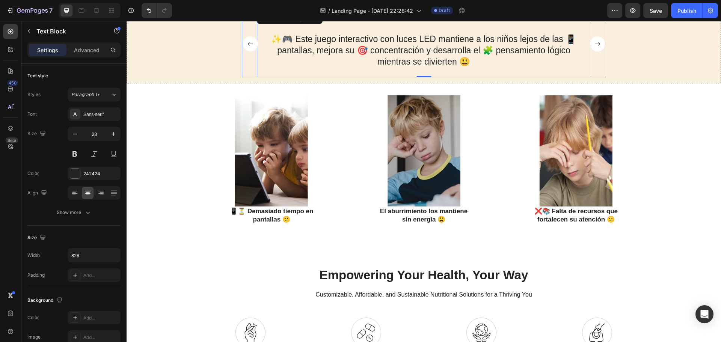
click at [632, 83] on div "✨🎮 Este juego interactivo con luces LED mantiene a los niños lejos de las 📱 pan…" at bounding box center [423, 47] width 594 height 73
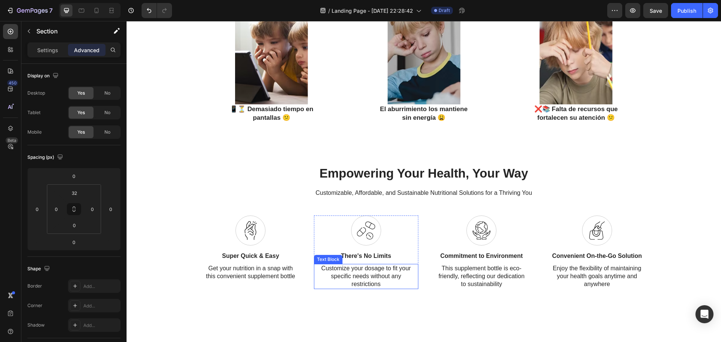
scroll to position [488, 0]
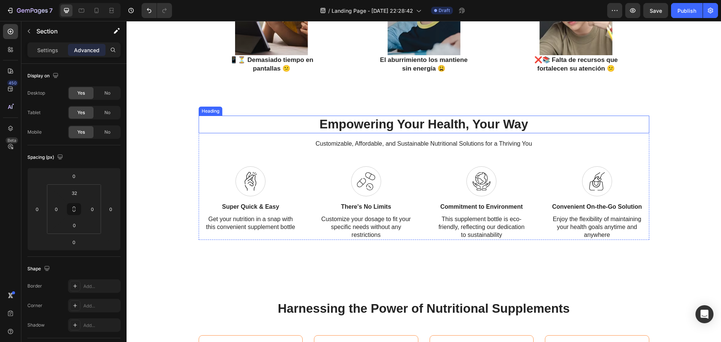
click at [479, 123] on h2 "Empowering Your Health, Your Way" at bounding box center [424, 125] width 450 height 18
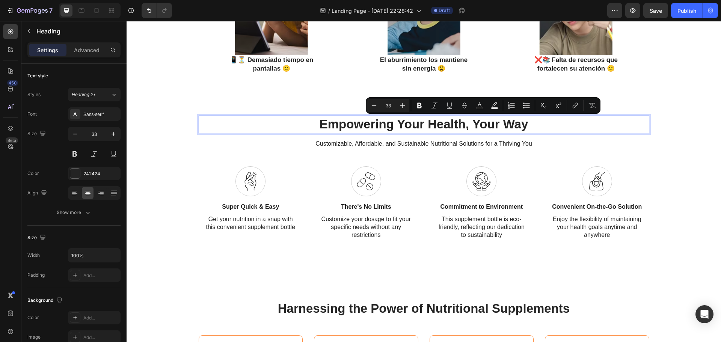
click at [518, 126] on p "Empowering Your Health, Your Way" at bounding box center [423, 124] width 449 height 16
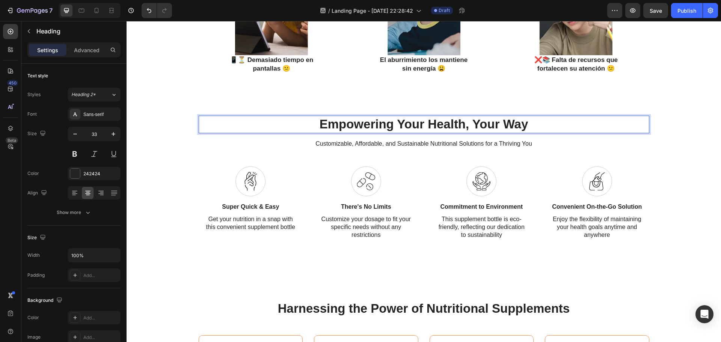
click at [526, 125] on p "Empowering Your Health, Your Way" at bounding box center [423, 124] width 449 height 16
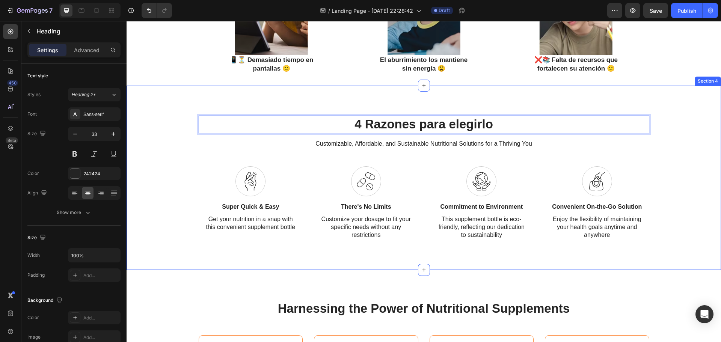
click at [501, 101] on div "4 Razones para elegirlo Heading 16 Customizable, Affordable, and Sustainable Nu…" at bounding box center [423, 178] width 594 height 184
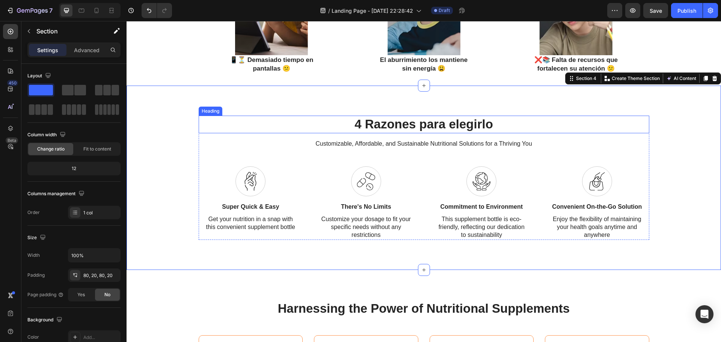
click at [402, 122] on p "4 Razones para elegirlo" at bounding box center [423, 124] width 449 height 16
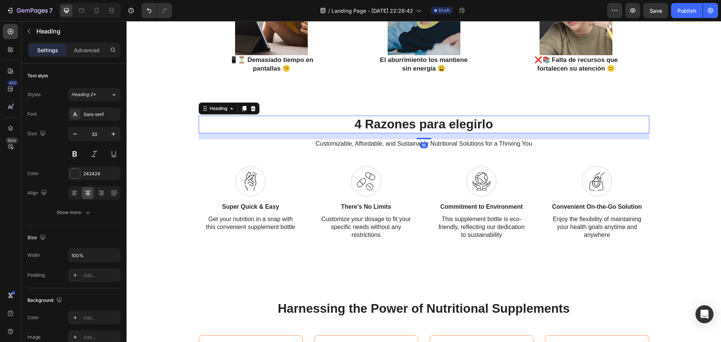
click at [494, 123] on p "4 Razones para elegirlo" at bounding box center [423, 124] width 449 height 16
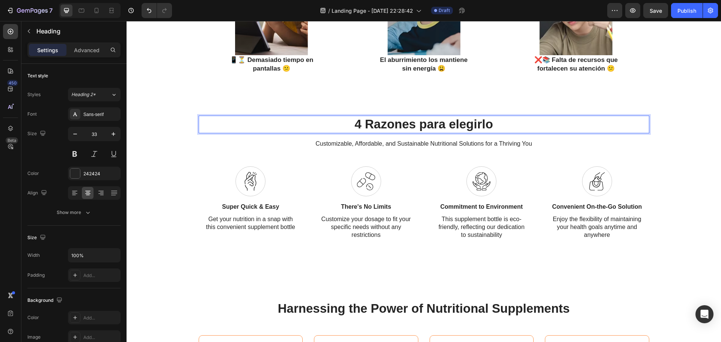
drag, startPoint x: 436, startPoint y: 120, endPoint x: 347, endPoint y: 116, distance: 89.0
click at [347, 116] on p "4 Razones para elegirlo" at bounding box center [423, 124] width 449 height 16
click at [420, 144] on p "Customizable, Affordable, and Sustainable Nutritional Solutions for a Thriving …" at bounding box center [423, 144] width 449 height 8
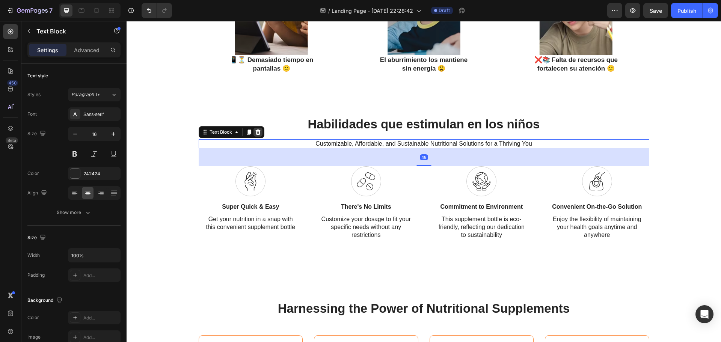
click at [255, 132] on icon at bounding box center [257, 131] width 5 height 5
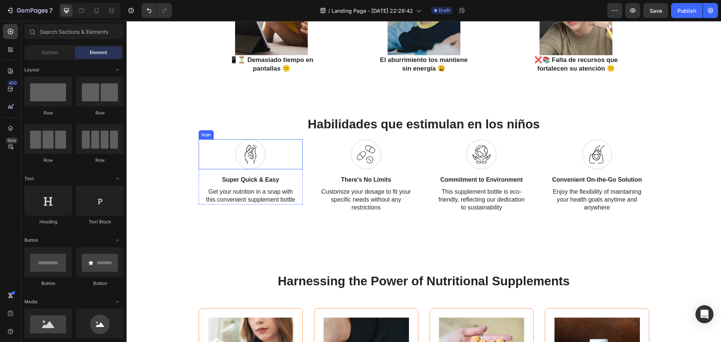
click at [252, 151] on icon at bounding box center [250, 154] width 12 height 19
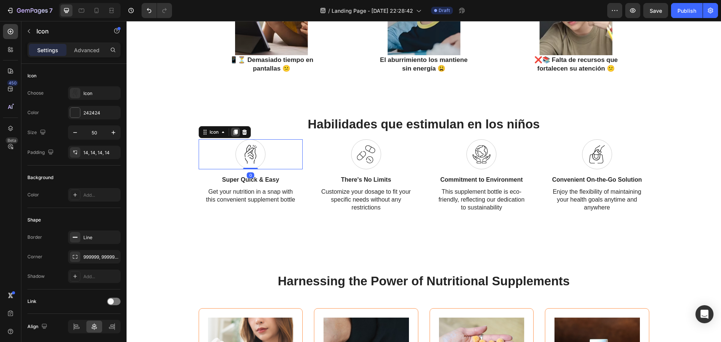
click at [234, 131] on icon at bounding box center [235, 131] width 4 height 5
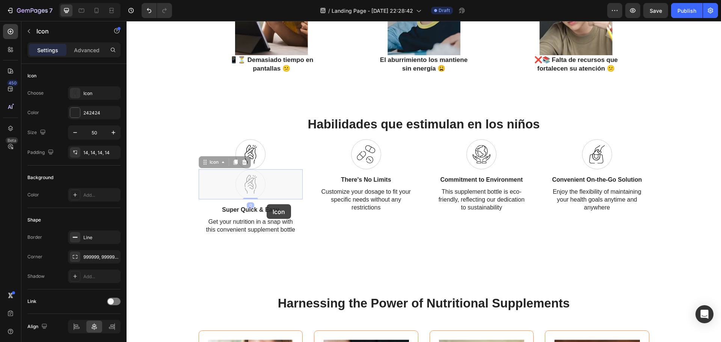
drag, startPoint x: 264, startPoint y: 182, endPoint x: 263, endPoint y: 200, distance: 17.3
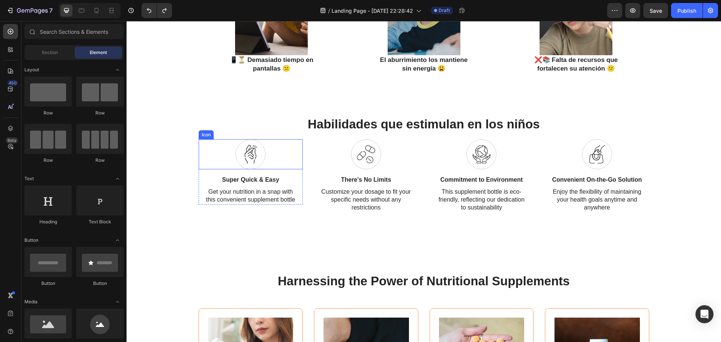
click at [266, 163] on div "Icon" at bounding box center [251, 154] width 104 height 30
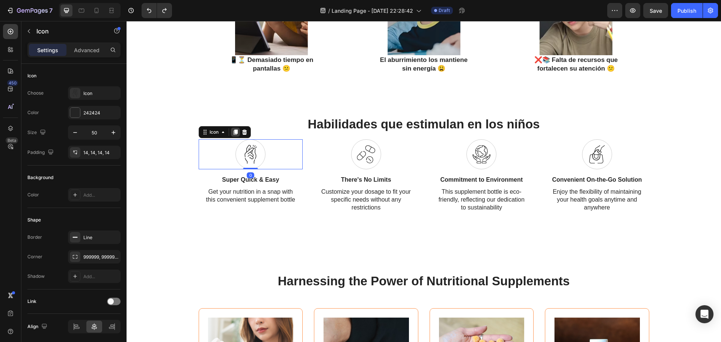
click at [232, 130] on icon at bounding box center [235, 132] width 6 height 6
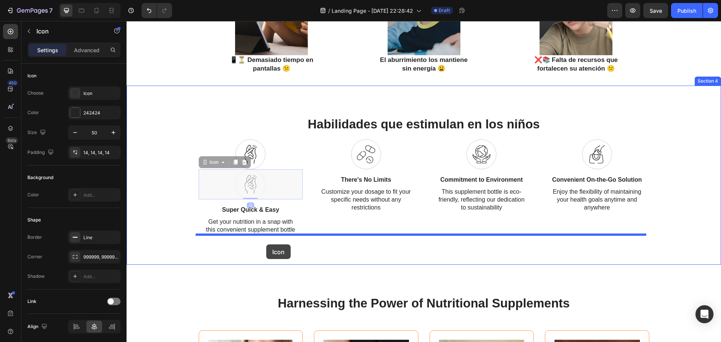
drag, startPoint x: 260, startPoint y: 181, endPoint x: 266, endPoint y: 245, distance: 64.5
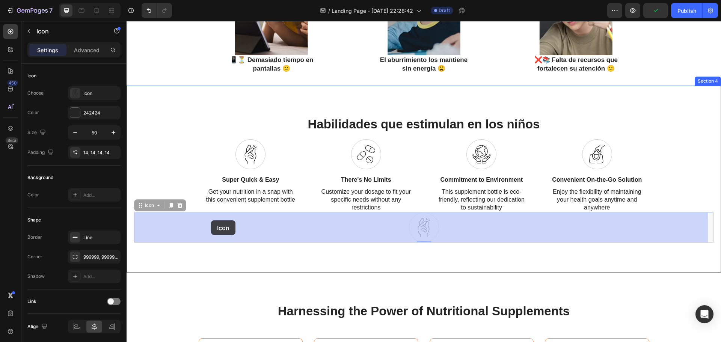
drag, startPoint x: 419, startPoint y: 233, endPoint x: 211, endPoint y: 220, distance: 208.7
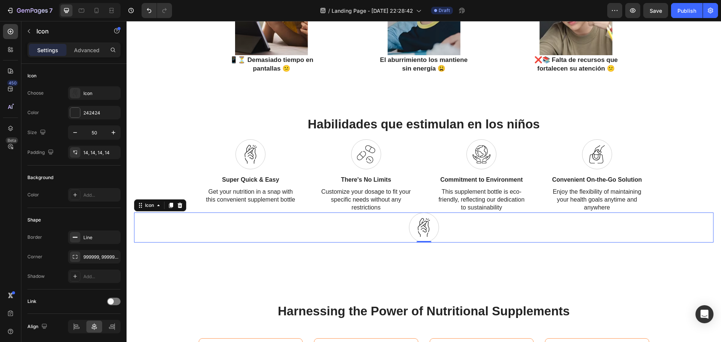
click at [430, 235] on div at bounding box center [424, 227] width 30 height 30
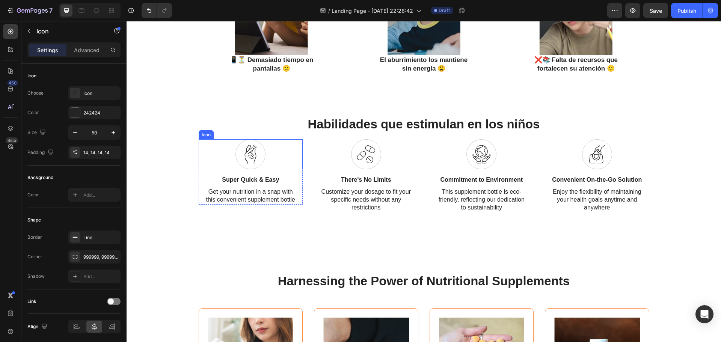
click at [271, 156] on div "Icon" at bounding box center [251, 154] width 104 height 30
click at [277, 178] on p "Super Quick & Easy" at bounding box center [250, 180] width 90 height 8
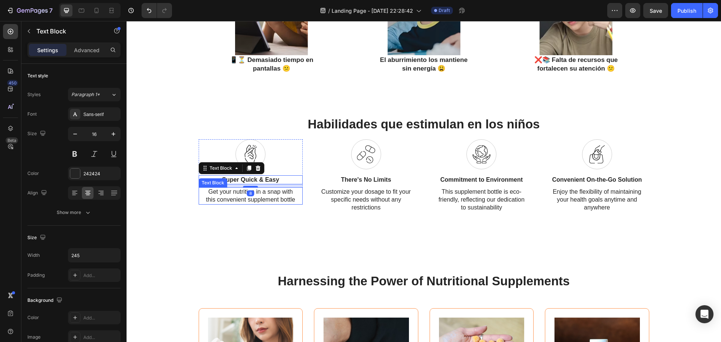
click at [279, 193] on p "Get your nutrition in a snap with this convenient supplement bottle" at bounding box center [250, 196] width 90 height 16
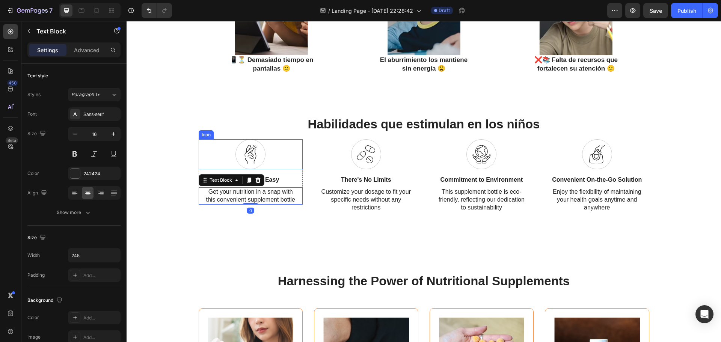
click at [296, 152] on div "Icon" at bounding box center [251, 154] width 104 height 30
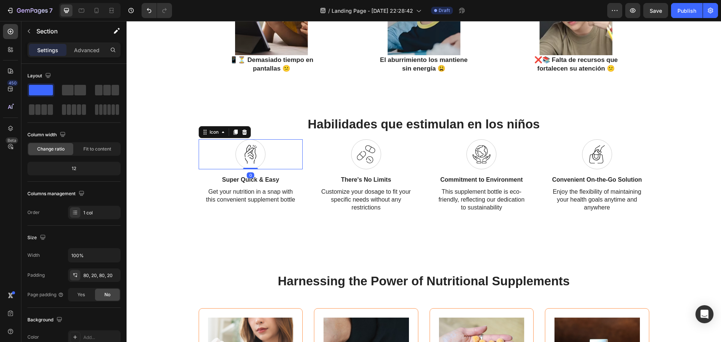
click at [248, 160] on icon at bounding box center [250, 154] width 12 height 19
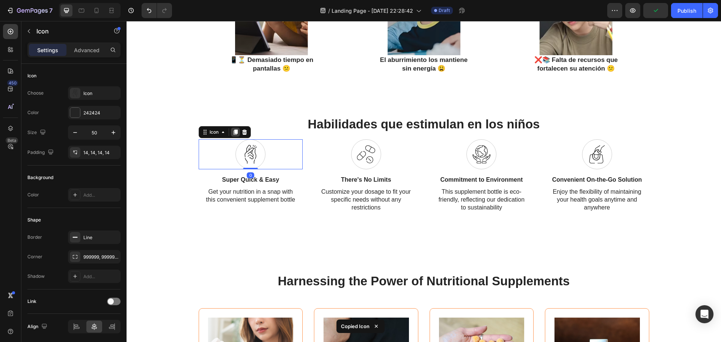
click at [235, 133] on icon at bounding box center [235, 132] width 6 height 6
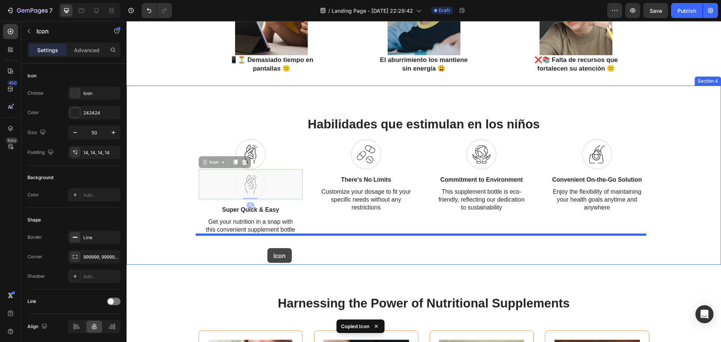
drag, startPoint x: 264, startPoint y: 190, endPoint x: 267, endPoint y: 248, distance: 58.6
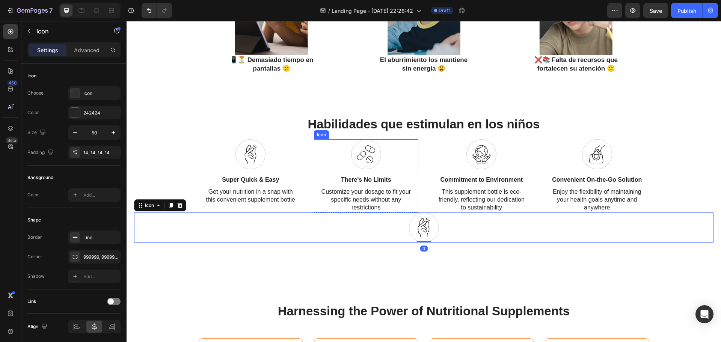
click at [367, 155] on icon at bounding box center [366, 154] width 19 height 19
click at [414, 220] on span at bounding box center [423, 227] width 19 height 19
click at [172, 201] on div at bounding box center [170, 205] width 9 height 9
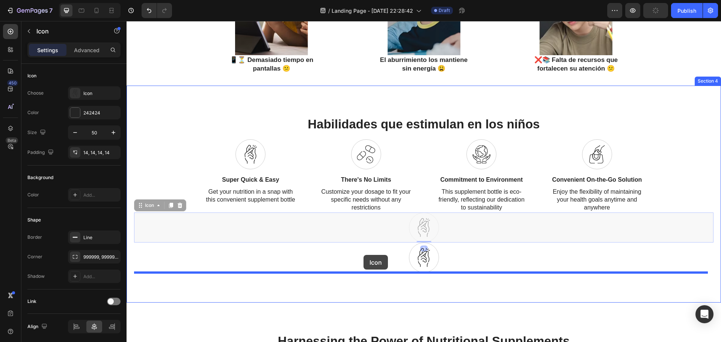
drag, startPoint x: 417, startPoint y: 237, endPoint x: 364, endPoint y: 256, distance: 56.5
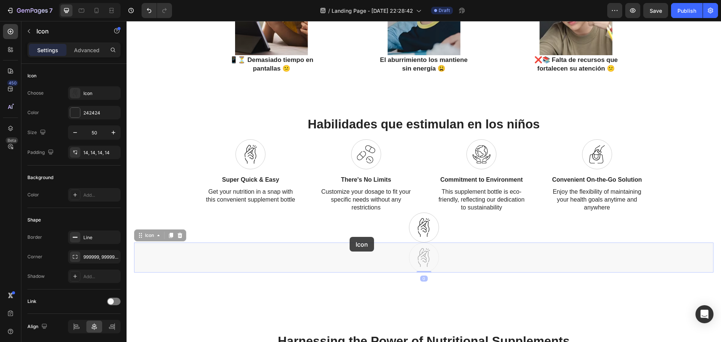
drag, startPoint x: 412, startPoint y: 260, endPoint x: 351, endPoint y: 237, distance: 65.5
click at [426, 248] on icon at bounding box center [423, 257] width 12 height 19
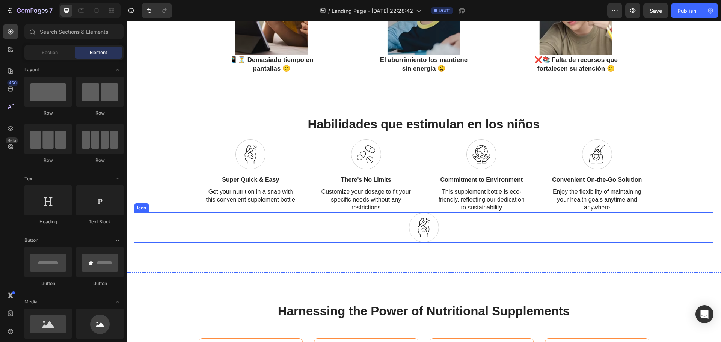
click at [417, 220] on icon at bounding box center [423, 227] width 12 height 19
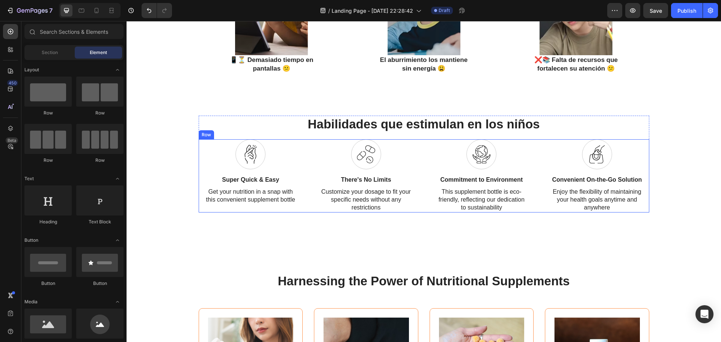
scroll to position [450, 0]
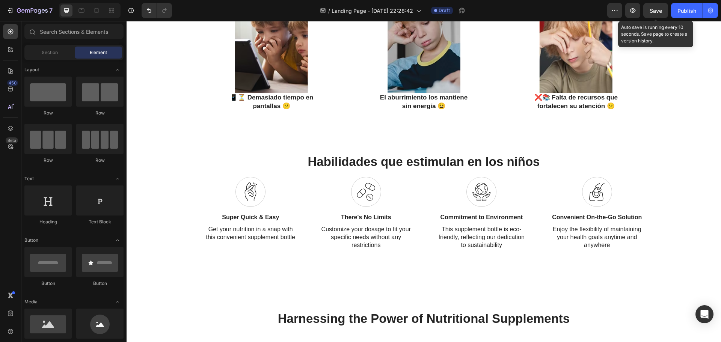
drag, startPoint x: 653, startPoint y: 13, endPoint x: 643, endPoint y: 20, distance: 12.2
click at [653, 14] on span "Save" at bounding box center [655, 11] width 12 height 6
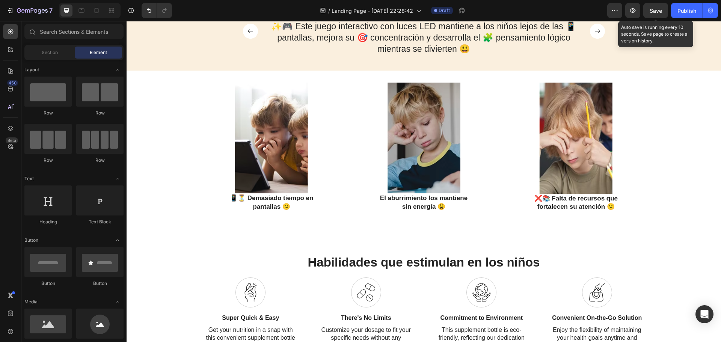
scroll to position [450, 0]
